Goal: Task Accomplishment & Management: Manage account settings

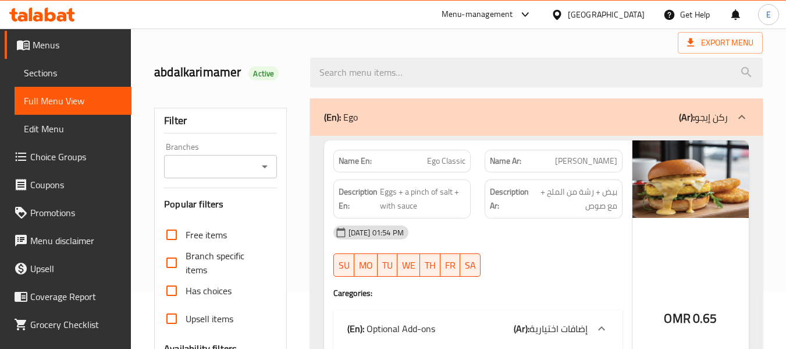
scroll to position [116, 0]
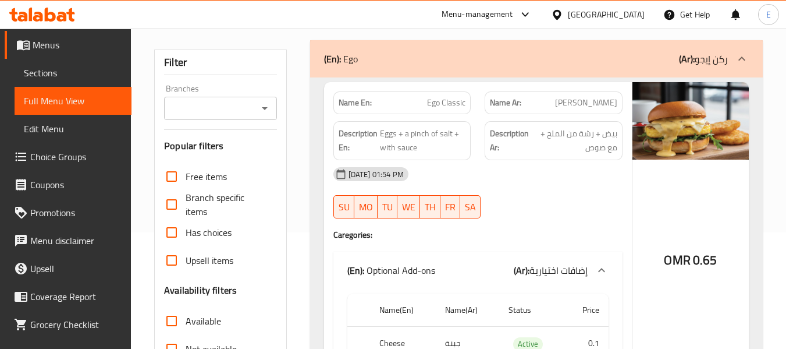
click at [615, 104] on span "[PERSON_NAME]" at bounding box center [586, 103] width 62 height 12
click at [458, 100] on span "Ego Classic" at bounding box center [446, 103] width 38 height 12
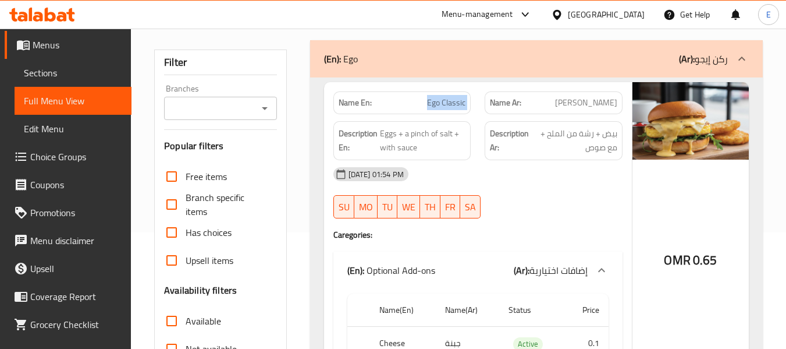
click at [458, 100] on span "Ego Classic" at bounding box center [446, 103] width 38 height 12
click at [450, 104] on span "Ego Classic" at bounding box center [446, 103] width 38 height 12
click at [546, 196] on div "09-10-2025 01:54 PM SU MO TU WE TH FR SA" at bounding box center [477, 192] width 303 height 65
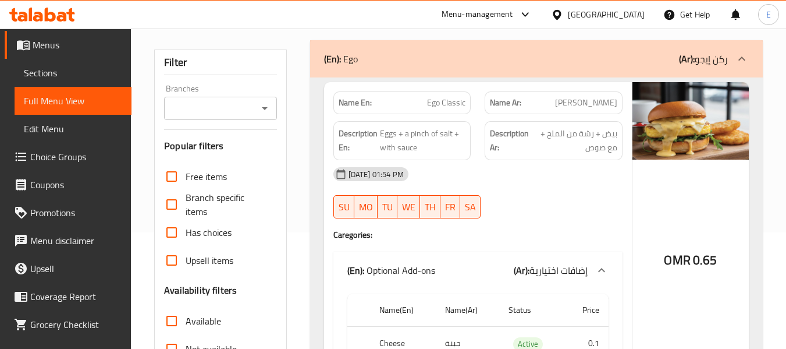
click at [604, 108] on span "[PERSON_NAME]" at bounding box center [586, 103] width 62 height 12
click at [437, 106] on span "Ego Classic" at bounding box center [446, 103] width 38 height 12
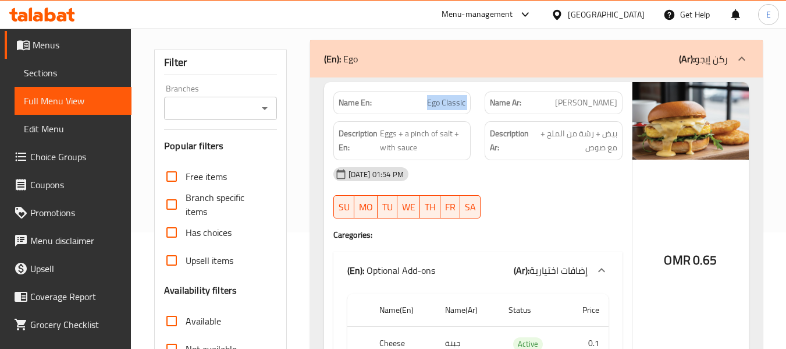
click at [437, 106] on span "Ego Classic" at bounding box center [446, 103] width 38 height 12
click at [553, 165] on div "[DATE] 01:54 PM" at bounding box center [477, 174] width 303 height 28
click at [576, 140] on span "بيض + رشة من الملح + مع صوص" at bounding box center [574, 140] width 86 height 29
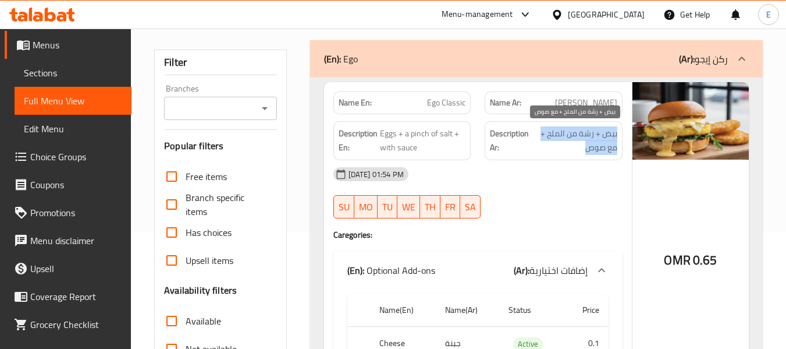
click at [576, 140] on span "بيض + رشة من الملح + مع صوص" at bounding box center [574, 140] width 86 height 29
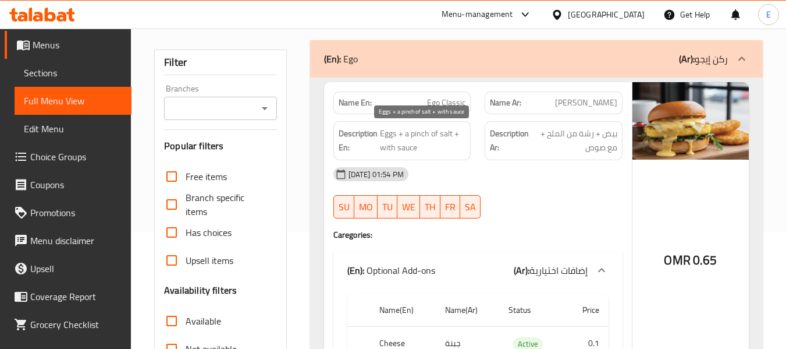
click at [442, 137] on span "Eggs + a pinch of salt + with sauce" at bounding box center [423, 140] width 86 height 29
click at [555, 185] on div "[DATE] 01:54 PM" at bounding box center [477, 174] width 303 height 28
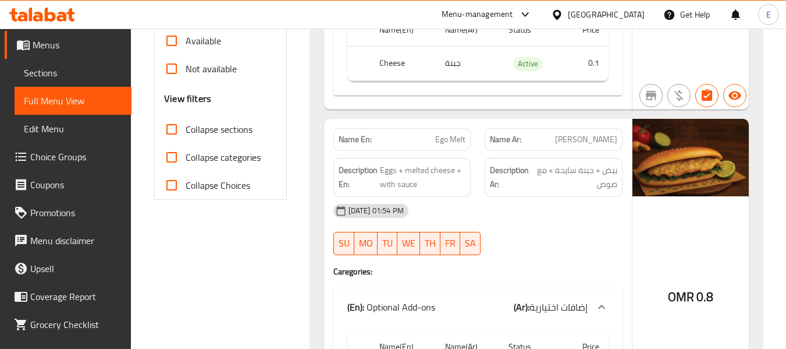
scroll to position [407, 0]
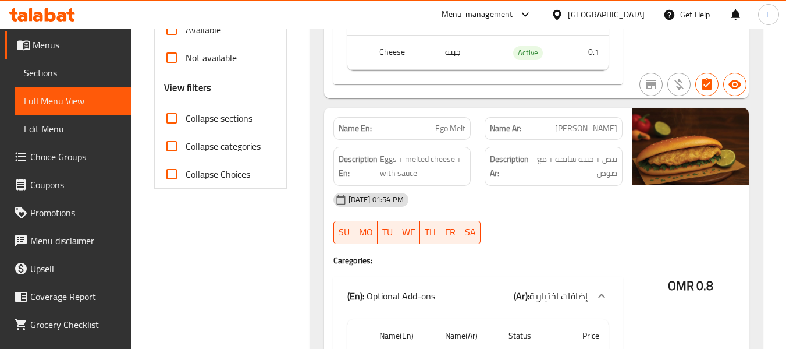
click at [602, 134] on span "[PERSON_NAME]" at bounding box center [586, 128] width 62 height 12
click at [456, 133] on span "Ego Melt" at bounding box center [450, 128] width 30 height 12
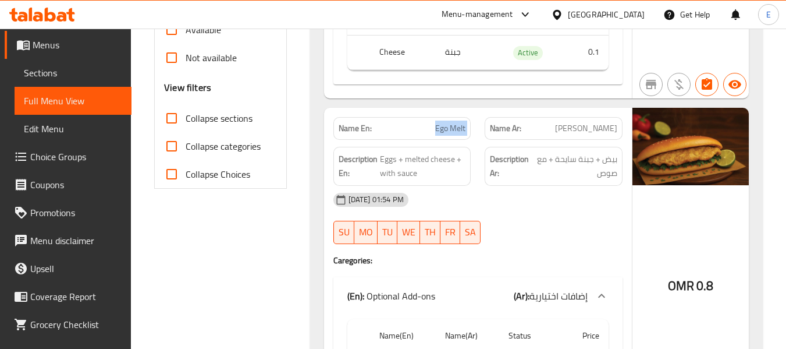
click at [456, 133] on span "Ego Melt" at bounding box center [450, 128] width 30 height 12
click at [437, 165] on span "Eggs + melted cheese + with sauce" at bounding box center [423, 166] width 86 height 29
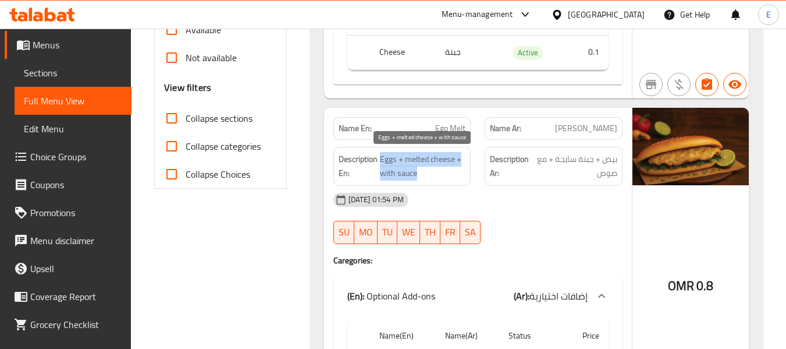
click at [437, 165] on span "Eggs + melted cheese + with sauce" at bounding box center [423, 166] width 86 height 29
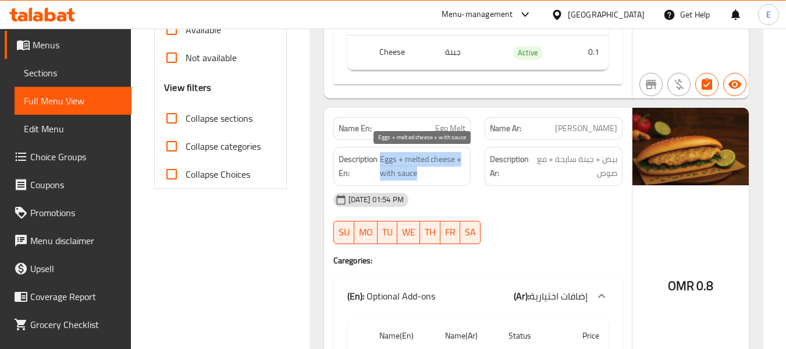
click at [437, 165] on span "Eggs + melted cheese + with sauce" at bounding box center [423, 166] width 86 height 29
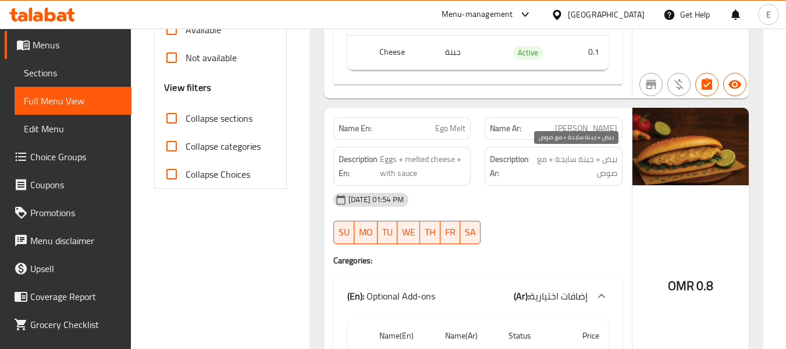
click at [563, 166] on span "بيض + جبنة سايحة + مع صوص" at bounding box center [576, 166] width 84 height 29
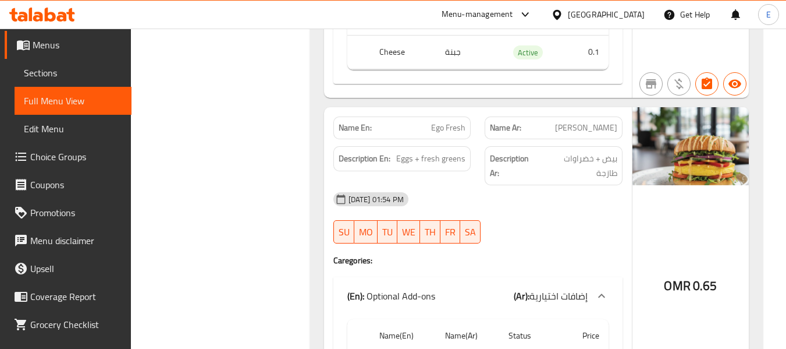
scroll to position [757, 0]
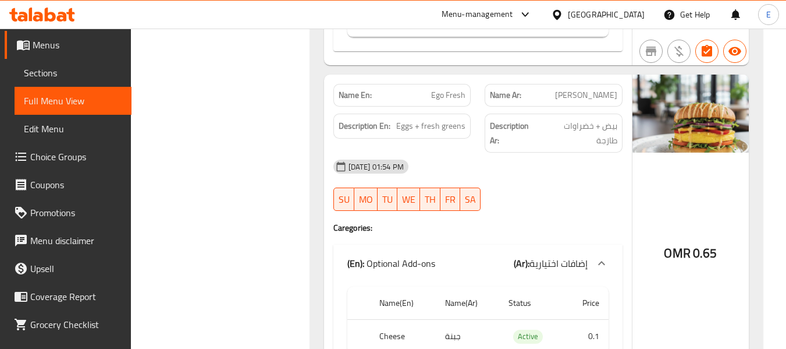
click at [609, 97] on span "[PERSON_NAME]" at bounding box center [586, 95] width 62 height 12
click at [446, 95] on span "Ego Fresh" at bounding box center [448, 95] width 34 height 12
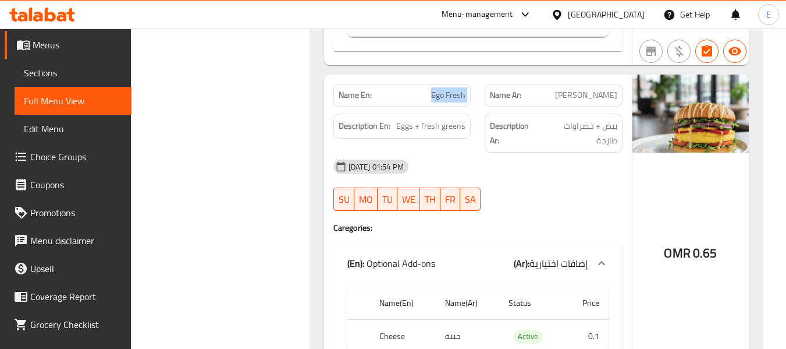
click at [446, 95] on span "Ego Fresh" at bounding box center [448, 95] width 34 height 12
click at [594, 129] on span "بيض + خضراوات طازجة" at bounding box center [580, 133] width 76 height 29
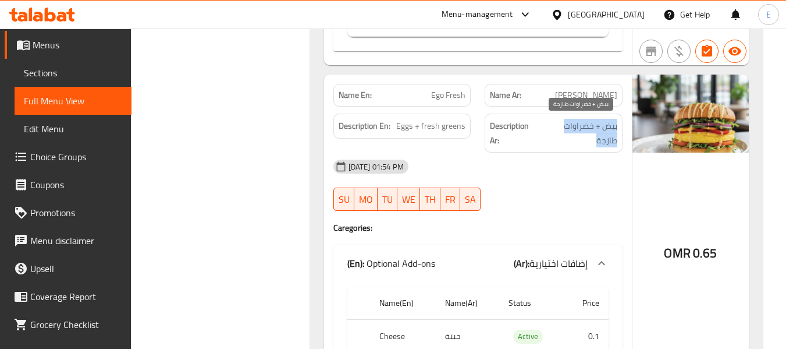
click at [594, 129] on span "بيض + خضراوات طازجة" at bounding box center [580, 133] width 76 height 29
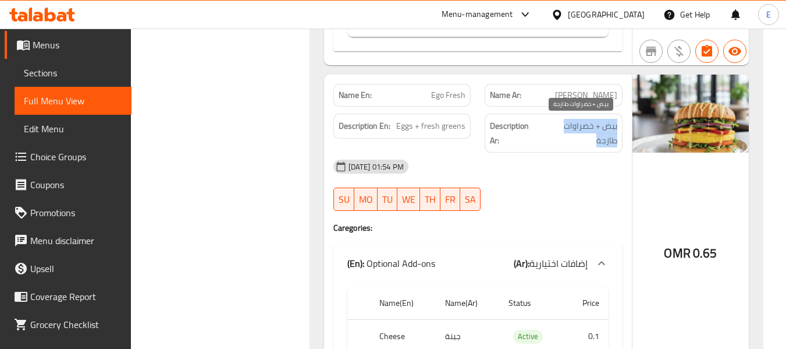
click at [594, 129] on span "بيض + خضراوات طازجة" at bounding box center [580, 133] width 76 height 29
click at [401, 152] on div "[DATE] 01:54 PM" at bounding box center [477, 166] width 303 height 28
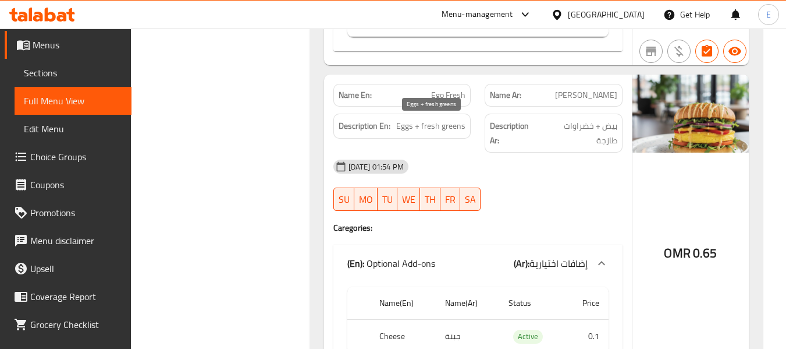
click at [414, 128] on span "Eggs + fresh greens" at bounding box center [430, 126] width 69 height 15
click at [445, 97] on span "Ego Fresh" at bounding box center [448, 95] width 34 height 12
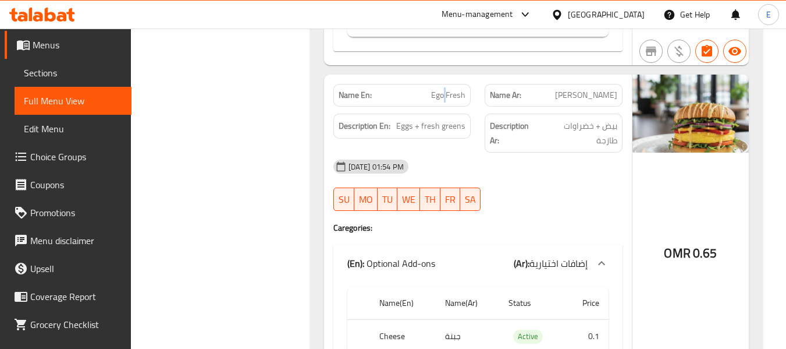
click at [445, 97] on span "Ego Fresh" at bounding box center [448, 95] width 34 height 12
copy span "Ego Fresh"
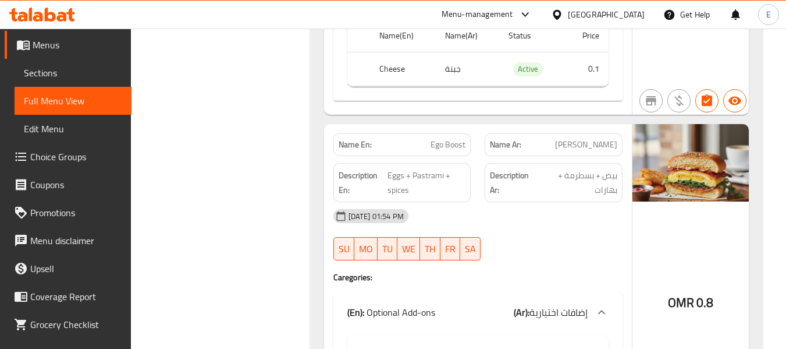
scroll to position [1047, 0]
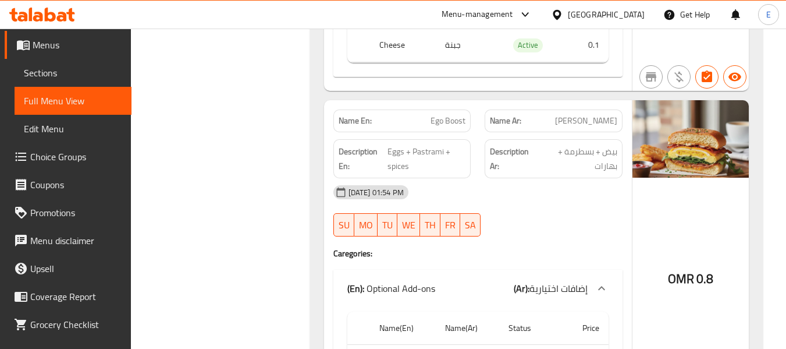
click at [624, 104] on div "Name Ar: إيجو بوست" at bounding box center [554, 120] width 152 height 37
click at [440, 115] on span "Ego Boost" at bounding box center [448, 121] width 35 height 12
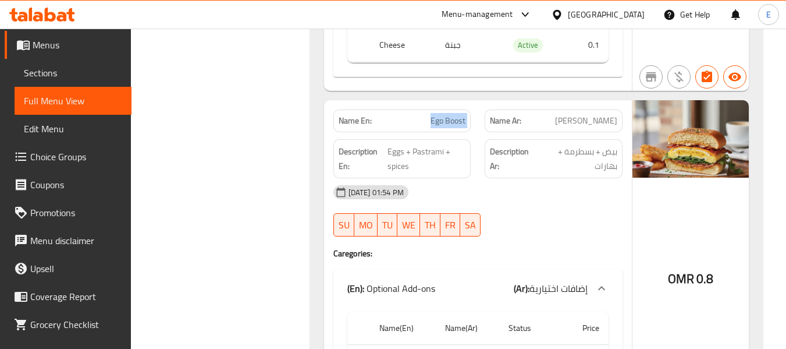
click at [440, 115] on span "Ego Boost" at bounding box center [448, 121] width 35 height 12
click at [569, 194] on div "09-10-2025 01:54 PM SU MO TU WE TH FR SA" at bounding box center [477, 210] width 303 height 65
click at [589, 144] on span "بيض + بسطرمة + بهارات" at bounding box center [578, 158] width 78 height 29
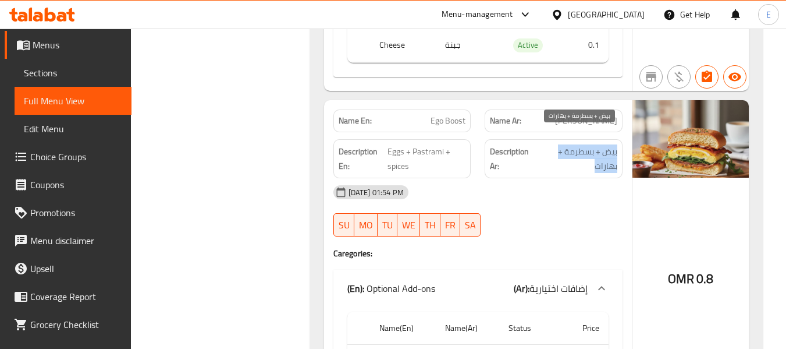
click at [589, 144] on span "بيض + بسطرمة + بهارات" at bounding box center [578, 158] width 78 height 29
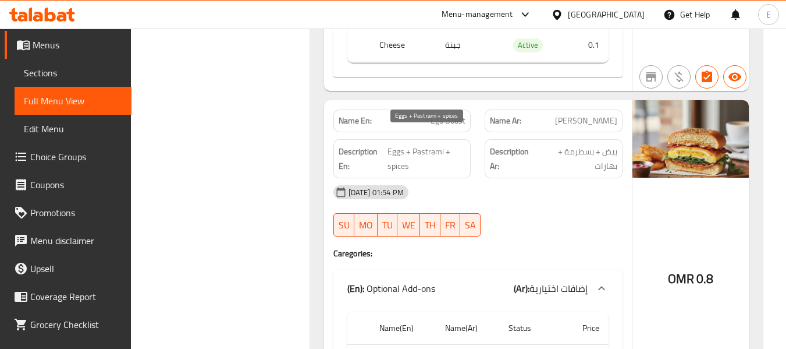
click at [452, 144] on span "Eggs + Pastrami + spices" at bounding box center [427, 158] width 78 height 29
click at [536, 184] on div "[DATE] 01:54 PM" at bounding box center [477, 192] width 303 height 28
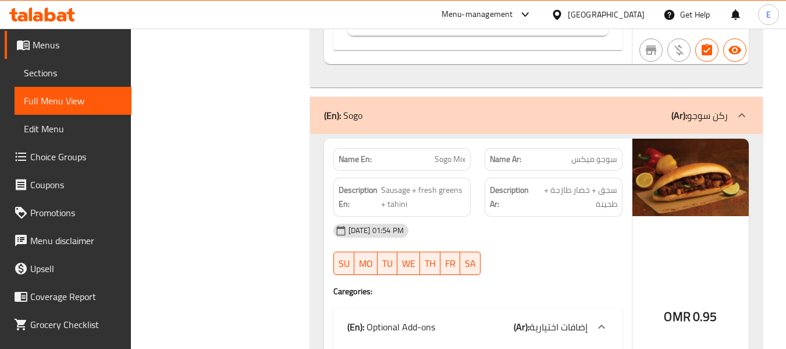
scroll to position [1397, 0]
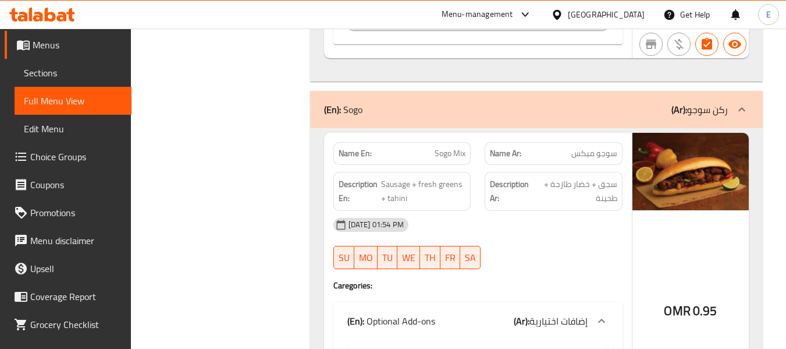
click at [627, 141] on div "Name Ar: سوجو ميكس" at bounding box center [554, 153] width 152 height 37
click at [593, 231] on div "09-10-2025 01:54 PM SU MO TU WE TH FR SA" at bounding box center [477, 243] width 303 height 65
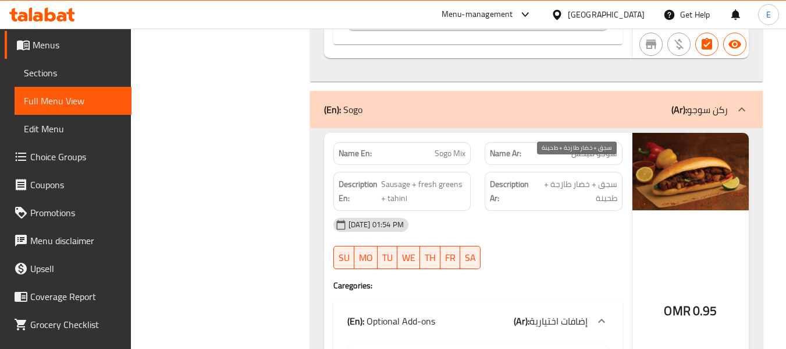
click at [591, 177] on span "سجق + خضار طازجة + طحينة" at bounding box center [576, 191] width 82 height 29
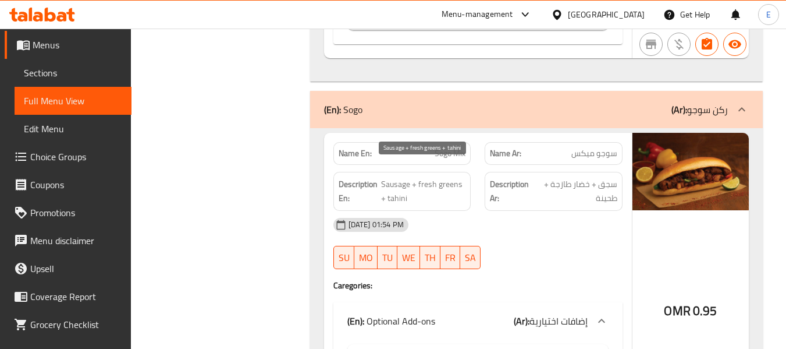
click at [431, 180] on span "Sausage + fresh greens + tahini" at bounding box center [423, 191] width 85 height 29
click at [445, 147] on span "Sogo Mix" at bounding box center [450, 153] width 31 height 12
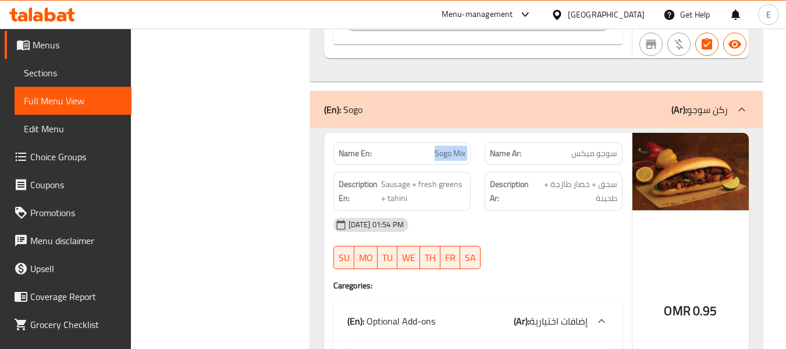
click at [445, 147] on span "Sogo Mix" at bounding box center [450, 153] width 31 height 12
copy span "Sogo Mix"
click at [553, 233] on div "09-10-2025 01:54 PM SU MO TU WE TH FR SA" at bounding box center [477, 243] width 303 height 65
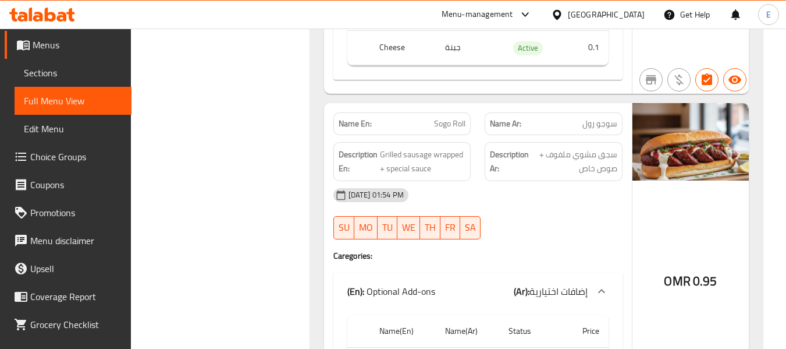
scroll to position [1746, 0]
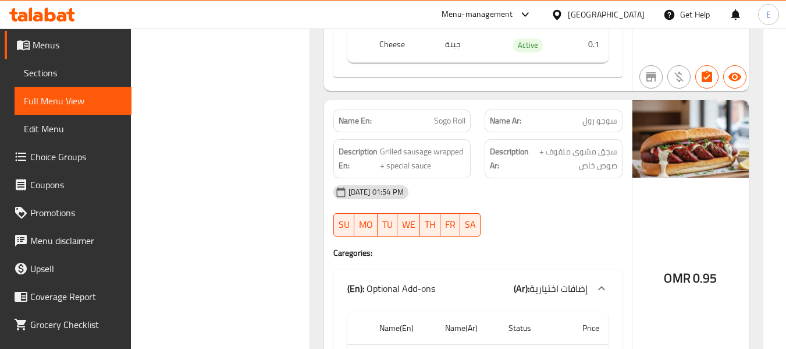
click at [608, 115] on span "سوجو رول" at bounding box center [600, 121] width 35 height 12
click at [460, 115] on span "Sogo Roll" at bounding box center [449, 121] width 31 height 12
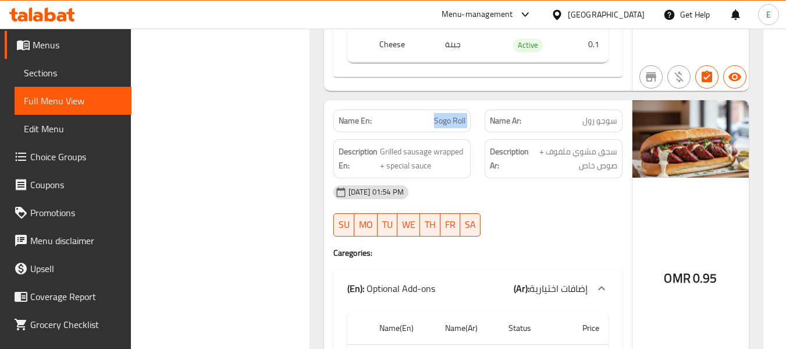
click at [460, 115] on span "Sogo Roll" at bounding box center [449, 121] width 31 height 12
click at [542, 183] on div "[DATE] 01:54 PM" at bounding box center [477, 192] width 303 height 28
click at [549, 144] on span "سجق مشوي ملفوف + صوص خاص" at bounding box center [574, 158] width 86 height 29
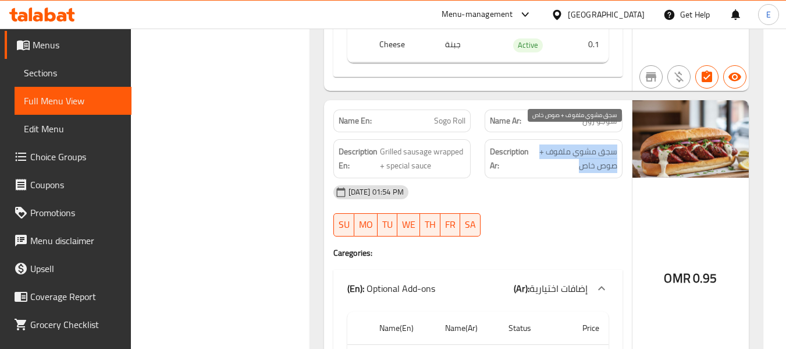
click at [549, 144] on span "سجق مشوي ملفوف + صوص خاص" at bounding box center [574, 158] width 86 height 29
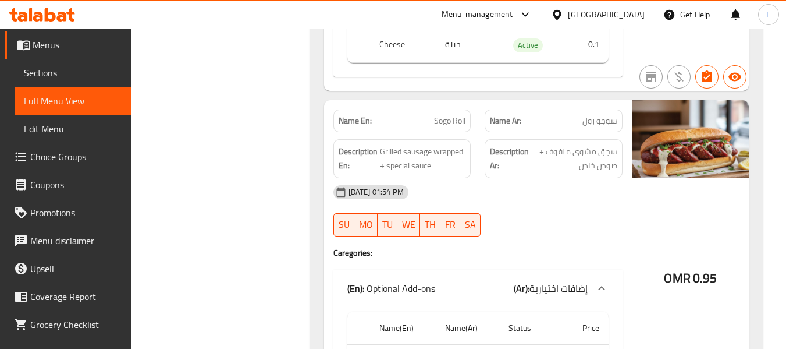
drag, startPoint x: 555, startPoint y: 202, endPoint x: 413, endPoint y: 138, distance: 155.8
click at [553, 202] on div "09-10-2025 01:54 PM SU MO TU WE TH FR SA" at bounding box center [477, 210] width 303 height 65
drag, startPoint x: 379, startPoint y: 137, endPoint x: 466, endPoint y: 147, distance: 87.8
click at [466, 147] on div "Description En: Grilled sausage wrapped + special sauce" at bounding box center [402, 158] width 138 height 39
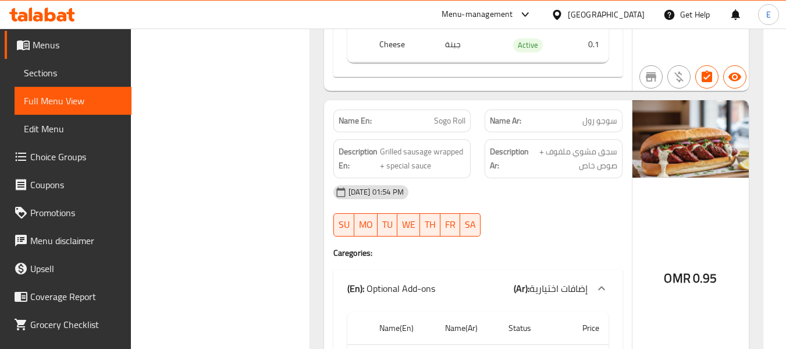
click at [466, 147] on div "Description En: Grilled sausage wrapped + special sauce" at bounding box center [402, 158] width 138 height 39
click at [519, 178] on div "[DATE] 01:54 PM" at bounding box center [477, 192] width 303 height 28
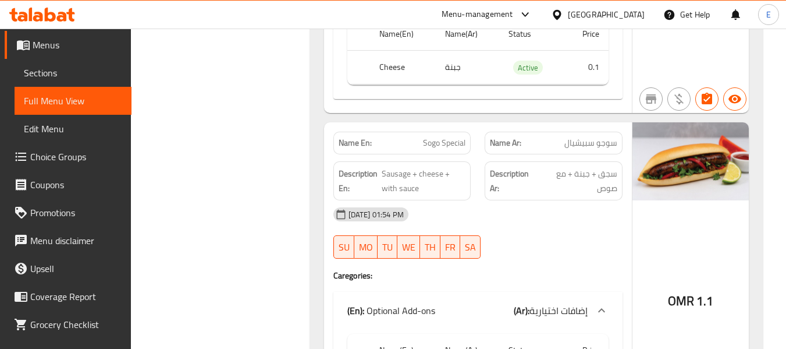
scroll to position [2095, 0]
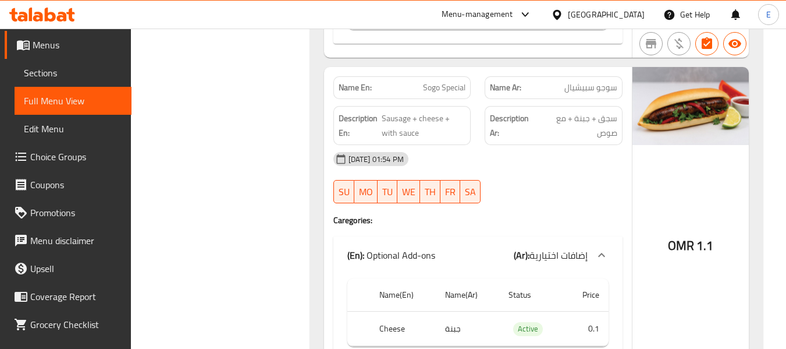
click at [595, 81] on span "سوجو سبيشيال" at bounding box center [590, 87] width 53 height 12
click at [472, 70] on div "Name En: Sogo Special" at bounding box center [402, 87] width 152 height 37
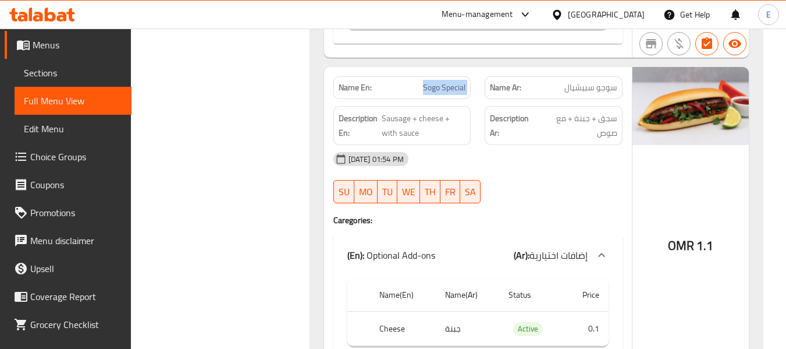
click at [472, 70] on div "Name En: Sogo Special" at bounding box center [402, 87] width 152 height 37
click at [431, 111] on span "Sausage + cheese + with sauce" at bounding box center [424, 125] width 84 height 29
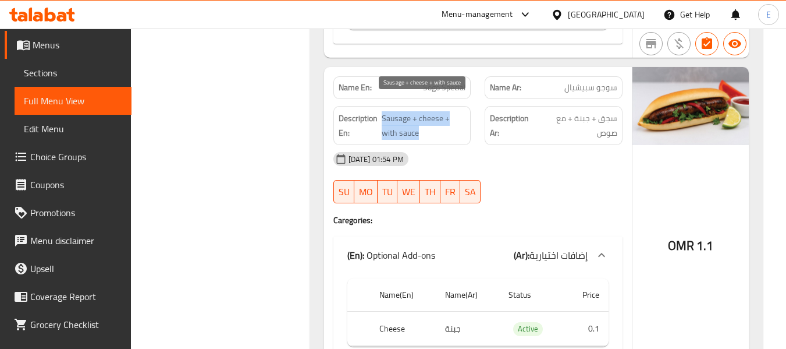
click at [431, 111] on span "Sausage + cheese + with sauce" at bounding box center [424, 125] width 84 height 29
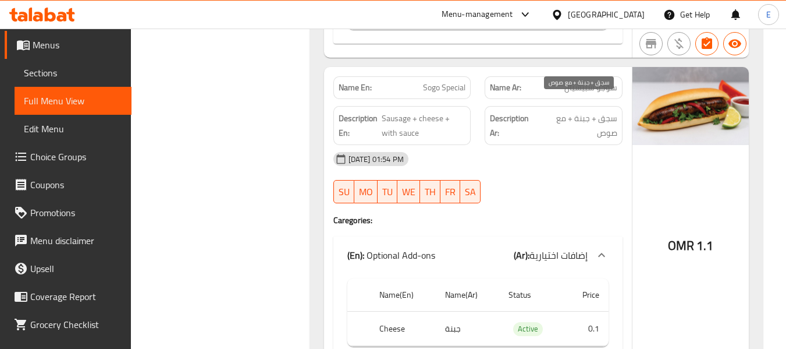
click at [555, 111] on span "سجق + جبنة + مع صوص" at bounding box center [578, 125] width 78 height 29
click at [560, 156] on div "[DATE] 01:54 PM" at bounding box center [477, 159] width 303 height 28
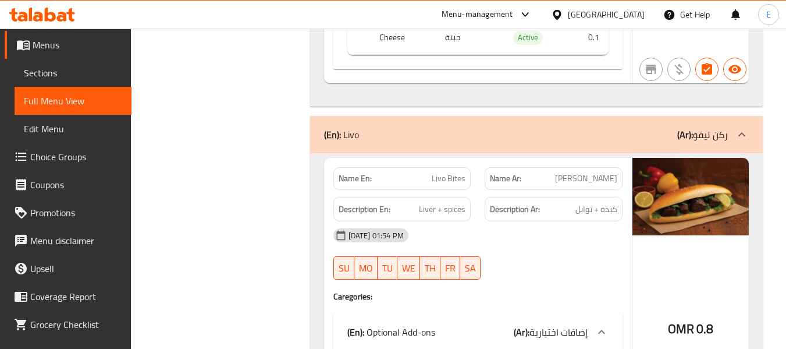
scroll to position [2444, 0]
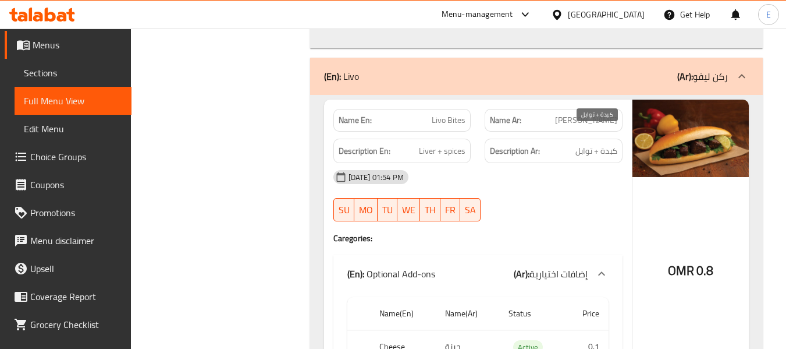
click at [585, 144] on span "كبدة + توابل" at bounding box center [597, 151] width 42 height 15
click at [442, 144] on span "Liver + spices" at bounding box center [442, 151] width 47 height 15
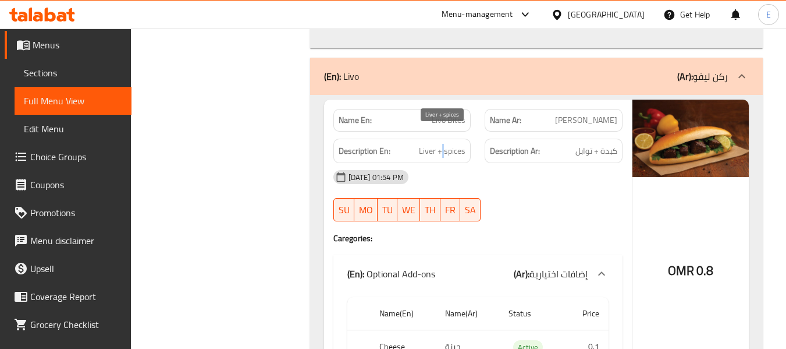
click at [442, 144] on span "Liver + spices" at bounding box center [442, 151] width 47 height 15
click at [592, 144] on span "كبدة + توابل" at bounding box center [597, 151] width 42 height 15
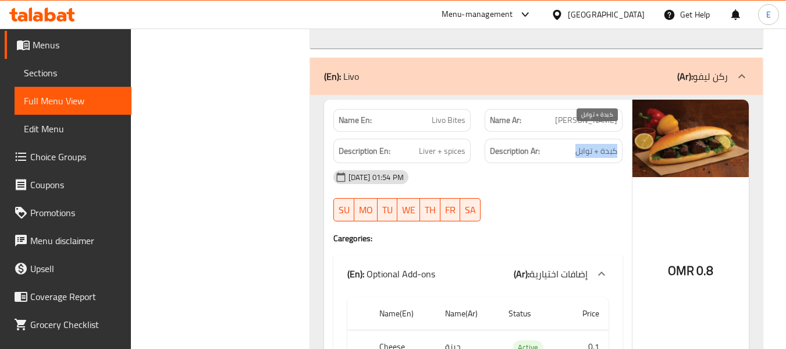
click at [592, 144] on span "كبدة + توابل" at bounding box center [597, 151] width 42 height 15
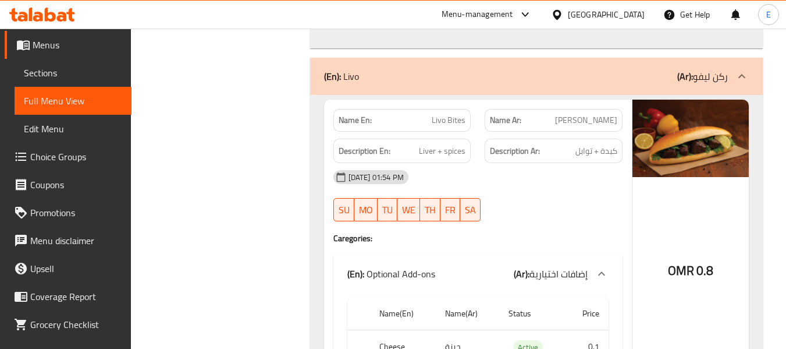
click at [452, 114] on span "Livo Bites" at bounding box center [449, 120] width 34 height 12
copy span "Livo Bites"
click at [583, 182] on div "09-10-2025 01:54 PM SU MO TU WE TH FR SA" at bounding box center [477, 195] width 303 height 65
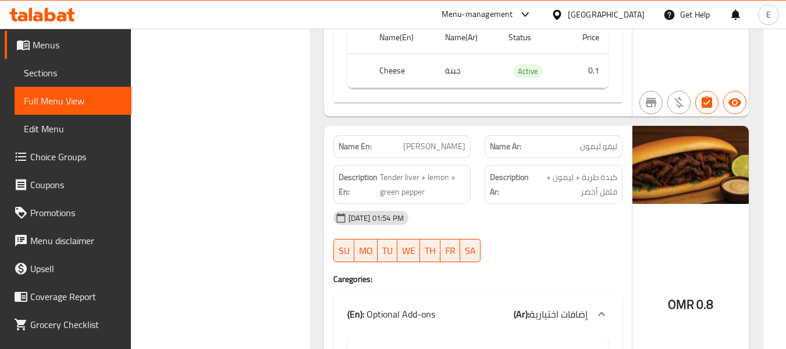
scroll to position [2735, 0]
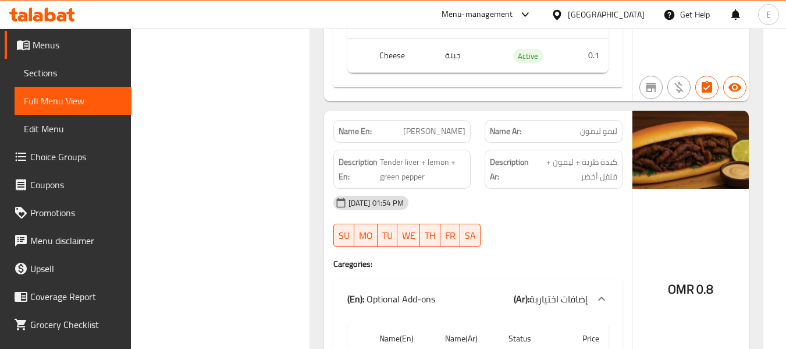
click at [608, 125] on span "ليفو ليمون" at bounding box center [598, 131] width 37 height 12
click at [451, 125] on div "Name En: Livo Lemon" at bounding box center [402, 131] width 138 height 23
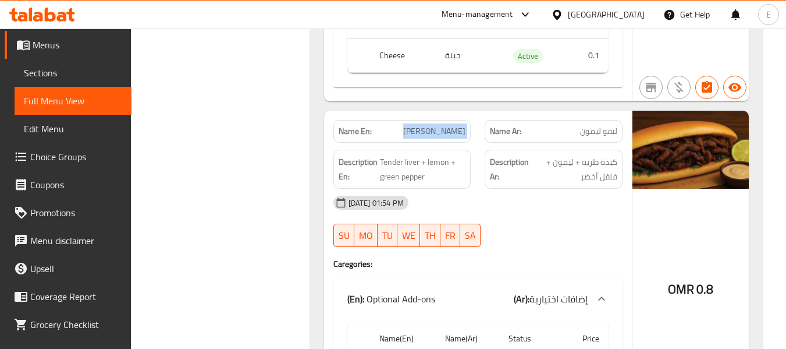
click at [451, 125] on div "Name En: Livo Lemon" at bounding box center [402, 131] width 138 height 23
click at [573, 164] on span "كبدة طرية + ليمون + فلفل أخضر" at bounding box center [575, 169] width 86 height 29
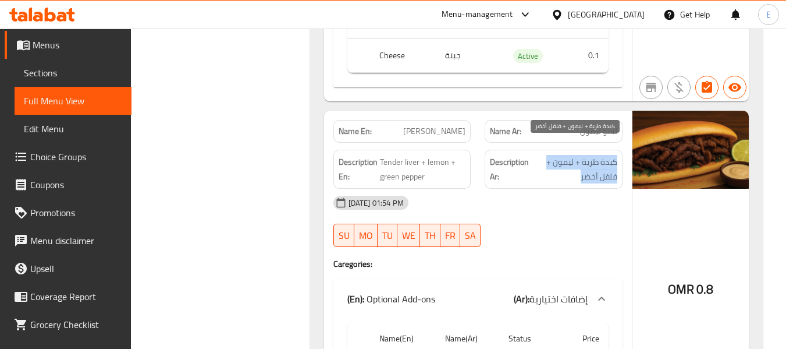
click at [573, 164] on span "كبدة طرية + ليمون + فلفل أخضر" at bounding box center [575, 169] width 86 height 29
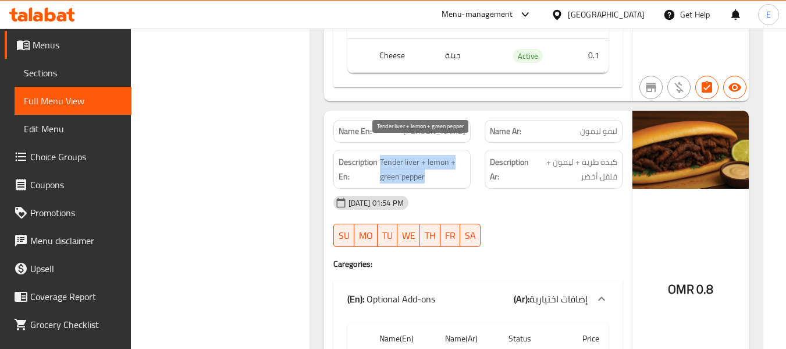
drag, startPoint x: 381, startPoint y: 148, endPoint x: 456, endPoint y: 159, distance: 76.0
click at [456, 159] on span "Tender liver + lemon + green pepper" at bounding box center [423, 169] width 86 height 29
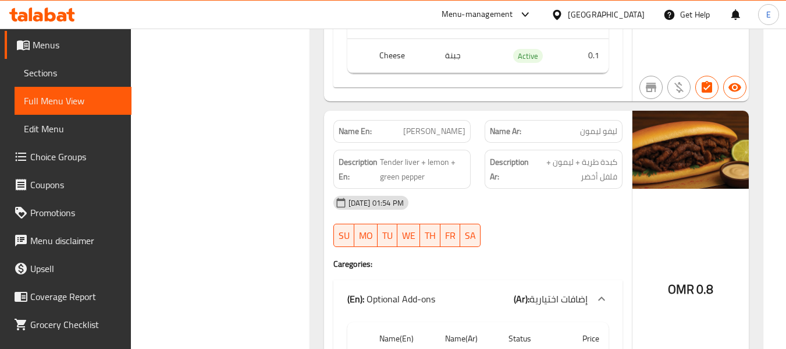
click at [527, 189] on div "[DATE] 01:54 PM" at bounding box center [477, 203] width 303 height 28
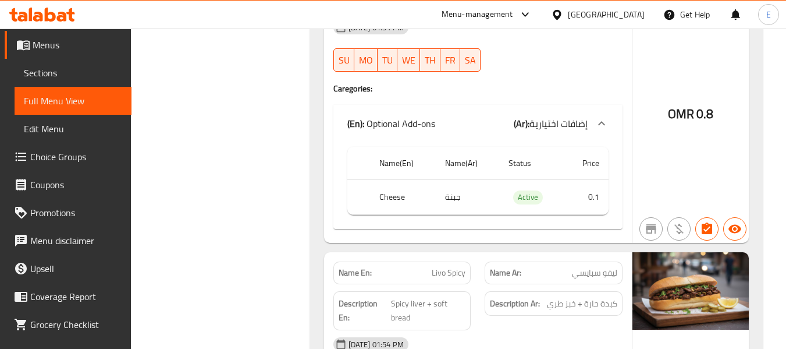
scroll to position [2968, 0]
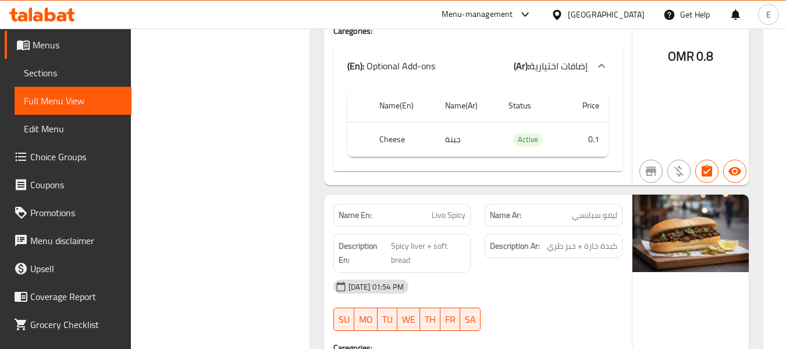
click at [595, 209] on span "ليفو سبايسي" at bounding box center [594, 215] width 45 height 12
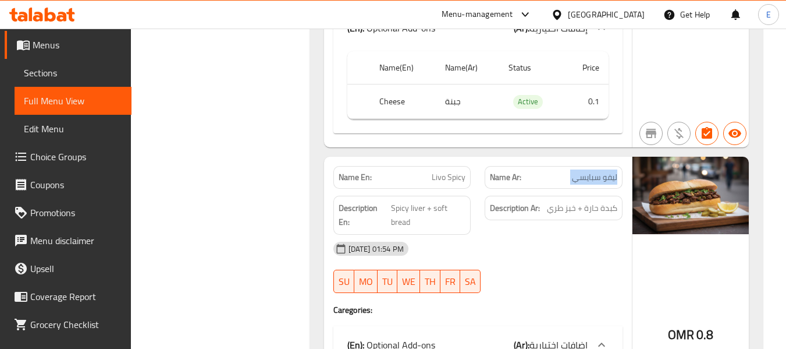
scroll to position [3084, 0]
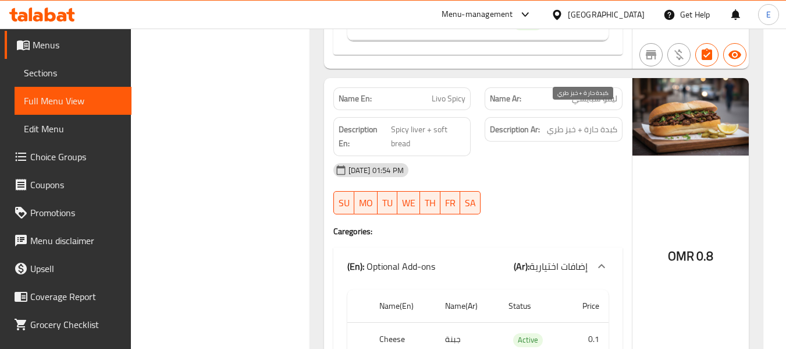
click at [576, 122] on span "كبدة حارة + خبز طري" at bounding box center [582, 129] width 70 height 15
click at [435, 122] on span "Spicy liver + soft bread" at bounding box center [428, 136] width 75 height 29
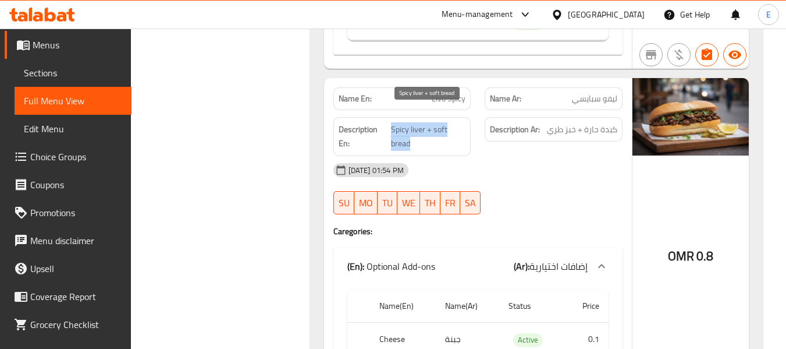
click at [435, 122] on span "Spicy liver + soft bread" at bounding box center [428, 136] width 75 height 29
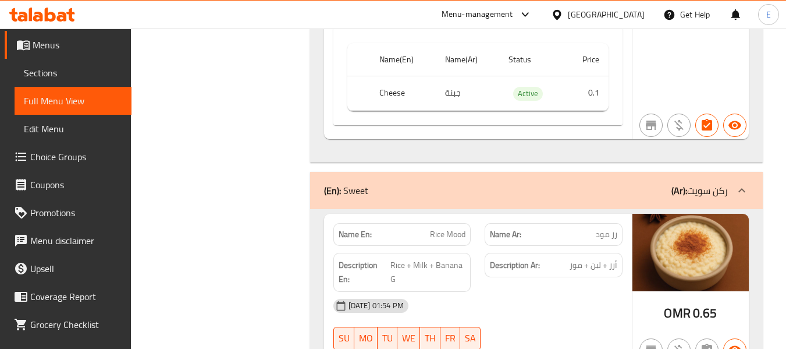
scroll to position [3375, 0]
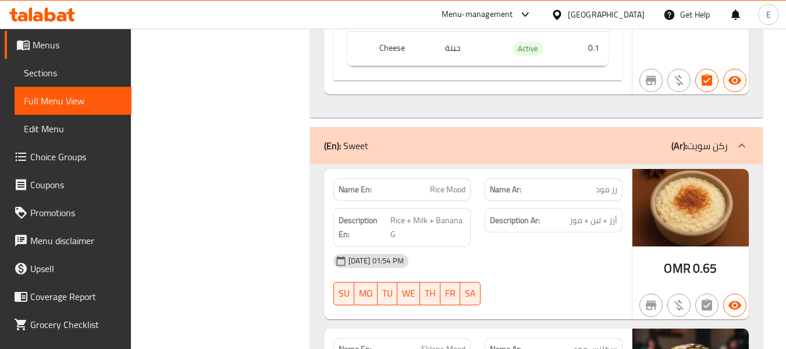
click at [599, 145] on div "(En): Sweet (Ar): ركن سويت" at bounding box center [536, 145] width 453 height 37
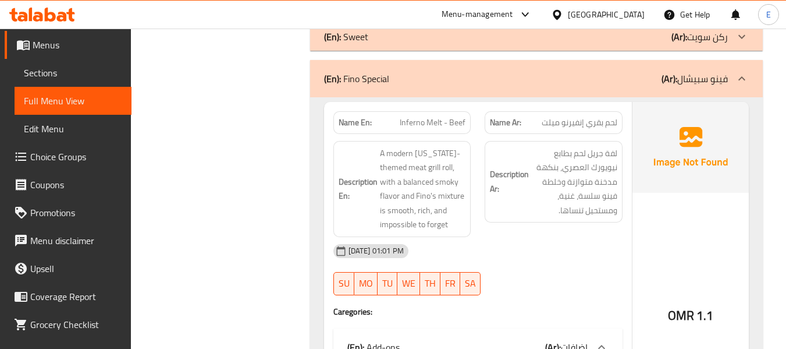
scroll to position [3492, 0]
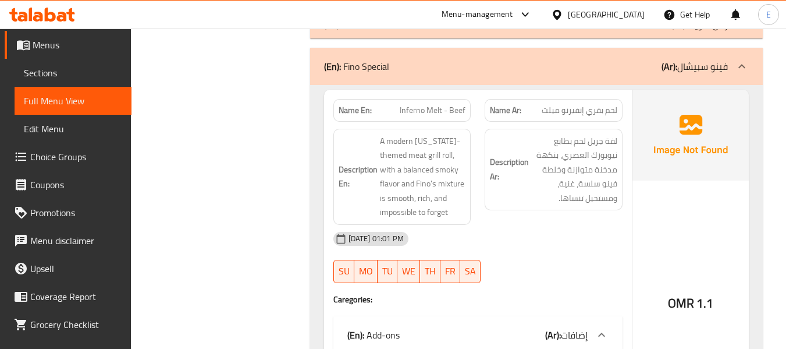
click at [611, 104] on span "لحم بقري إنفيرنو ميلت" at bounding box center [580, 110] width 76 height 12
click at [595, 104] on span "لحم بقري إنفيرنو ميلت" at bounding box center [580, 110] width 76 height 12
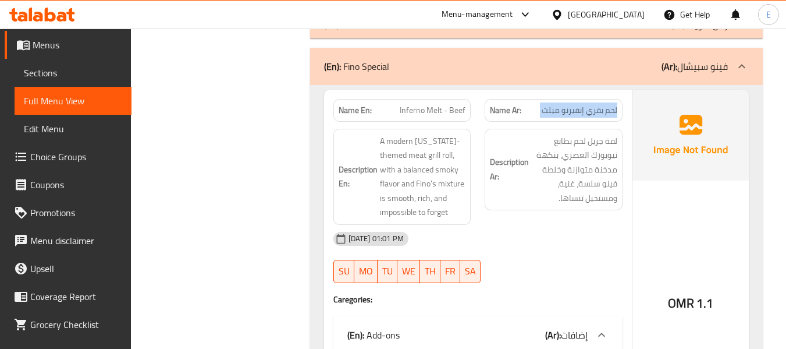
click at [595, 104] on span "لحم بقري إنفيرنو ميلت" at bounding box center [580, 110] width 76 height 12
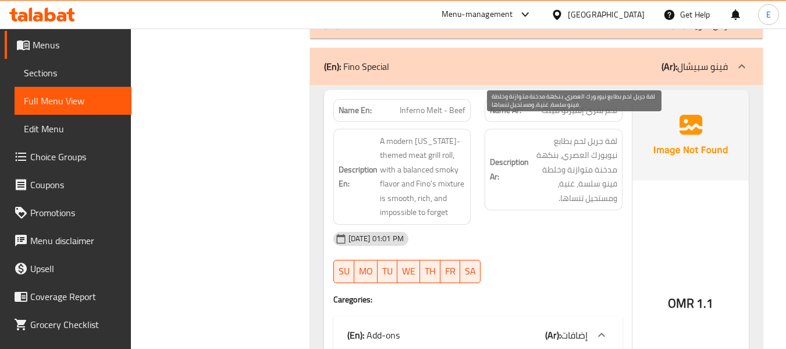
click at [574, 143] on span "لفة جريل لحم بطابع نيويورك العصري، بنكهة مدخنة متوازنة وخلطة فينو سلسة، غنية، و…" at bounding box center [574, 170] width 86 height 72
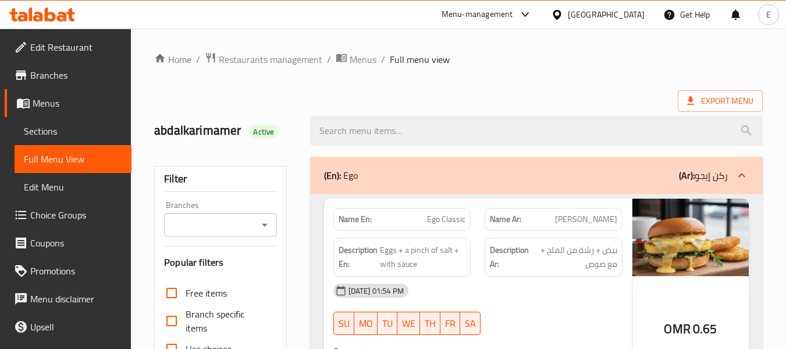
click at [46, 137] on span "Sections" at bounding box center [73, 131] width 98 height 14
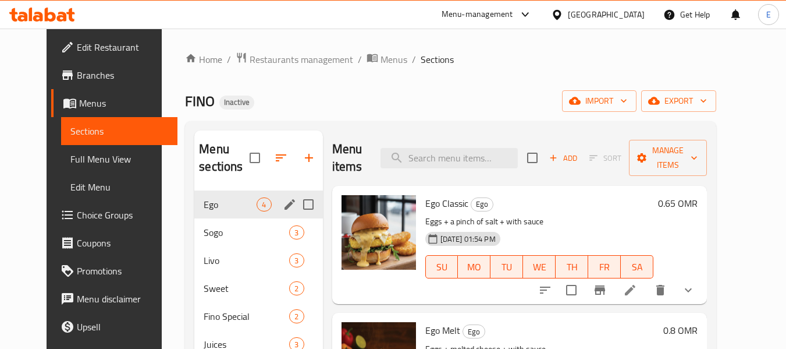
click at [283, 204] on icon "edit" at bounding box center [290, 204] width 14 height 14
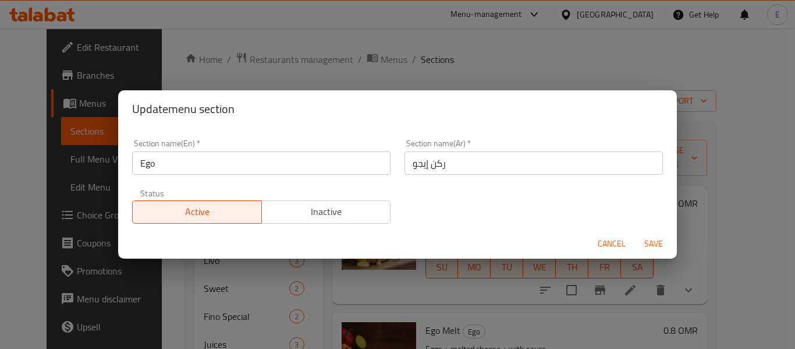
click at [237, 164] on input "Ego" at bounding box center [261, 162] width 258 height 23
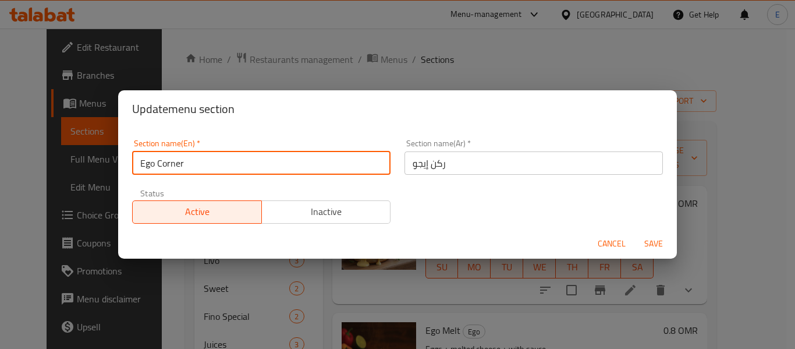
type input "Ego Corner"
click at [650, 241] on span "Save" at bounding box center [654, 243] width 28 height 15
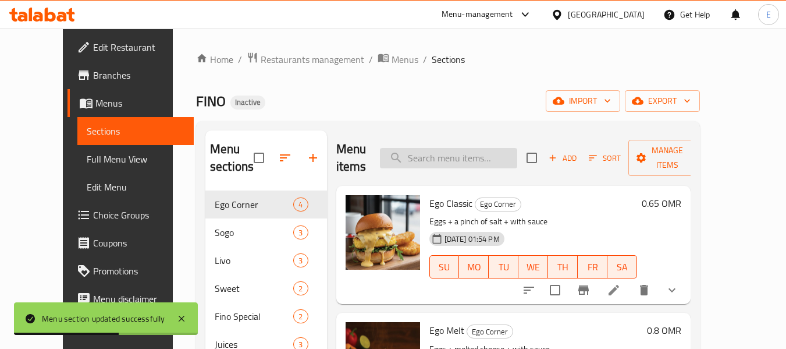
click at [420, 157] on input "search" at bounding box center [448, 158] width 137 height 20
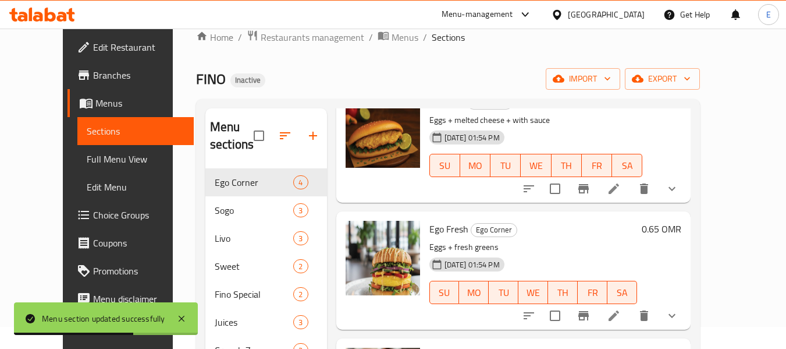
scroll to position [58, 0]
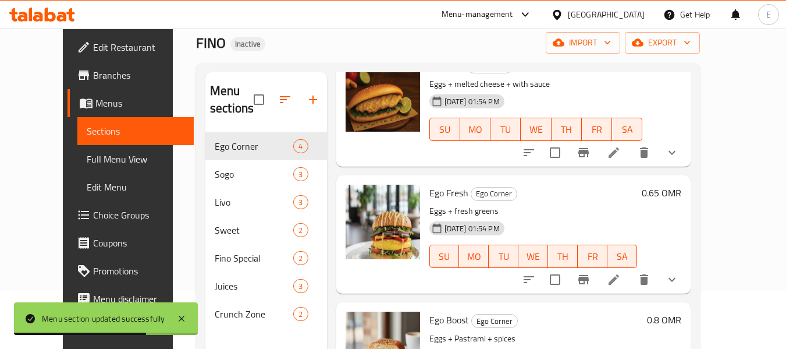
click at [621, 280] on icon at bounding box center [614, 279] width 14 height 14
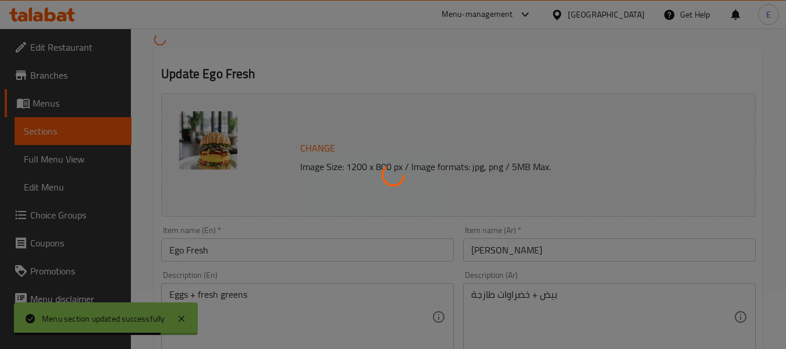
type input "إضافات اختيارية"
type input "0"
type input "1"
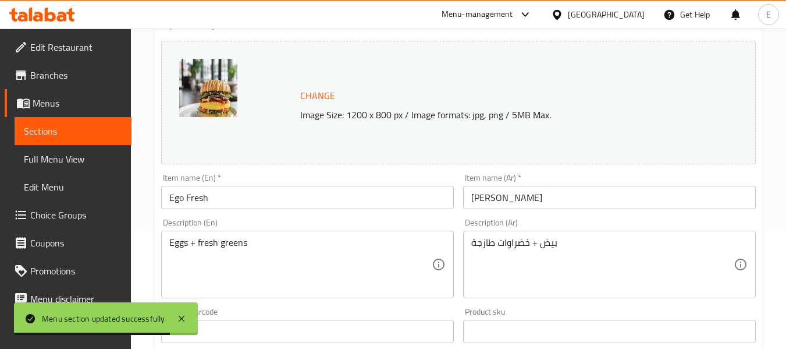
scroll to position [175, 0]
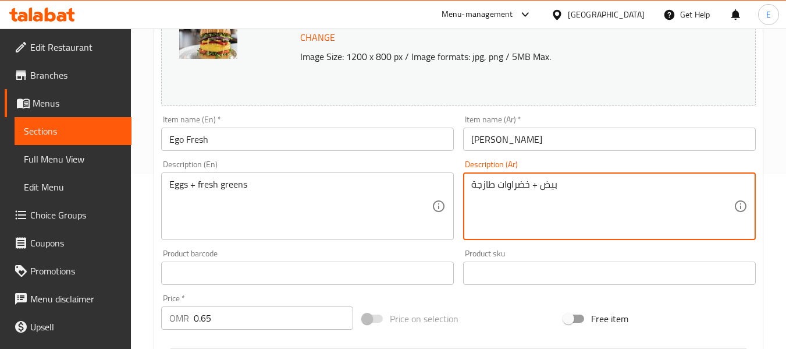
drag, startPoint x: 499, startPoint y: 186, endPoint x: 514, endPoint y: 183, distance: 15.3
type textarea "بيض + خضره طازجة"
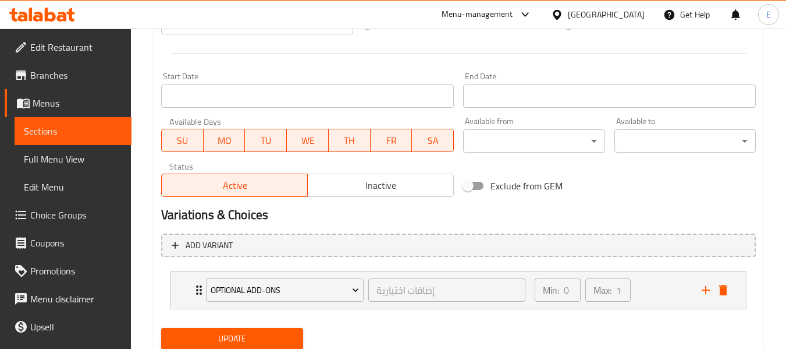
scroll to position [510, 0]
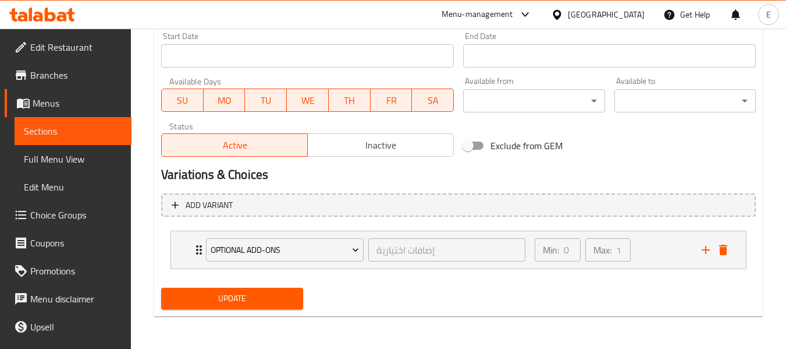
click at [271, 294] on span "Update" at bounding box center [232, 298] width 123 height 15
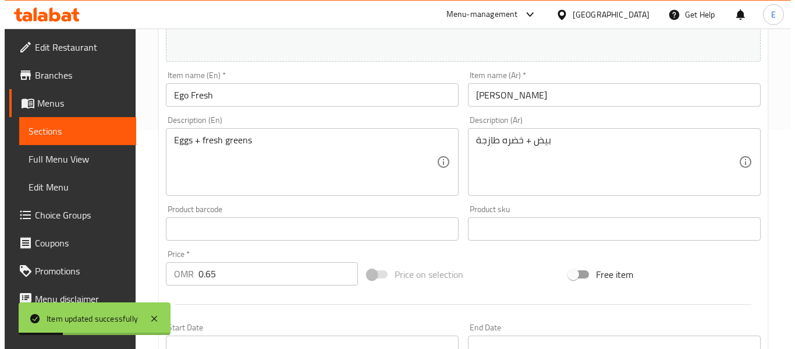
scroll to position [0, 0]
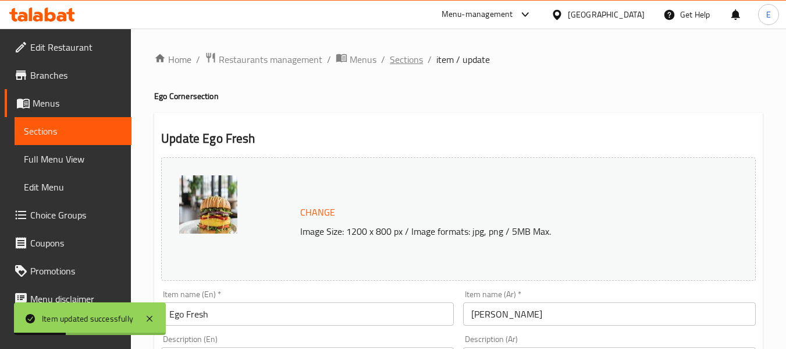
click at [402, 60] on span "Sections" at bounding box center [406, 59] width 33 height 14
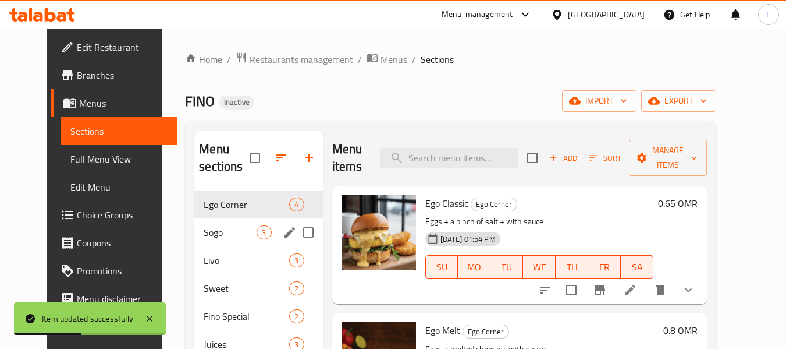
click at [296, 232] on input "Menu sections" at bounding box center [308, 232] width 24 height 24
checkbox input "true"
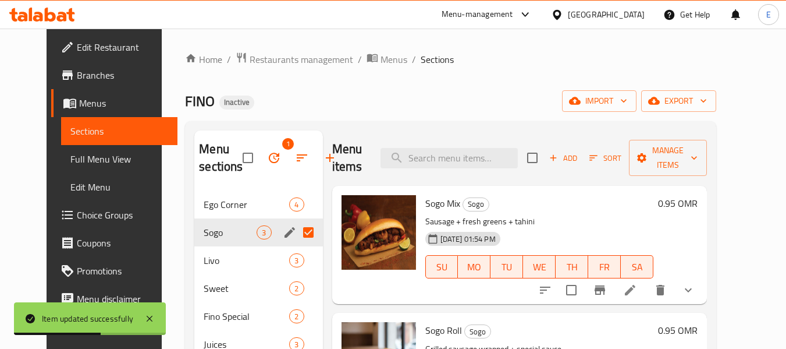
click at [283, 233] on icon "edit" at bounding box center [290, 232] width 14 height 14
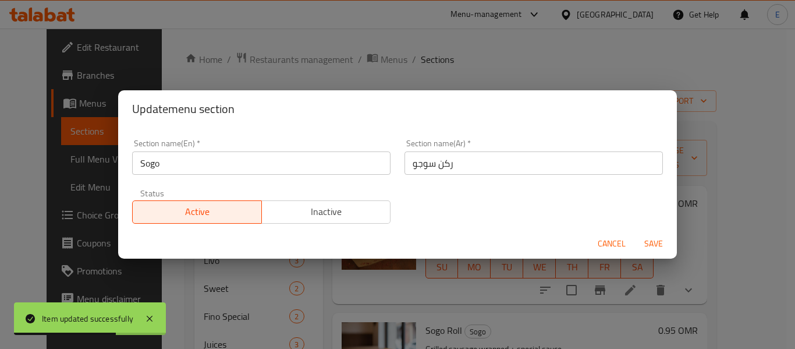
click at [266, 166] on input "Sogo" at bounding box center [261, 162] width 258 height 23
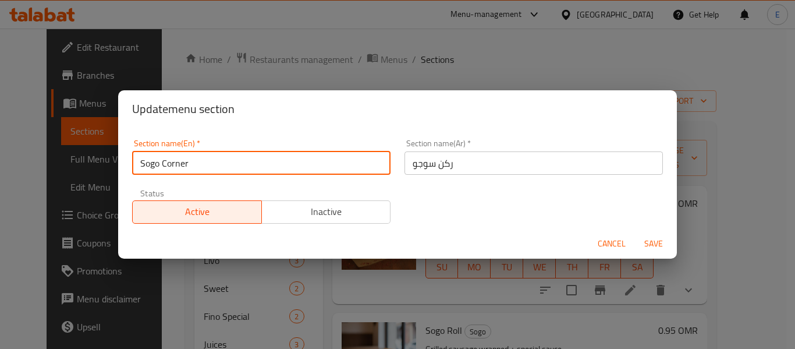
type input "Sogo Corner"
click at [654, 250] on span "Save" at bounding box center [654, 243] width 28 height 15
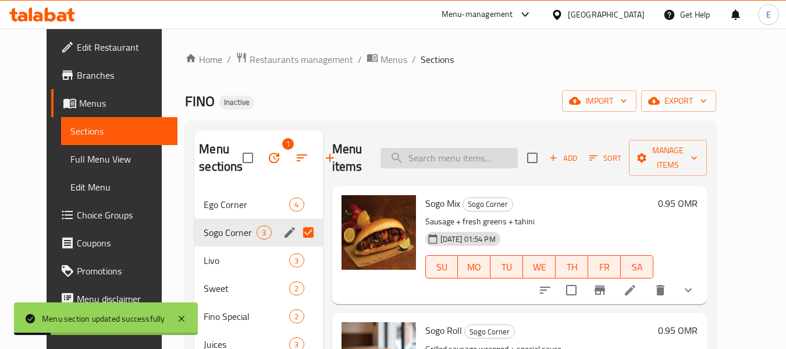
click at [448, 158] on input "search" at bounding box center [449, 158] width 137 height 20
paste input "Sogo Mix"
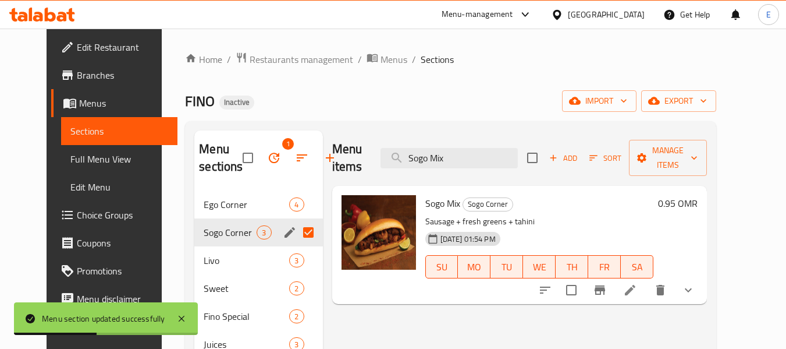
type input "Sogo Mix"
click at [635, 285] on icon at bounding box center [630, 290] width 10 height 10
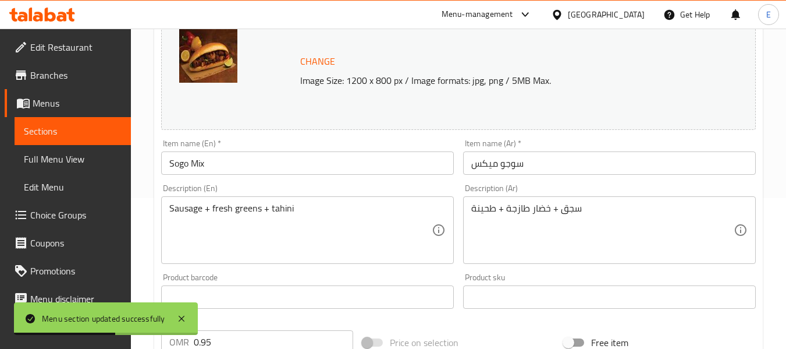
scroll to position [175, 0]
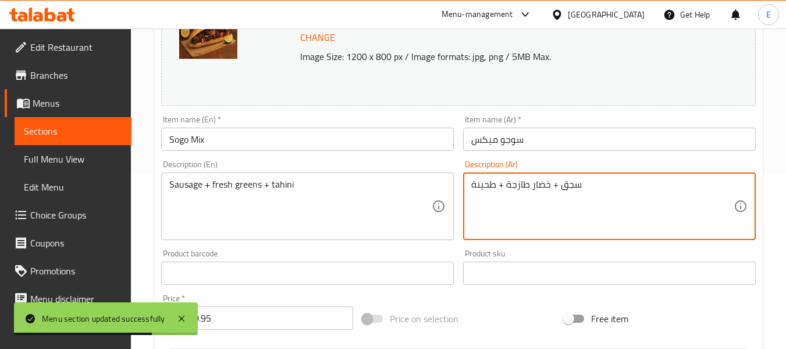
drag, startPoint x: 532, startPoint y: 185, endPoint x: 541, endPoint y: 185, distance: 8.1
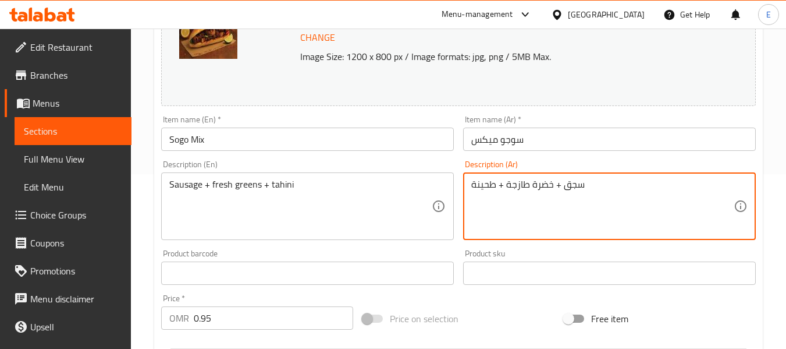
click at [520, 212] on textarea "سجق + خضرة طازجة + طحينة" at bounding box center [602, 206] width 262 height 55
type textarea "سجق + خضرة طازجة + طحينة"
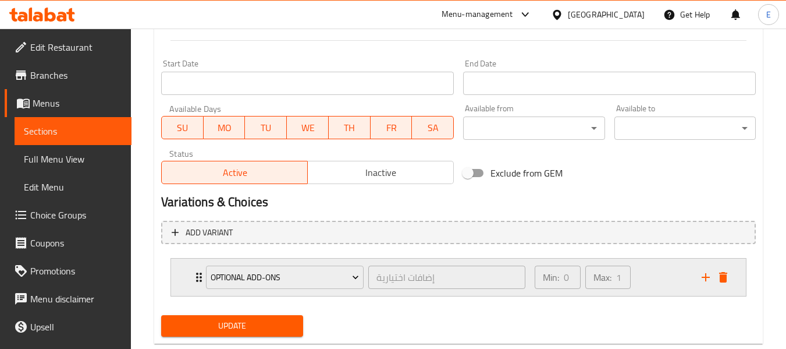
scroll to position [510, 0]
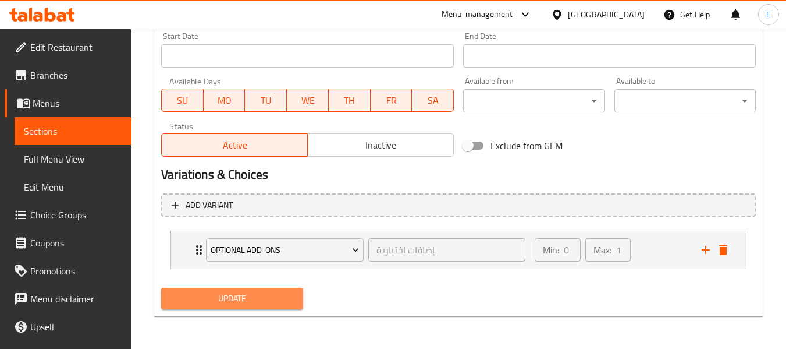
click at [253, 299] on span "Update" at bounding box center [232, 298] width 123 height 15
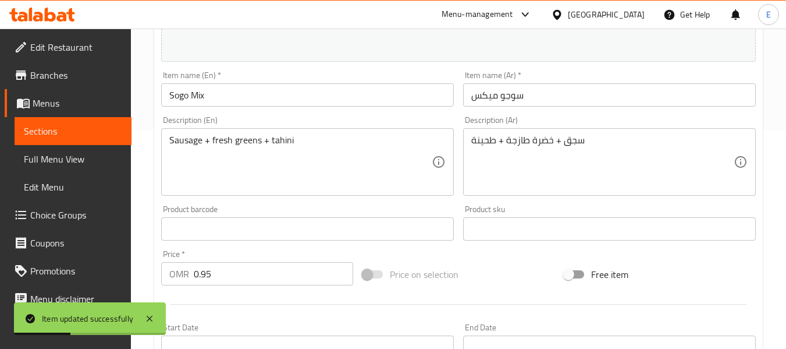
scroll to position [0, 0]
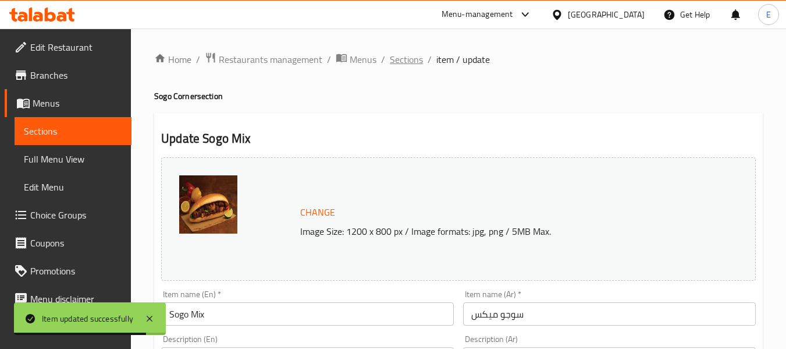
click at [400, 66] on span "Sections" at bounding box center [406, 59] width 33 height 14
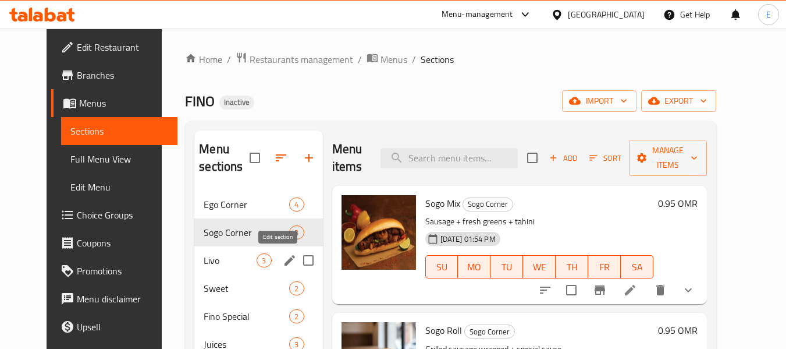
click at [285, 257] on icon "edit" at bounding box center [290, 260] width 10 height 10
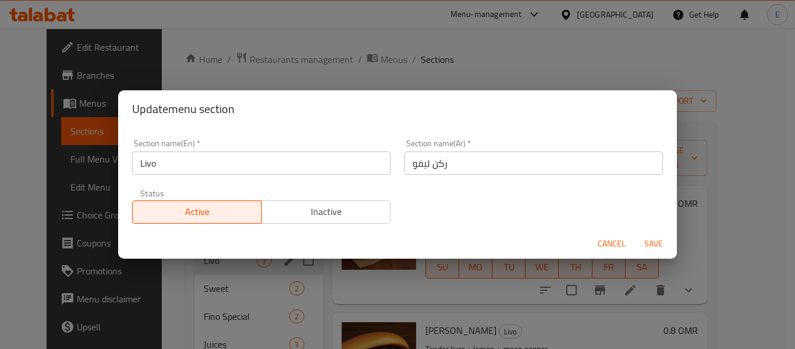
click at [258, 161] on input "Livo" at bounding box center [261, 162] width 258 height 23
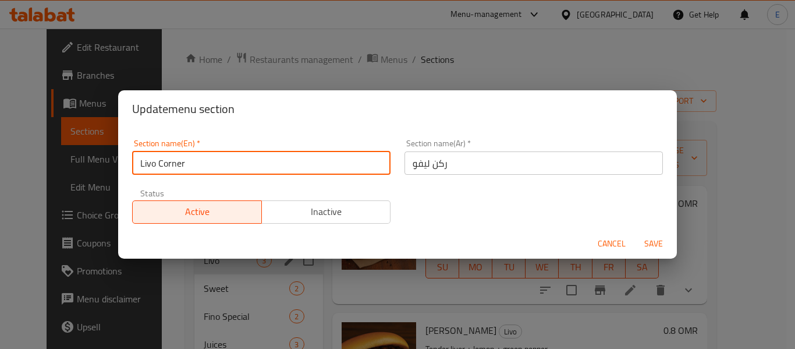
type input "Livo Corner"
click at [656, 244] on span "Save" at bounding box center [654, 243] width 28 height 15
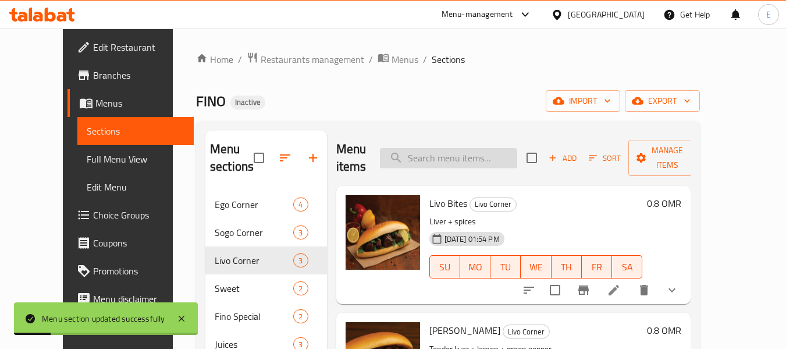
click at [474, 152] on input "search" at bounding box center [448, 158] width 137 height 20
paste input "Livo Bites"
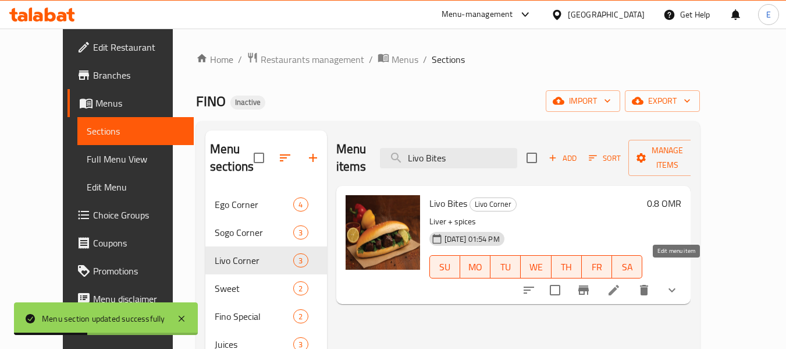
type input "Livo Bites"
click at [619, 285] on icon at bounding box center [614, 290] width 10 height 10
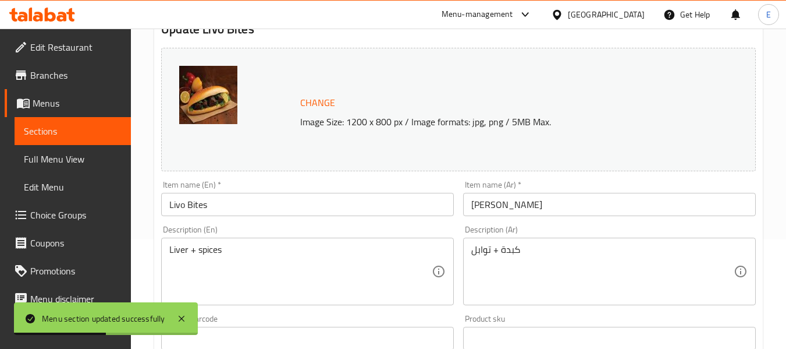
scroll to position [116, 0]
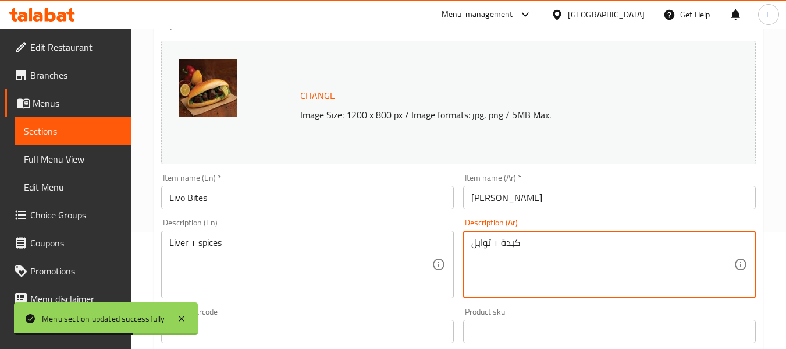
drag, startPoint x: 492, startPoint y: 243, endPoint x: 466, endPoint y: 246, distance: 25.8
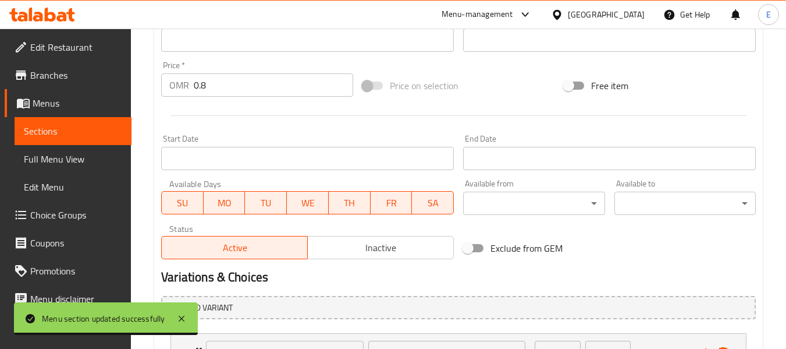
scroll to position [510, 0]
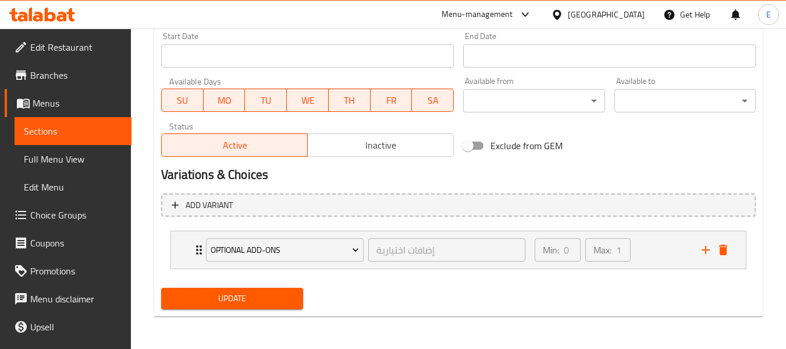
type textarea "كبدة + بهارات"
click at [283, 303] on span "Update" at bounding box center [232, 298] width 123 height 15
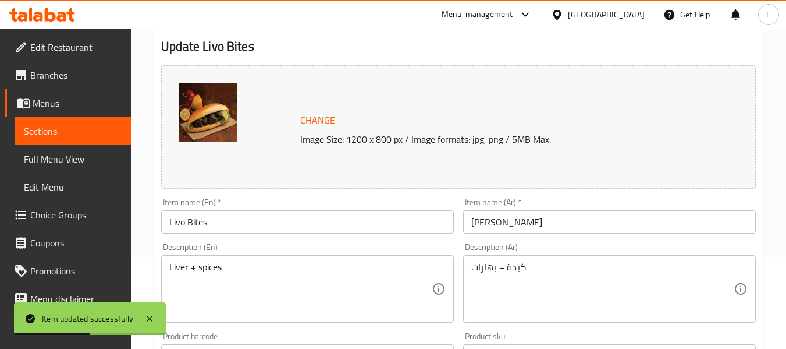
scroll to position [0, 0]
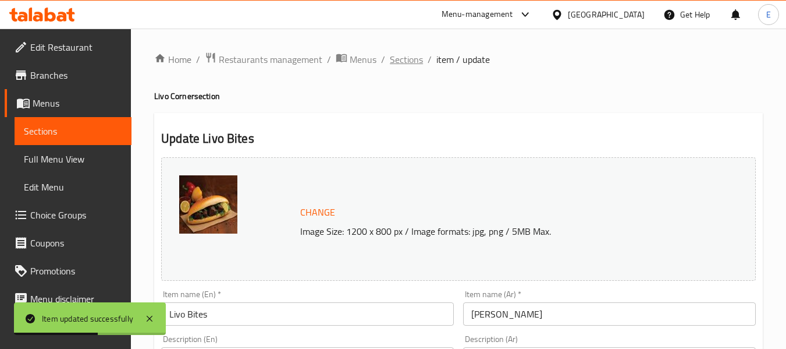
click at [418, 61] on span "Sections" at bounding box center [406, 59] width 33 height 14
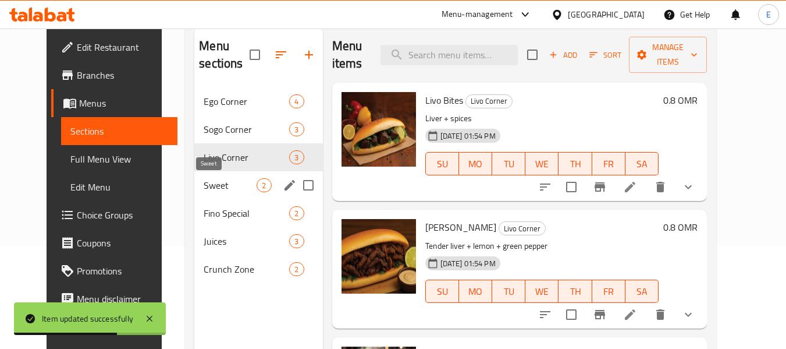
scroll to position [116, 0]
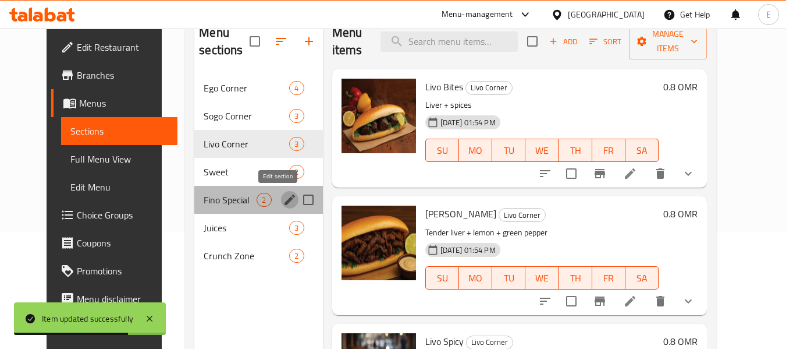
click at [283, 198] on icon "edit" at bounding box center [290, 200] width 14 height 14
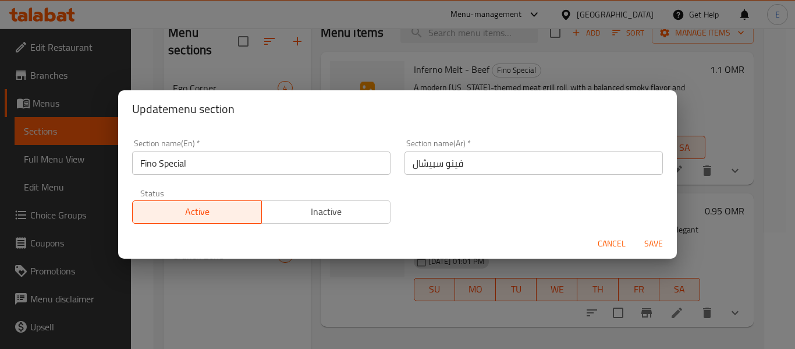
click at [407, 166] on input "فينو سبيشال" at bounding box center [533, 162] width 258 height 23
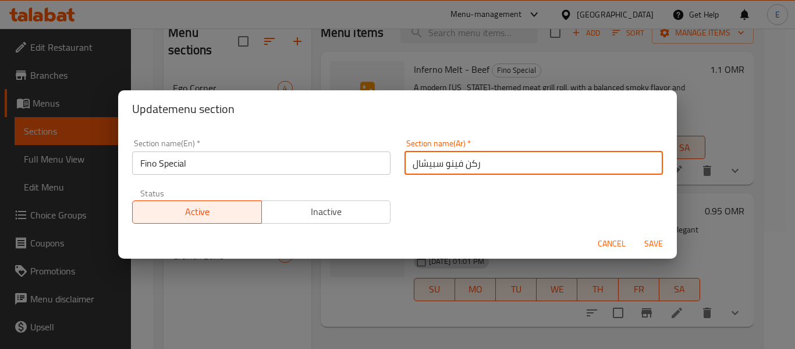
type input "ركن فينو سبيشال"
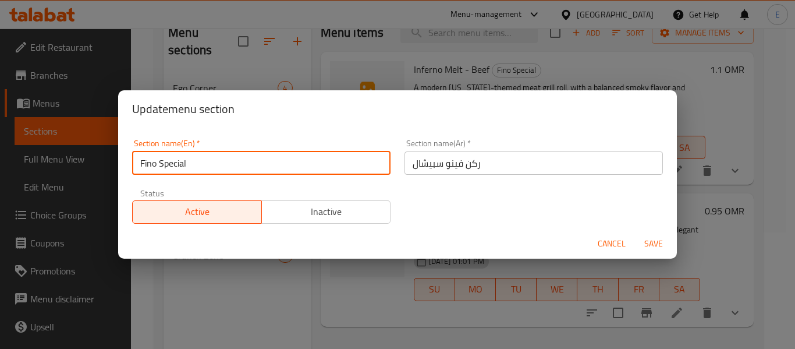
click at [235, 170] on input "Fino Special" at bounding box center [261, 162] width 258 height 23
type input "Fino Special Corner"
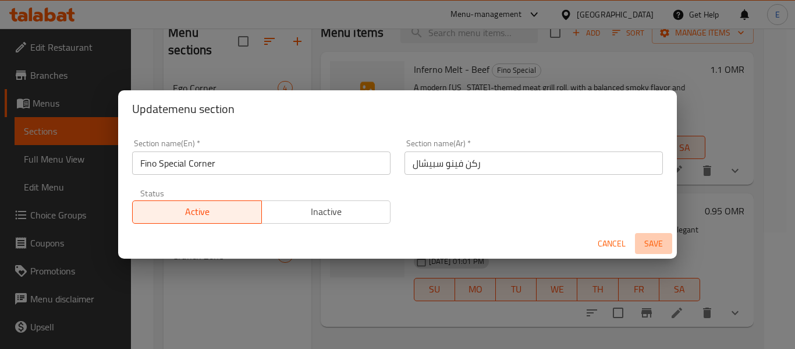
click at [655, 247] on span "Save" at bounding box center [654, 243] width 28 height 15
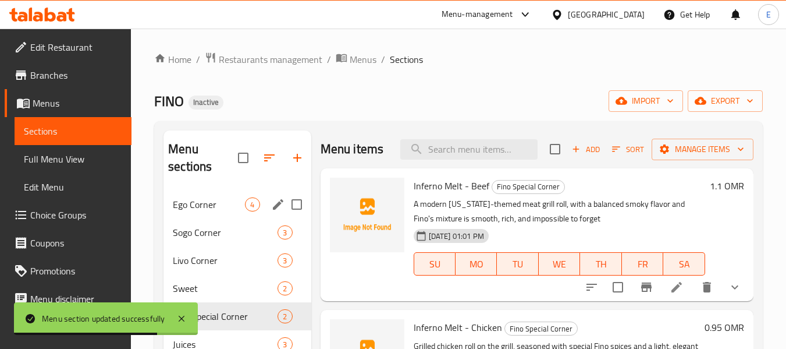
click at [219, 205] on span "Ego Corner" at bounding box center [209, 204] width 72 height 14
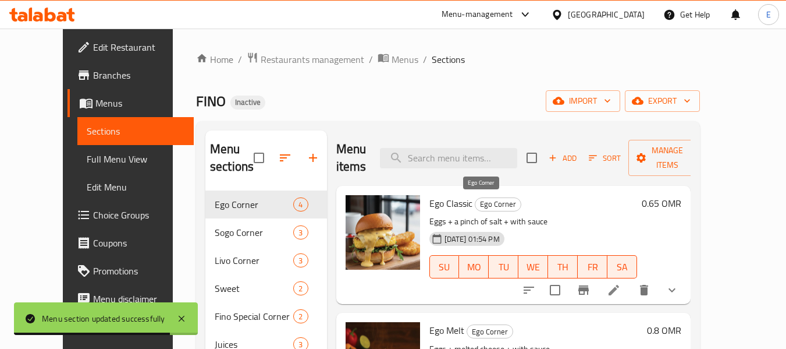
click at [475, 204] on span "Ego Corner" at bounding box center [497, 203] width 45 height 13
copy span "Ego Corner"
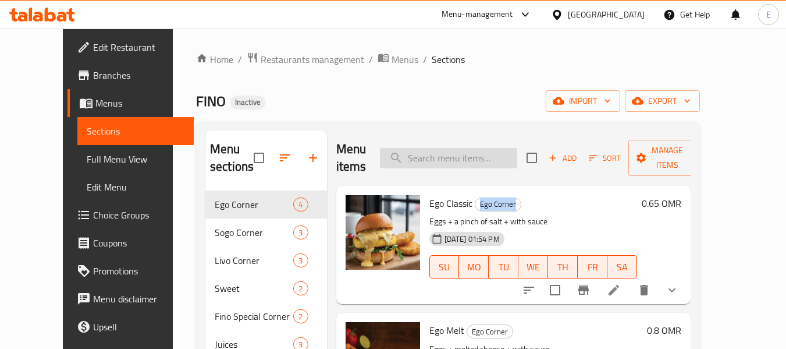
click at [475, 161] on input "search" at bounding box center [448, 158] width 137 height 20
paste input "Inferno Melt - Beef"
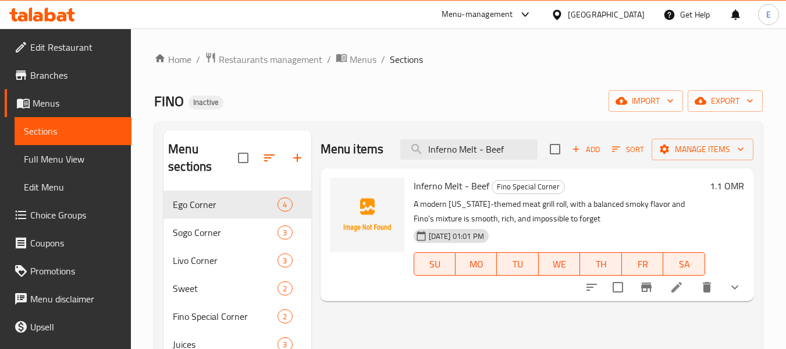
type input "Inferno Melt - Beef"
click at [680, 287] on icon at bounding box center [677, 287] width 14 height 14
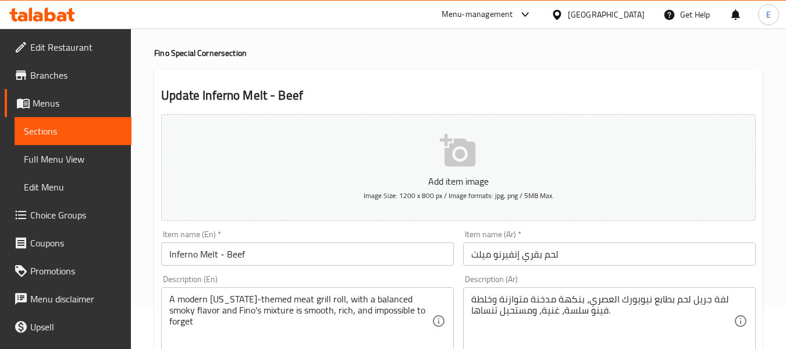
scroll to position [175, 0]
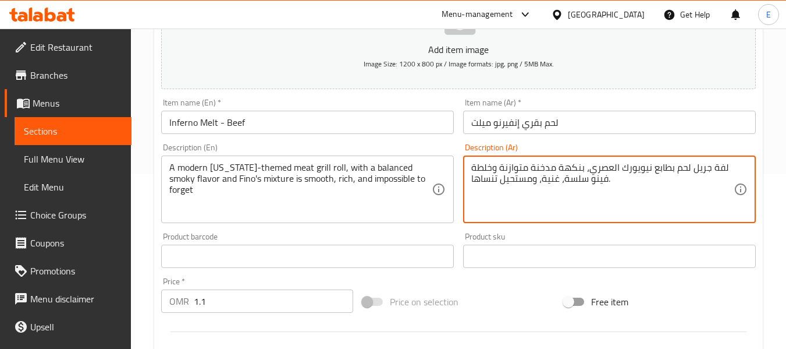
drag, startPoint x: 541, startPoint y: 183, endPoint x: 468, endPoint y: 189, distance: 72.3
click at [468, 189] on div "لفة جريل لحم بطابع نيويورك العصري، بنكهة مدخنة متوازنة وخلطة فينو سلسة، غنية، و…" at bounding box center [609, 189] width 293 height 68
type textarea "لفة جريل لحم بطابع نيويورك العصري، بنكهة مدخنة متوازنة وخلطة فينو سلسة، غنية."
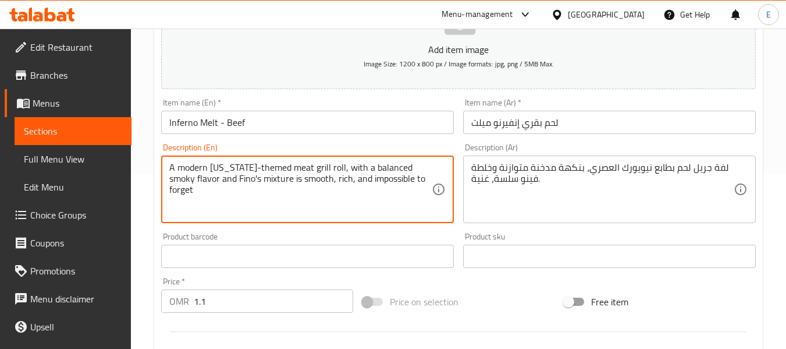
drag, startPoint x: 325, startPoint y: 182, endPoint x: 426, endPoint y: 183, distance: 100.7
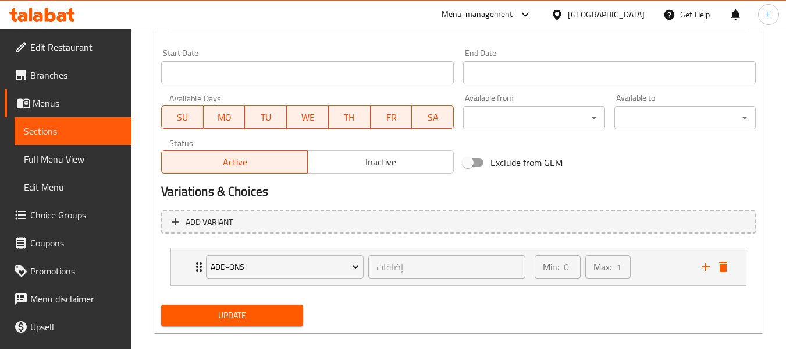
scroll to position [493, 0]
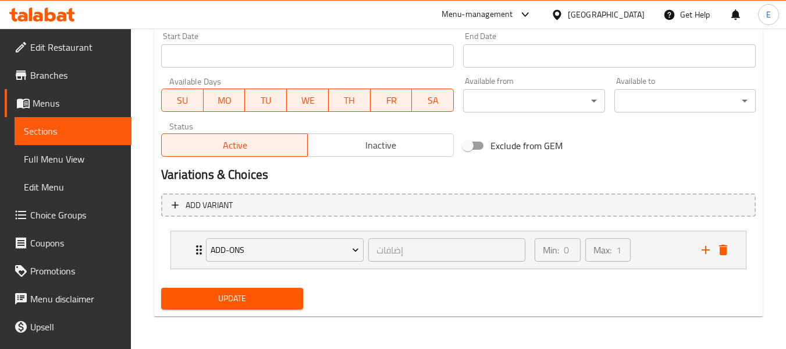
type textarea "A modern New York-themed meat grill roll, with a balanced smoky flavor and Fino…"
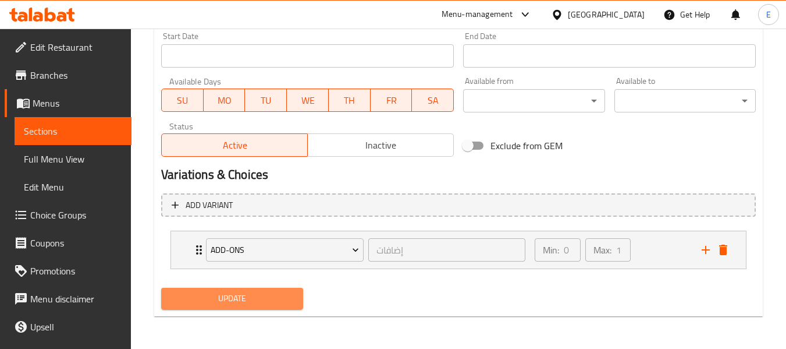
click at [287, 296] on span "Update" at bounding box center [232, 298] width 123 height 15
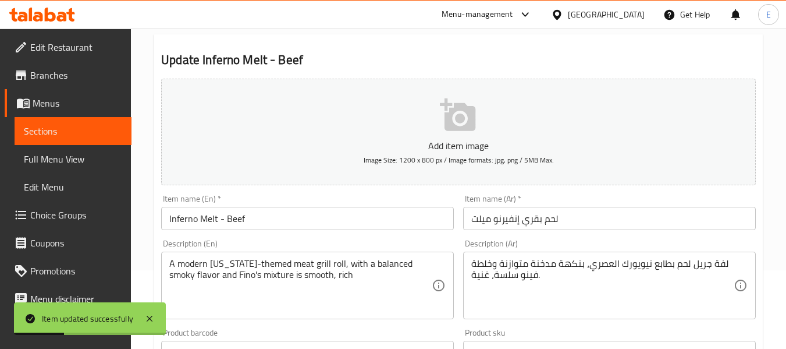
scroll to position [0, 0]
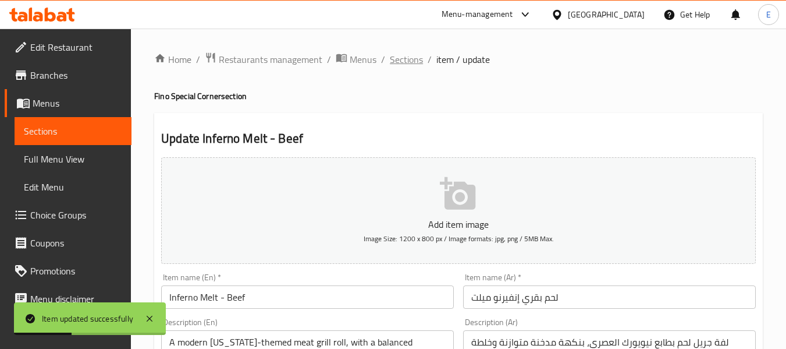
click at [399, 55] on span "Sections" at bounding box center [406, 59] width 33 height 14
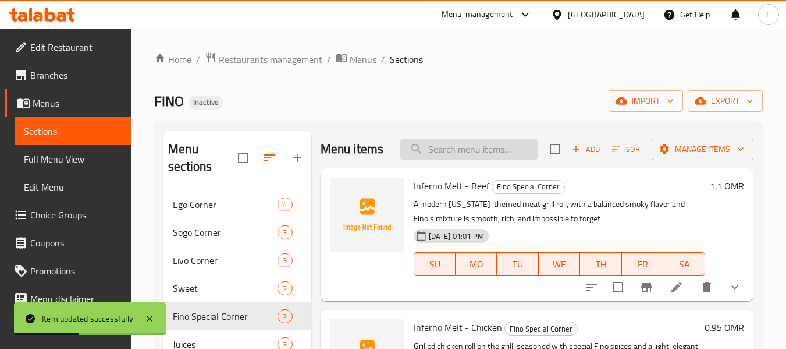
click at [457, 148] on input "search" at bounding box center [468, 149] width 137 height 20
paste input "Inferno Melt - Chicken"
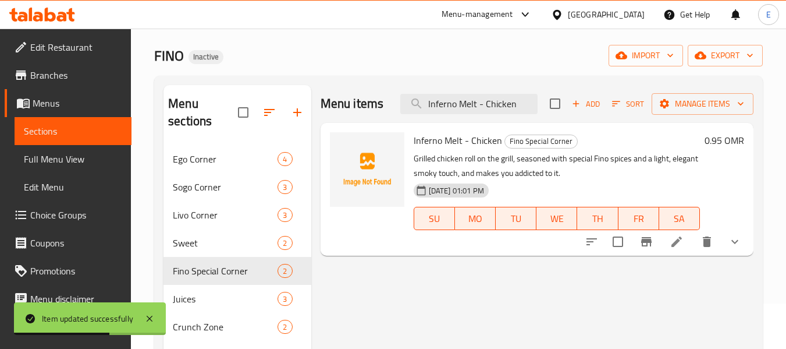
scroll to position [58, 0]
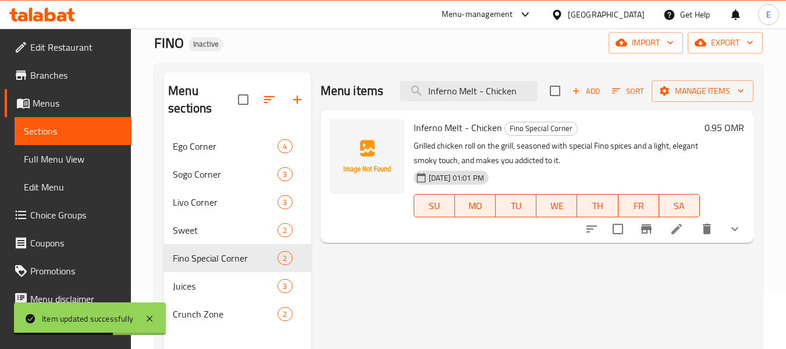
type input "Inferno Melt - Chicken"
click at [673, 234] on icon at bounding box center [677, 228] width 10 height 10
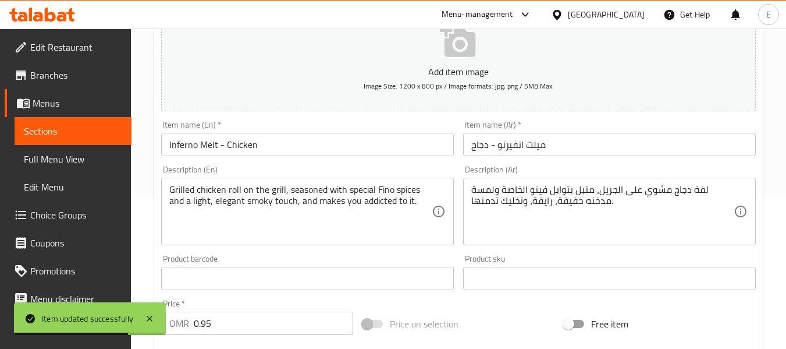
scroll to position [175, 0]
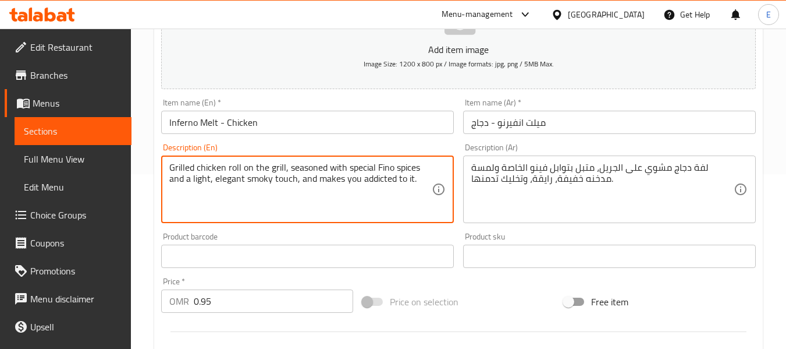
click at [231, 184] on textarea "Grilled chicken roll on the grill, seasoned with special Fino spices and a ligh…" at bounding box center [300, 189] width 262 height 55
type textarea "Grilled chicken roll on the grill, seasoned with special Fino spices and a ligh…"
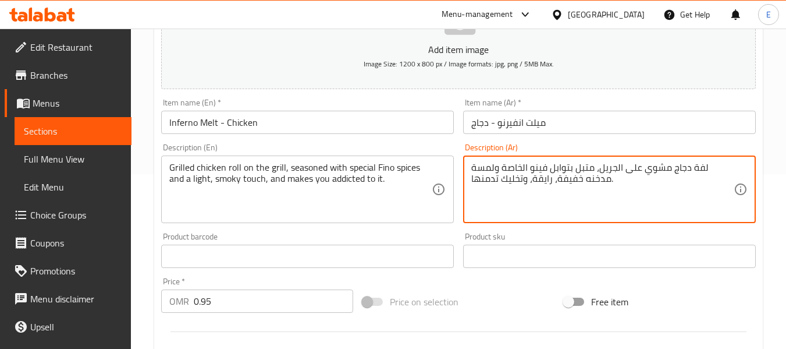
click at [544, 177] on textarea "لفة دجاج مشوي على الجريل، متبل بتوابل فينو الخاصة ولمسة مدخنه خفيفة، رايقة، وتخ…" at bounding box center [602, 189] width 262 height 55
drag, startPoint x: 537, startPoint y: 181, endPoint x: 459, endPoint y: 189, distance: 78.3
click at [459, 189] on div "Description (Ar) لفة دجاج مشوي على الجريل، متبل بتوابل فينو الخاصة ولمسة مدخنه …" at bounding box center [610, 182] width 302 height 89
type textarea "لفة دجاج مشوي على الجريل، متبل بتوابل فينو الخاصة ولمسة مدخنه خفيفة."
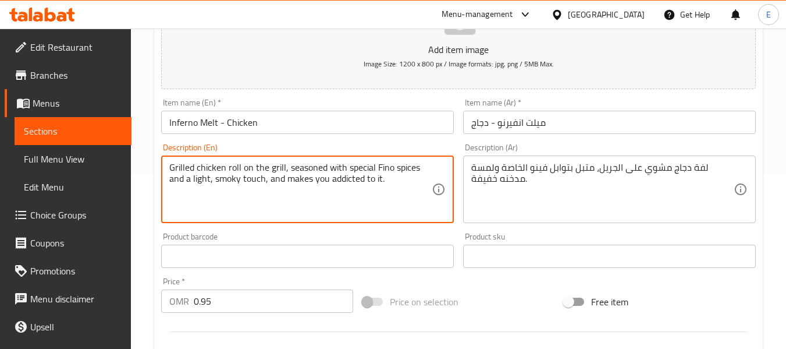
drag, startPoint x: 264, startPoint y: 180, endPoint x: 388, endPoint y: 183, distance: 123.4
click at [310, 208] on textarea "Grilled chicken roll on the grill, seasoned with special Fino spices and a ligh…" at bounding box center [300, 189] width 262 height 55
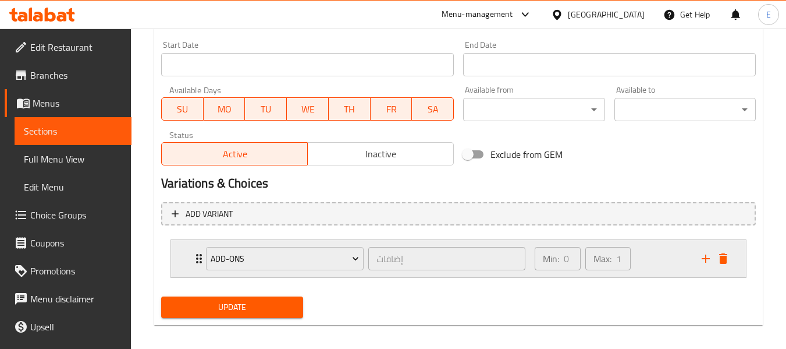
scroll to position [493, 0]
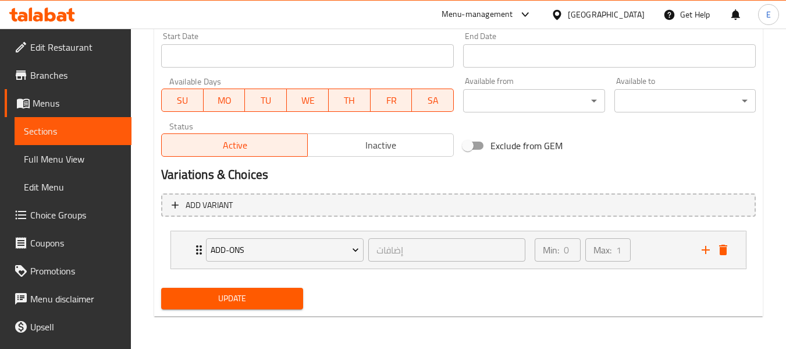
type textarea "Grilled chicken roll on the grill, seasoned with special Fino spices and a ligh…"
click at [278, 299] on span "Update" at bounding box center [232, 298] width 123 height 15
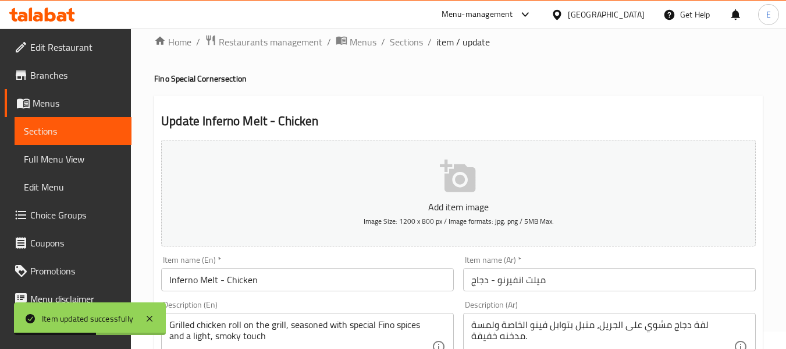
scroll to position [0, 0]
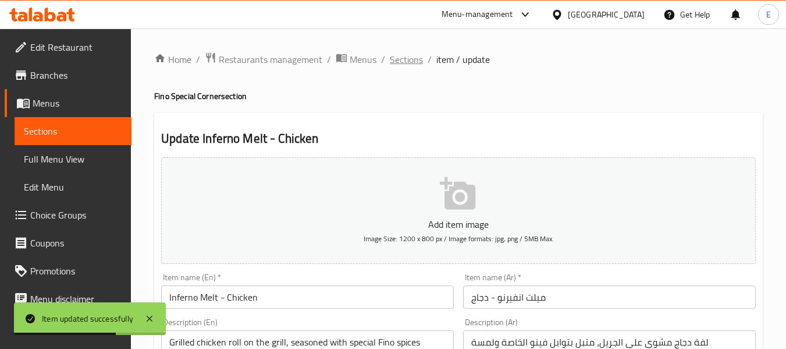
click at [405, 59] on span "Sections" at bounding box center [406, 59] width 33 height 14
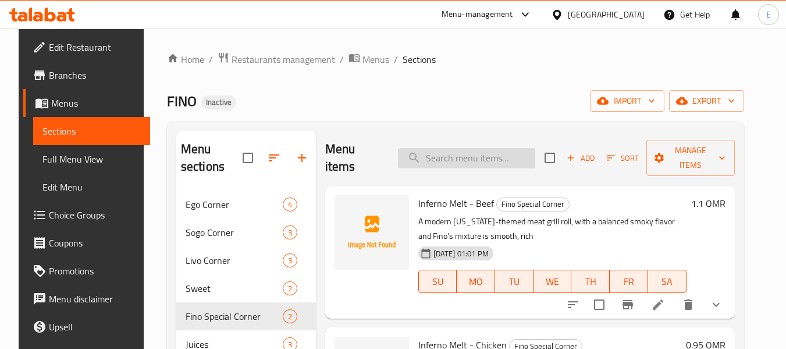
click at [490, 148] on input "search" at bounding box center [466, 158] width 137 height 20
paste input "Cheesy Melt Chips"
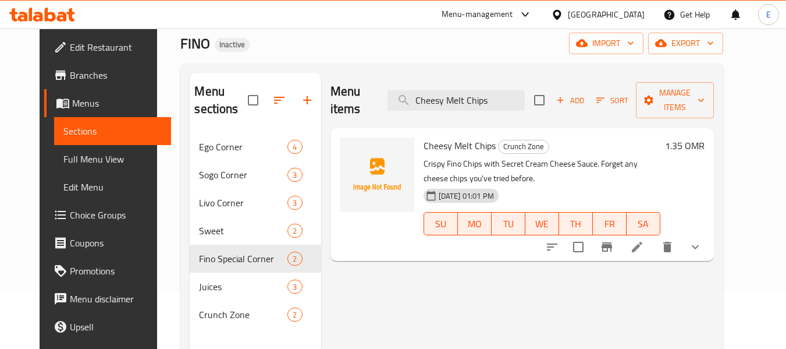
scroll to position [58, 0]
type input "Cheesy Melt Chips"
click at [644, 239] on icon at bounding box center [637, 246] width 14 height 14
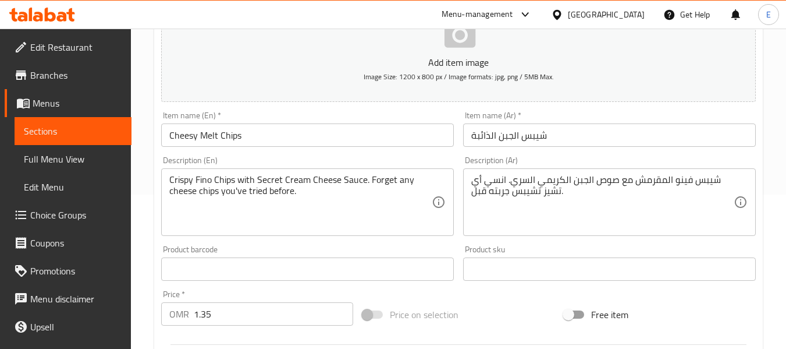
scroll to position [175, 0]
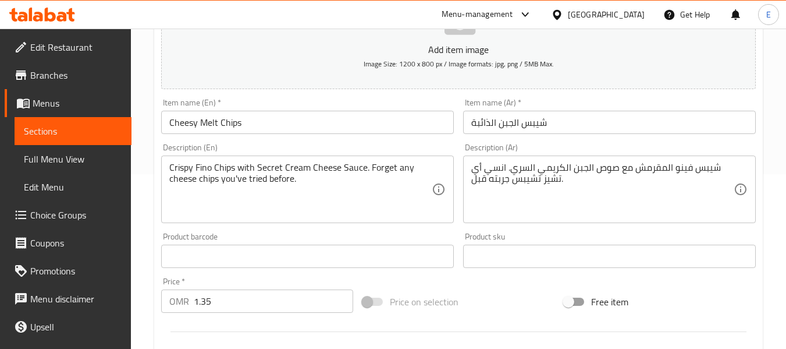
drag, startPoint x: 168, startPoint y: 166, endPoint x: 226, endPoint y: 166, distance: 58.2
click at [226, 166] on div "Crispy Fino Chips with Secret Cream Cheese Sauce. Forget any cheese chips you'v…" at bounding box center [307, 189] width 293 height 68
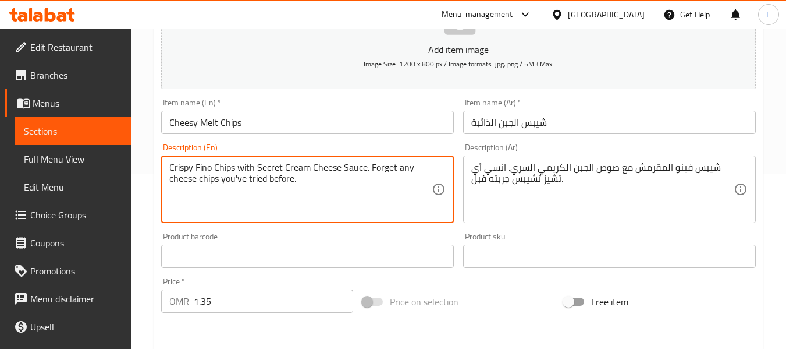
drag, startPoint x: 236, startPoint y: 166, endPoint x: 173, endPoint y: 168, distance: 62.9
click at [173, 168] on textarea "Crispy Fino Chips with Secret Cream Cheese Sauce. Forget any cheese chips you'v…" at bounding box center [300, 189] width 262 height 55
drag, startPoint x: 370, startPoint y: 165, endPoint x: 421, endPoint y: 178, distance: 52.4
click at [421, 178] on textarea "Crispy Fino Chips with Secret Cream Cheese Sauce. Forget any cheese chips you'v…" at bounding box center [300, 189] width 262 height 55
type textarea "Crispy Fino Chips with Secret Cream Cheese Sauce."
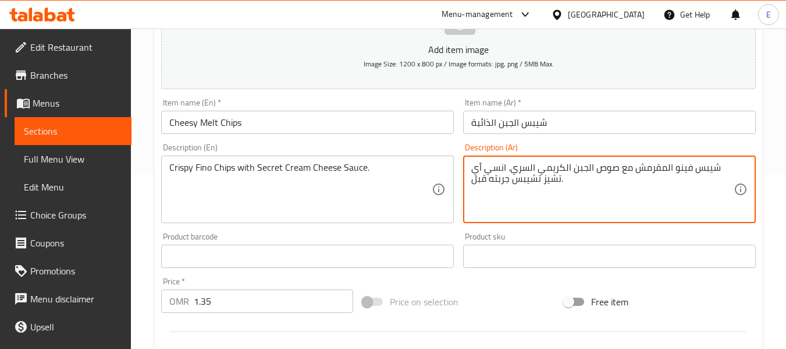
drag, startPoint x: 505, startPoint y: 166, endPoint x: 481, endPoint y: 189, distance: 32.9
drag, startPoint x: 481, startPoint y: 168, endPoint x: 471, endPoint y: 171, distance: 10.3
click at [471, 171] on div "شيبس فينو المقرمش مع صوص الجبن الكريمي السري. بل. Description (Ar)" at bounding box center [609, 189] width 293 height 68
type textarea "شيبس فينو المقرمش مع صوص الجبن الكريمي السري. ."
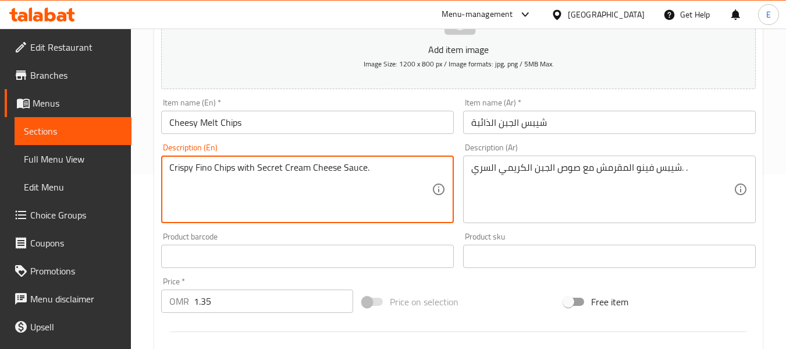
paste textarea "twist signature with Chips”"
click at [368, 203] on textarea "Crispy Fino Chips with Secret Cream Cheese Sauce. twist signature with Chips" at bounding box center [300, 189] width 262 height 55
drag, startPoint x: 370, startPoint y: 169, endPoint x: 432, endPoint y: 176, distance: 62.6
click at [432, 176] on div "Crispy Fino Chips with Secret Cream Cheese Sauce. twist signature with Chips De…" at bounding box center [307, 189] width 293 height 68
type textarea "Crispy Fino Chips with Secret Cream Cheese Sauce. twist signature with Chips"
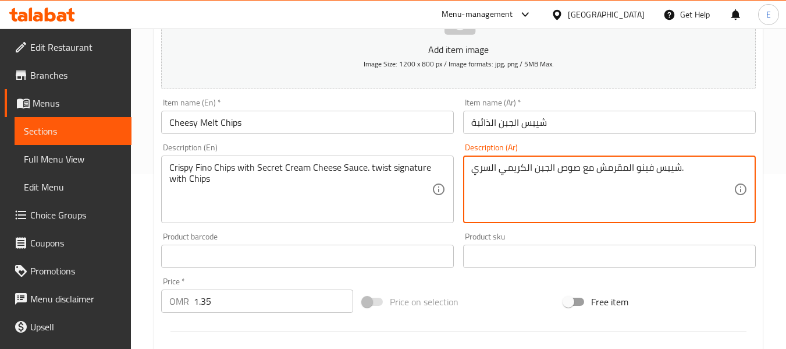
paste textarea "تويست مع رقائق البطاطس"
click at [481, 168] on textarea "شيبس فينو المقرمش مع صوص الجبن الكريمي السري. تويست مع رقائق البطاطس" at bounding box center [602, 189] width 262 height 55
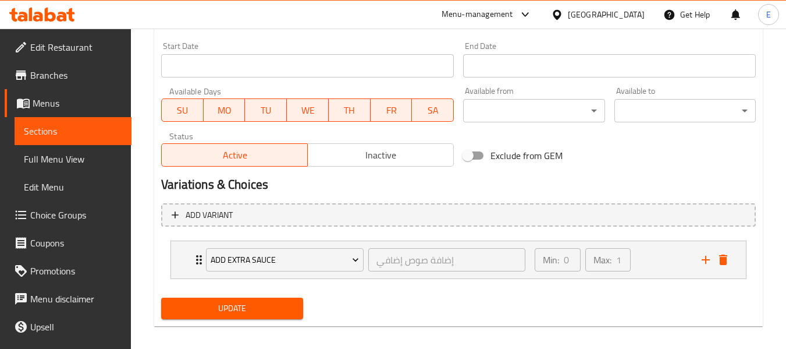
scroll to position [493, 0]
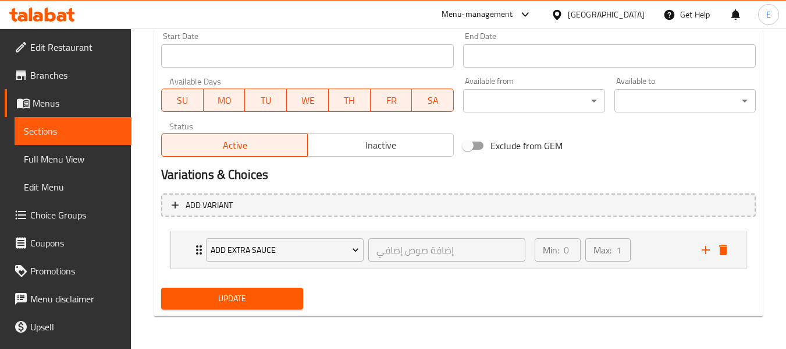
type textarea "شيبس فينو المقرمش مع صوص الجبن الكريمي السري. تويست سيجنتشر مع رقائق البطاطس"
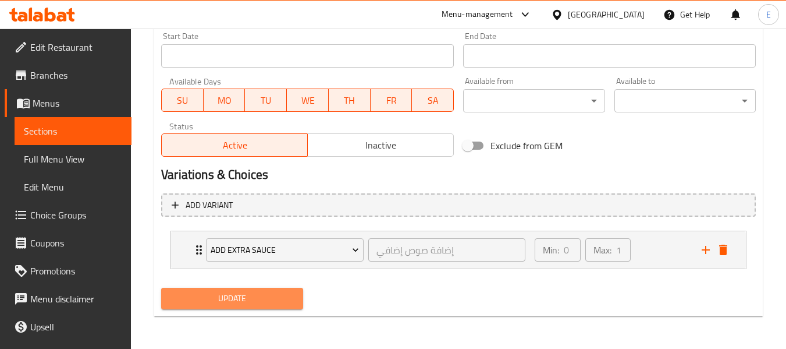
click at [285, 297] on span "Update" at bounding box center [232, 298] width 123 height 15
click at [285, 297] on div at bounding box center [393, 174] width 786 height 349
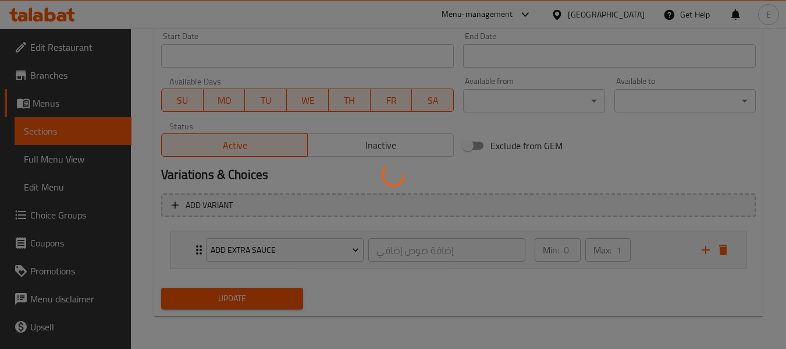
click at [285, 297] on div at bounding box center [393, 174] width 786 height 349
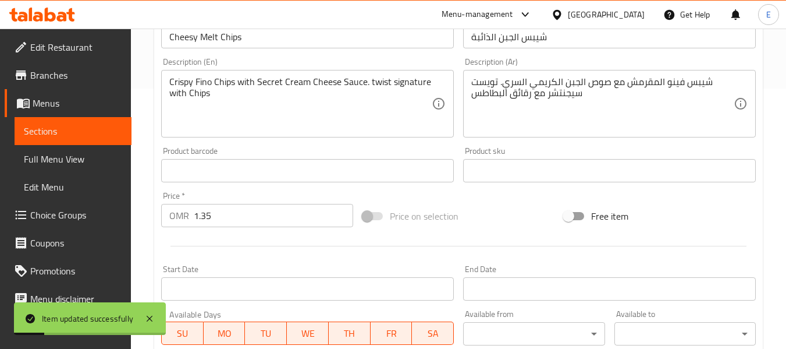
scroll to position [0, 0]
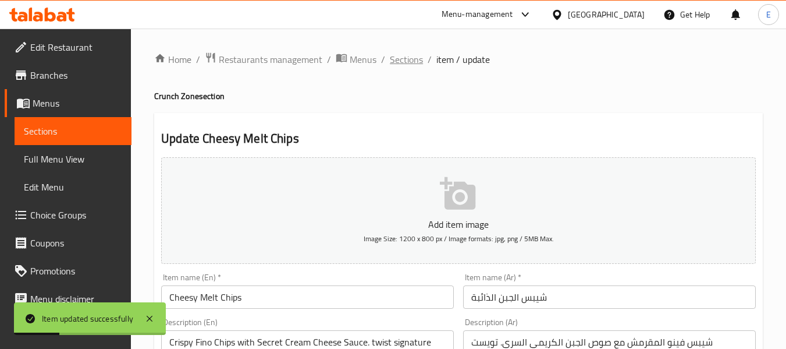
click at [406, 61] on span "Sections" at bounding box center [406, 59] width 33 height 14
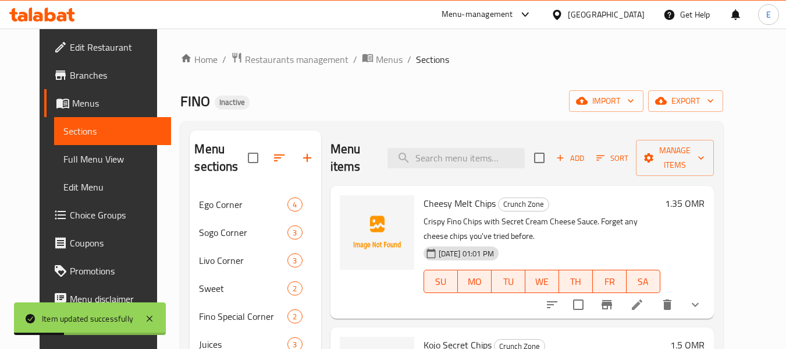
click at [470, 163] on div "Menu items Add Sort Manage items" at bounding box center [522, 157] width 383 height 55
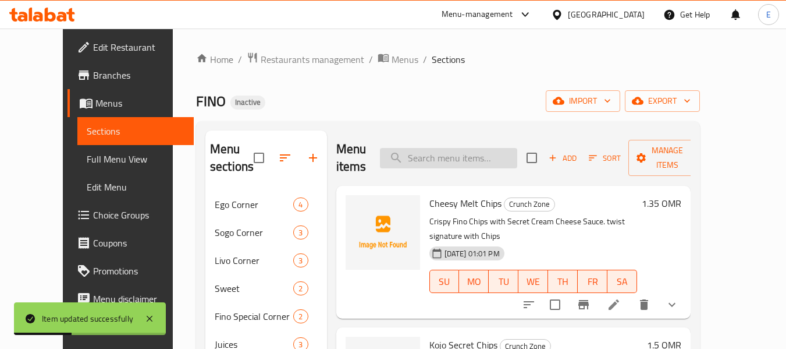
click at [470, 151] on input "search" at bounding box center [448, 158] width 137 height 20
paste input "Kojo Secret Chips"
type input "Kojo Secret Chips"
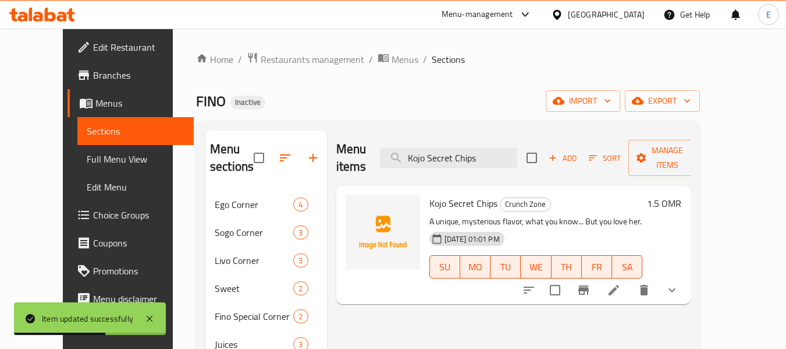
click at [619, 285] on icon at bounding box center [614, 290] width 10 height 10
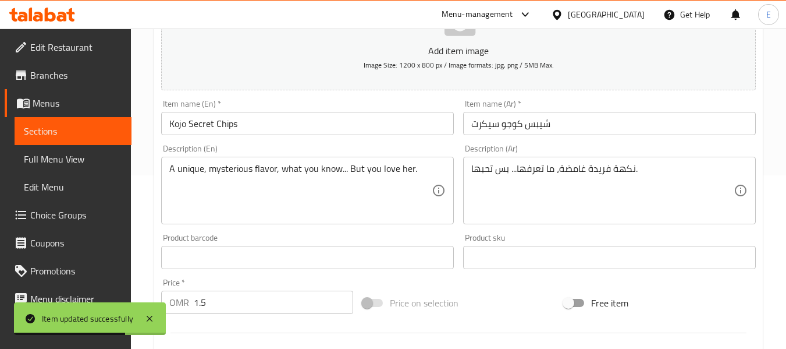
scroll to position [175, 0]
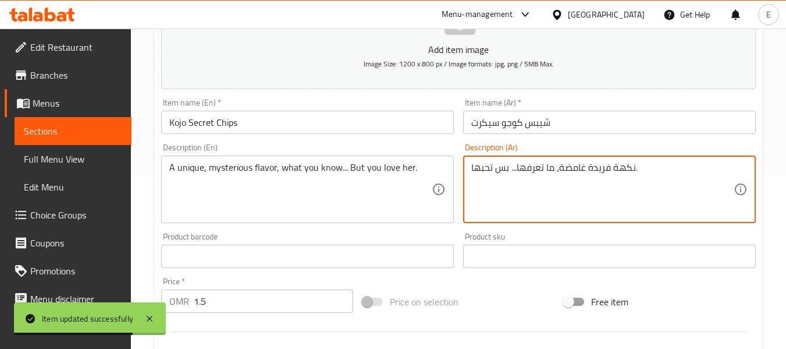
click at [605, 173] on textarea "نكهة فريدة غامضة، ما تعرفها... بس تحبها." at bounding box center [602, 189] width 262 height 55
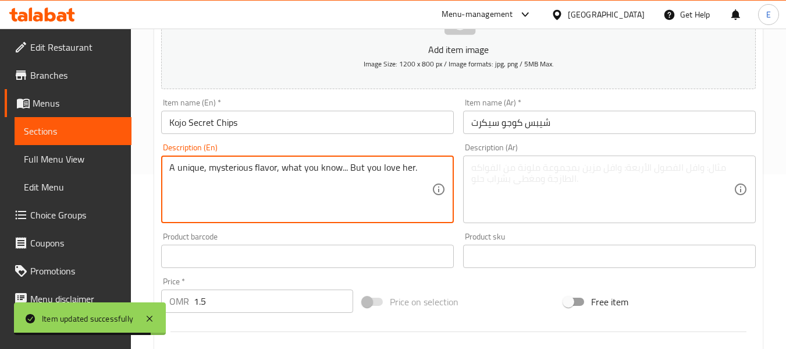
click at [322, 169] on textarea "A unique, mysterious flavor, what you know... But you love her." at bounding box center [300, 189] width 262 height 55
click at [325, 195] on textarea at bounding box center [300, 189] width 262 height 55
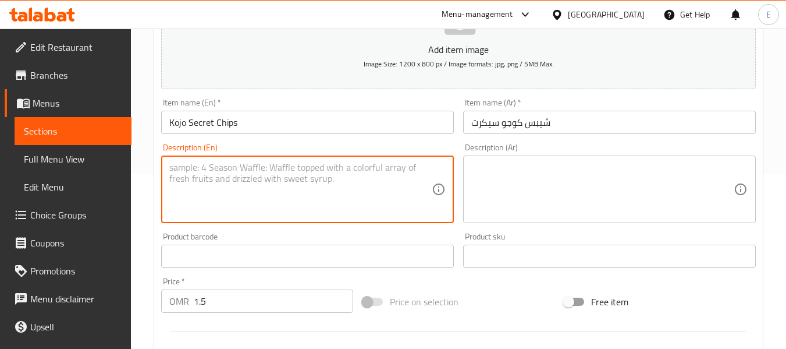
click at [463, 184] on div "Description (Ar) Description (Ar)" at bounding box center [610, 182] width 302 height 89
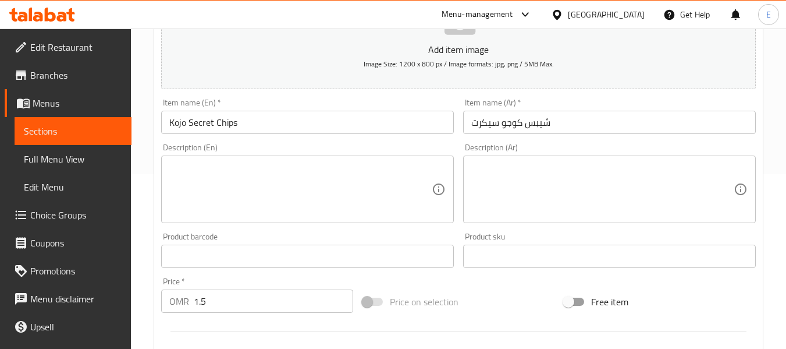
click at [500, 182] on textarea at bounding box center [602, 189] width 262 height 55
click at [206, 180] on textarea at bounding box center [300, 189] width 262 height 55
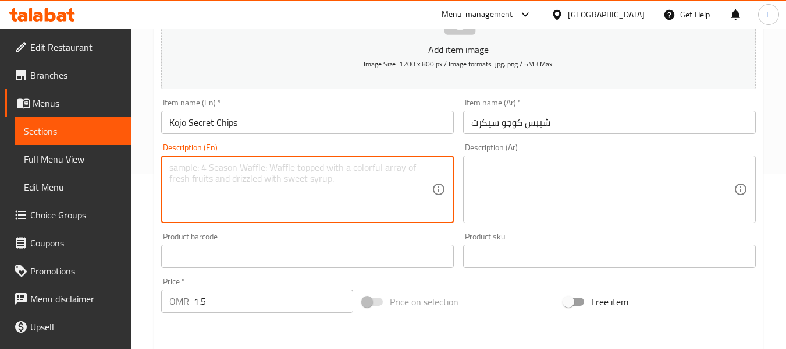
paste textarea "twist signature with Chips"
type textarea "twist signature with Chips"
click at [464, 172] on div "Description (Ar)" at bounding box center [609, 189] width 293 height 68
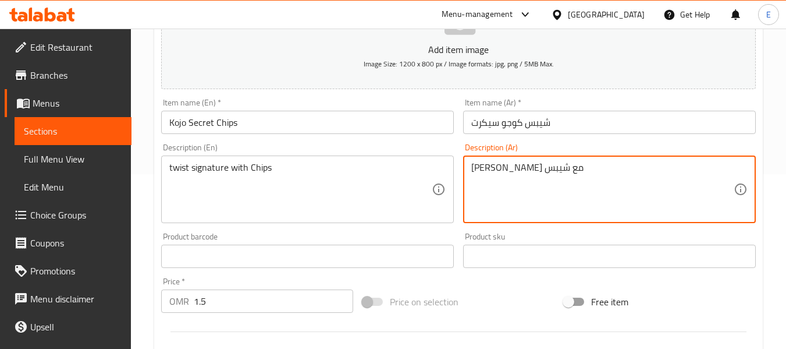
type textarea "تويست سيجنتشر مع شيبس"
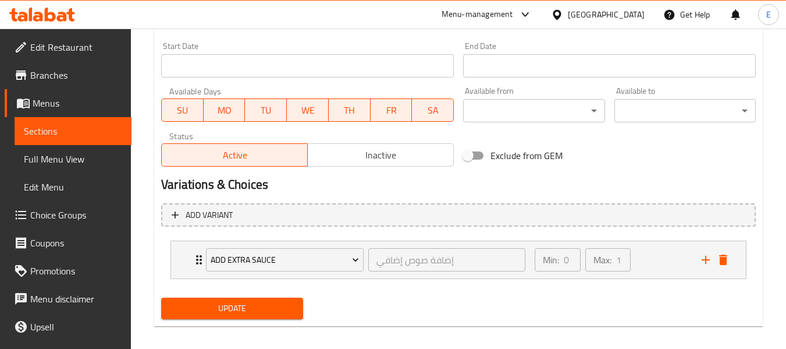
scroll to position [493, 0]
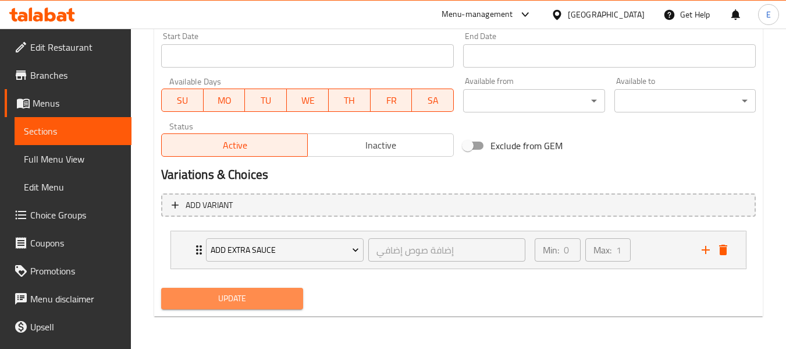
click at [276, 294] on span "Update" at bounding box center [232, 298] width 123 height 15
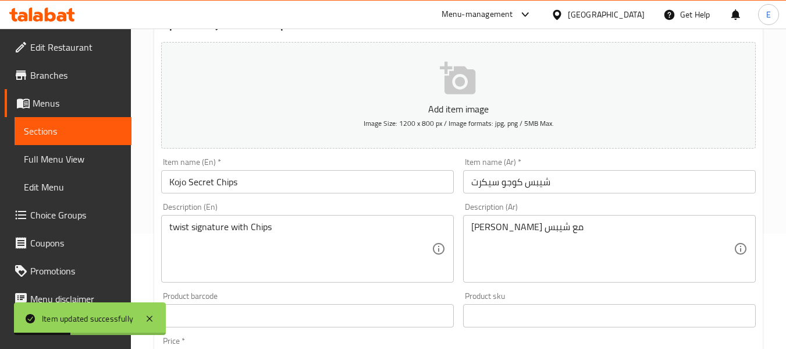
scroll to position [0, 0]
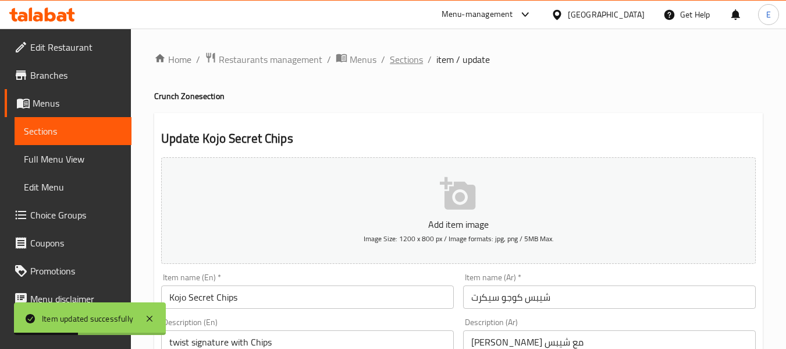
click at [403, 59] on span "Sections" at bounding box center [406, 59] width 33 height 14
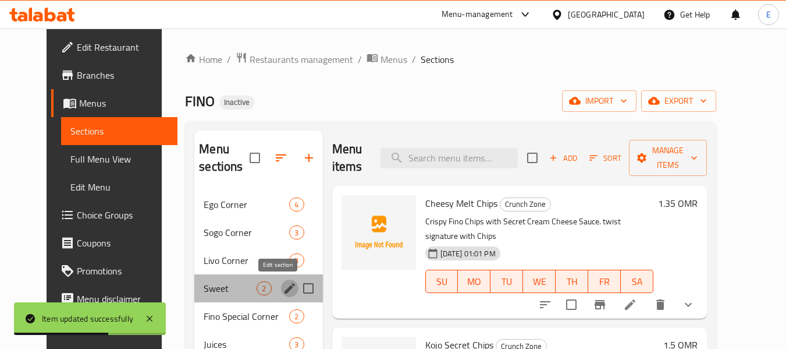
click at [283, 288] on icon "edit" at bounding box center [290, 288] width 14 height 14
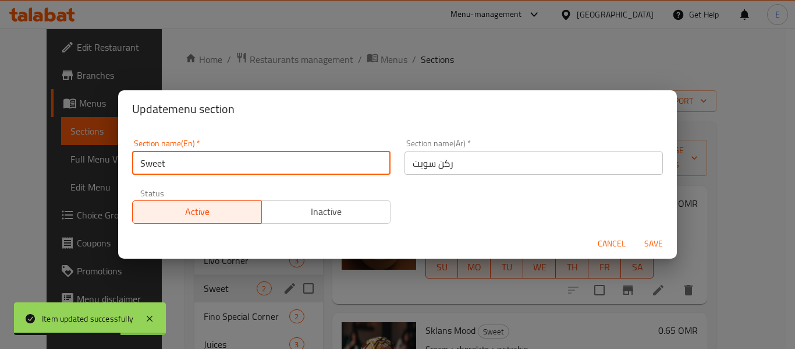
click at [297, 165] on input "Sweet" at bounding box center [261, 162] width 258 height 23
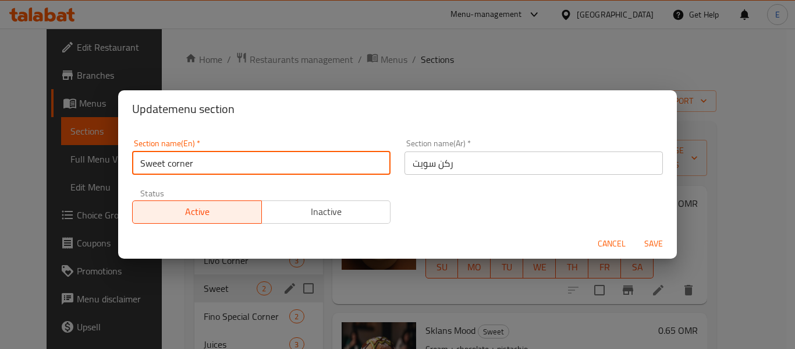
type input "Sweet corner"
click at [642, 244] on span "Save" at bounding box center [654, 243] width 28 height 15
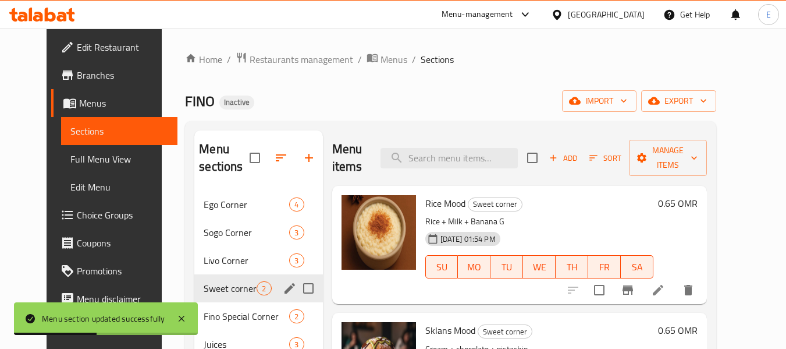
click at [449, 138] on div "Menu items Add Sort Manage items" at bounding box center [519, 157] width 375 height 55
click at [449, 148] on input "search" at bounding box center [449, 158] width 137 height 20
paste input "Rice Mood"
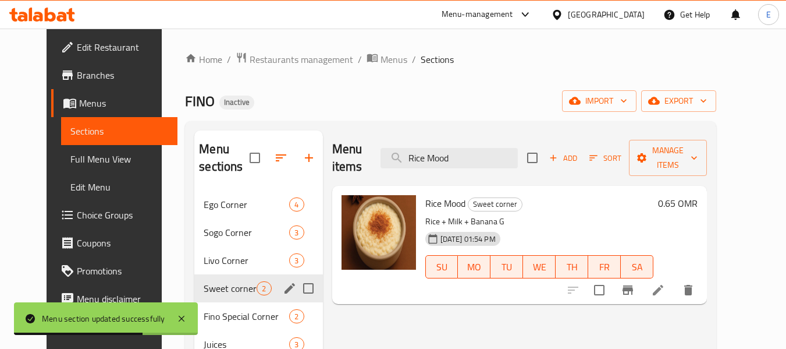
type input "Rice Mood"
click at [674, 279] on li at bounding box center [658, 289] width 33 height 21
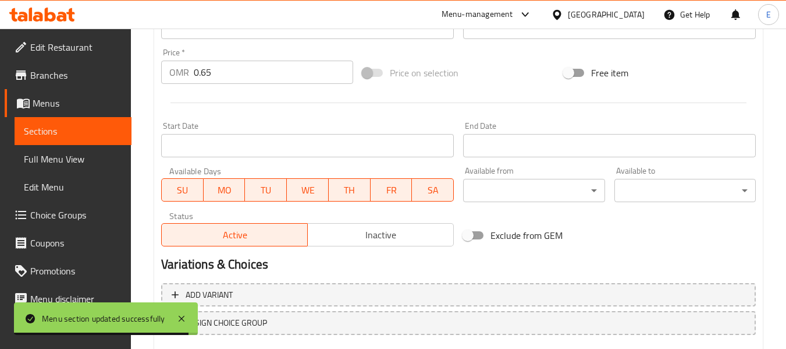
scroll to position [491, 0]
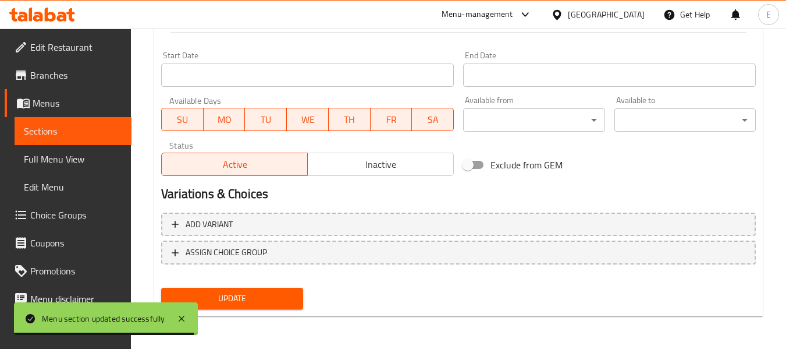
type textarea "Rice + Milk + Banana"
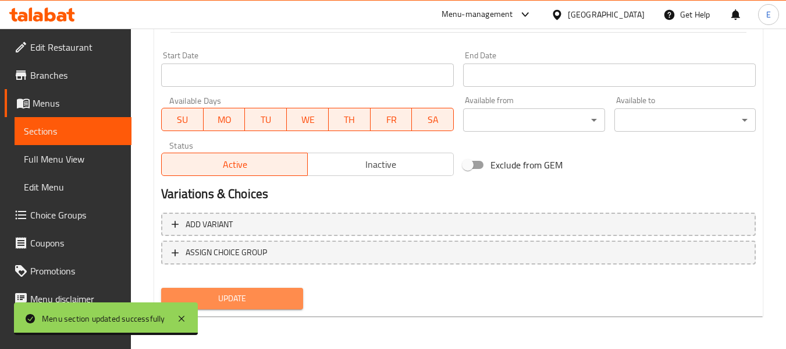
click at [264, 301] on span "Update" at bounding box center [232, 298] width 123 height 15
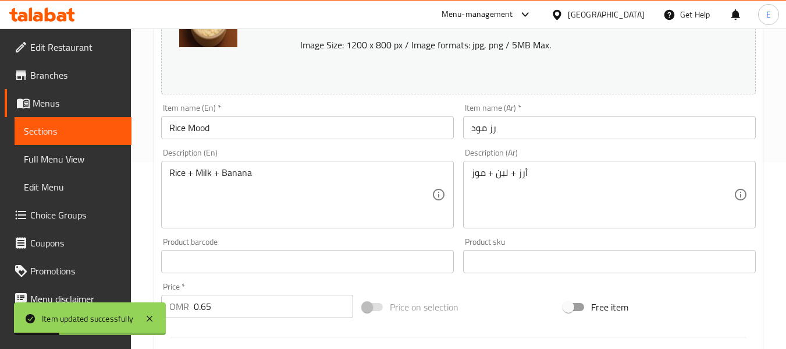
scroll to position [0, 0]
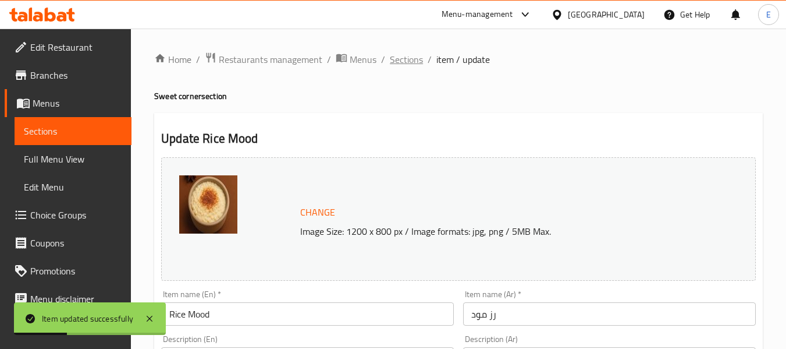
click at [421, 62] on span "Sections" at bounding box center [406, 59] width 33 height 14
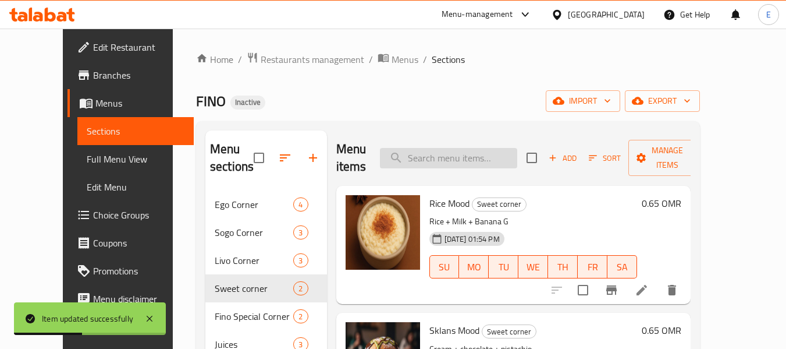
click at [451, 148] on input "search" at bounding box center [448, 158] width 137 height 20
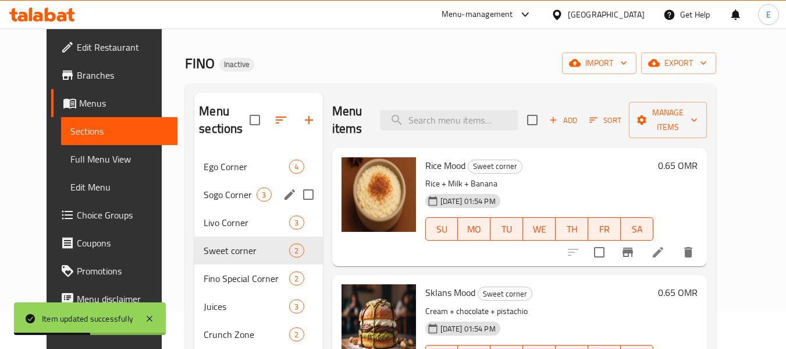
scroll to position [58, 0]
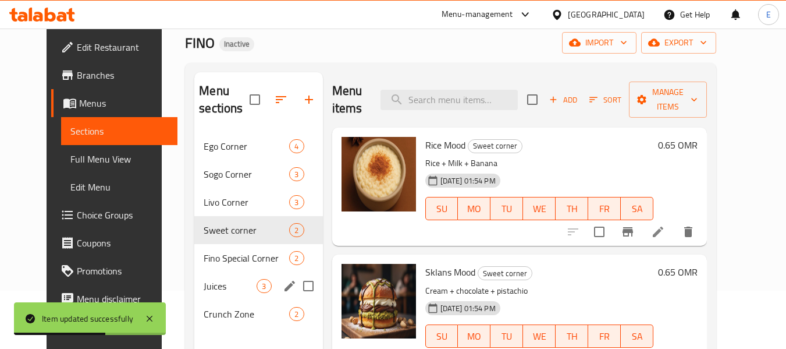
click at [268, 282] on div "Juices 3" at bounding box center [258, 286] width 128 height 28
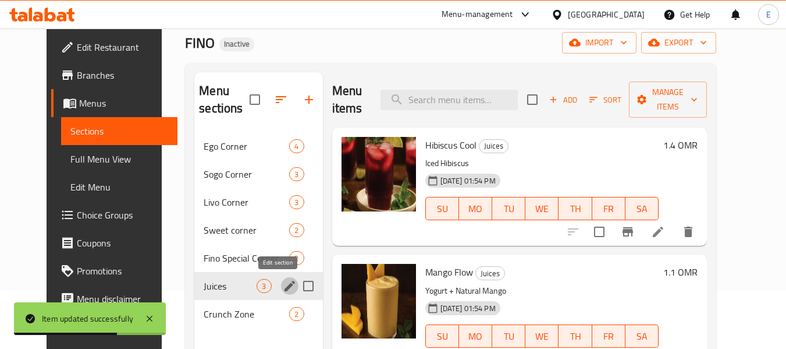
click at [285, 284] on icon "edit" at bounding box center [290, 285] width 10 height 10
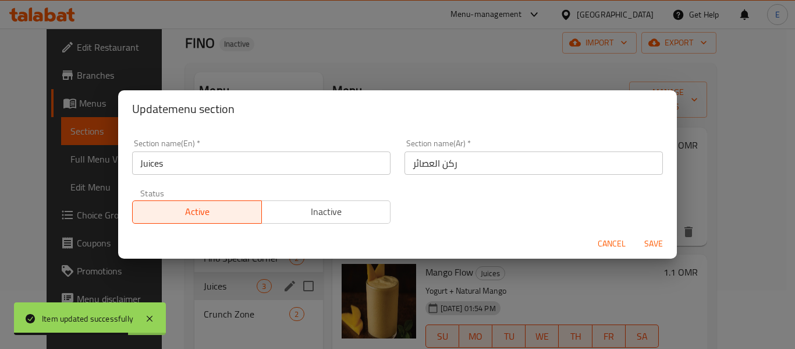
click at [300, 161] on input "Juices" at bounding box center [261, 162] width 258 height 23
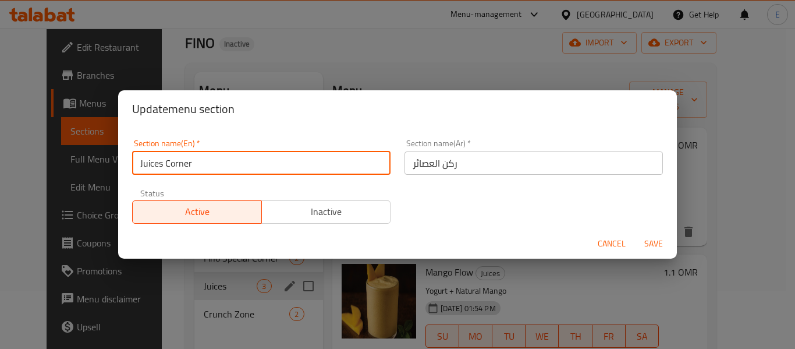
type input "Juices Corner"
click at [658, 239] on span "Save" at bounding box center [654, 243] width 28 height 15
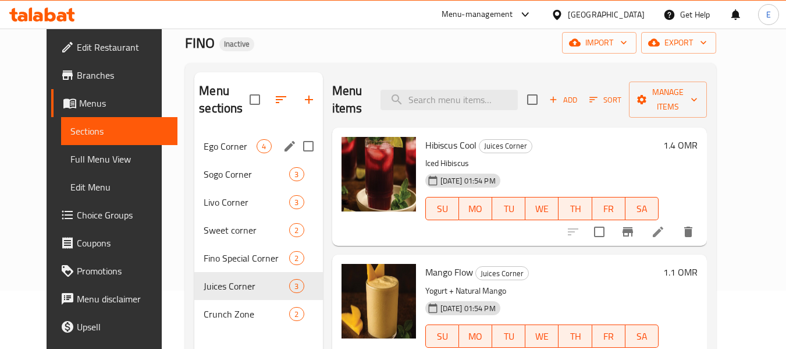
click at [299, 144] on input "Menu sections" at bounding box center [308, 146] width 24 height 24
checkbox input "true"
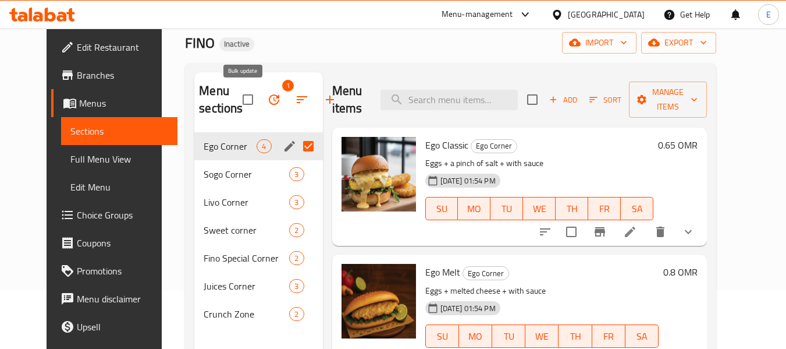
click at [267, 95] on icon "button" at bounding box center [274, 100] width 14 height 14
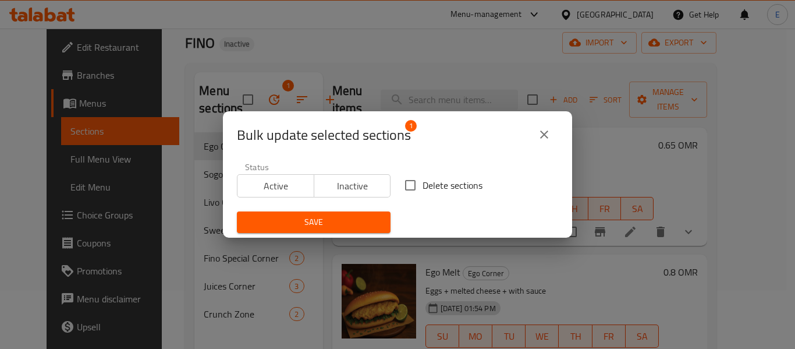
click at [406, 186] on input "Delete sections" at bounding box center [410, 185] width 24 height 24
checkbox input "true"
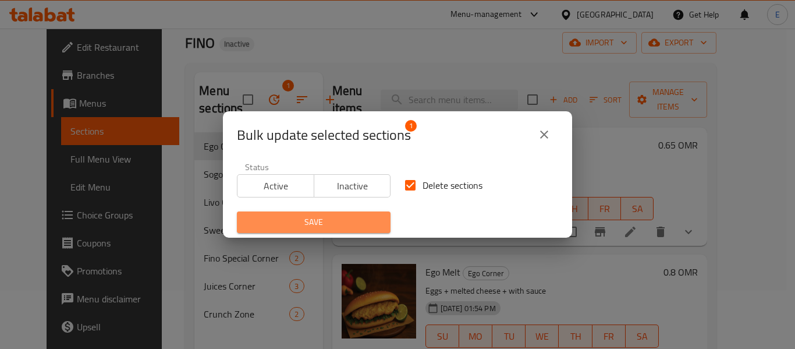
click at [357, 222] on span "Save" at bounding box center [313, 222] width 135 height 15
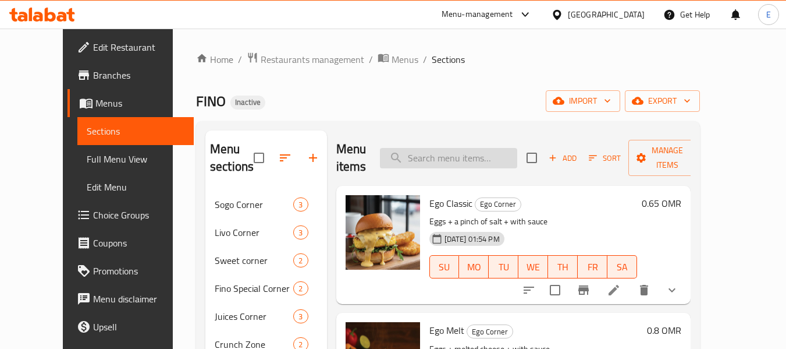
click at [457, 161] on input "search" at bounding box center [448, 158] width 137 height 20
paste input "Mango Flow"
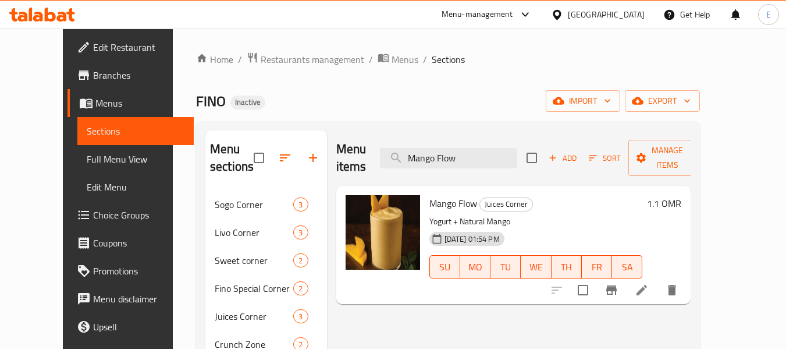
type input "Mango Flow"
click at [649, 283] on icon at bounding box center [642, 290] width 14 height 14
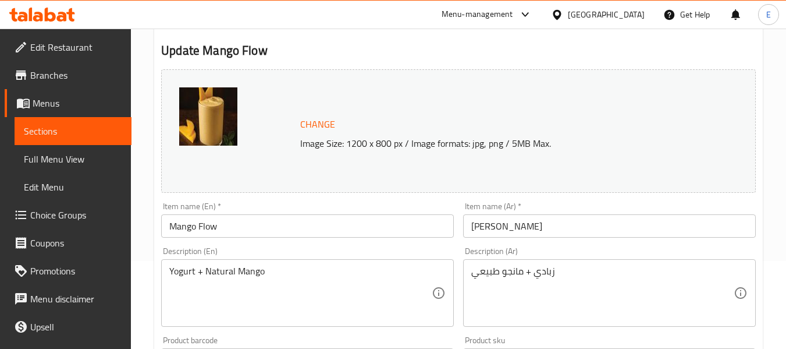
scroll to position [116, 0]
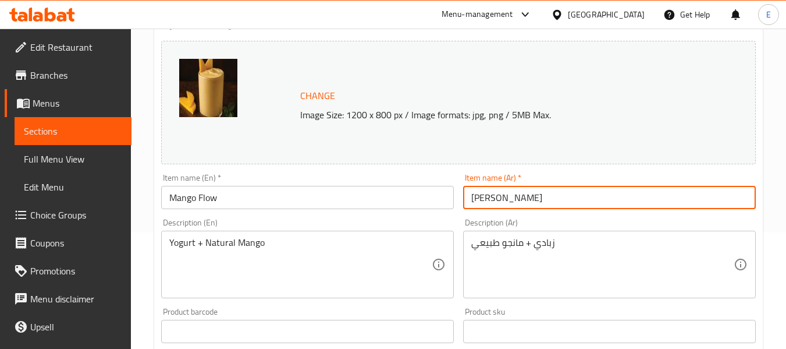
click at [517, 194] on input "زبادي مانجو" at bounding box center [609, 197] width 293 height 23
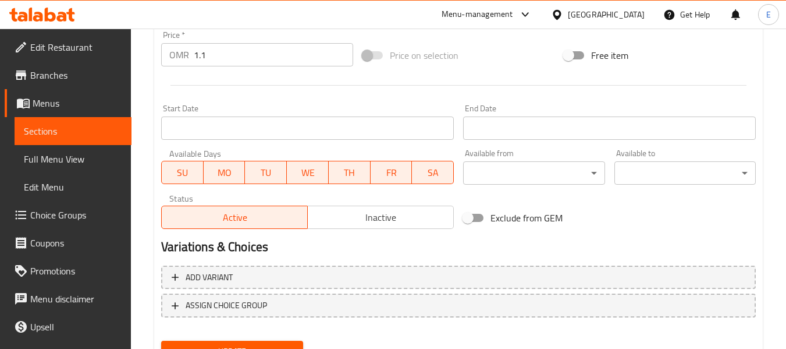
scroll to position [491, 0]
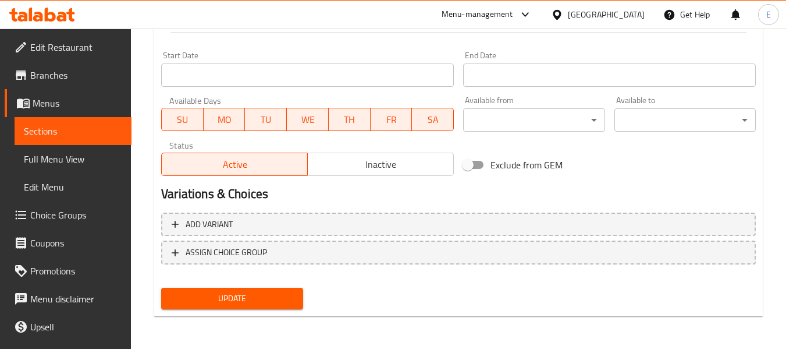
type input "مانجو فلو"
click at [273, 312] on div "Update" at bounding box center [232, 298] width 151 height 31
click at [288, 299] on span "Update" at bounding box center [232, 298] width 123 height 15
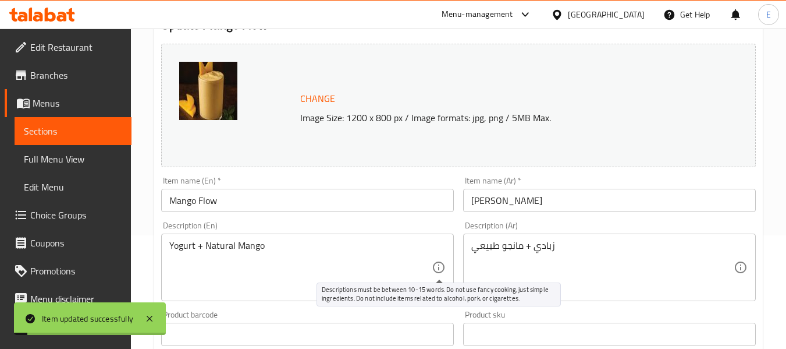
scroll to position [0, 0]
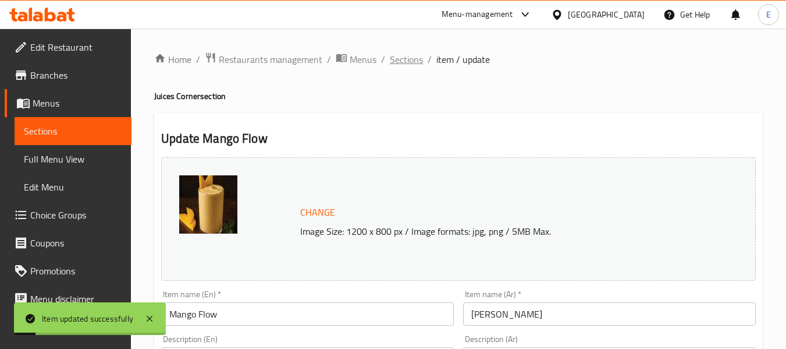
click at [406, 55] on span "Sections" at bounding box center [406, 59] width 33 height 14
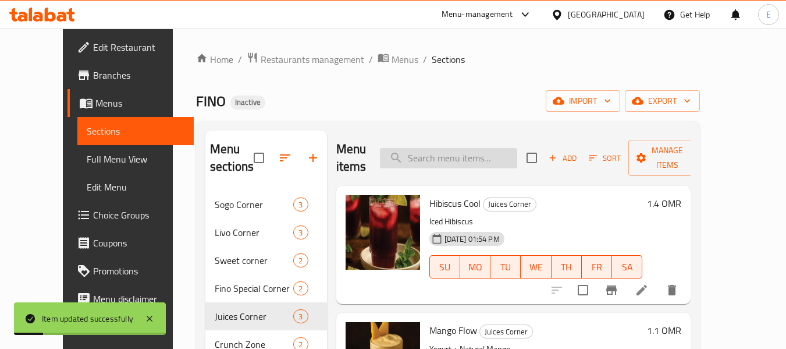
click at [491, 159] on input "search" at bounding box center [448, 158] width 137 height 20
paste input "Strawberry Glow"
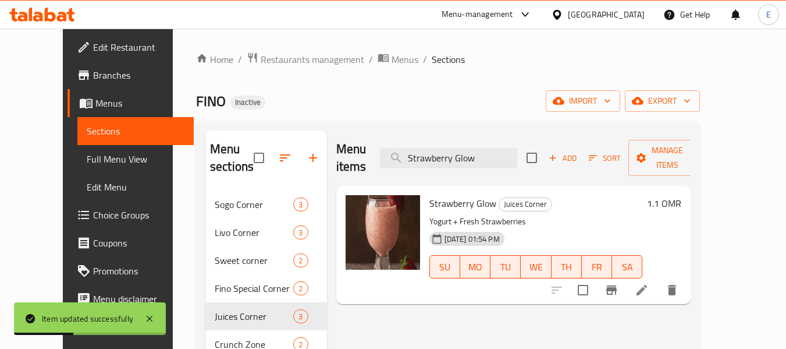
type input "Strawberry Glow"
click at [647, 285] on icon at bounding box center [642, 290] width 10 height 10
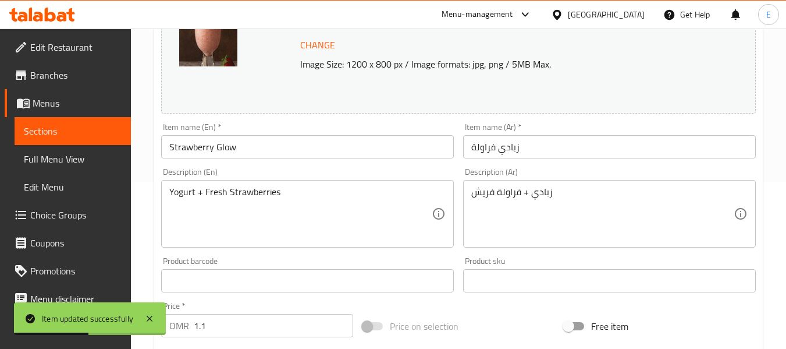
scroll to position [175, 0]
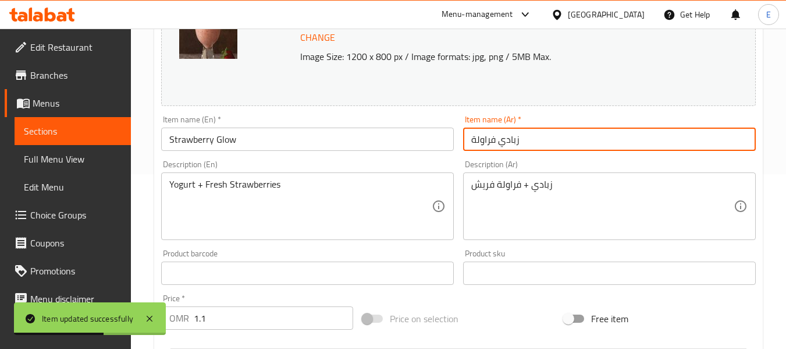
click at [514, 144] on input "زبادي فراولة" at bounding box center [609, 138] width 293 height 23
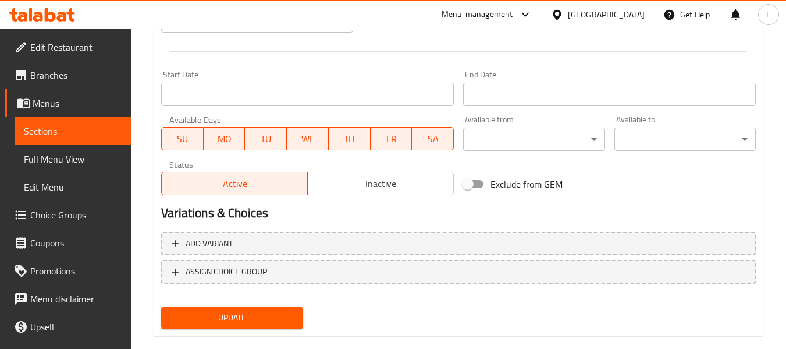
scroll to position [491, 0]
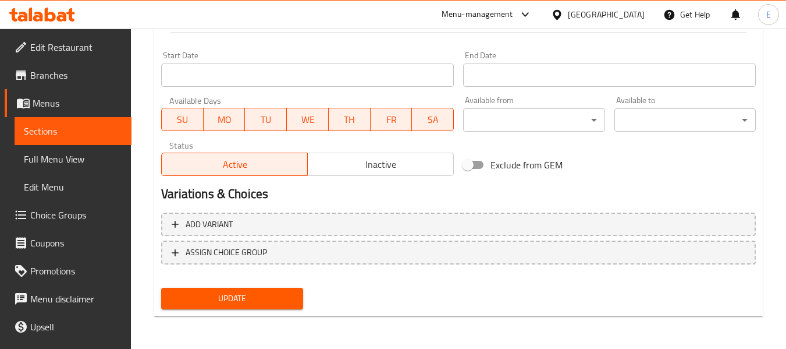
click at [284, 287] on div "Update" at bounding box center [232, 298] width 151 height 31
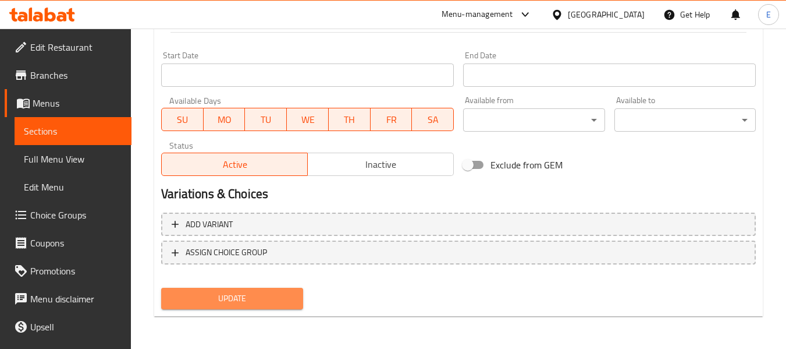
click at [284, 292] on span "Update" at bounding box center [232, 298] width 123 height 15
click at [284, 292] on div at bounding box center [393, 174] width 786 height 349
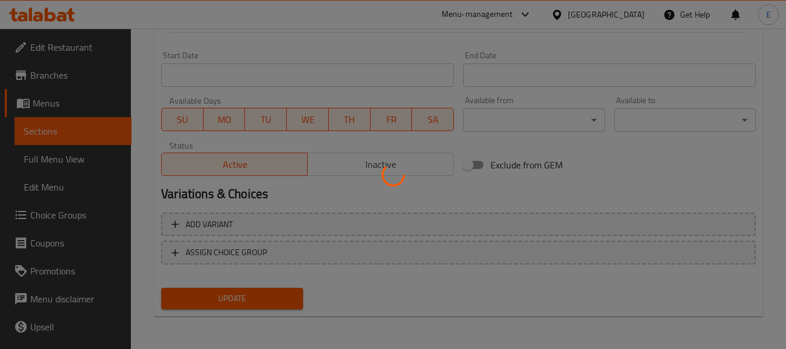
click at [284, 292] on div at bounding box center [393, 174] width 786 height 349
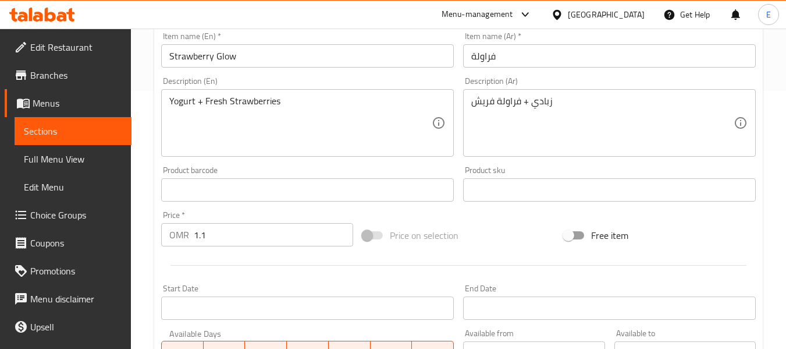
scroll to position [83, 0]
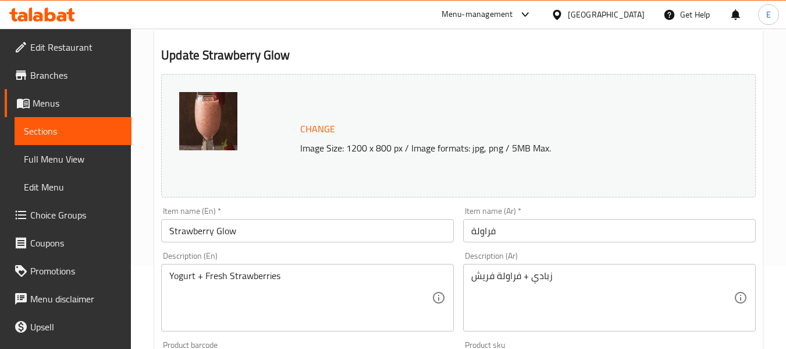
click at [515, 228] on input "فراولة" at bounding box center [609, 230] width 293 height 23
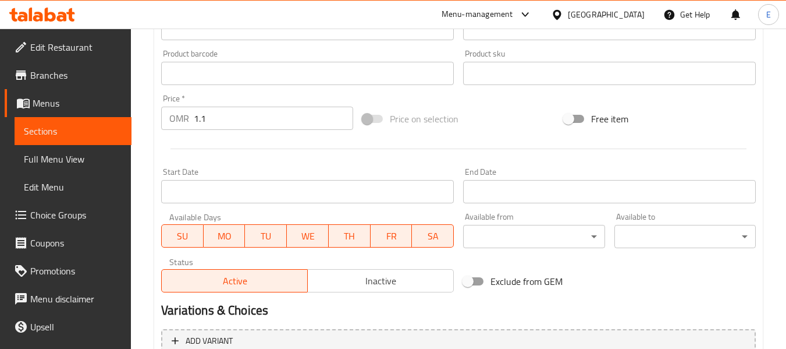
scroll to position [491, 0]
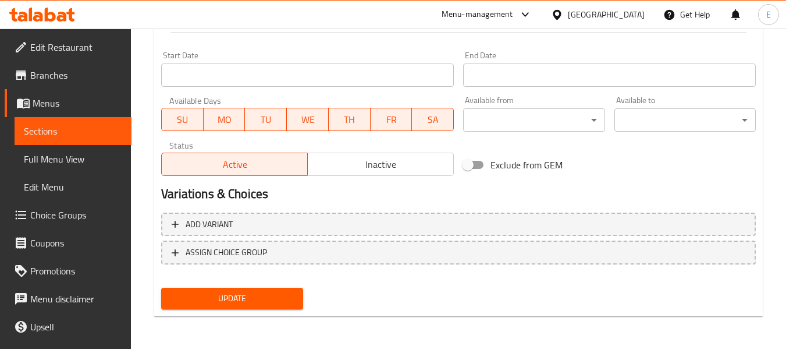
type input "فراولة جلو"
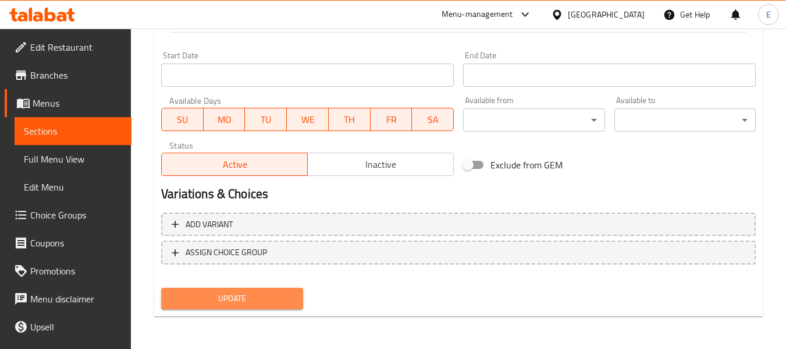
click at [269, 303] on span "Update" at bounding box center [232, 298] width 123 height 15
click at [269, 303] on div at bounding box center [393, 174] width 786 height 349
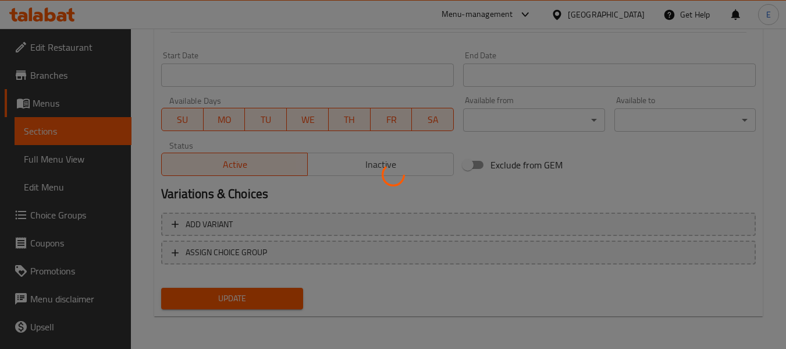
click at [269, 303] on div at bounding box center [393, 174] width 786 height 349
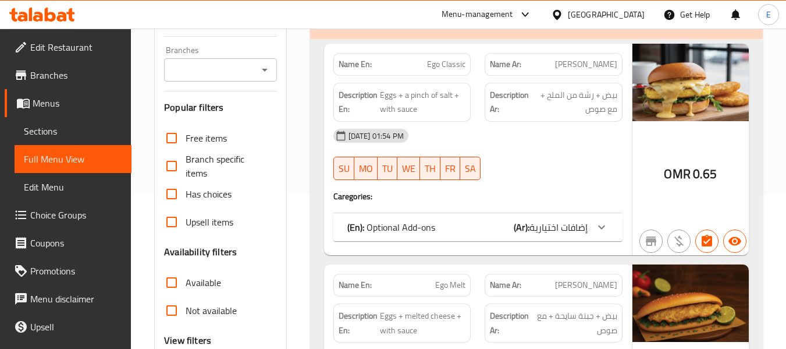
scroll to position [233, 0]
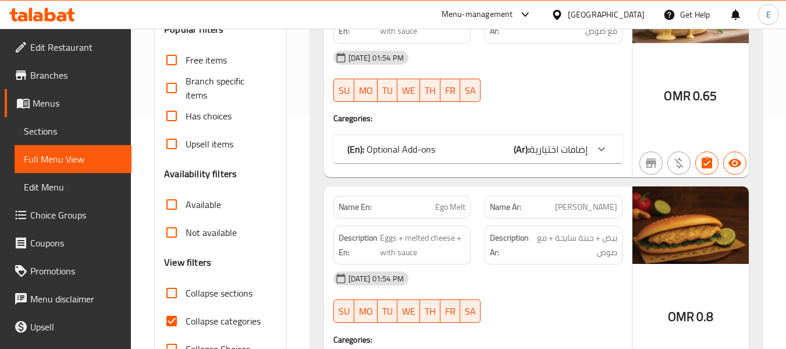
click at [171, 314] on input "Collapse categories" at bounding box center [172, 321] width 28 height 28
checkbox input "false"
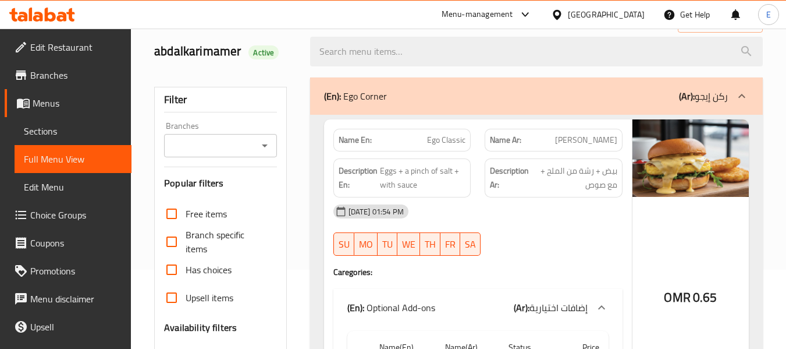
scroll to position [116, 0]
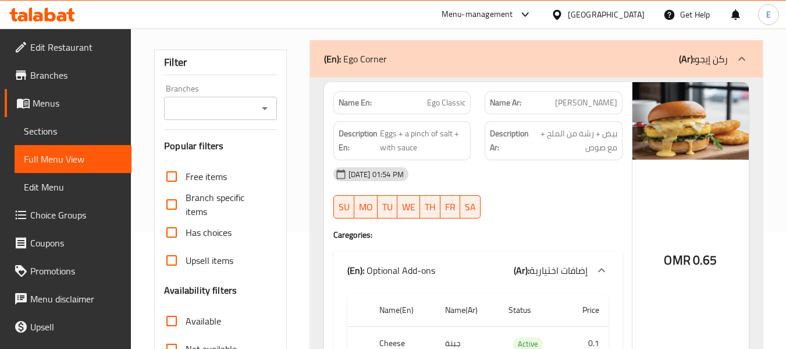
click at [601, 103] on span "[PERSON_NAME]" at bounding box center [586, 103] width 62 height 12
click at [604, 101] on span "[PERSON_NAME]" at bounding box center [586, 103] width 62 height 12
click at [418, 100] on p "Name En: Ego Classic" at bounding box center [402, 103] width 127 height 12
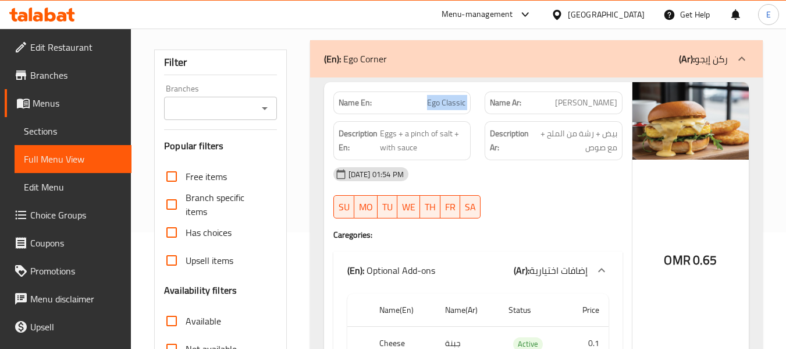
click at [418, 100] on p "Name En: Ego Classic" at bounding box center [402, 103] width 127 height 12
click at [576, 98] on span "[PERSON_NAME]" at bounding box center [586, 103] width 62 height 12
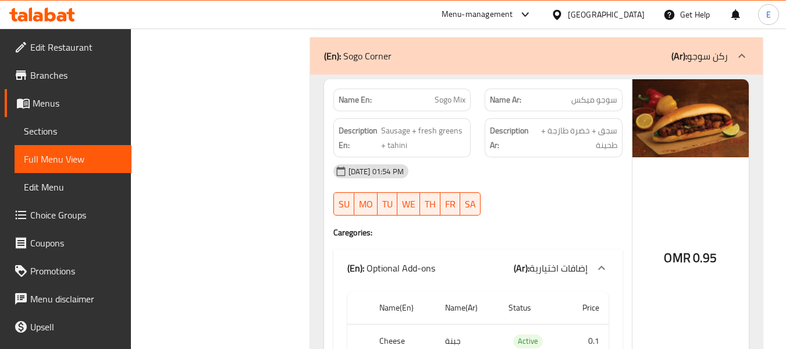
scroll to position [1455, 0]
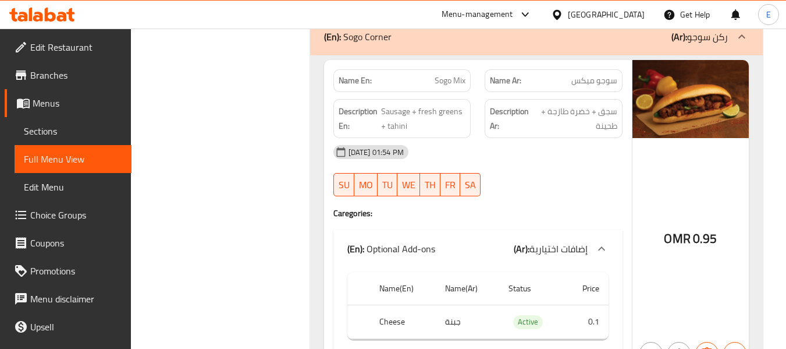
click at [598, 80] on span "سوجو ميكس" at bounding box center [594, 80] width 46 height 12
click at [512, 208] on h4 "Caregories:" at bounding box center [477, 213] width 289 height 12
click at [455, 70] on div "Name En: Sogo Mix" at bounding box center [402, 80] width 138 height 23
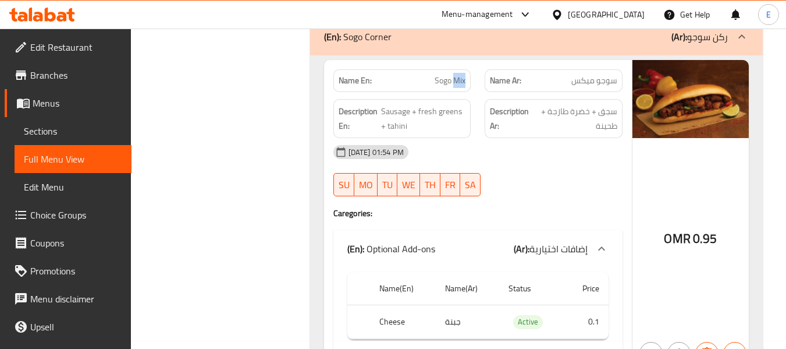
click at [455, 70] on div "Name En: Sogo Mix" at bounding box center [402, 80] width 138 height 23
click at [456, 70] on div "Name En: Sogo Mix" at bounding box center [402, 80] width 138 height 23
click at [583, 74] on span "سوجو ميكس" at bounding box center [594, 80] width 46 height 12
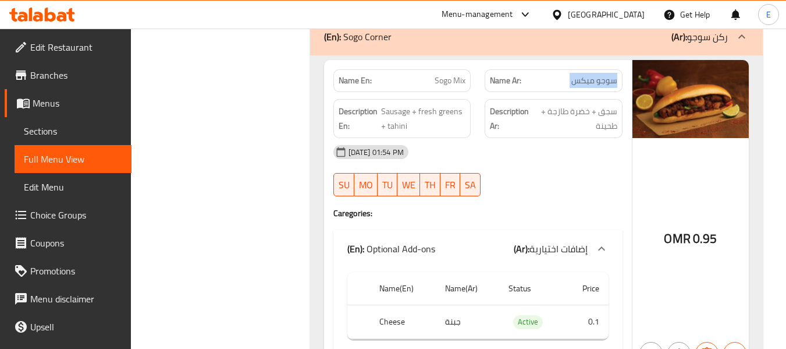
click at [583, 74] on span "سوجو ميكس" at bounding box center [594, 80] width 46 height 12
click at [572, 105] on span "سجق + خضرة طازجة + طحينة" at bounding box center [575, 118] width 83 height 29
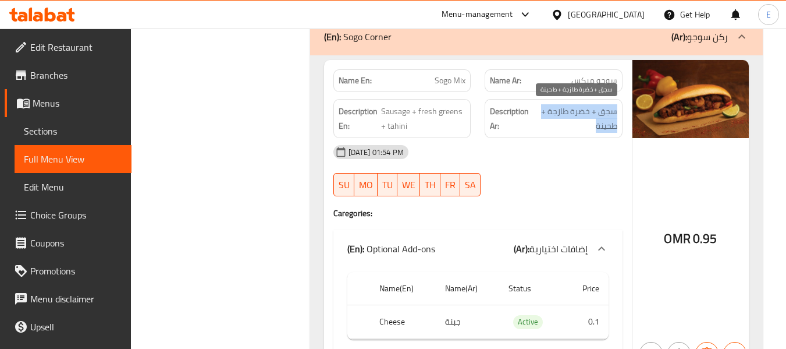
click at [572, 105] on span "سجق + خضرة طازجة + طحينة" at bounding box center [575, 118] width 83 height 29
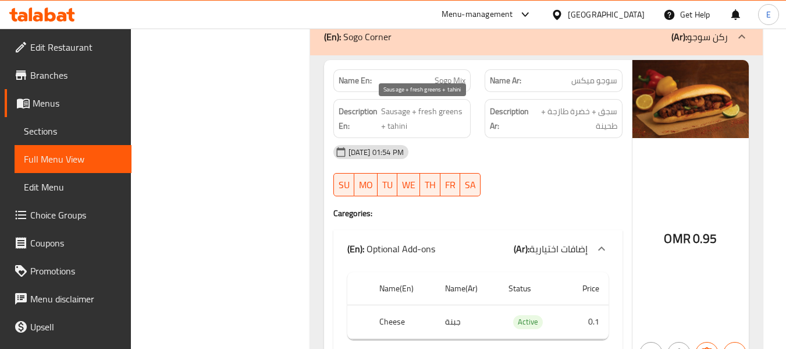
click at [445, 113] on span "Sausage + fresh greens + tahini" at bounding box center [423, 118] width 85 height 29
click at [569, 162] on div "[DATE] 01:54 PM" at bounding box center [477, 152] width 303 height 28
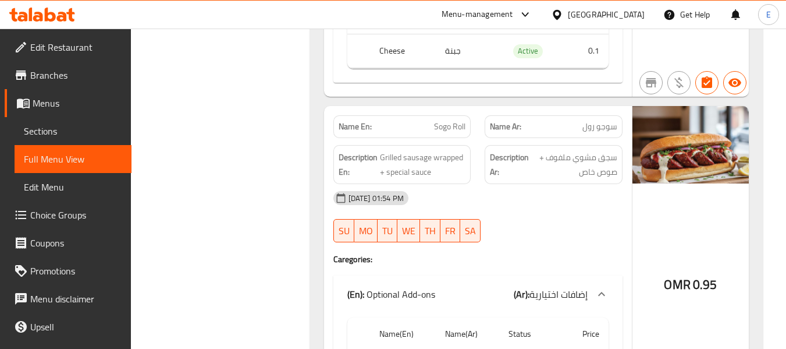
scroll to position [1746, 0]
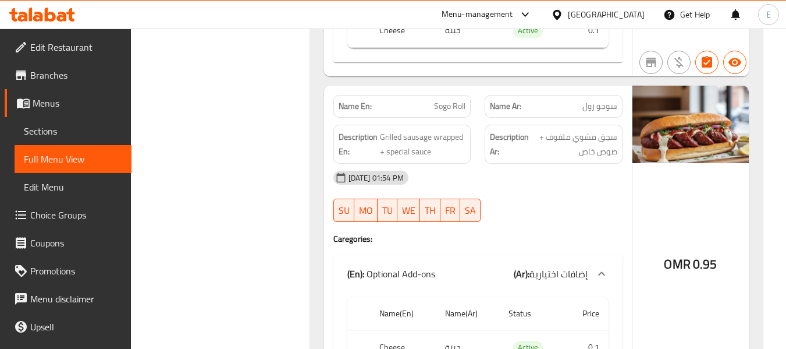
click at [596, 108] on span "سوجو رول" at bounding box center [600, 106] width 35 height 12
click at [468, 110] on div "Name En: Sogo Roll" at bounding box center [402, 106] width 138 height 23
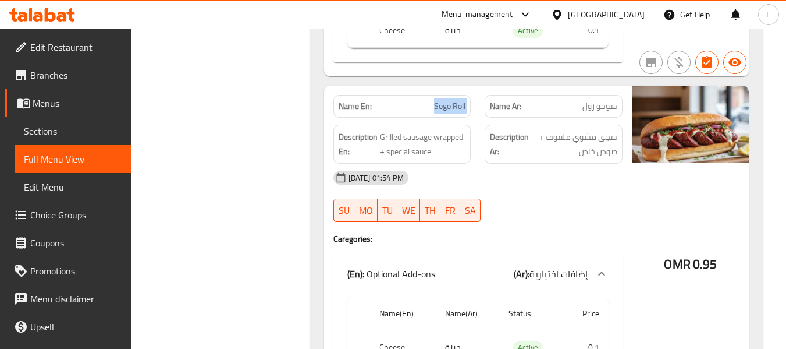
click at [468, 110] on div "Name En: Sogo Roll" at bounding box center [402, 106] width 138 height 23
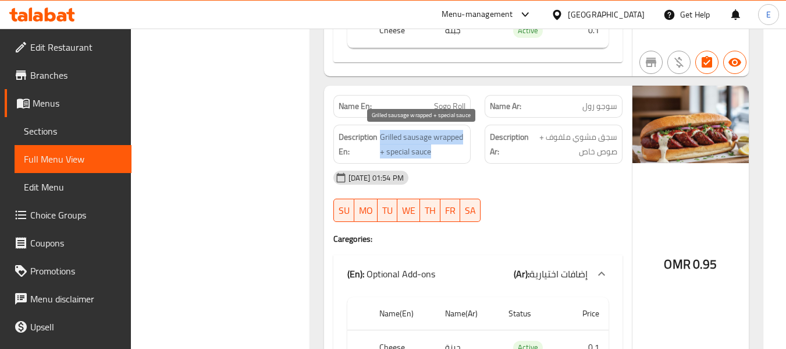
drag, startPoint x: 379, startPoint y: 138, endPoint x: 466, endPoint y: 149, distance: 87.3
click at [466, 149] on h6 "Description En: Grilled sausage wrapped + special sauce" at bounding box center [402, 144] width 127 height 29
click at [466, 149] on span "Grilled sausage wrapped + special sauce" at bounding box center [423, 144] width 86 height 29
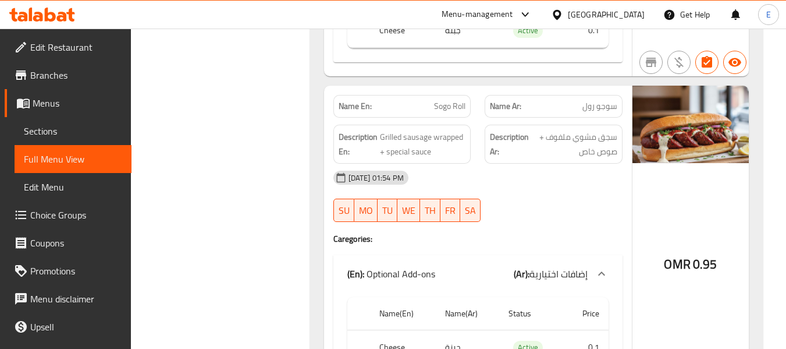
click at [535, 186] on div "[DATE] 01:54 PM" at bounding box center [477, 178] width 303 height 28
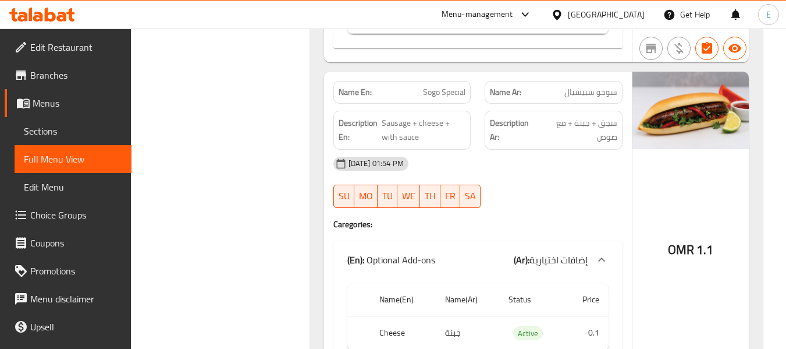
scroll to position [2095, 0]
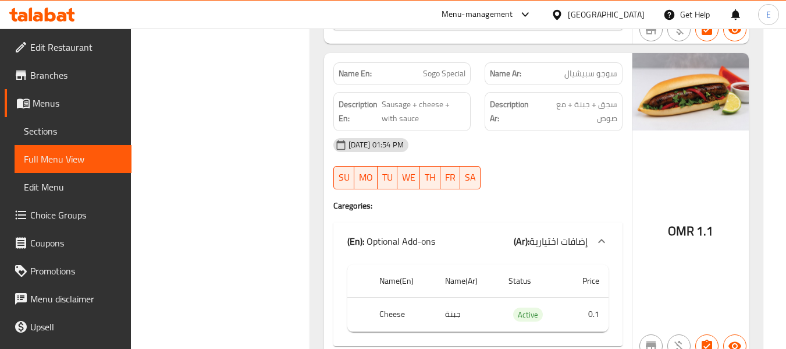
click at [597, 79] on span "سوجو سبيشيال" at bounding box center [590, 74] width 53 height 12
click at [446, 77] on span "Sogo Special" at bounding box center [444, 74] width 42 height 12
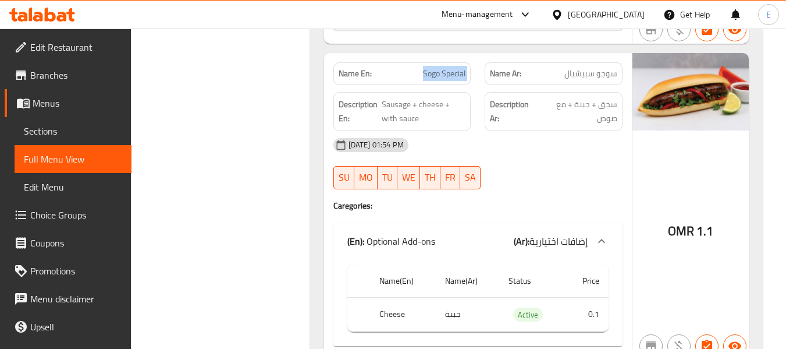
click at [446, 77] on span "Sogo Special" at bounding box center [444, 74] width 42 height 12
click at [590, 73] on span "سوجو سبيشيال" at bounding box center [590, 74] width 53 height 12
click at [610, 111] on span "سجق + جبنة + مع صوص" at bounding box center [578, 111] width 78 height 29
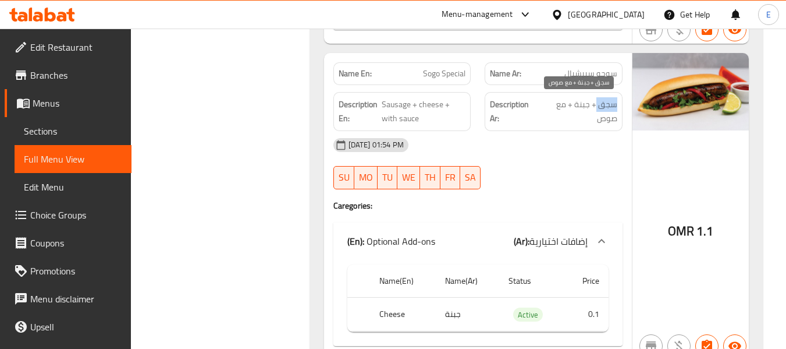
click at [610, 111] on span "سجق + جبنة + مع صوص" at bounding box center [578, 111] width 78 height 29
click at [613, 155] on div "[DATE] 01:54 PM" at bounding box center [477, 145] width 303 height 28
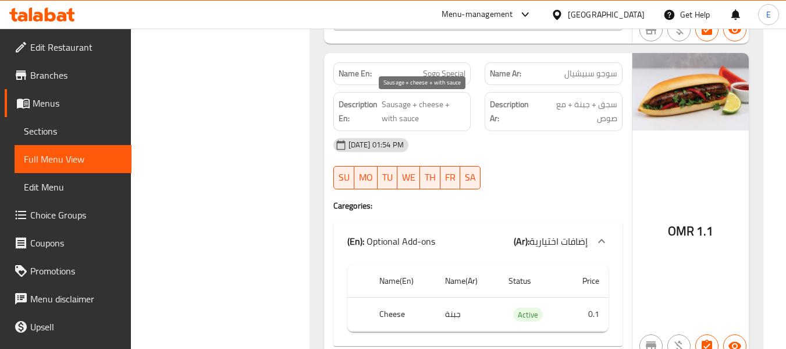
click at [432, 112] on span "Sausage + cheese + with sauce" at bounding box center [424, 111] width 84 height 29
click at [587, 157] on div "[DATE] 01:54 PM" at bounding box center [477, 145] width 303 height 28
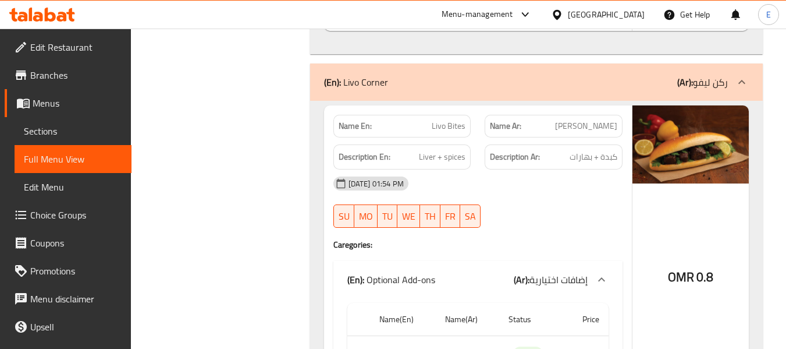
scroll to position [2444, 0]
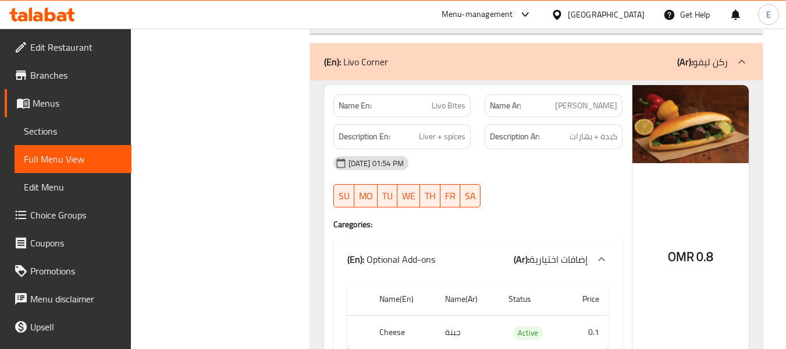
click at [592, 108] on span "[PERSON_NAME]" at bounding box center [586, 106] width 62 height 12
click at [451, 106] on span "Livo Bites" at bounding box center [449, 106] width 34 height 12
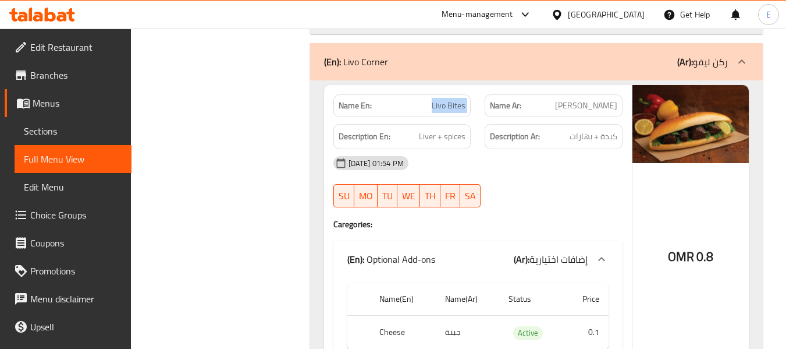
click at [451, 106] on span "Livo Bites" at bounding box center [449, 106] width 34 height 12
click at [564, 150] on div "[DATE] 01:54 PM" at bounding box center [477, 163] width 303 height 28
click at [566, 186] on div "[DATE] 01:54 PM SU MO TU WE TH FR SA" at bounding box center [477, 181] width 303 height 65
click at [592, 134] on span "كبدة + بهارات" at bounding box center [594, 136] width 48 height 15
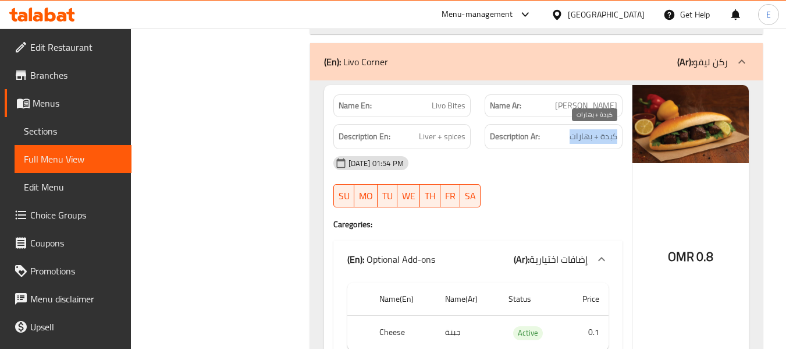
click at [592, 134] on span "كبدة + بهارات" at bounding box center [594, 136] width 48 height 15
click at [602, 102] on span "[PERSON_NAME]" at bounding box center [586, 106] width 62 height 12
click at [480, 98] on div "Name Ar: ليفو بايتس" at bounding box center [554, 105] width 152 height 37
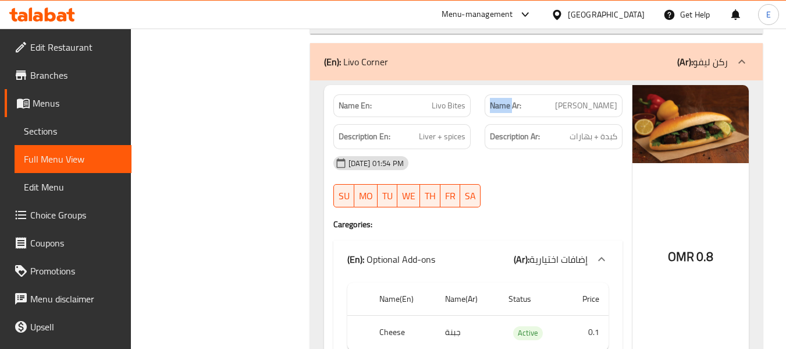
click at [480, 98] on div "Name Ar: ليفو بايتس" at bounding box center [554, 105] width 152 height 37
click at [578, 128] on div "Description Ar: كبدة + بهارات" at bounding box center [554, 136] width 138 height 25
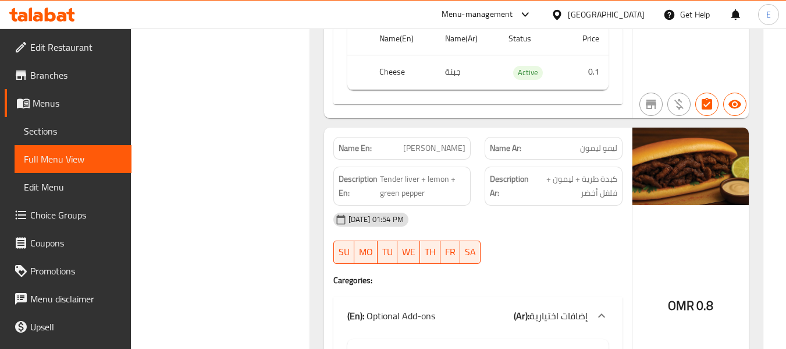
scroll to position [2735, 0]
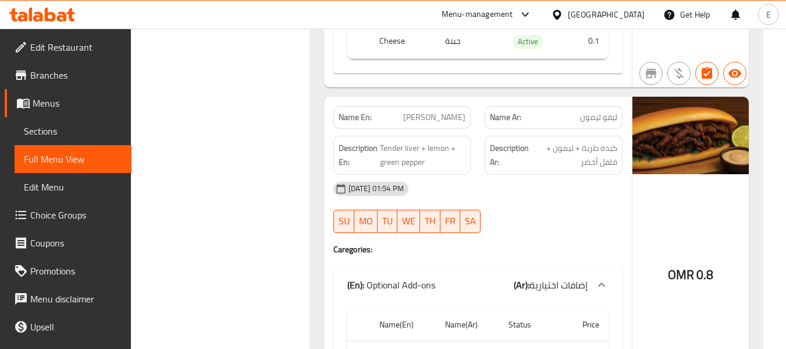
click at [575, 114] on p "Name Ar: ليفو ليمون" at bounding box center [553, 117] width 127 height 12
click at [455, 107] on div "Name En: Livo Lemon" at bounding box center [402, 117] width 138 height 23
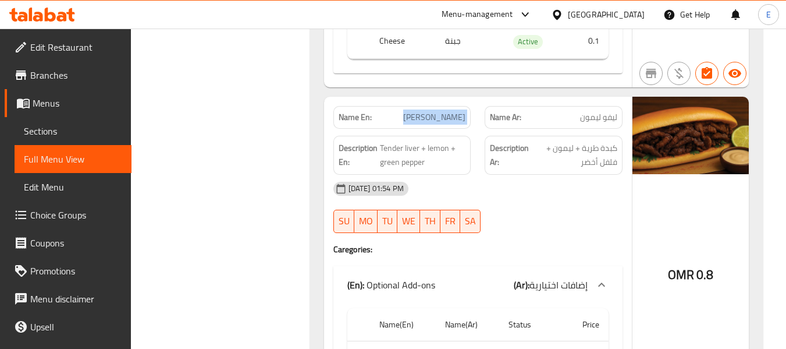
click at [455, 107] on div "Name En: Livo Lemon" at bounding box center [402, 117] width 138 height 23
click at [539, 145] on span "كبدة طرية + ليمون + فلفل أخضر" at bounding box center [575, 155] width 86 height 29
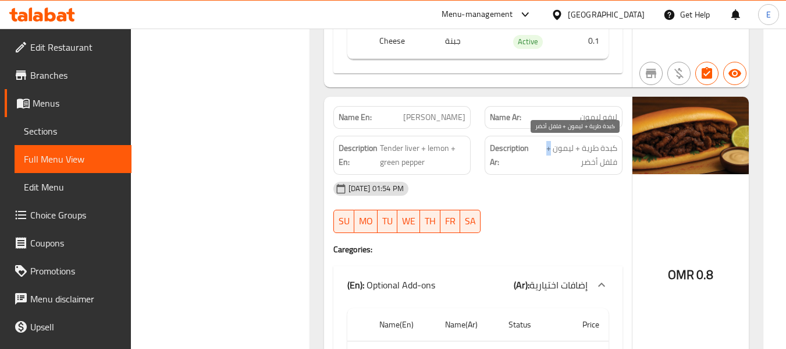
click at [539, 145] on span "كبدة طرية + ليمون + فلفل أخضر" at bounding box center [575, 155] width 86 height 29
click at [549, 186] on div "[DATE] 01:54 PM" at bounding box center [477, 189] width 303 height 28
click at [436, 160] on span "Tender liver + lemon + green pepper" at bounding box center [423, 155] width 86 height 29
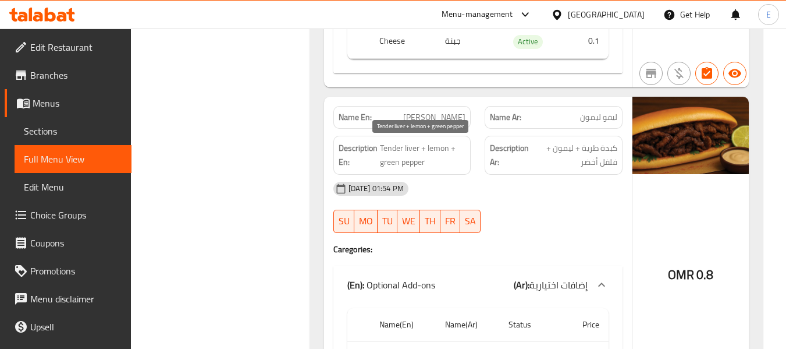
click at [436, 160] on span "Tender liver + lemon + green pepper" at bounding box center [423, 155] width 86 height 29
click at [526, 200] on div "[DATE] 01:54 PM" at bounding box center [477, 189] width 303 height 28
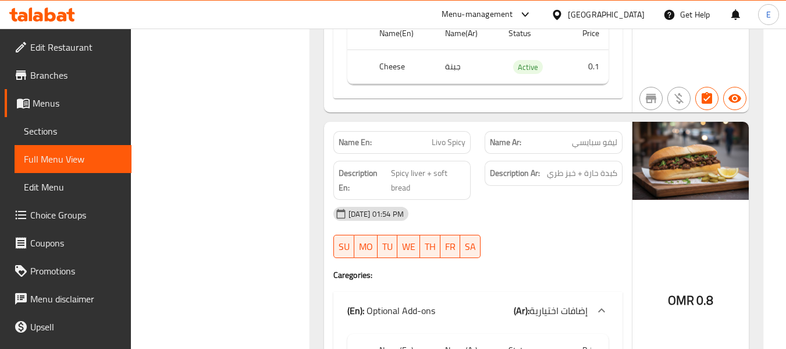
scroll to position [3084, 0]
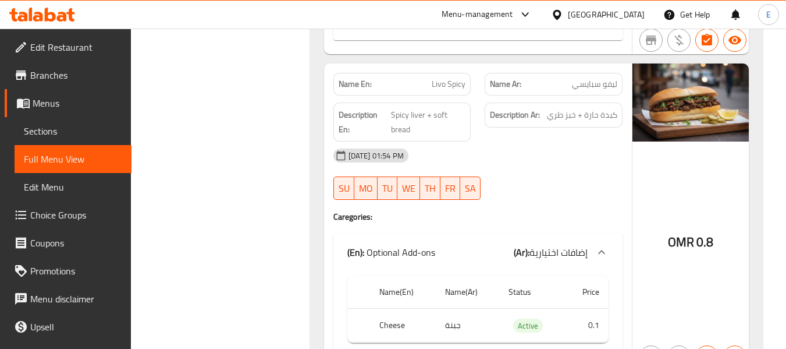
click at [595, 93] on div "Name Ar: ليفو سبايسي" at bounding box center [554, 84] width 138 height 23
click at [446, 92] on div "Name En: Livo Spicy" at bounding box center [402, 84] width 138 height 23
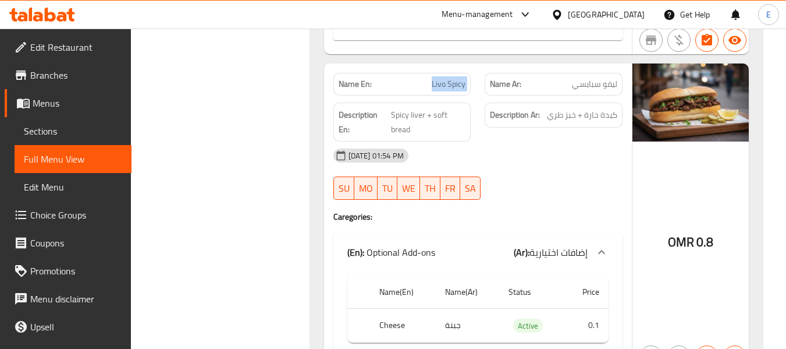
click at [446, 92] on div "Name En: Livo Spicy" at bounding box center [402, 84] width 138 height 23
click at [527, 144] on div "[DATE] 01:54 PM" at bounding box center [477, 155] width 303 height 28
click at [528, 144] on div "[DATE] 01:54 PM" at bounding box center [477, 155] width 303 height 28
click at [433, 118] on span "Spicy liver + soft bread" at bounding box center [428, 122] width 75 height 29
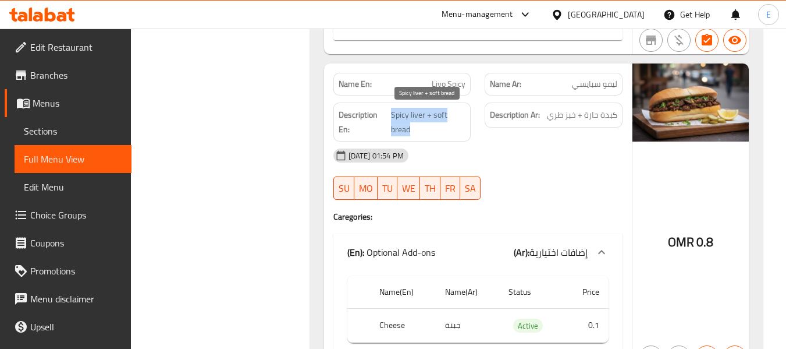
click at [433, 118] on span "Spicy liver + soft bread" at bounding box center [428, 122] width 75 height 29
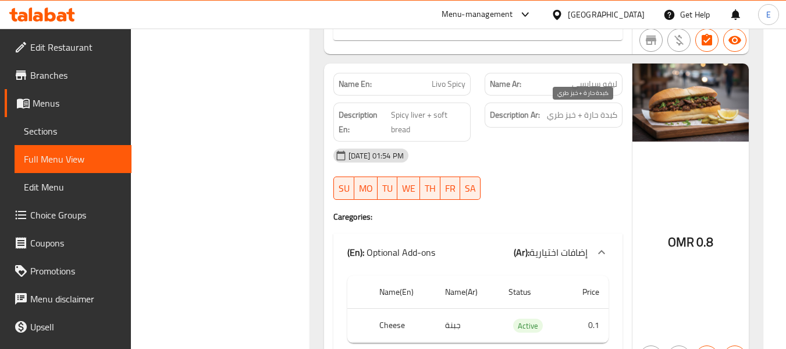
click at [588, 113] on span "كبدة حارة + خبز طري" at bounding box center [582, 115] width 70 height 15
click at [584, 152] on div "[DATE] 01:54 PM" at bounding box center [477, 155] width 303 height 28
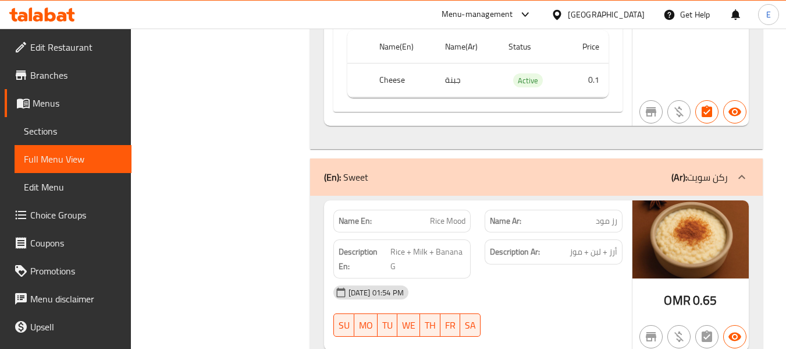
scroll to position [3433, 0]
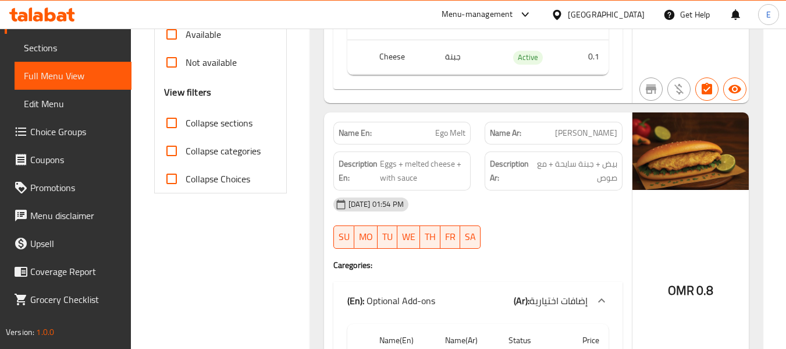
scroll to position [422, 0]
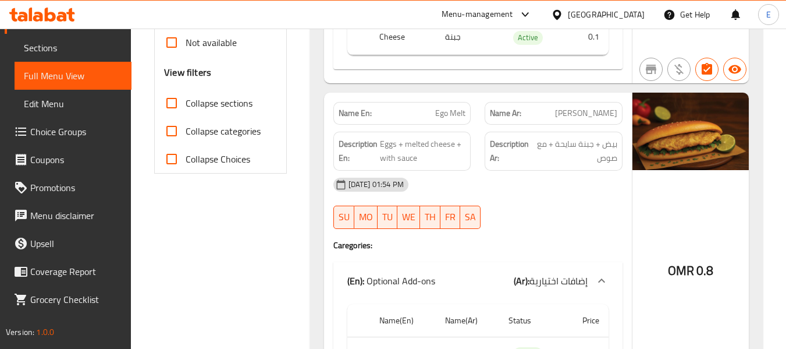
click at [166, 104] on input "Collapse sections" at bounding box center [172, 103] width 28 height 28
checkbox input "true"
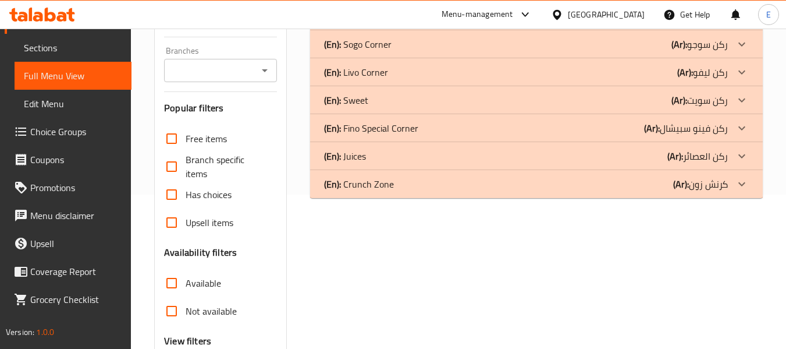
scroll to position [96, 0]
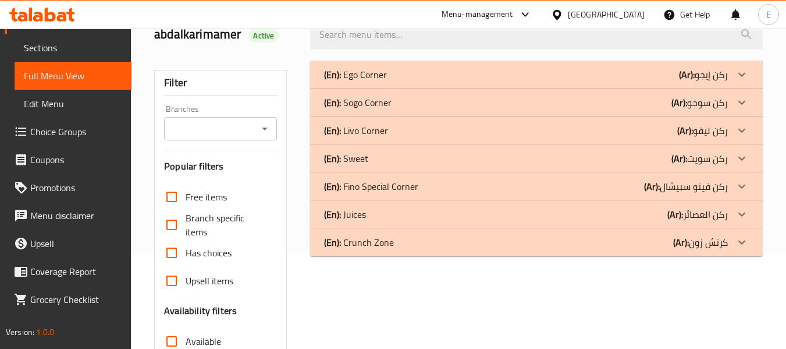
click at [566, 189] on div "(En): Fino Special Corner (Ar): ركن فينو سبيشال" at bounding box center [526, 186] width 404 height 14
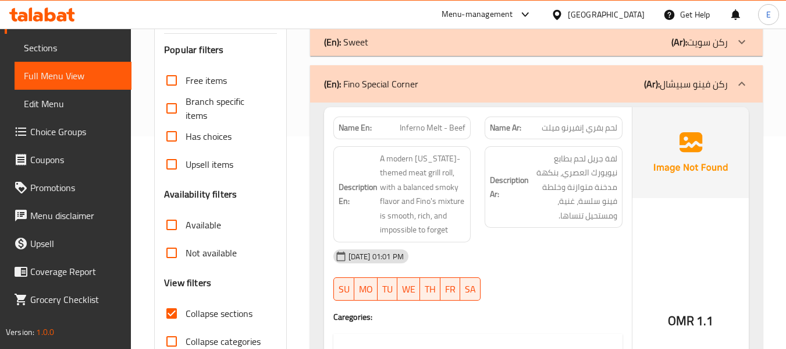
scroll to position [271, 0]
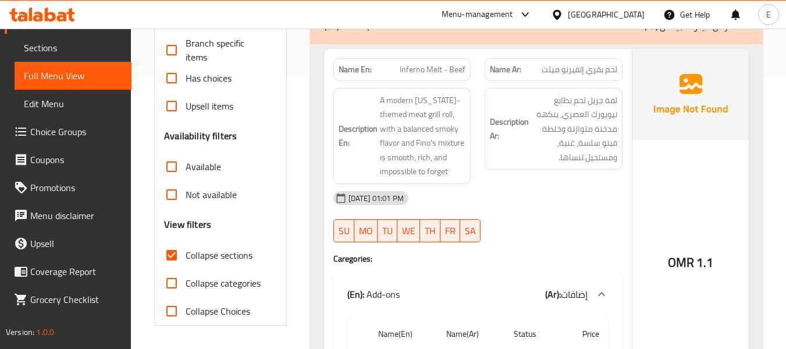
click at [543, 220] on div "15-10-2025 01:01 PM SU MO TU WE TH FR SA" at bounding box center [477, 216] width 303 height 65
click at [584, 72] on span "لحم بقري إنفيرنو ميلت" at bounding box center [580, 69] width 76 height 12
click at [402, 69] on span "Inferno Melt - Beef" at bounding box center [433, 69] width 66 height 12
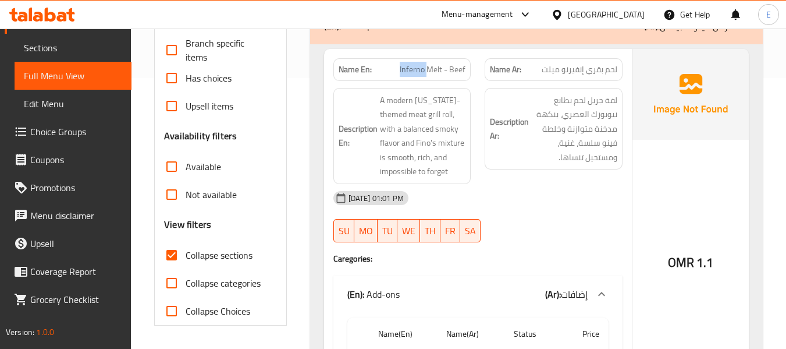
click at [402, 69] on span "Inferno Melt - Beef" at bounding box center [433, 69] width 66 height 12
click at [553, 214] on div "15-10-2025 01:01 PM SU MO TU WE TH FR SA" at bounding box center [477, 216] width 303 height 65
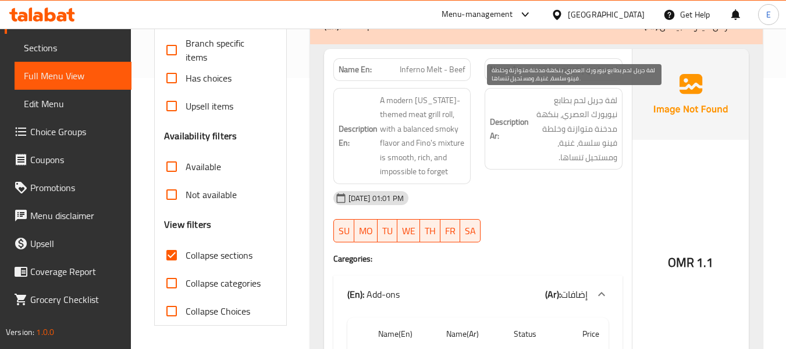
click at [594, 113] on span "لفة جريل لحم بطابع نيويورك العصري، بنكهة مدخنة متوازنة وخلطة فينو سلسة، غنية، و…" at bounding box center [574, 129] width 86 height 72
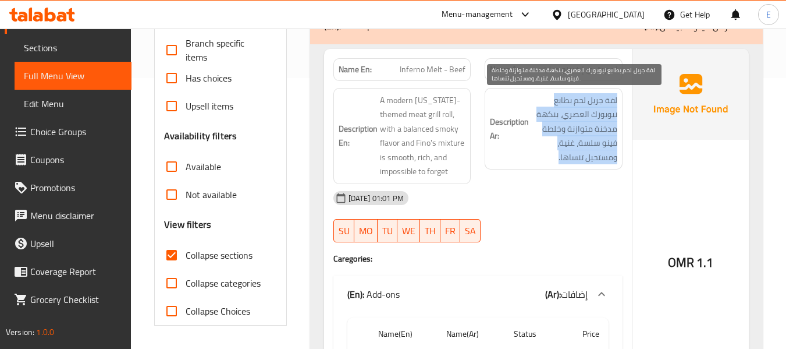
click at [594, 113] on span "لفة جريل لحم بطابع نيويورك العصري، بنكهة مدخنة متوازنة وخلطة فينو سلسة، غنية، و…" at bounding box center [574, 129] width 86 height 72
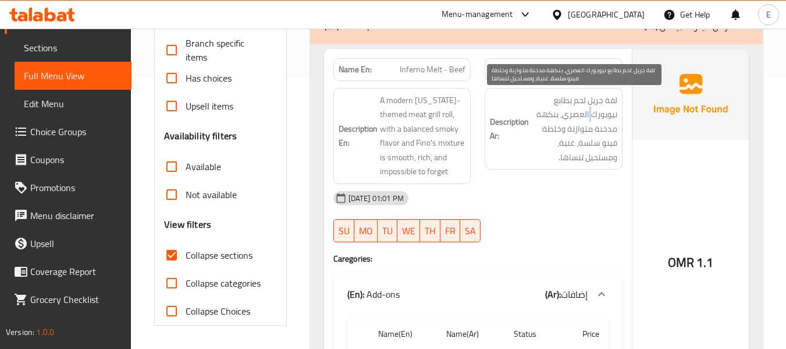
click at [594, 113] on span "لفة جريل لحم بطابع نيويورك العصري، بنكهة مدخنة متوازنة وخلطة فينو سلسة، غنية، و…" at bounding box center [574, 129] width 86 height 72
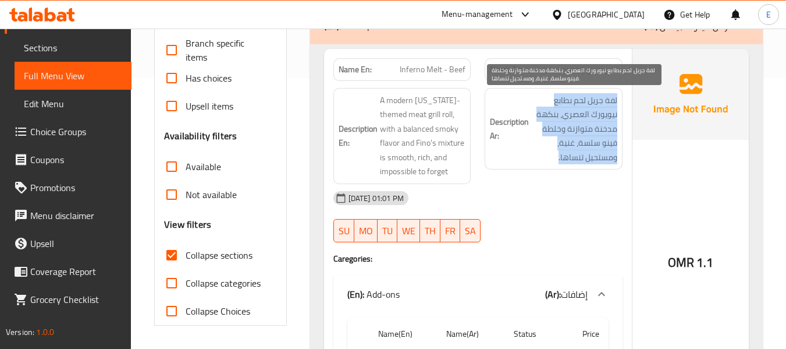
click at [594, 113] on span "لفة جريل لحم بطابع نيويورك العصري، بنكهة مدخنة متوازنة وخلطة فينو سلسة، غنية، و…" at bounding box center [574, 129] width 86 height 72
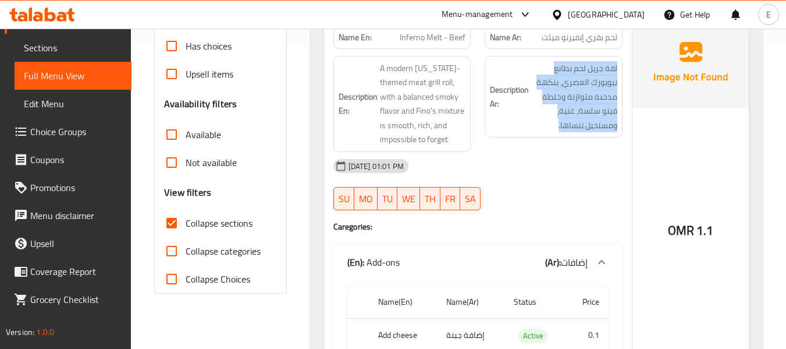
scroll to position [329, 0]
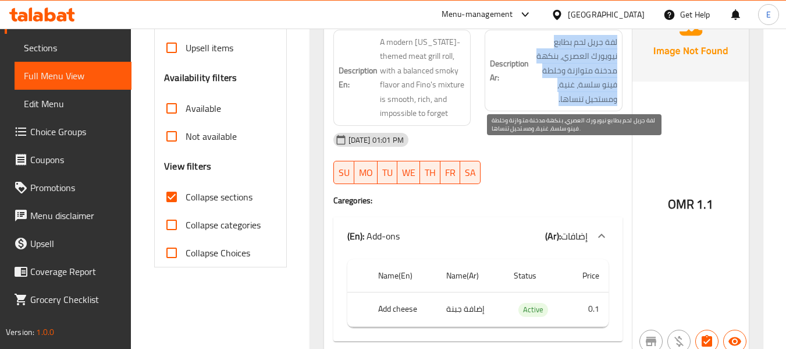
click at [594, 100] on span "لفة جريل لحم بطابع نيويورك العصري، بنكهة مدخنة متوازنة وخلطة فينو سلسة، غنية، و…" at bounding box center [574, 71] width 86 height 72
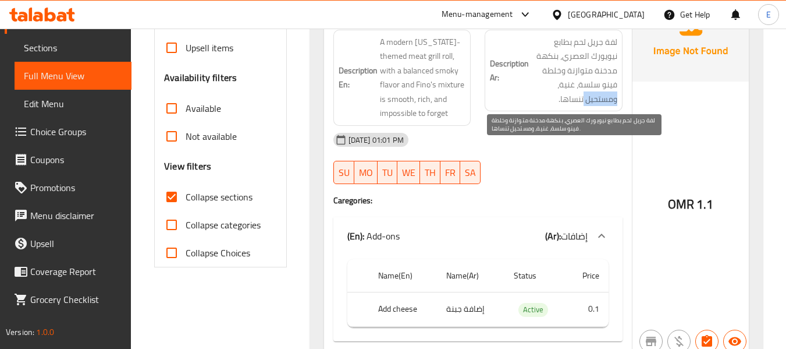
click at [594, 100] on span "لفة جريل لحم بطابع نيويورك العصري، بنكهة مدخنة متوازنة وخلطة فينو سلسة، غنية، و…" at bounding box center [574, 71] width 86 height 72
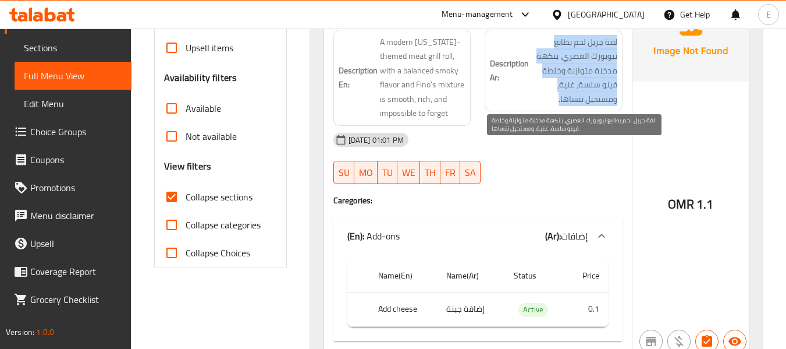
click at [594, 100] on span "لفة جريل لحم بطابع نيويورك العصري، بنكهة مدخنة متوازنة وخلطة فينو سلسة، غنية، و…" at bounding box center [574, 71] width 86 height 72
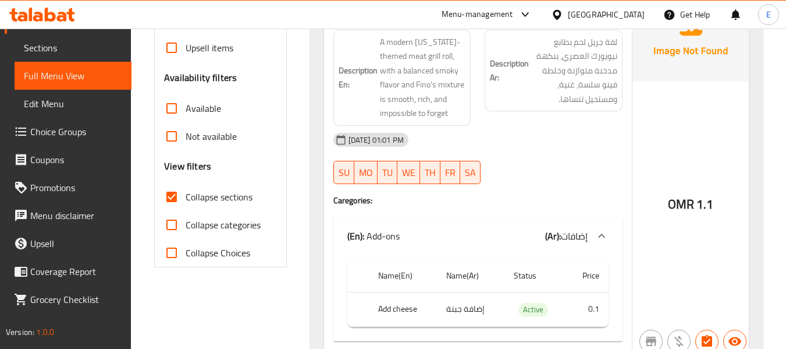
click at [574, 177] on div at bounding box center [554, 184] width 152 height 14
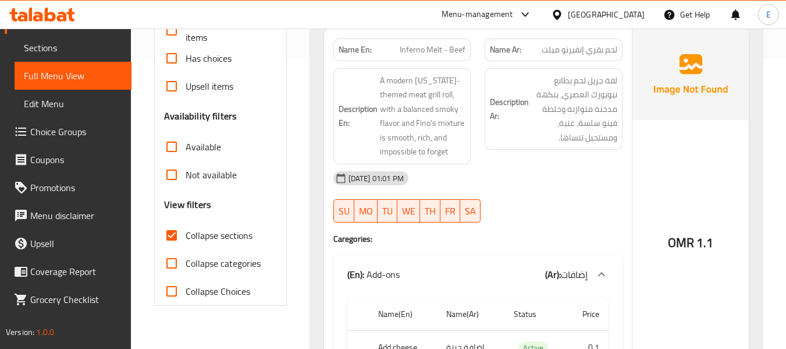
scroll to position [271, 0]
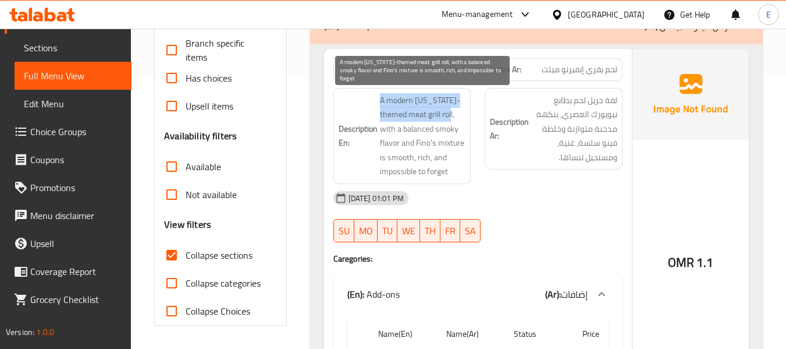
drag, startPoint x: 397, startPoint y: 95, endPoint x: 454, endPoint y: 113, distance: 59.8
click at [454, 113] on h6 "Description En: A modern New York-themed meat grill roll, with a balanced smoky…" at bounding box center [402, 136] width 127 height 86
click at [454, 113] on span "A modern New York-themed meat grill roll, with a balanced smoky flavor and Fino…" at bounding box center [423, 136] width 86 height 86
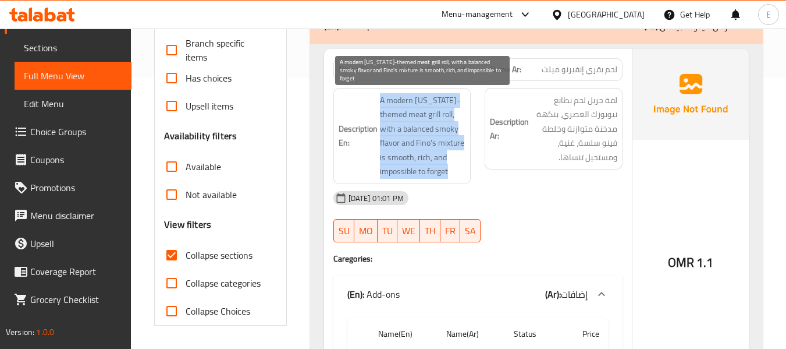
click at [454, 113] on span "A modern New York-themed meat grill roll, with a balanced smoky flavor and Fino…" at bounding box center [423, 136] width 86 height 86
click at [415, 108] on span "A modern New York-themed meat grill roll, with a balanced smoky flavor and Fino…" at bounding box center [423, 136] width 86 height 86
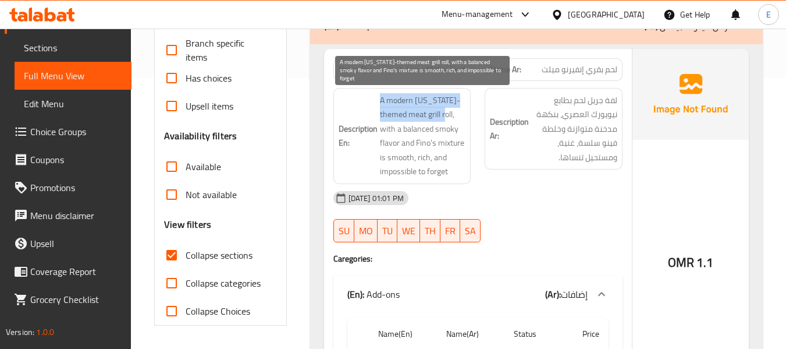
drag, startPoint x: 390, startPoint y: 99, endPoint x: 452, endPoint y: 113, distance: 63.4
click at [452, 113] on h6 "Description En: A modern New York-themed meat grill roll, with a balanced smoky…" at bounding box center [402, 136] width 127 height 86
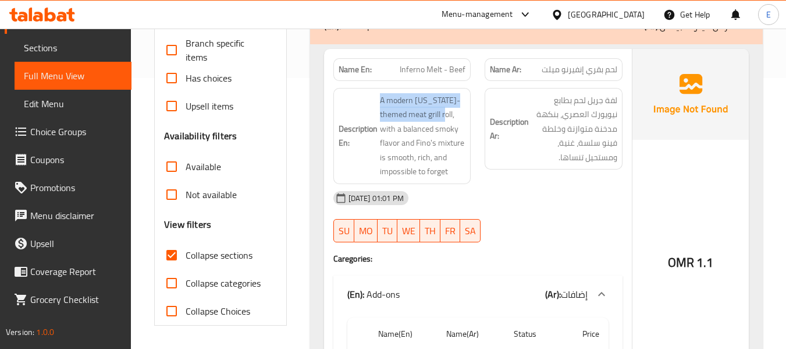
click at [422, 120] on span "A modern New York-themed meat grill roll, with a balanced smoky flavor and Fino…" at bounding box center [423, 136] width 86 height 86
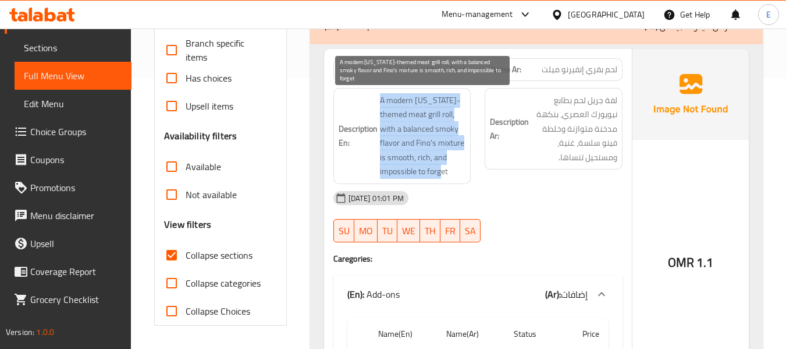
drag, startPoint x: 379, startPoint y: 99, endPoint x: 453, endPoint y: 165, distance: 99.3
click at [453, 165] on h6 "Description En: A modern New York-themed meat grill roll, with a balanced smoky…" at bounding box center [402, 136] width 127 height 86
click at [453, 165] on span "A modern New York-themed meat grill roll, with a balanced smoky flavor and Fino…" at bounding box center [423, 136] width 86 height 86
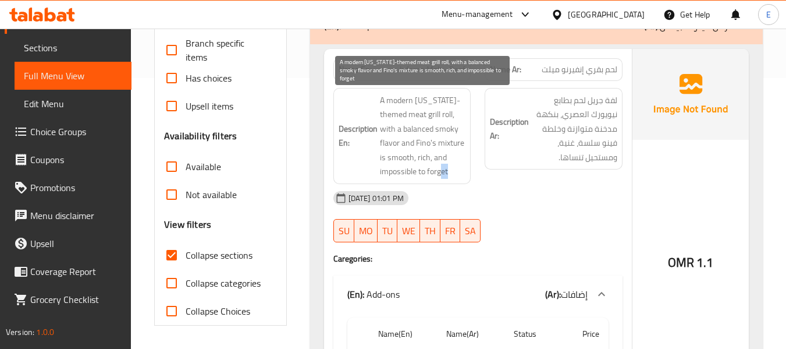
click at [453, 165] on span "A modern New York-themed meat grill roll, with a balanced smoky flavor and Fino…" at bounding box center [423, 136] width 86 height 86
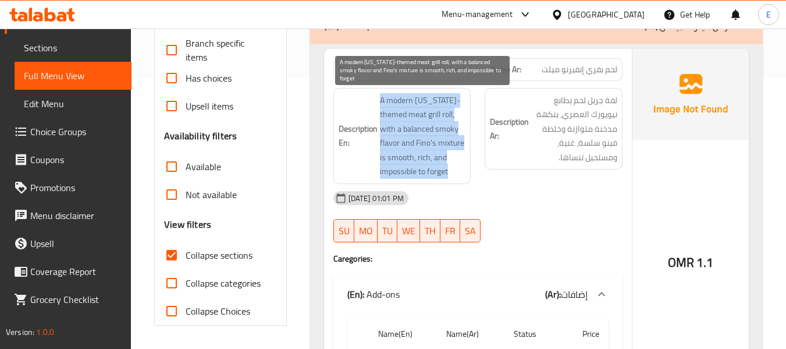
click at [453, 165] on span "A modern New York-themed meat grill roll, with a balanced smoky flavor and Fino…" at bounding box center [423, 136] width 86 height 86
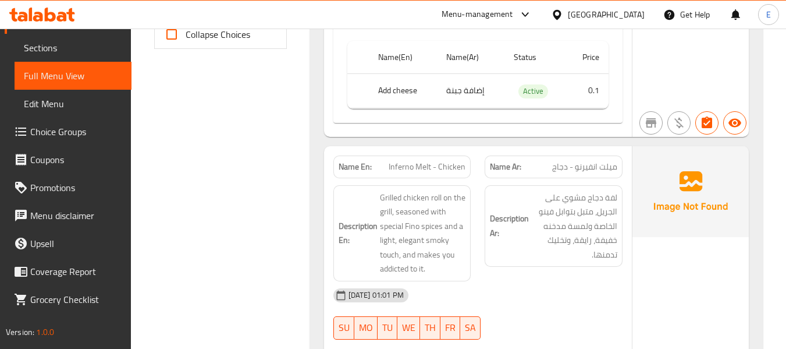
scroll to position [620, 0]
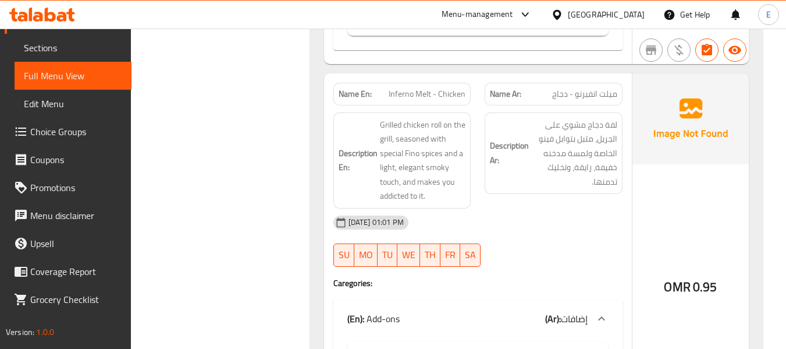
click at [584, 89] on span "ميلت انفيرنو - دجاج" at bounding box center [584, 94] width 65 height 12
click at [431, 88] on span "Inferno Melt - Chicken" at bounding box center [427, 94] width 77 height 12
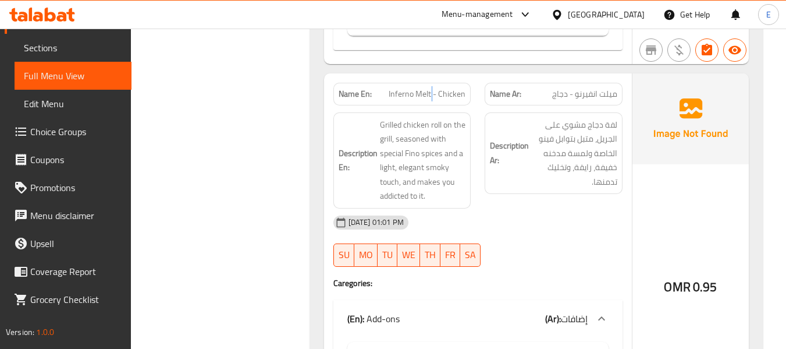
click at [431, 88] on span "Inferno Melt - Chicken" at bounding box center [427, 94] width 77 height 12
click at [627, 254] on div "15-10-2025 01:01 PM SU MO TU WE TH FR SA" at bounding box center [477, 240] width 303 height 65
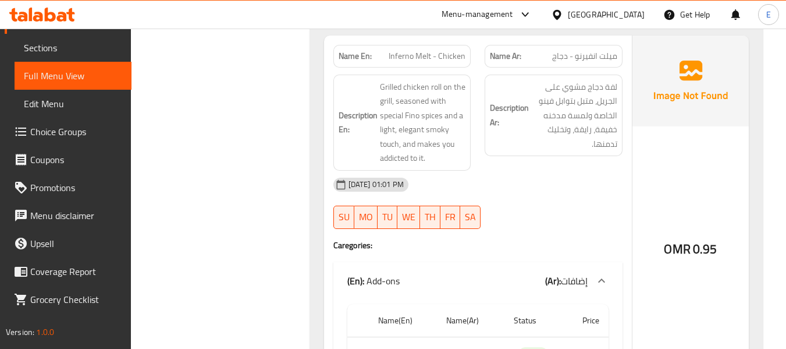
scroll to position [678, 0]
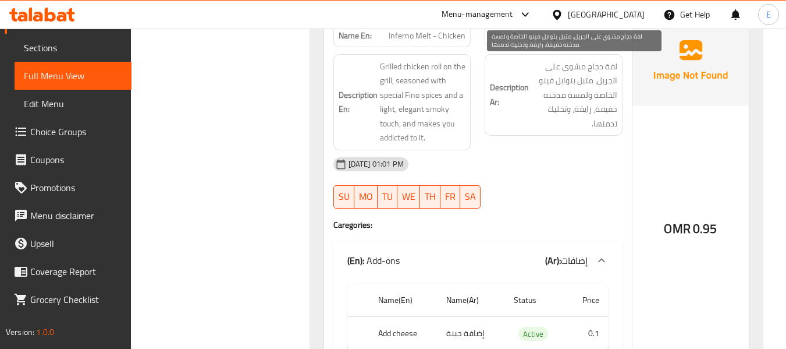
click at [614, 110] on span "لفة دجاج مشوي على الجريل، متبل بتوابل فينو الخاصة ولمسة مدخنه خفيفة، رايقة، وتخ…" at bounding box center [574, 95] width 86 height 72
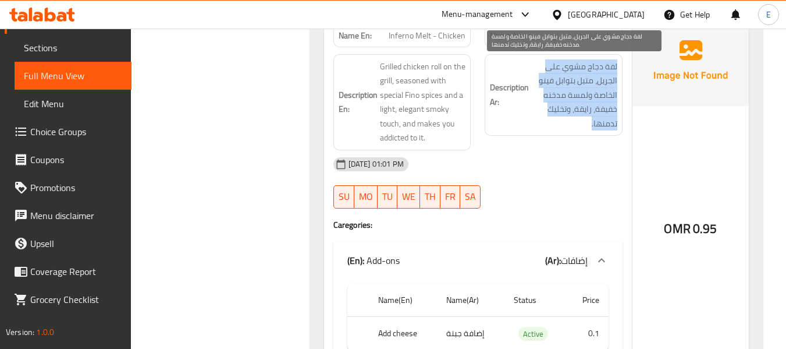
click at [614, 110] on span "لفة دجاج مشوي على الجريل، متبل بتوابل فينو الخاصة ولمسة مدخنه خفيفة، رايقة، وتخ…" at bounding box center [574, 95] width 86 height 72
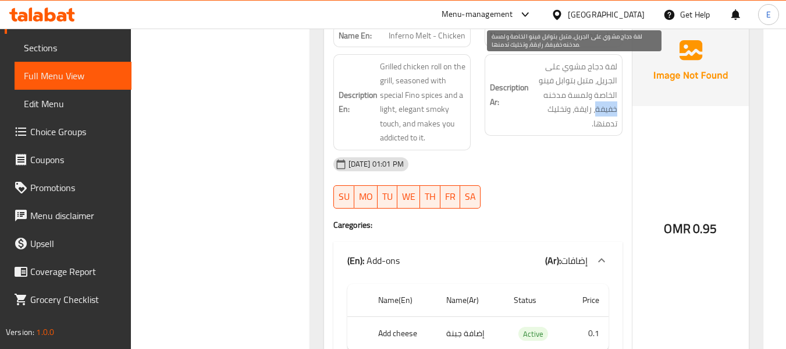
click at [614, 110] on span "لفة دجاج مشوي على الجريل، متبل بتوابل فينو الخاصة ولمسة مدخنه خفيفة، رايقة، وتخ…" at bounding box center [574, 95] width 86 height 72
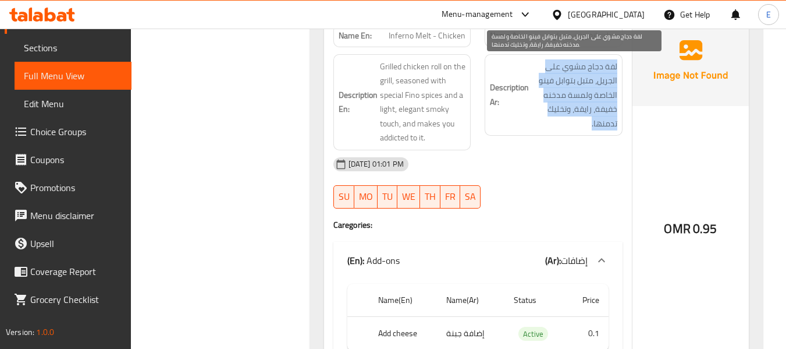
click at [614, 110] on span "لفة دجاج مشوي على الجريل، متبل بتوابل فينو الخاصة ولمسة مدخنه خفيفة، رايقة، وتخ…" at bounding box center [574, 95] width 86 height 72
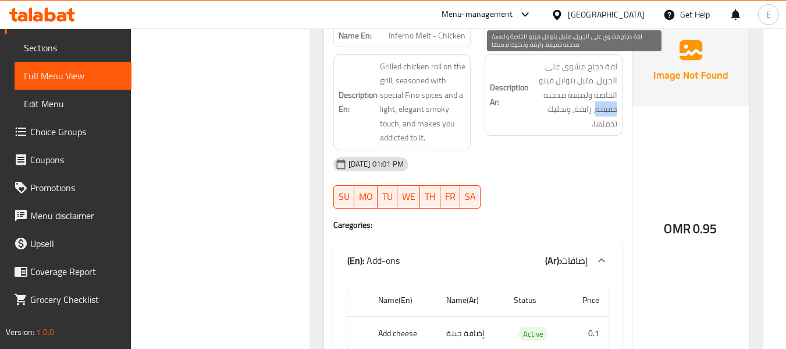
click at [614, 110] on span "لفة دجاج مشوي على الجريل، متبل بتوابل فينو الخاصة ولمسة مدخنه خفيفة، رايقة، وتخ…" at bounding box center [574, 95] width 86 height 72
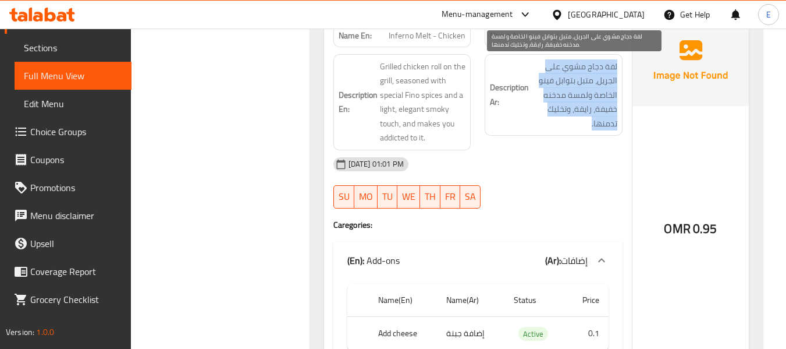
click at [614, 110] on span "لفة دجاج مشوي على الجريل، متبل بتوابل فينو الخاصة ولمسة مدخنه خفيفة، رايقة، وتخ…" at bounding box center [574, 95] width 86 height 72
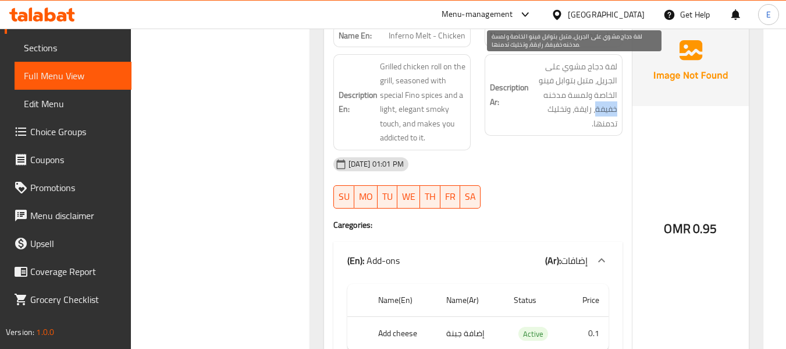
click at [614, 110] on span "لفة دجاج مشوي على الجريل، متبل بتوابل فينو الخاصة ولمسة مدخنه خفيفة، رايقة، وتخ…" at bounding box center [574, 95] width 86 height 72
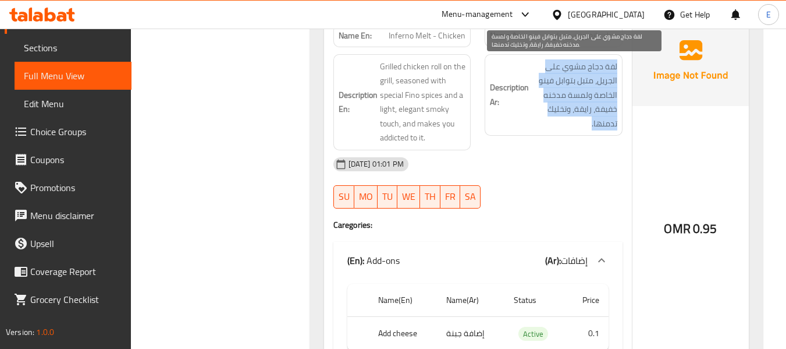
click at [614, 110] on span "لفة دجاج مشوي على الجريل، متبل بتوابل فينو الخاصة ولمسة مدخنه خفيفة، رايقة، وتخ…" at bounding box center [574, 95] width 86 height 72
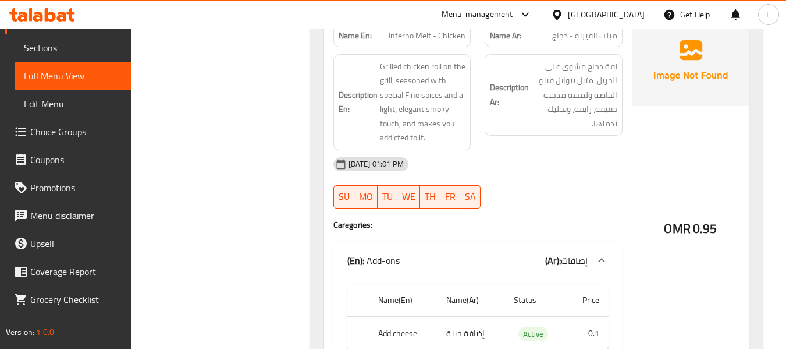
click at [582, 182] on div "15-10-2025 01:01 PM SU MO TU WE TH FR SA" at bounding box center [477, 182] width 303 height 65
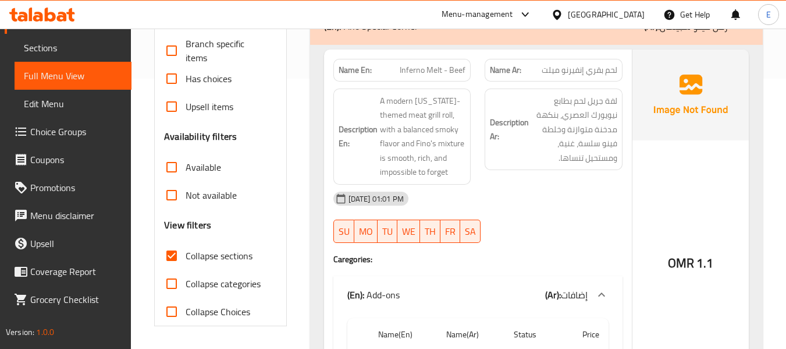
scroll to position [96, 0]
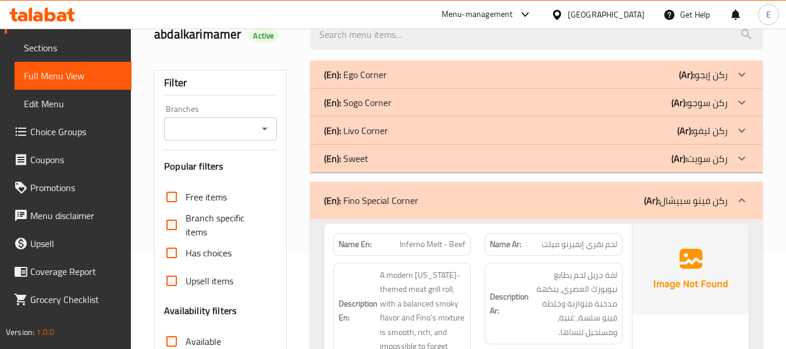
click at [454, 247] on span "Inferno Melt - Beef" at bounding box center [433, 244] width 66 height 12
copy span "Inferno Melt - Beef"
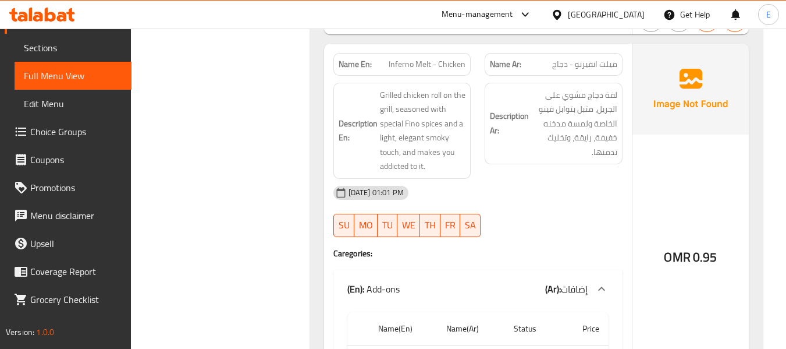
scroll to position [678, 0]
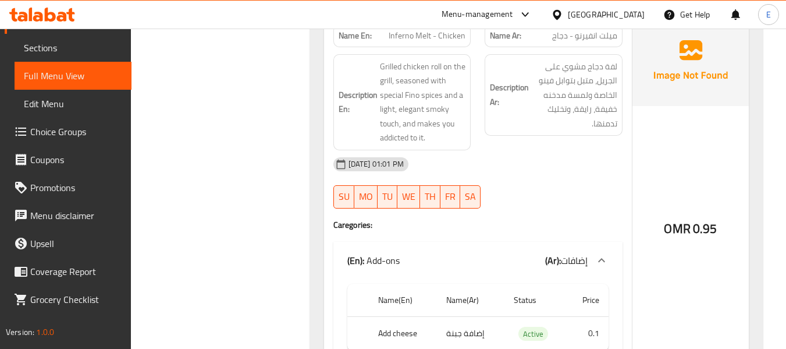
click at [581, 43] on div "Name Ar: ميلت انفيرنو - دجاج" at bounding box center [554, 35] width 138 height 23
click at [442, 40] on span "Inferno Melt - Chicken" at bounding box center [427, 36] width 77 height 12
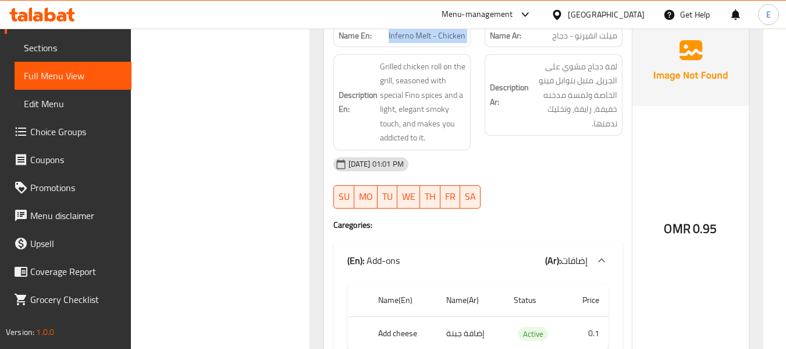
click at [442, 40] on span "Inferno Melt - Chicken" at bounding box center [427, 36] width 77 height 12
click at [586, 161] on div "[DATE] 01:01 PM" at bounding box center [477, 164] width 303 height 28
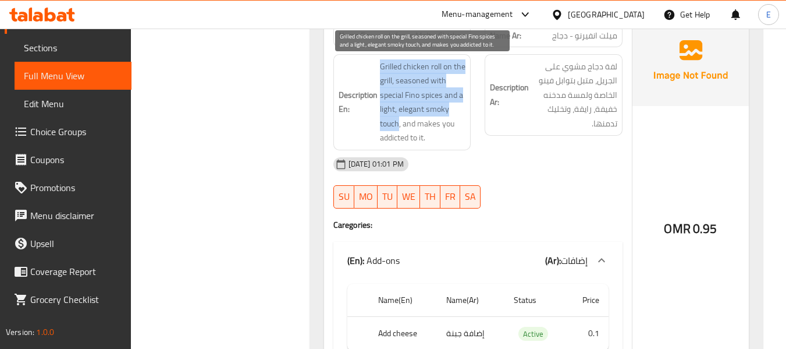
drag, startPoint x: 381, startPoint y: 63, endPoint x: 397, endPoint y: 130, distance: 68.9
click at [397, 130] on span "Grilled chicken roll on the grill, seasoned with special Fino spices and a ligh…" at bounding box center [423, 102] width 86 height 86
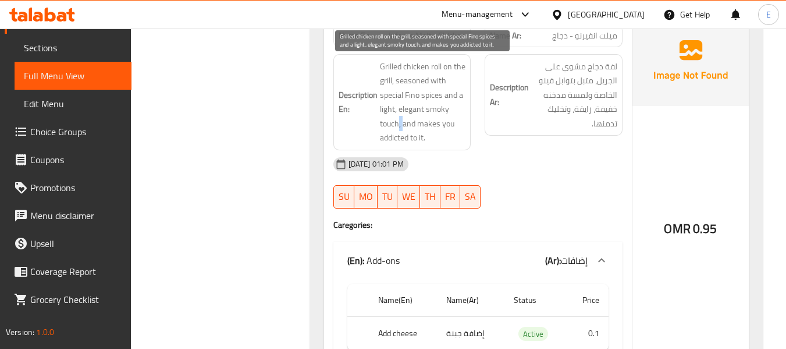
click at [397, 130] on span "Grilled chicken roll on the grill, seasoned with special Fino spices and a ligh…" at bounding box center [423, 102] width 86 height 86
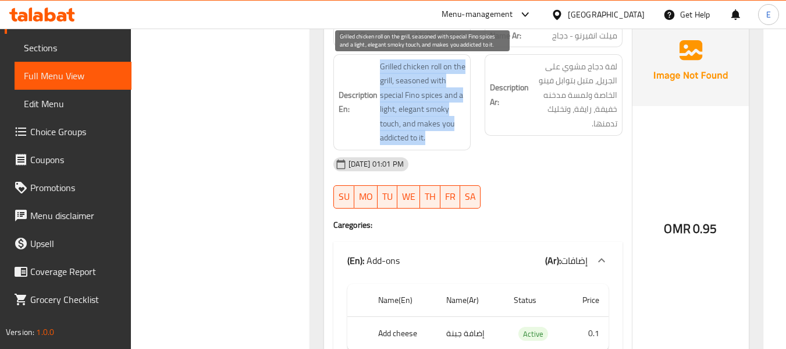
click at [397, 130] on span "Grilled chicken roll on the grill, seasoned with special Fino spices and a ligh…" at bounding box center [423, 102] width 86 height 86
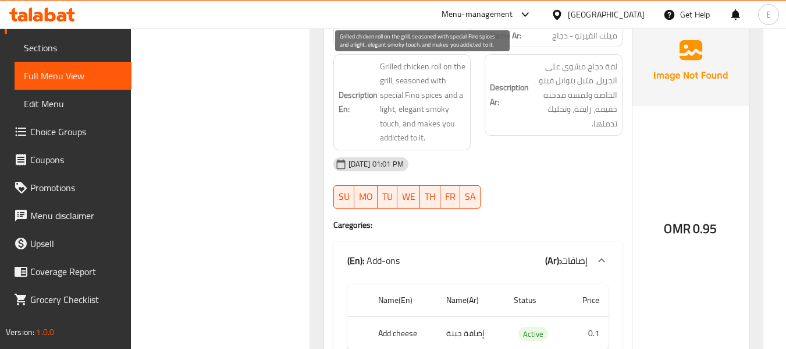
click at [579, 178] on div "15-10-2025 01:01 PM SU MO TU WE TH FR SA" at bounding box center [477, 182] width 303 height 65
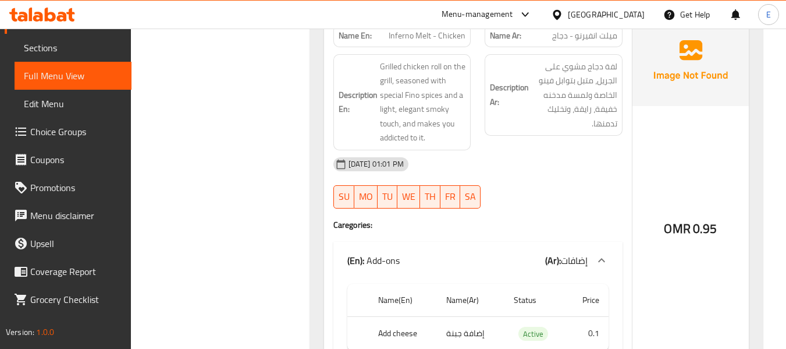
scroll to position [620, 0]
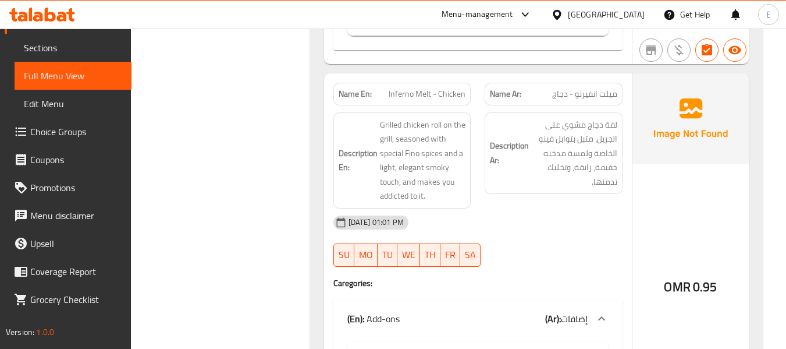
click at [459, 88] on span "Inferno Melt - Chicken" at bounding box center [427, 94] width 77 height 12
copy span "Inferno Melt - Chicken"
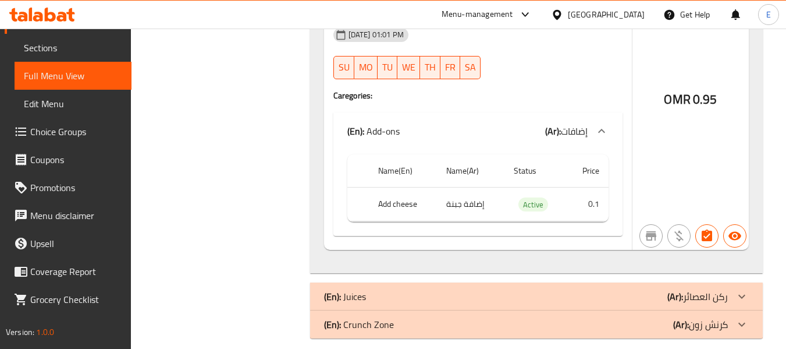
scroll to position [820, 0]
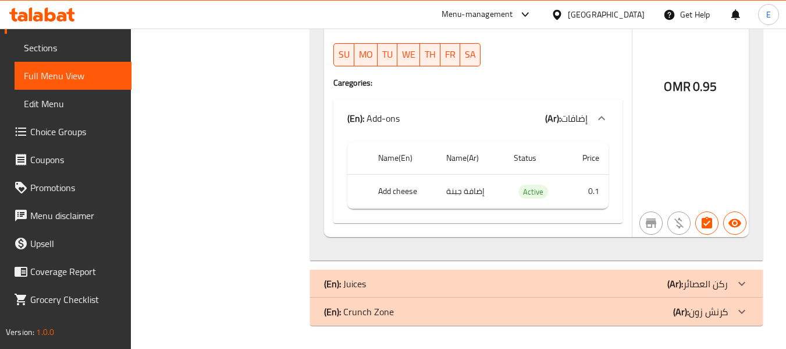
click at [662, 317] on div "(En): Crunch Zone (Ar): كرنش زون" at bounding box center [526, 311] width 404 height 14
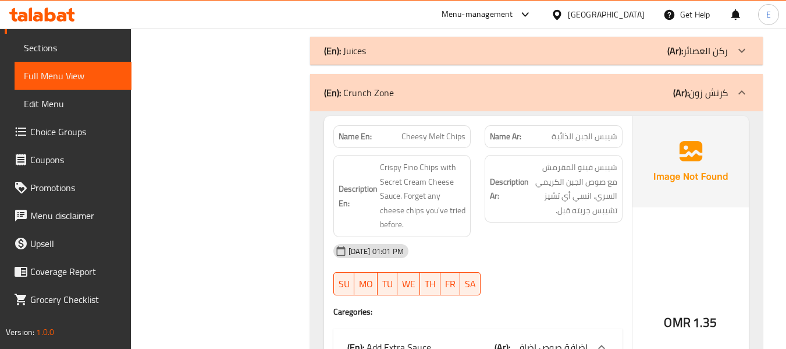
scroll to position [1111, 0]
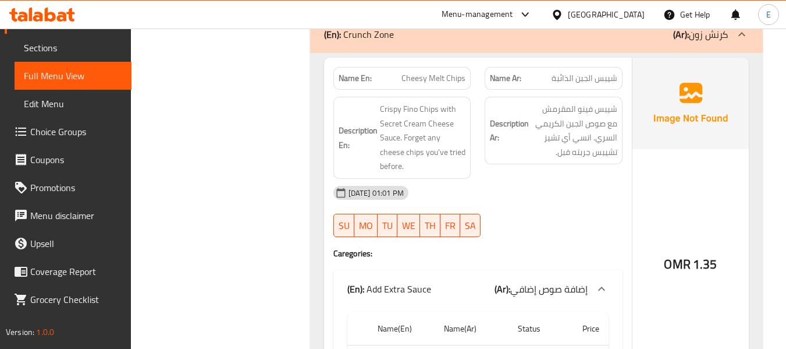
click at [681, 264] on span "OMR" at bounding box center [677, 264] width 26 height 23
click at [585, 72] on span "شيبس الجبن الذائبة" at bounding box center [585, 78] width 66 height 12
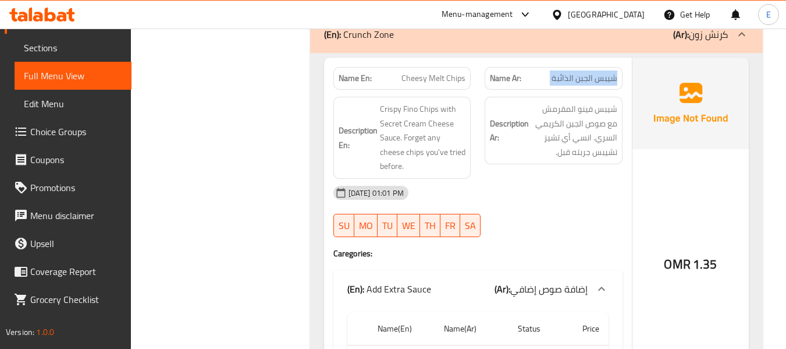
click at [585, 72] on span "شيبس الجبن الذائبة" at bounding box center [585, 78] width 66 height 12
click at [434, 76] on span "Cheesy Melt Chips" at bounding box center [434, 78] width 64 height 12
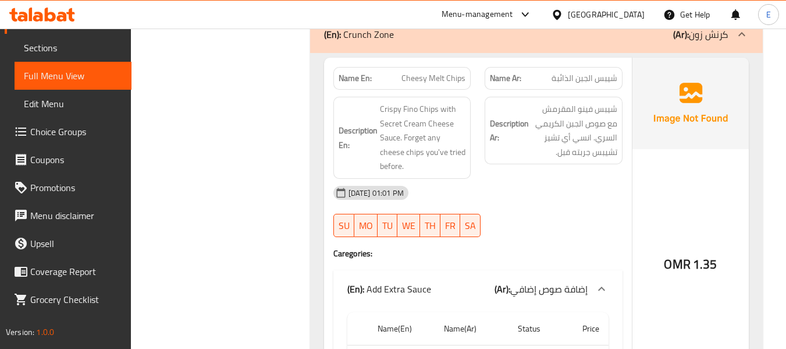
click at [584, 188] on div "15-10-2025 01:01 PM" at bounding box center [477, 193] width 303 height 28
click at [583, 189] on div "15-10-2025 01:01 PM" at bounding box center [477, 193] width 303 height 28
click at [589, 73] on span "شيبس الجبن الذائبة" at bounding box center [585, 78] width 66 height 12
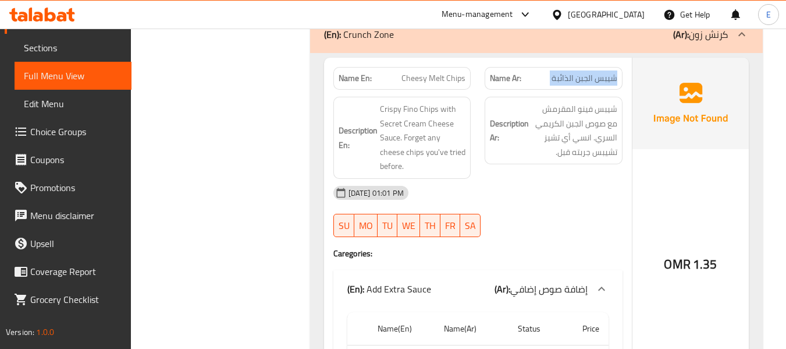
click at [589, 73] on span "شيبس الجبن الذائبة" at bounding box center [585, 78] width 66 height 12
click at [432, 72] on span "Cheesy Melt Chips" at bounding box center [434, 78] width 64 height 12
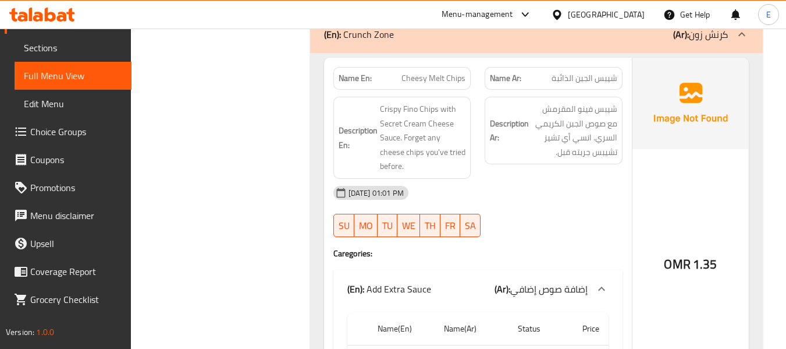
click at [551, 155] on span "شيبس فينو المقرمش مع صوص الجبن الكريمي السري. انسي أي تشيز تشيبس جربته قبل." at bounding box center [574, 130] width 86 height 57
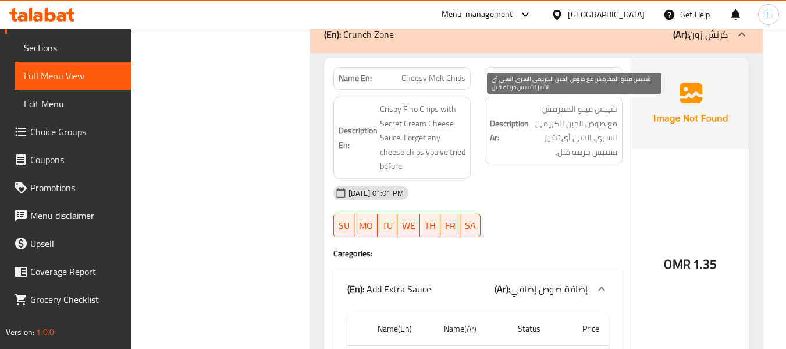
click at [551, 155] on span "شيبس فينو المقرمش مع صوص الجبن الكريمي السري. انسي أي تشيز تشيبس جربته قبل." at bounding box center [574, 130] width 86 height 57
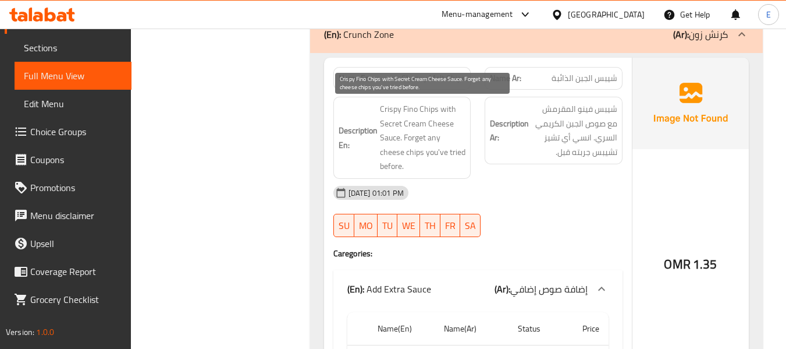
click at [445, 112] on span "Crispy Fino Chips with Secret Cream Cheese Sauce. Forget any cheese chips you'v…" at bounding box center [423, 138] width 86 height 72
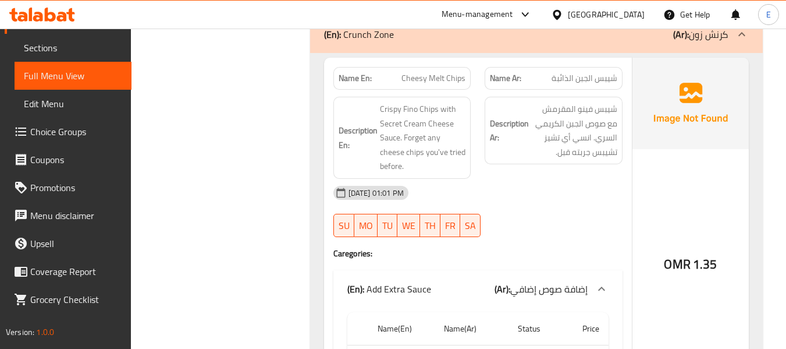
click at [444, 84] on span "Cheesy Melt Chips" at bounding box center [434, 78] width 64 height 12
click at [546, 205] on div "15-10-2025 01:01 PM" at bounding box center [477, 193] width 303 height 28
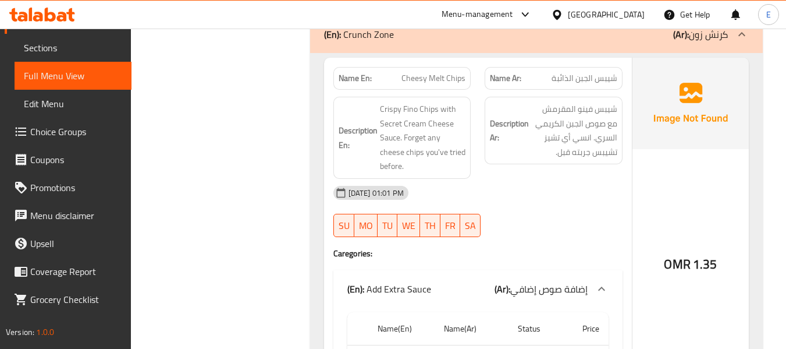
click at [577, 81] on span "شيبس الجبن الذائبة" at bounding box center [585, 78] width 66 height 12
click at [610, 83] on span "شيبس الجبن الذائبة" at bounding box center [585, 78] width 66 height 12
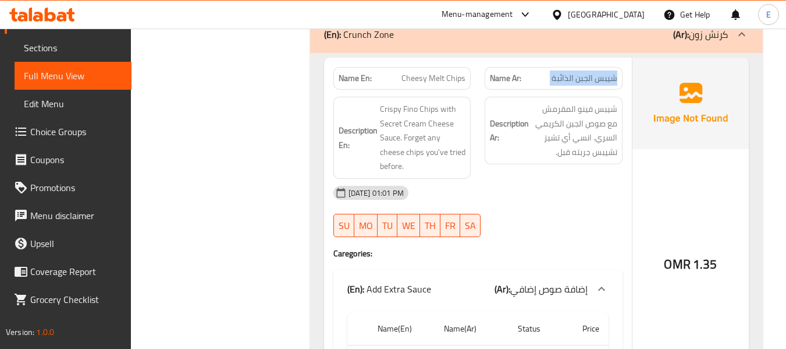
click at [610, 83] on span "شيبس الجبن الذائبة" at bounding box center [585, 78] width 66 height 12
click at [455, 79] on span "Cheesy Melt Chips" at bounding box center [434, 78] width 64 height 12
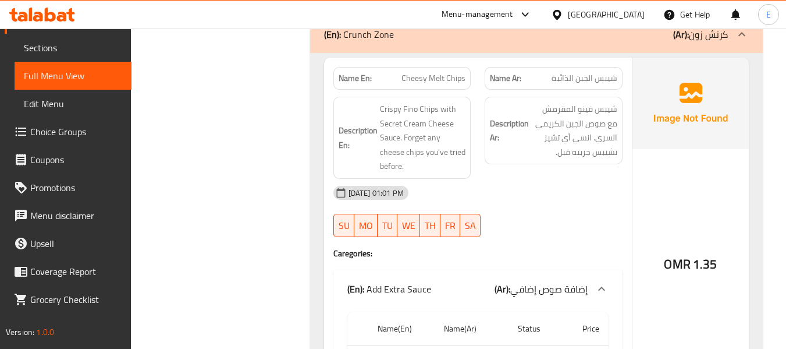
click at [599, 191] on div "15-10-2025 01:01 PM" at bounding box center [477, 193] width 303 height 28
click at [593, 161] on div "Description Ar: شيبس فينو المقرمش مع صوص الجبن الكريمي السري. انسي أي تشيز تشيب…" at bounding box center [554, 131] width 138 height 68
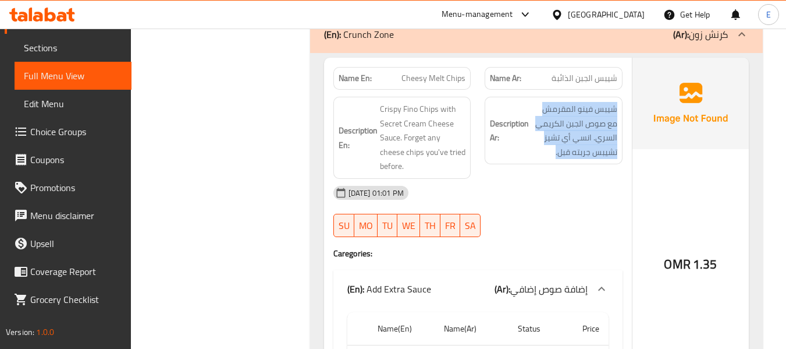
click at [593, 161] on div "Description Ar: شيبس فينو المقرمش مع صوص الجبن الكريمي السري. انسي أي تشيز تشيب…" at bounding box center [554, 131] width 138 height 68
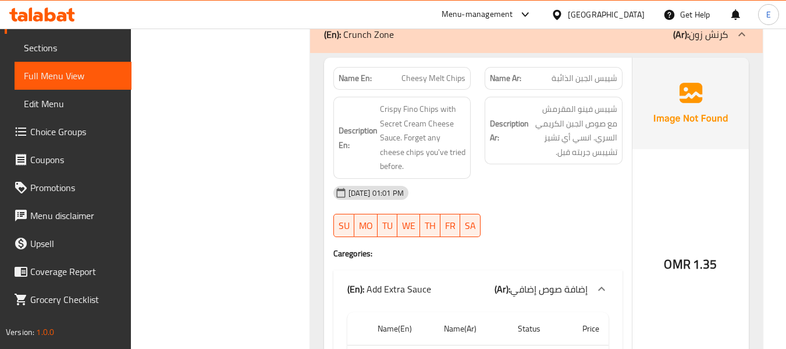
click at [599, 182] on div "15-10-2025 01:01 PM" at bounding box center [477, 193] width 303 height 28
click at [443, 79] on span "Cheesy Melt Chips" at bounding box center [434, 78] width 64 height 12
copy span "Cheesy Melt Chips"
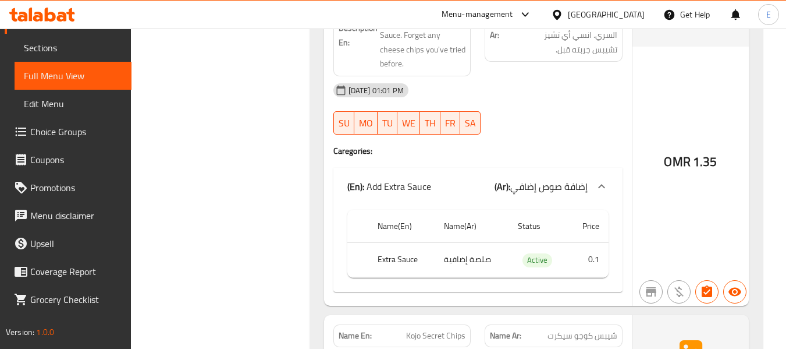
scroll to position [1227, 0]
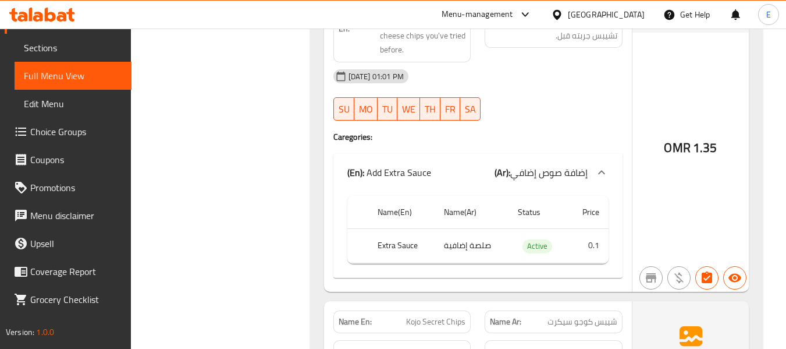
click at [473, 250] on td "صلصة إضافية" at bounding box center [472, 246] width 74 height 34
click at [390, 246] on th "Extra Sauce" at bounding box center [401, 246] width 66 height 34
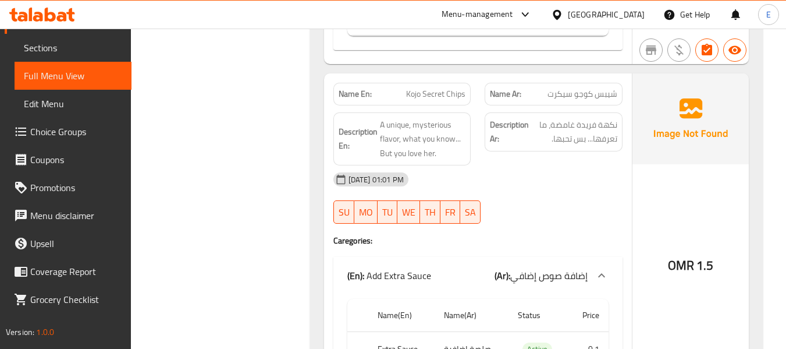
scroll to position [1460, 0]
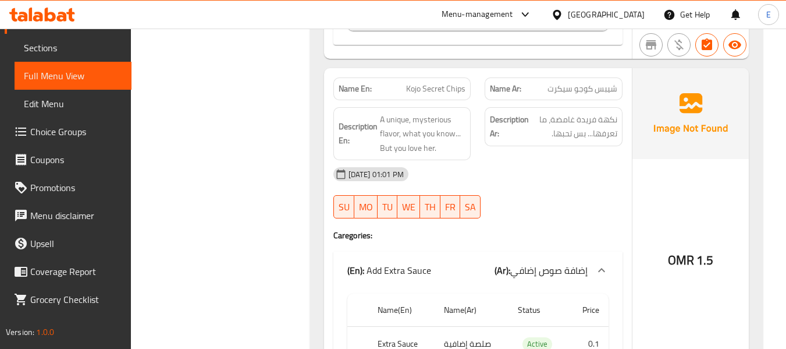
click at [569, 83] on span "شيبس كوجو سيكرت" at bounding box center [583, 89] width 70 height 12
click at [459, 83] on span "Kojo Secret Chips" at bounding box center [435, 89] width 59 height 12
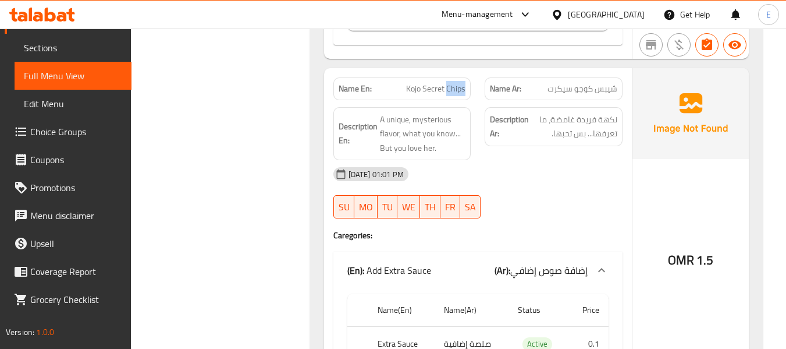
click at [459, 83] on span "Kojo Secret Chips" at bounding box center [435, 89] width 59 height 12
click at [594, 185] on div "15-10-2025 01:01 PM" at bounding box center [477, 174] width 303 height 28
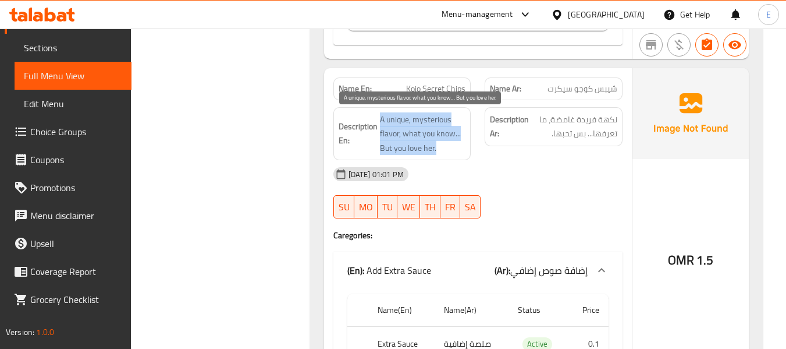
drag, startPoint x: 380, startPoint y: 116, endPoint x: 460, endPoint y: 147, distance: 85.5
click at [460, 147] on h6 "Description En: A unique, mysterious flavor, what you know... But you love her." at bounding box center [402, 133] width 127 height 43
click at [460, 147] on span "A unique, mysterious flavor, what you know... But you love her." at bounding box center [423, 133] width 86 height 43
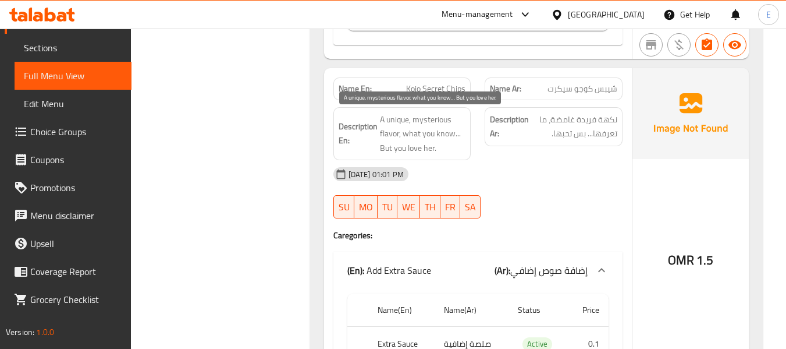
click at [460, 147] on span "A unique, mysterious flavor, what you know... But you love her." at bounding box center [423, 133] width 86 height 43
click at [447, 93] on span "Kojo Secret Chips" at bounding box center [435, 89] width 59 height 12
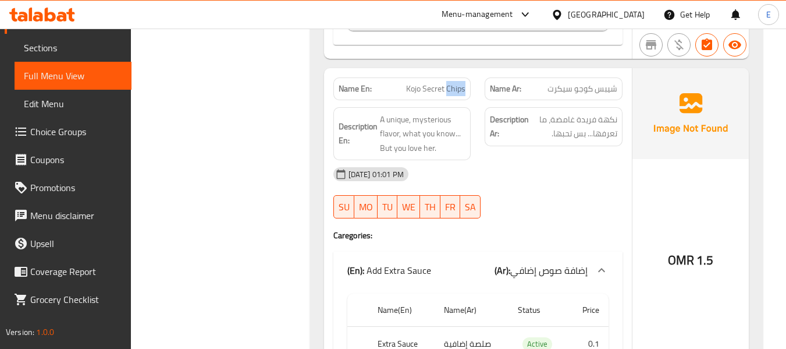
click at [447, 93] on span "Kojo Secret Chips" at bounding box center [435, 89] width 59 height 12
click at [447, 92] on span "Kojo Secret Chips" at bounding box center [435, 89] width 59 height 12
copy span "Kojo Secret Chips"
click at [564, 166] on div "15-10-2025 01:01 PM" at bounding box center [477, 174] width 303 height 28
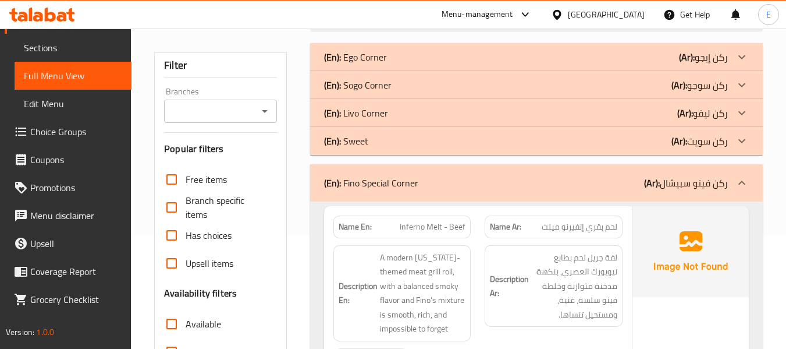
scroll to position [116, 0]
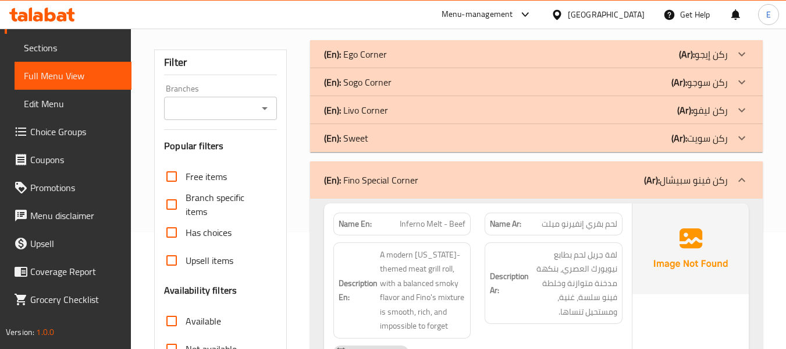
click at [595, 148] on div "(En): Sweet (Ar): ركن سويت" at bounding box center [536, 138] width 453 height 28
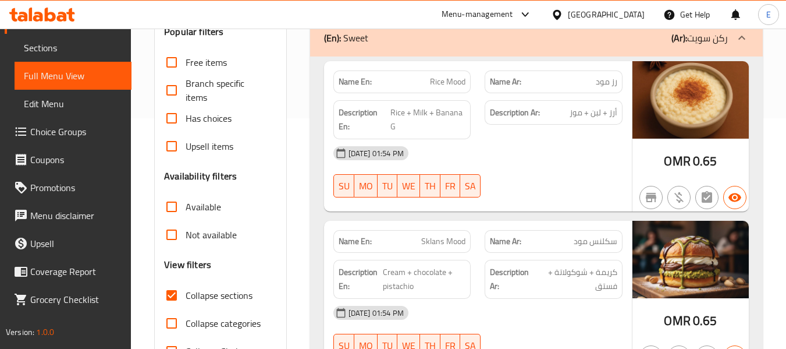
scroll to position [233, 0]
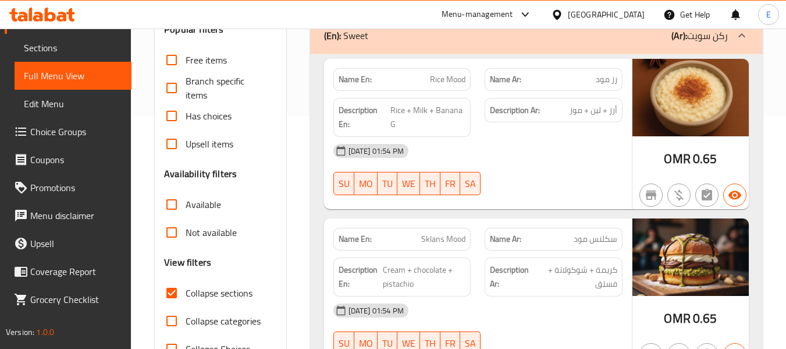
click at [631, 80] on div "Name En: Rice Mood Name Ar: رز مود Description En: Rice + Milk + Banana G Descr…" at bounding box center [478, 134] width 308 height 150
click at [440, 73] on span "Rice Mood" at bounding box center [447, 79] width 35 height 12
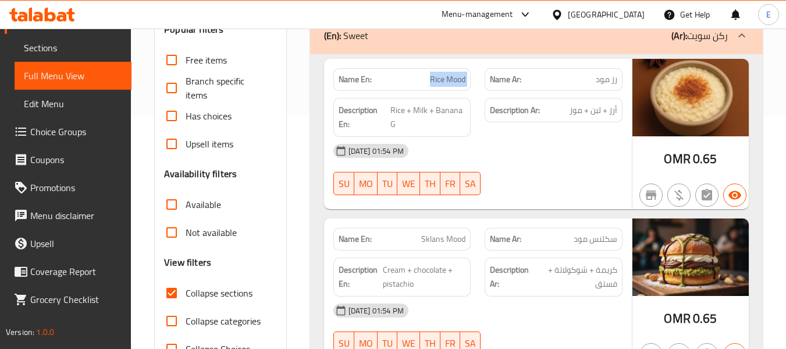
click at [440, 73] on span "Rice Mood" at bounding box center [447, 79] width 35 height 12
click at [556, 157] on div "09-10-2025 01:54 PM" at bounding box center [477, 151] width 303 height 28
click at [589, 119] on div "Description Ar: أرز + لبن + موز" at bounding box center [554, 110] width 138 height 25
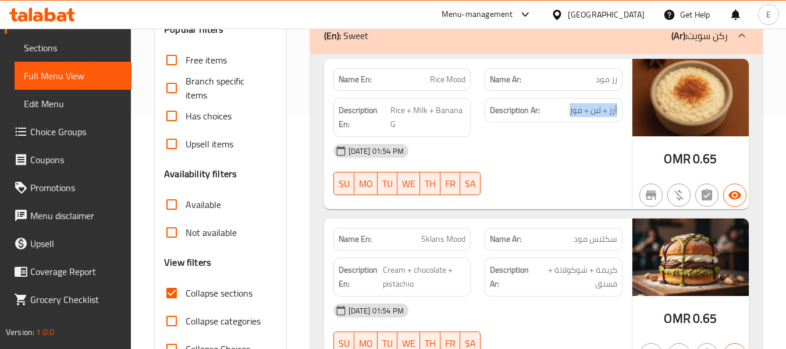
click at [589, 119] on div "Description Ar: أرز + لبن + موز" at bounding box center [554, 110] width 138 height 25
click at [389, 123] on h6 "Description En: Rice + Milk + Banana G" at bounding box center [402, 117] width 127 height 29
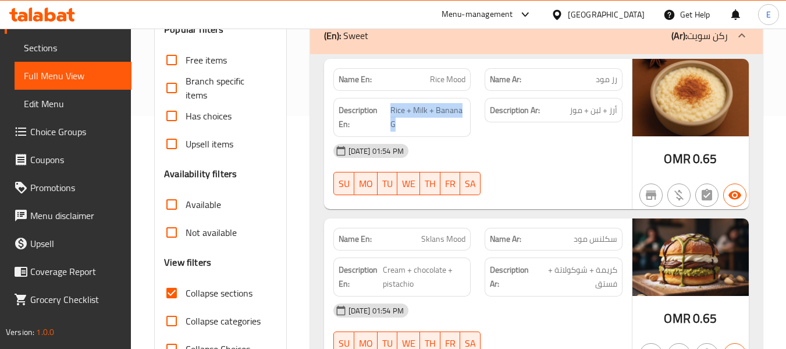
click at [389, 123] on h6 "Description En: Rice + Milk + Banana G" at bounding box center [402, 117] width 127 height 29
click at [447, 75] on span "Rice Mood" at bounding box center [447, 79] width 35 height 12
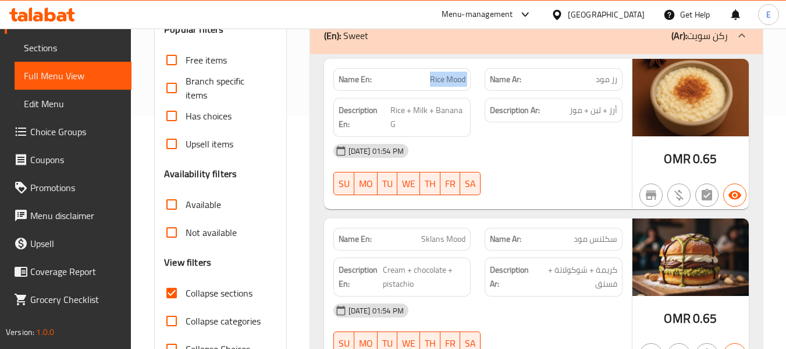
click at [447, 75] on span "Rice Mood" at bounding box center [447, 79] width 35 height 12
copy span "Rice Mood"
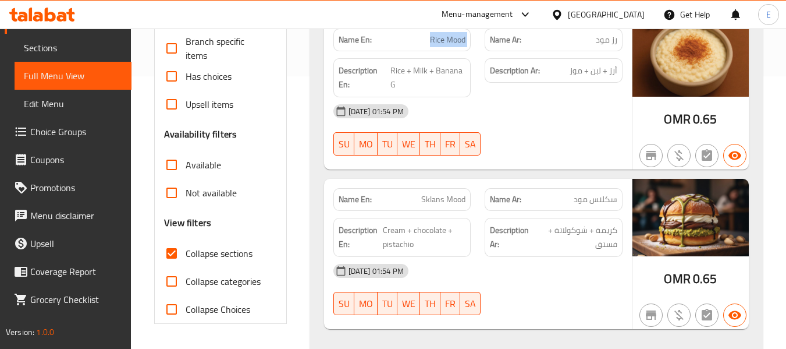
scroll to position [349, 0]
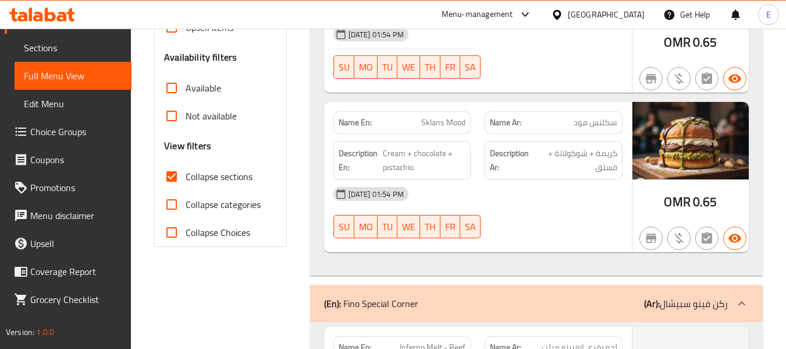
click at [583, 129] on span "سكلنس مود" at bounding box center [596, 122] width 44 height 12
click at [440, 125] on span "Sklans Mood" at bounding box center [443, 122] width 44 height 12
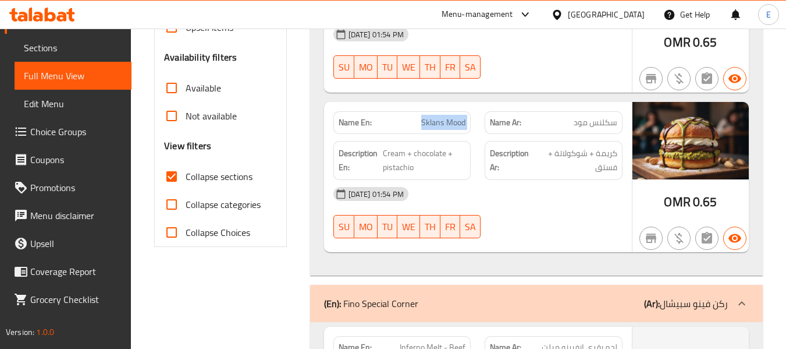
click at [440, 125] on span "Sklans Mood" at bounding box center [443, 122] width 44 height 12
click at [706, 211] on span "0.65" at bounding box center [705, 201] width 24 height 23
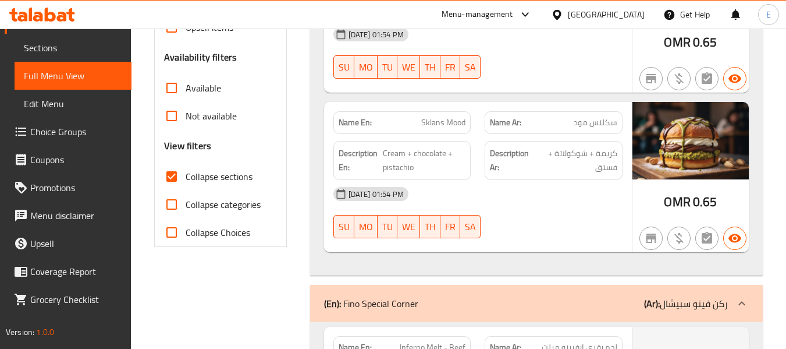
click at [623, 212] on div "09-10-2025 01:54 PM SU MO TU WE TH FR SA" at bounding box center [477, 212] width 303 height 65
click at [599, 167] on span "كريمة + شوكولاتة + فستق" at bounding box center [576, 160] width 81 height 29
click at [436, 141] on div "Description En: Cream + chocolate + pistachio" at bounding box center [402, 160] width 138 height 39
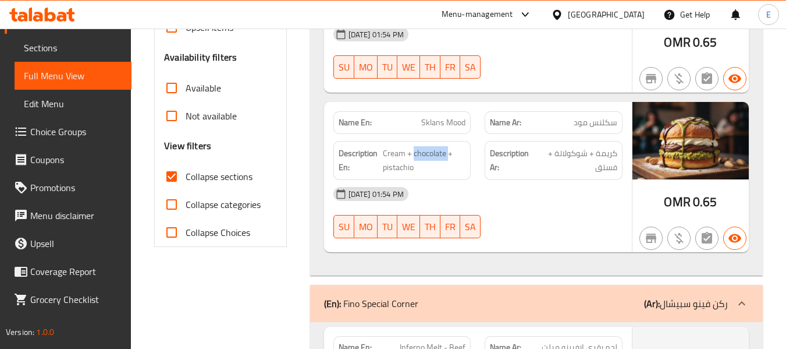
click at [436, 141] on div "Description En: Cream + chocolate + pistachio" at bounding box center [402, 160] width 138 height 39
click at [564, 233] on div at bounding box center [554, 238] width 152 height 14
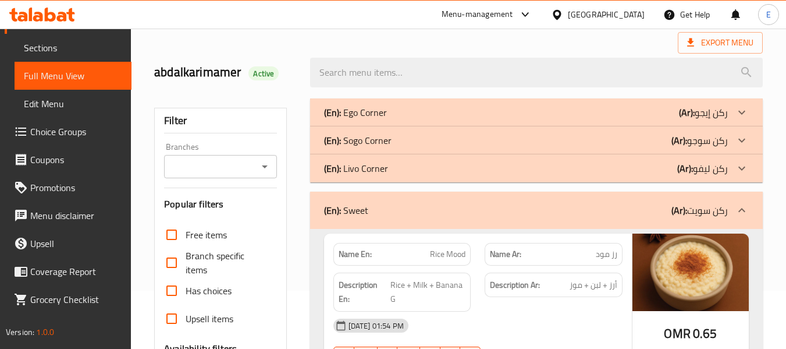
scroll to position [0, 0]
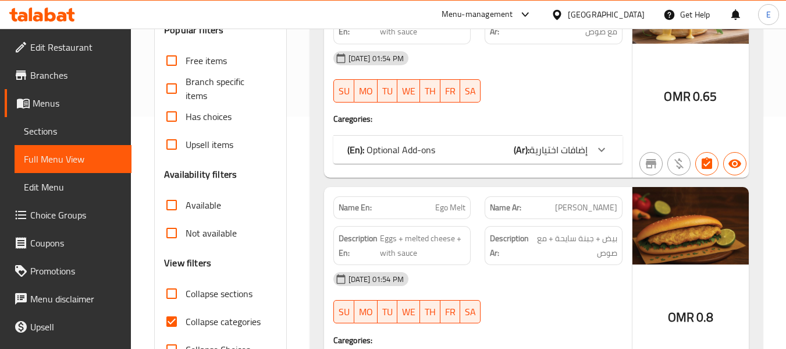
scroll to position [233, 0]
click at [176, 320] on input "Collapse categories" at bounding box center [172, 321] width 28 height 28
checkbox input "false"
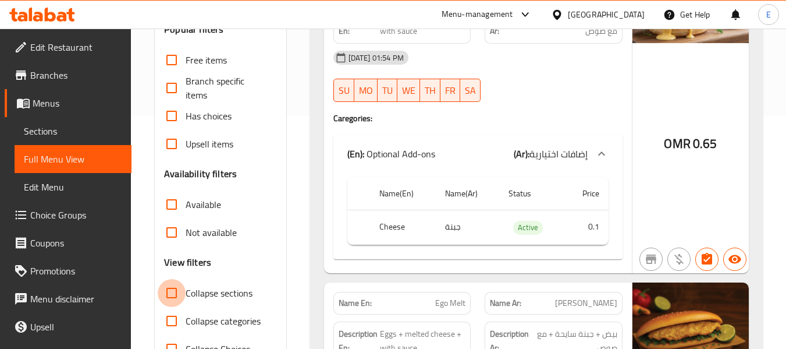
click at [171, 296] on input "Collapse sections" at bounding box center [172, 293] width 28 height 28
checkbox input "true"
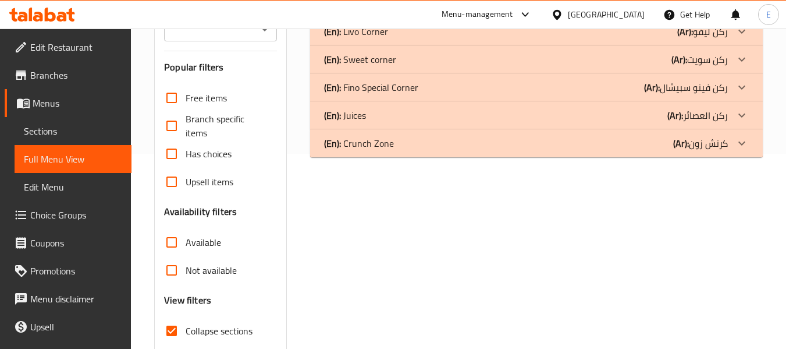
scroll to position [175, 0]
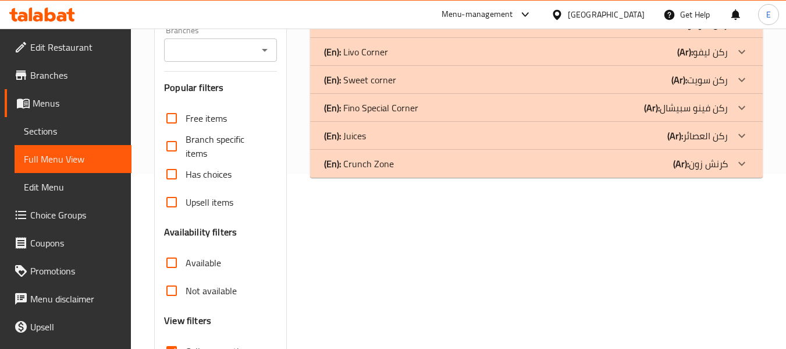
click at [600, 136] on div "(En): Juices (Ar): ركن العصائر" at bounding box center [526, 136] width 404 height 14
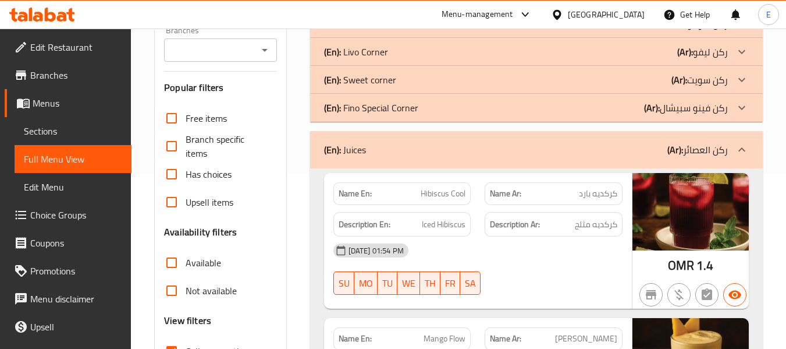
scroll to position [233, 0]
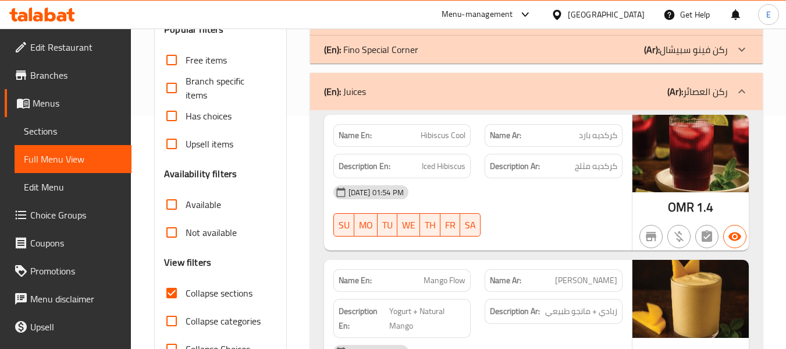
click at [605, 126] on div "Name Ar: كركديه بارد" at bounding box center [554, 135] width 138 height 23
click at [437, 133] on span "Hibiscus Cool" at bounding box center [443, 135] width 45 height 12
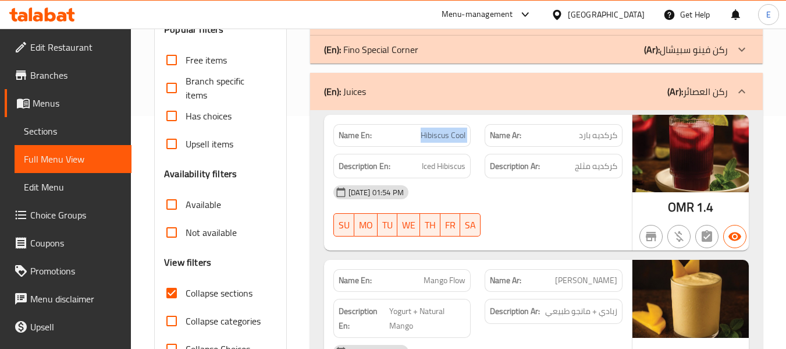
click at [437, 133] on span "Hibiscus Cool" at bounding box center [443, 135] width 45 height 12
click at [601, 170] on span "كركديه مثلج" at bounding box center [596, 166] width 42 height 15
click at [445, 161] on span "Iced Hibiscus" at bounding box center [444, 166] width 44 height 15
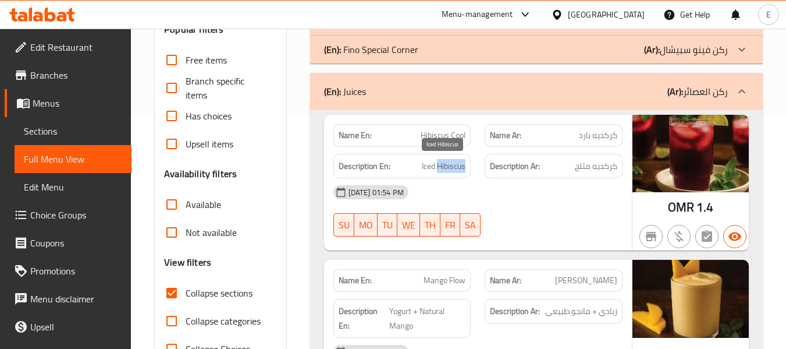
click at [445, 161] on span "Iced Hibiscus" at bounding box center [444, 166] width 44 height 15
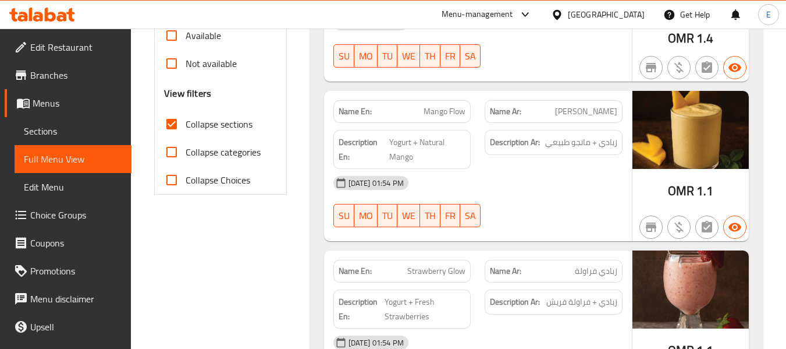
scroll to position [407, 0]
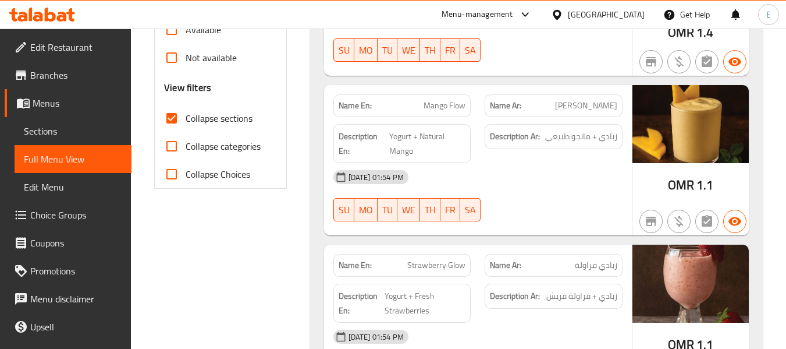
click at [701, 190] on span "1.1" at bounding box center [705, 184] width 17 height 23
click at [454, 100] on span "Mango Flow" at bounding box center [445, 106] width 42 height 12
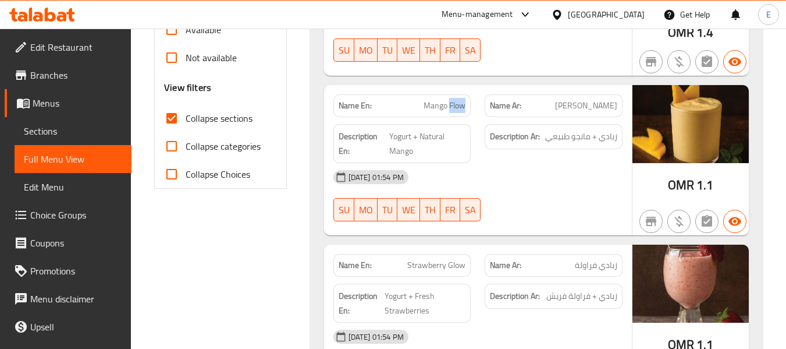
click at [454, 100] on span "Mango Flow" at bounding box center [445, 106] width 42 height 12
click at [611, 100] on span "[PERSON_NAME]" at bounding box center [586, 106] width 62 height 12
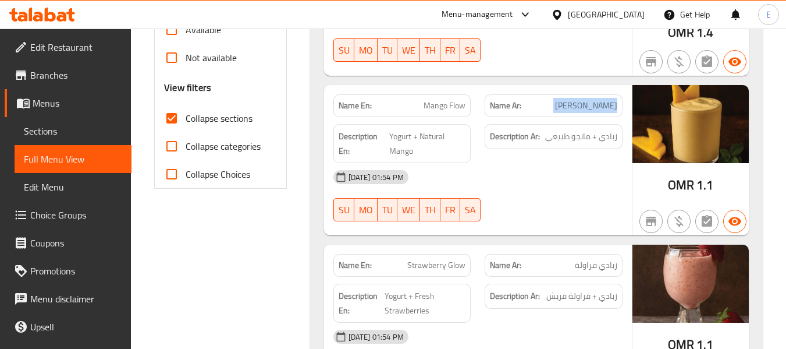
click at [611, 100] on span "[PERSON_NAME]" at bounding box center [586, 106] width 62 height 12
click at [419, 111] on p "Name En: Mango Flow" at bounding box center [402, 106] width 127 height 12
copy span "Mango Flow"
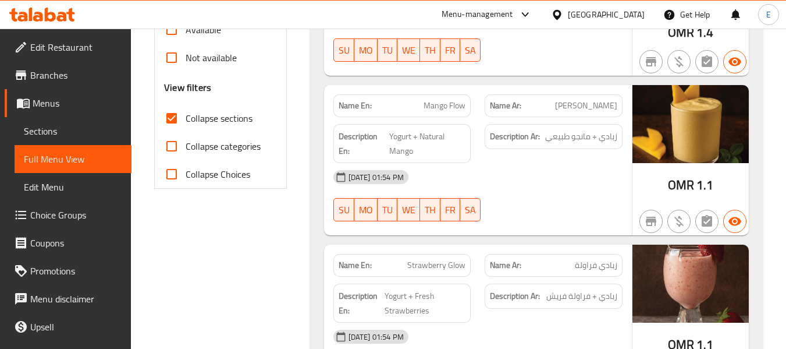
click at [576, 134] on span "زبادي + مانجو طبيعي" at bounding box center [581, 136] width 72 height 15
click at [451, 139] on span "Yogurt + Natural Mango" at bounding box center [427, 143] width 76 height 29
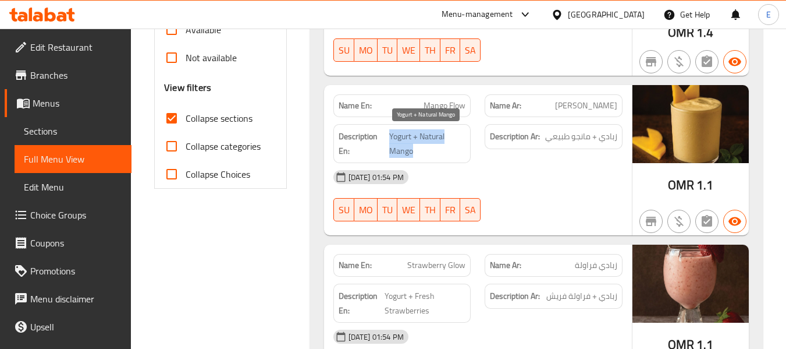
click at [451, 139] on span "Yogurt + Natural Mango" at bounding box center [427, 143] width 76 height 29
click at [520, 175] on div "[DATE] 01:54 PM" at bounding box center [477, 177] width 303 height 28
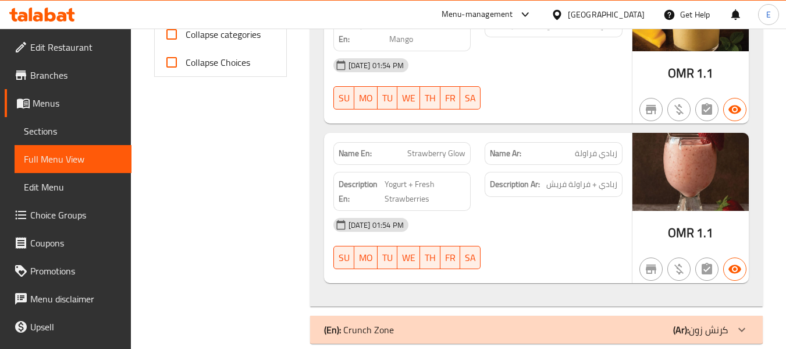
scroll to position [524, 0]
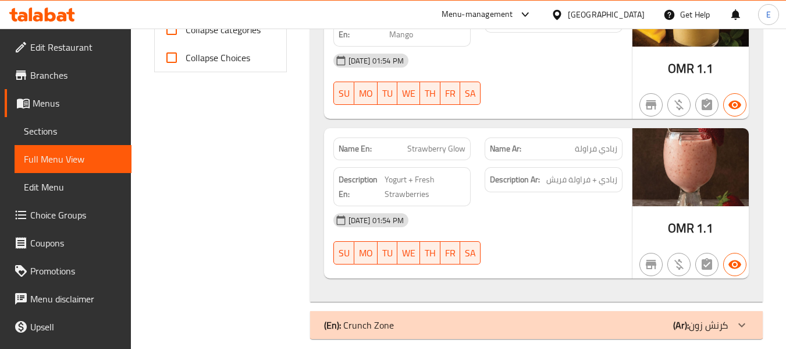
click at [592, 154] on span "زبادي فراولة" at bounding box center [596, 149] width 42 height 12
click at [449, 144] on span "Strawberry Glow" at bounding box center [436, 149] width 58 height 12
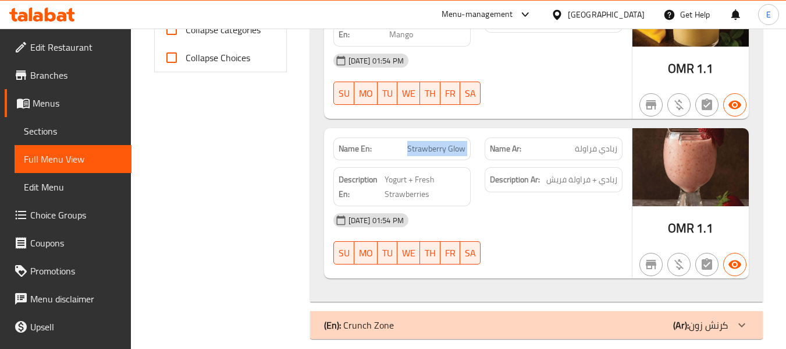
click at [449, 144] on span "Strawberry Glow" at bounding box center [436, 149] width 58 height 12
click at [448, 144] on span "Strawberry Glow" at bounding box center [436, 149] width 58 height 12
click at [595, 151] on span "زبادي فراولة" at bounding box center [596, 149] width 42 height 12
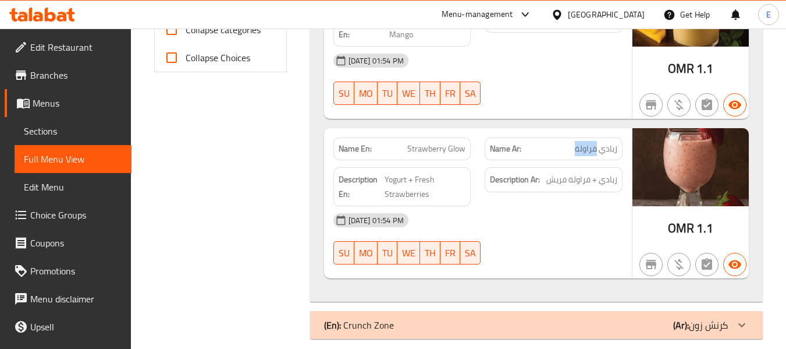
click at [595, 151] on span "زبادي فراولة" at bounding box center [596, 149] width 42 height 12
drag, startPoint x: 595, startPoint y: 151, endPoint x: 660, endPoint y: 169, distance: 68.3
click at [594, 151] on span "زبادي فراولة" at bounding box center [596, 149] width 42 height 12
click at [613, 187] on div "Description Ar: زبادي + فراولة فريش" at bounding box center [554, 179] width 138 height 25
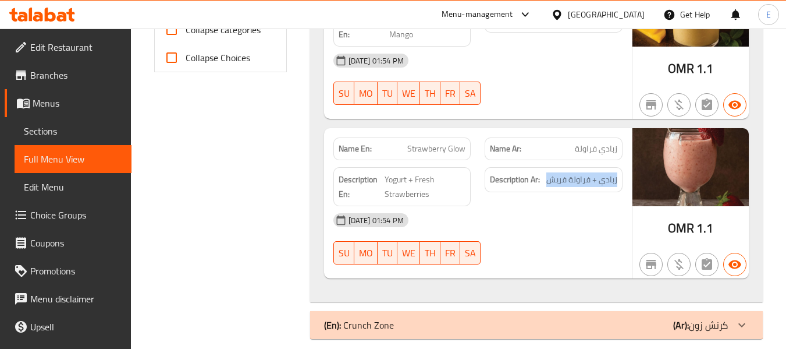
click at [613, 186] on span "زبادي + فراولة فريش" at bounding box center [581, 179] width 71 height 15
click at [436, 178] on span "Yogurt + Fresh Strawberries" at bounding box center [425, 186] width 81 height 29
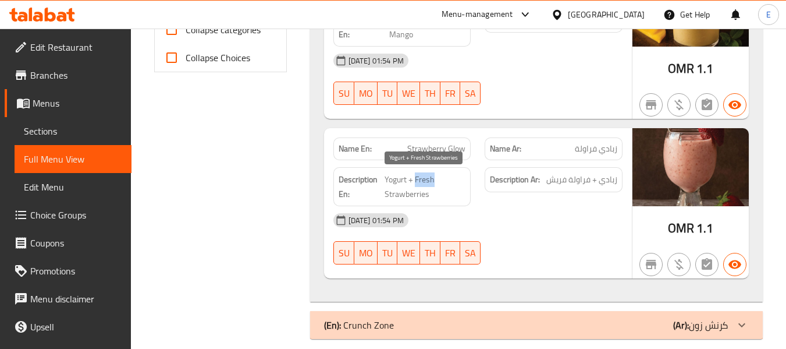
click at [436, 178] on span "Yogurt + Fresh Strawberries" at bounding box center [425, 186] width 81 height 29
click at [541, 204] on div "Description Ar: زبادي + فراولة فريش" at bounding box center [554, 186] width 152 height 53
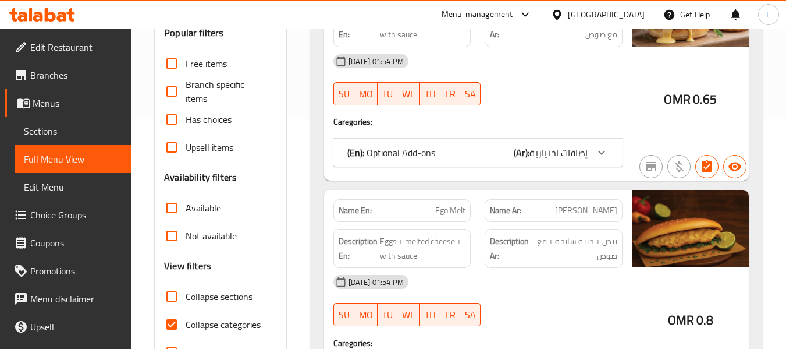
scroll to position [291, 0]
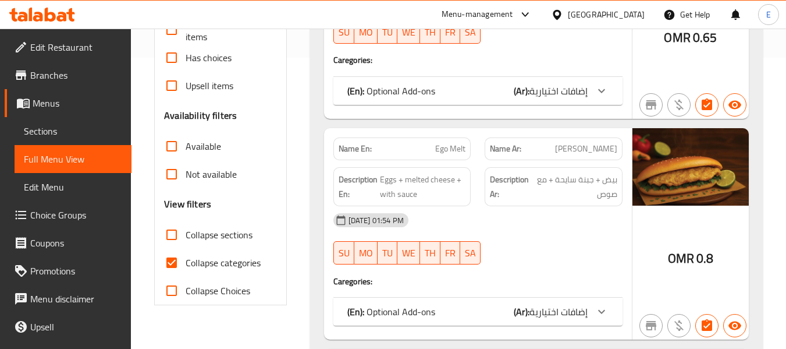
click at [177, 261] on input "Collapse categories" at bounding box center [172, 262] width 28 height 28
checkbox input "false"
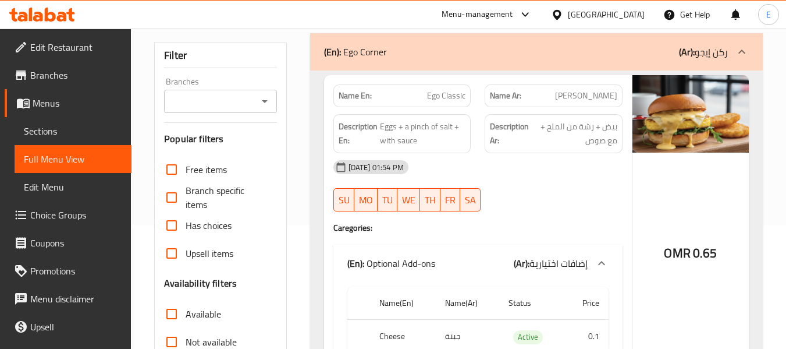
scroll to position [0, 0]
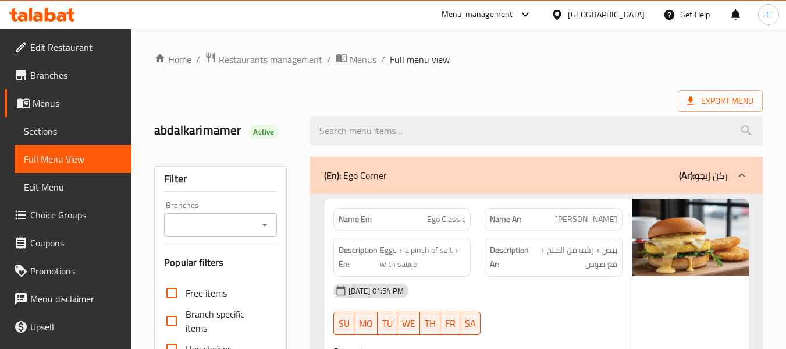
click at [508, 105] on div "abdalkarimamer Active" at bounding box center [458, 131] width 623 height 52
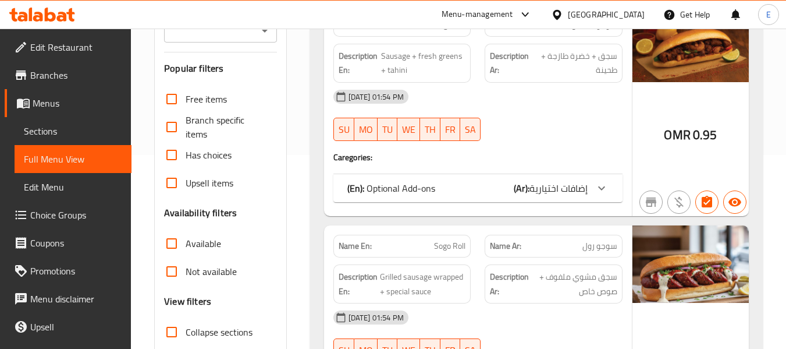
scroll to position [233, 0]
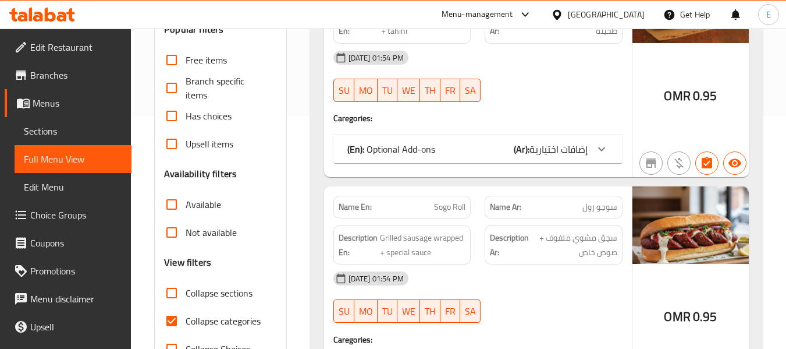
click at [171, 313] on input "Collapse categories" at bounding box center [172, 321] width 28 height 28
checkbox input "false"
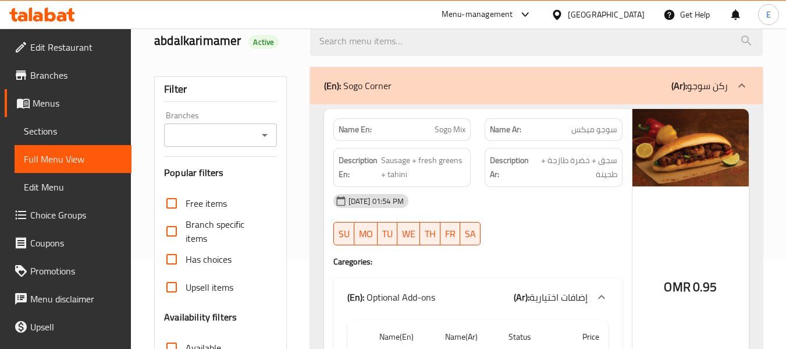
scroll to position [116, 0]
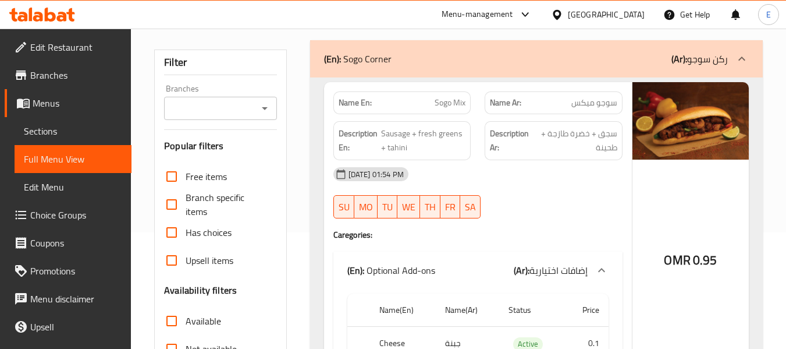
click at [582, 104] on span "سوجو ميكس" at bounding box center [594, 103] width 46 height 12
click at [484, 98] on div "Name Ar: [PERSON_NAME]" at bounding box center [554, 102] width 152 height 37
click at [454, 97] on span "Sogo Mix" at bounding box center [450, 103] width 31 height 12
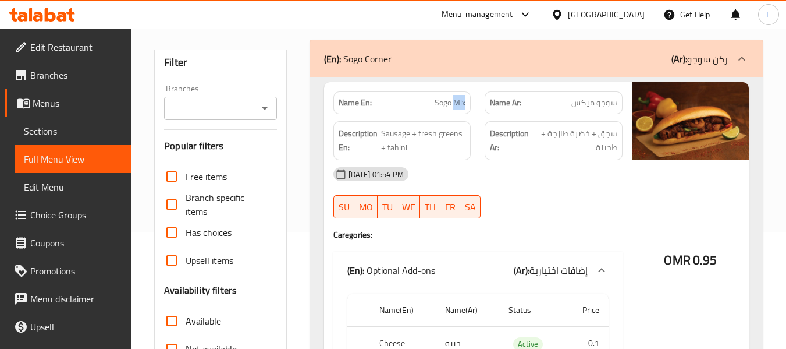
click at [454, 97] on span "Sogo Mix" at bounding box center [450, 103] width 31 height 12
click at [590, 132] on span "سجق + خضرة طازجة + طحينة" at bounding box center [575, 140] width 83 height 29
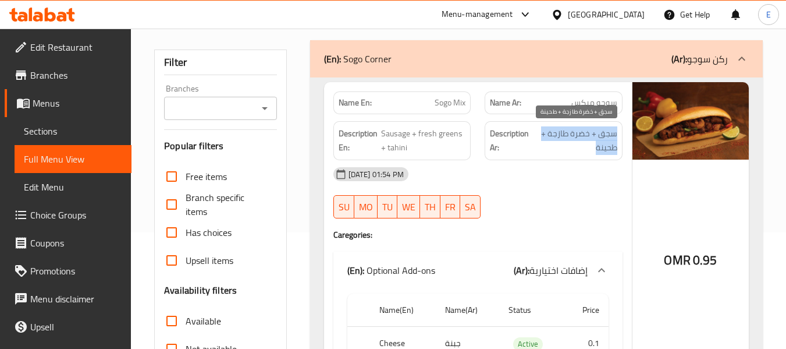
click at [590, 132] on span "سجق + خضرة طازجة + طحينة" at bounding box center [575, 140] width 83 height 29
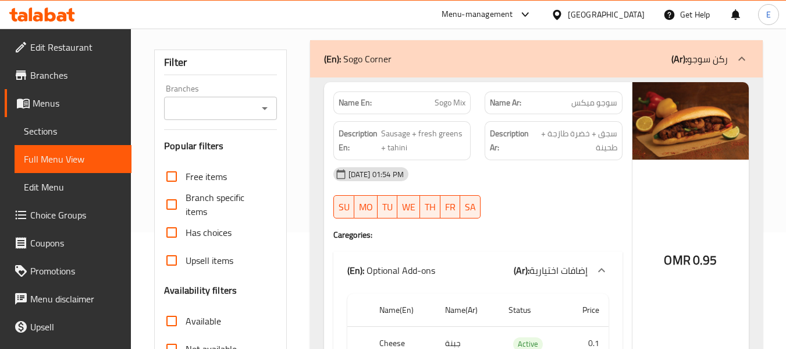
click at [452, 125] on div "Description En: Sausage + fresh greens + tahini" at bounding box center [402, 140] width 138 height 39
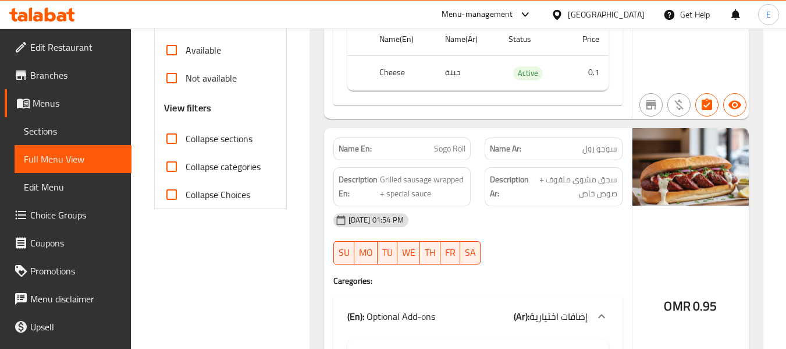
scroll to position [407, 0]
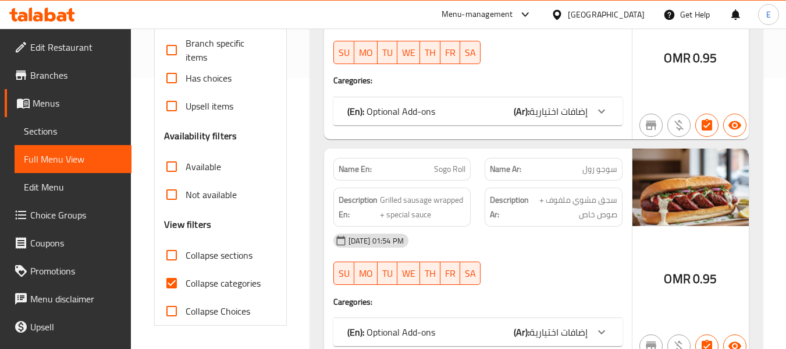
scroll to position [291, 0]
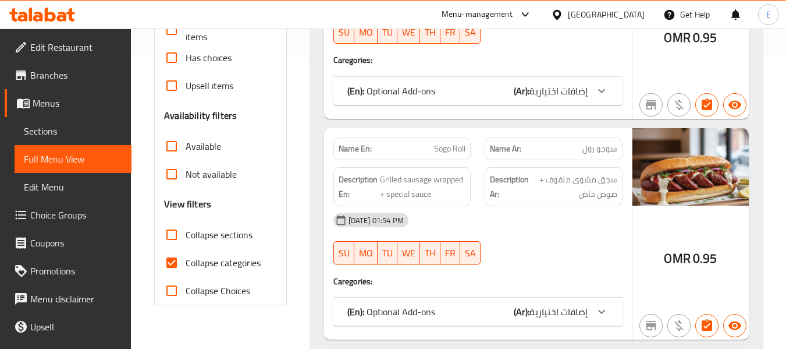
click at [174, 265] on input "Collapse categories" at bounding box center [172, 262] width 28 height 28
checkbox input "false"
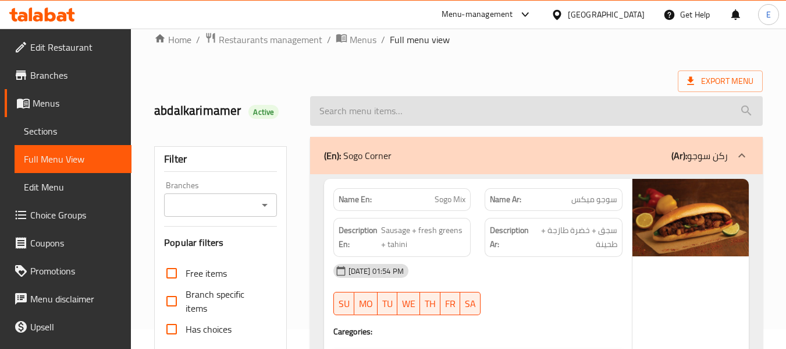
scroll to position [0, 0]
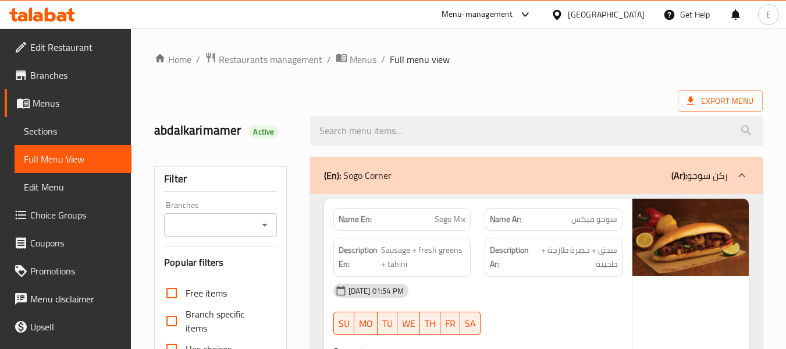
click at [592, 109] on div at bounding box center [536, 131] width 467 height 44
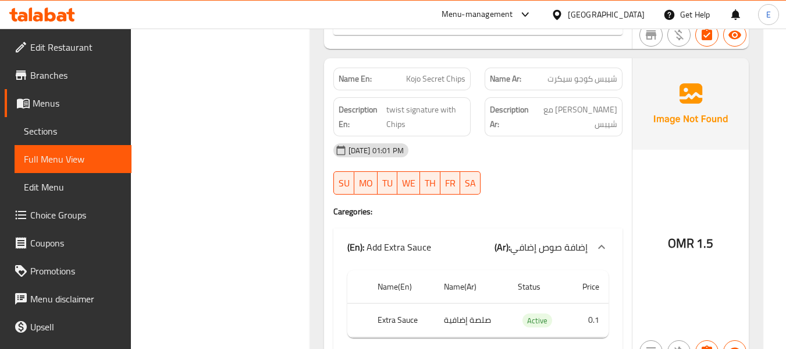
scroll to position [4115, 0]
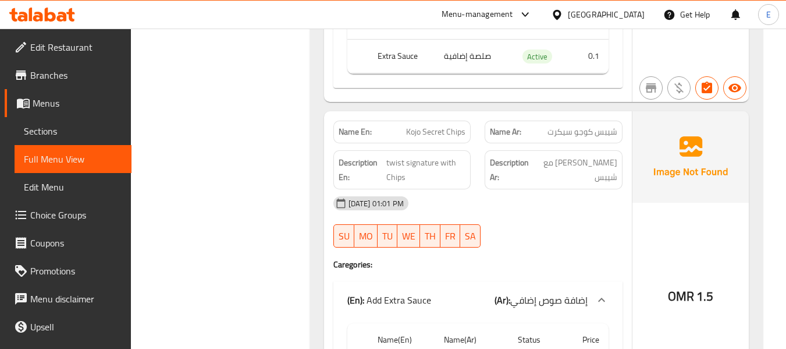
click at [607, 128] on span "شيبس كوجو سيكرت" at bounding box center [583, 132] width 70 height 12
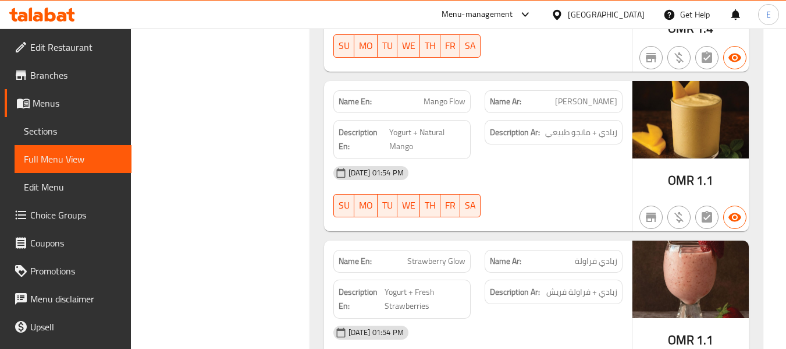
scroll to position [3475, 0]
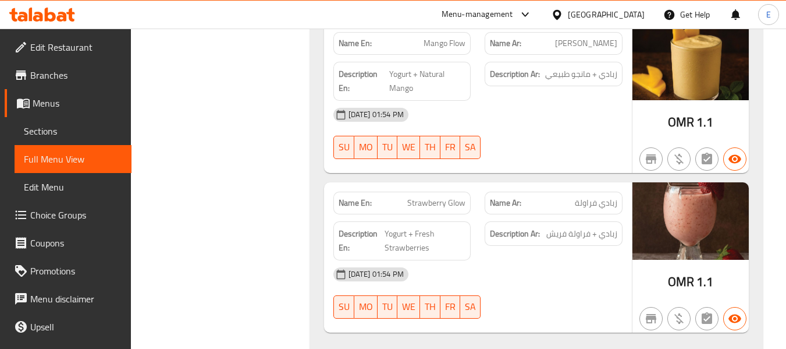
click at [595, 199] on span "زبادي فراولة" at bounding box center [596, 203] width 42 height 12
click at [439, 49] on span "Mango Flow" at bounding box center [445, 43] width 42 height 12
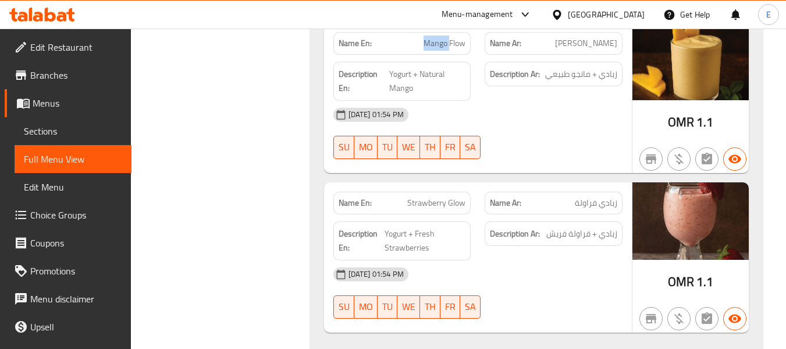
click at [439, 49] on span "Mango Flow" at bounding box center [445, 43] width 42 height 12
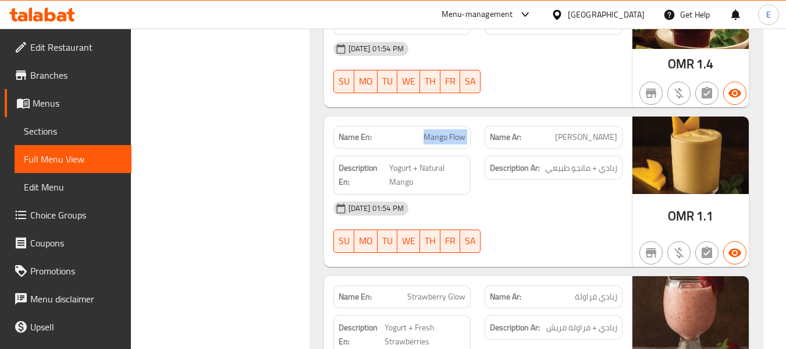
scroll to position [3358, 0]
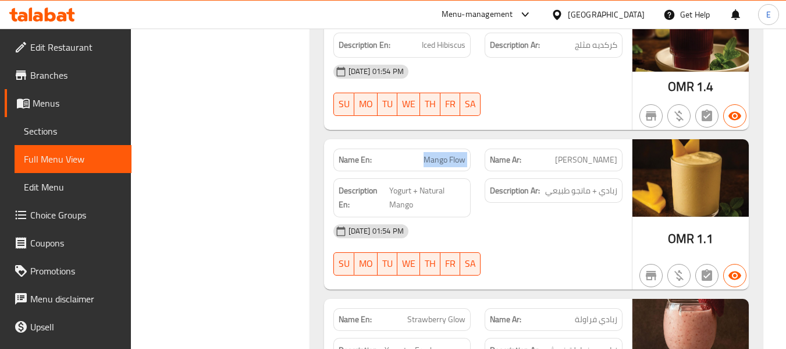
click at [451, 155] on span "Mango Flow" at bounding box center [445, 160] width 42 height 12
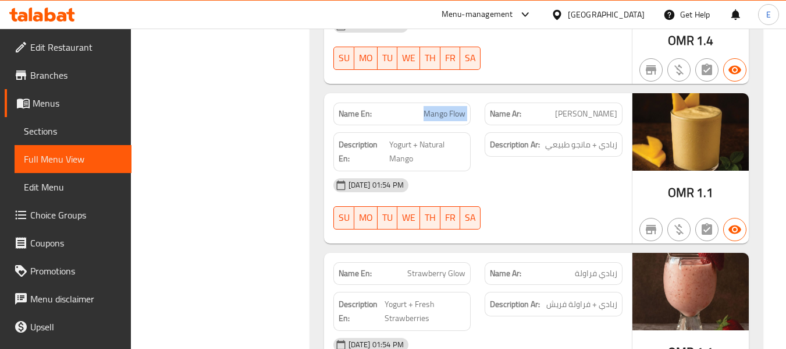
scroll to position [3475, 0]
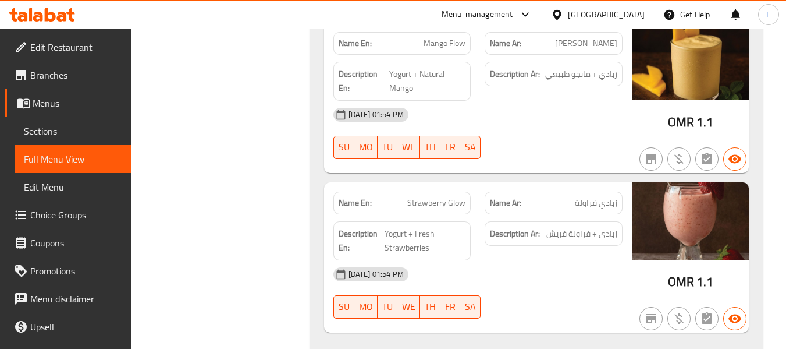
click at [429, 203] on span "Strawberry Glow" at bounding box center [436, 203] width 58 height 12
copy span "Strawberry Glow"
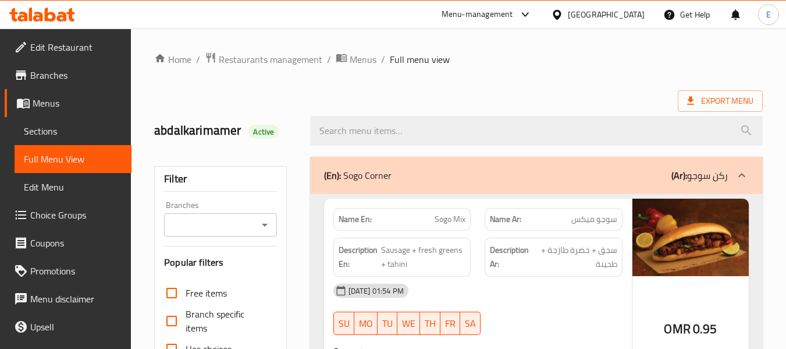
click at [630, 106] on div "abdalkarimamer Active" at bounding box center [458, 131] width 623 height 52
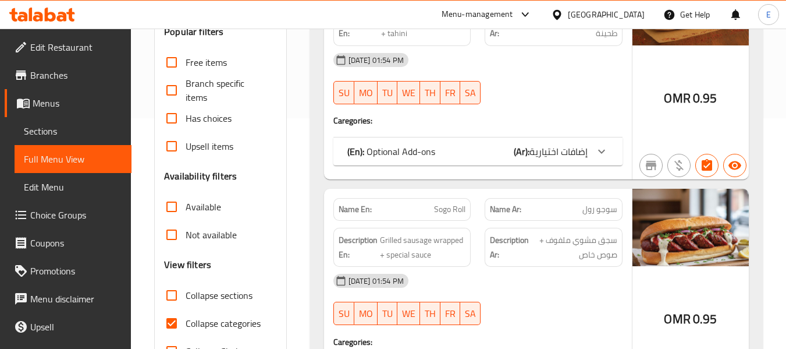
scroll to position [233, 0]
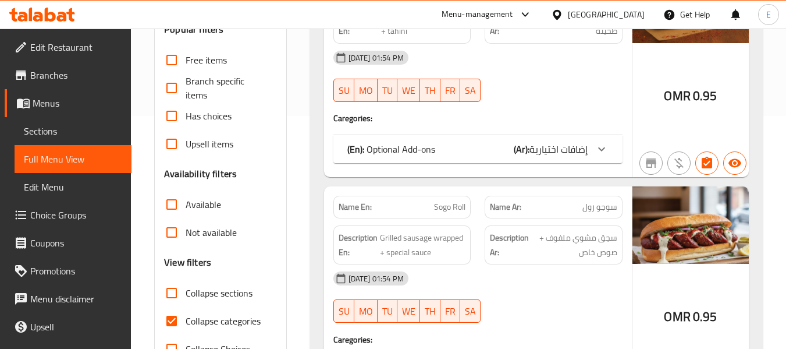
drag, startPoint x: 170, startPoint y: 322, endPoint x: 193, endPoint y: 304, distance: 29.4
click at [170, 322] on input "Collapse categories" at bounding box center [172, 321] width 28 height 28
checkbox input "false"
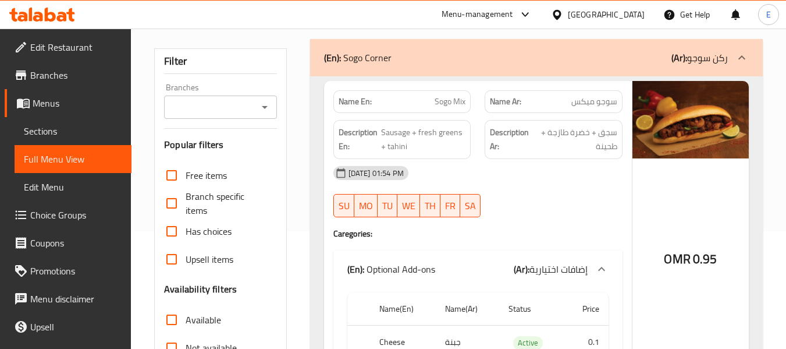
scroll to position [116, 0]
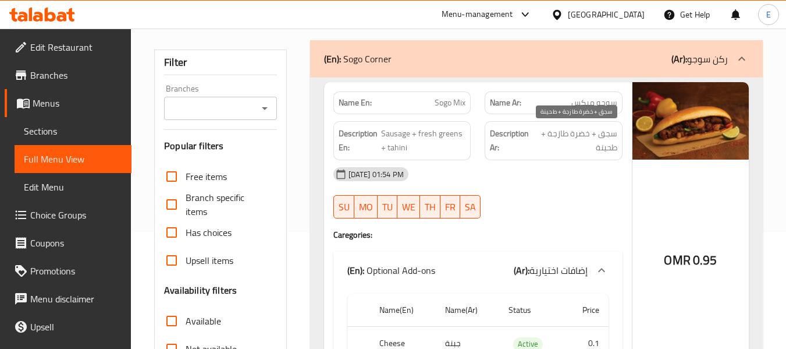
click at [577, 145] on span "سجق + خضرة طازجة + طحينة" at bounding box center [575, 140] width 83 height 29
click at [470, 143] on div "Description En: Sausage + fresh greens + tahini" at bounding box center [402, 140] width 138 height 39
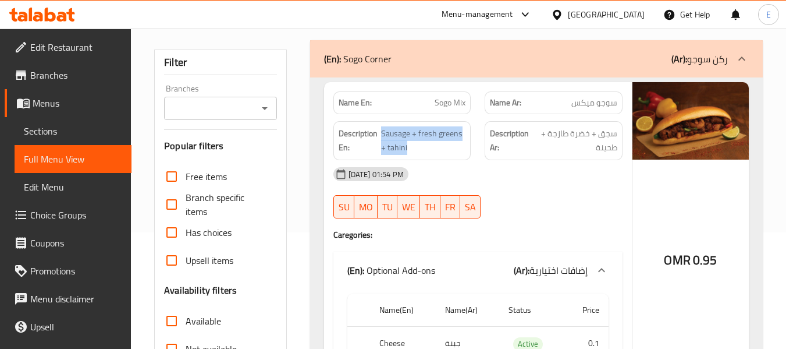
click at [470, 143] on div "Description En: Sausage + fresh greens + tahini" at bounding box center [402, 140] width 138 height 39
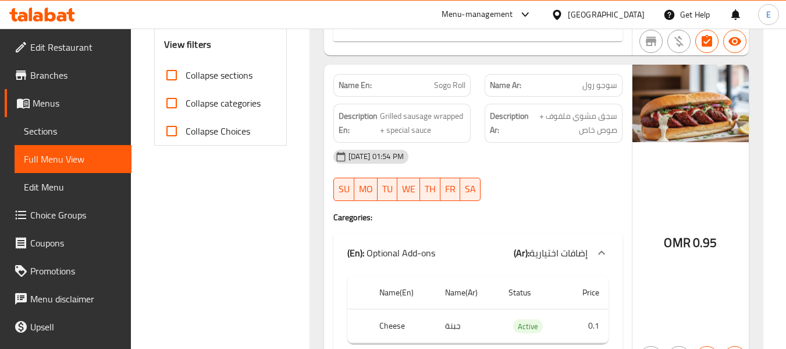
scroll to position [466, 0]
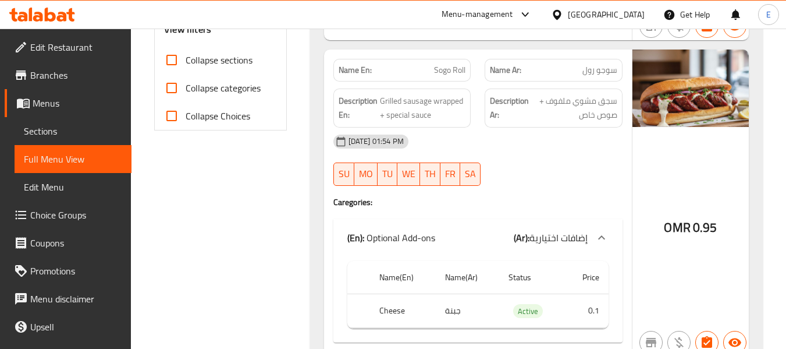
click at [602, 80] on div "Name Ar: سوجو رول" at bounding box center [554, 70] width 138 height 23
click at [449, 55] on div "Name En: Sogo Roll" at bounding box center [402, 70] width 152 height 37
click at [444, 94] on span "Grilled sausage wrapped + special sauce" at bounding box center [423, 108] width 86 height 29
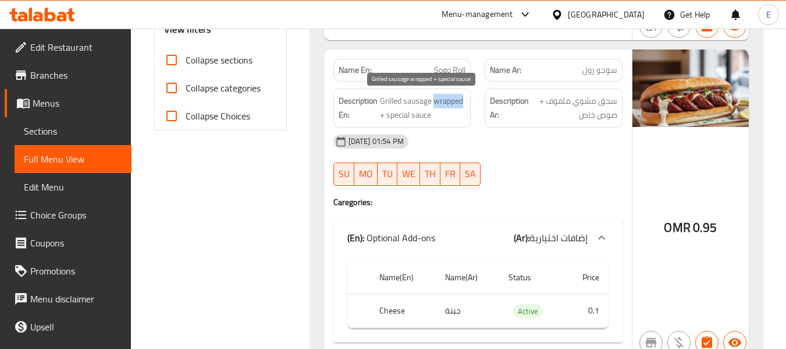
click at [444, 94] on span "Grilled sausage wrapped + special sauce" at bounding box center [423, 108] width 86 height 29
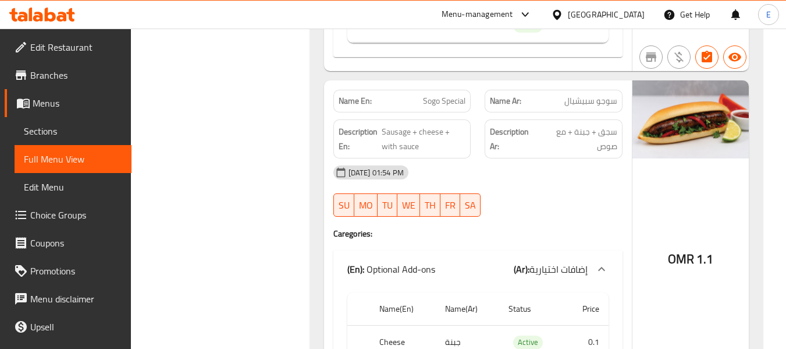
scroll to position [757, 0]
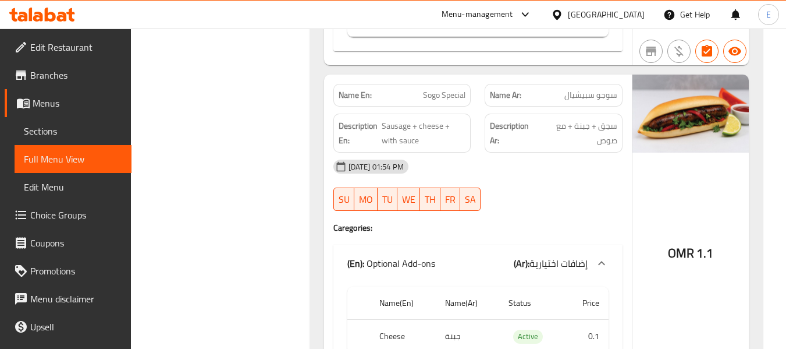
click at [576, 90] on span "سوجو سبيشيال" at bounding box center [590, 95] width 53 height 12
click at [465, 93] on span "Sogo Special" at bounding box center [444, 95] width 42 height 12
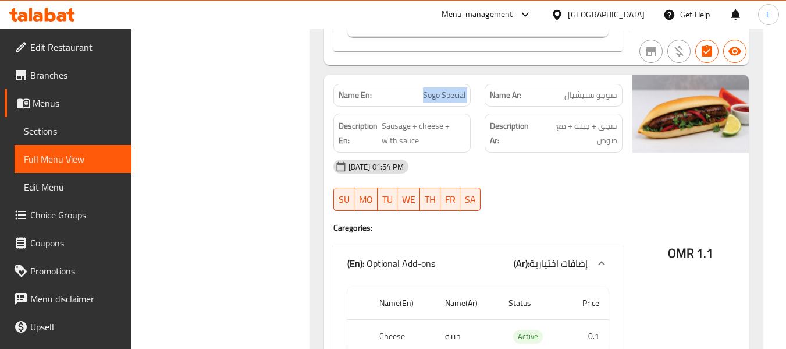
click at [465, 93] on span "Sogo Special" at bounding box center [444, 95] width 42 height 12
click at [594, 149] on div "Description Ar: سجق + جبنة + مع صوص" at bounding box center [554, 132] width 138 height 39
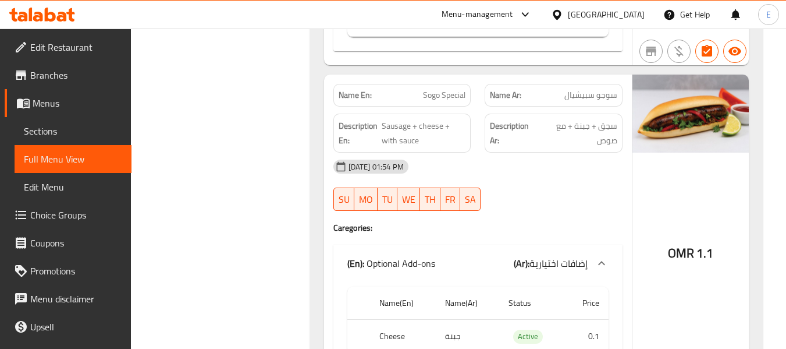
click at [576, 168] on div "[DATE] 01:54 PM" at bounding box center [477, 166] width 303 height 28
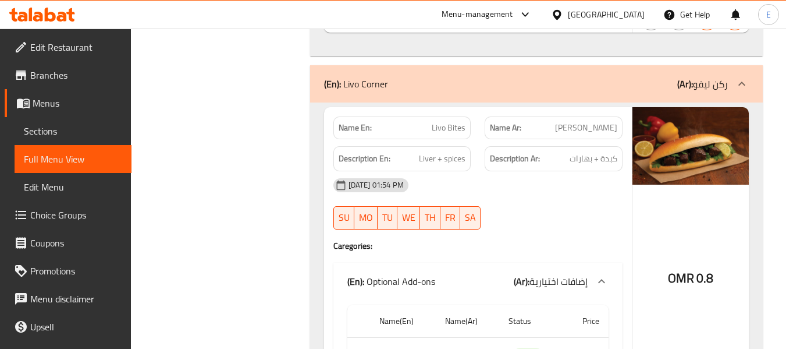
scroll to position [1164, 0]
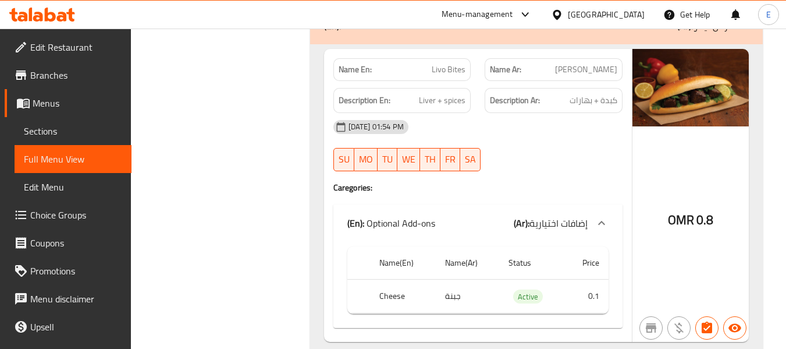
click at [610, 69] on span "[PERSON_NAME]" at bounding box center [586, 69] width 62 height 12
click at [459, 74] on span "Livo Bites" at bounding box center [449, 69] width 34 height 12
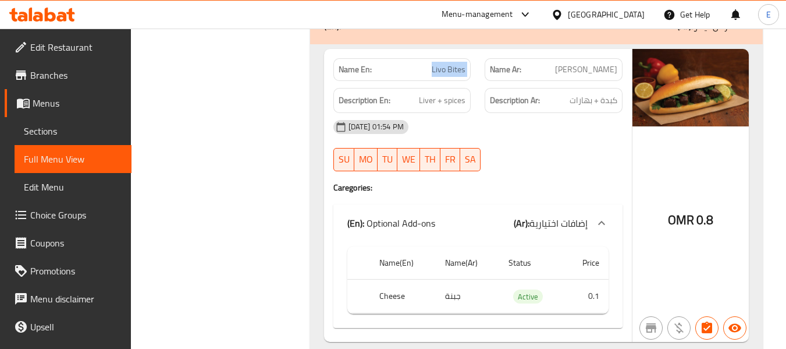
click at [459, 74] on span "Livo Bites" at bounding box center [449, 69] width 34 height 12
click at [454, 106] on span "Liver + spices" at bounding box center [442, 100] width 47 height 15
click at [576, 130] on div "[DATE] 01:54 PM" at bounding box center [477, 127] width 303 height 28
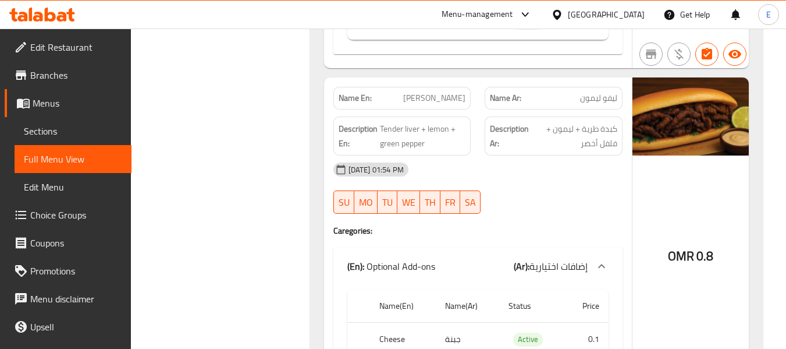
scroll to position [1455, 0]
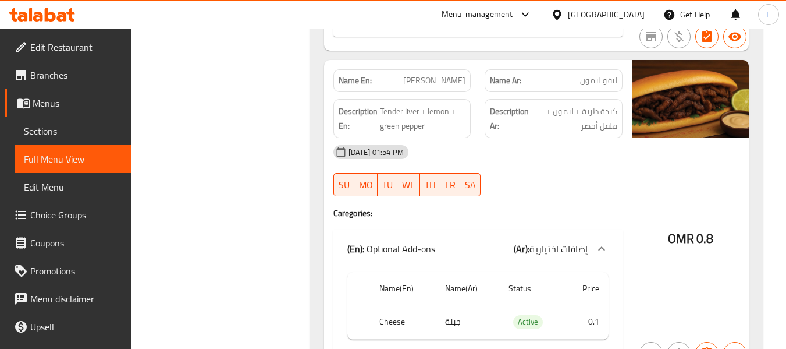
click at [601, 76] on span "ليفو ليمون" at bounding box center [598, 80] width 37 height 12
click at [462, 77] on span "[PERSON_NAME]" at bounding box center [434, 80] width 62 height 12
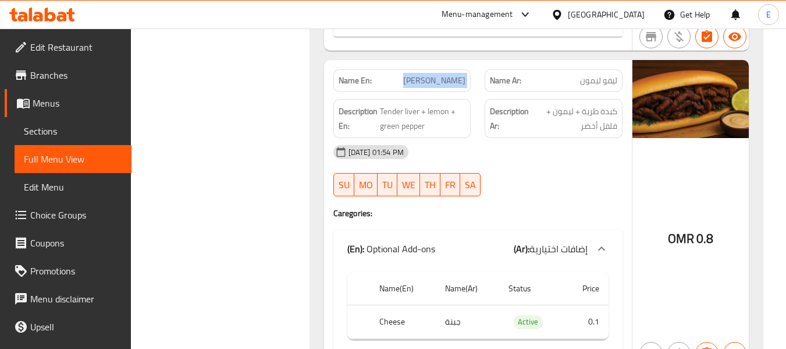
click at [462, 77] on span "[PERSON_NAME]" at bounding box center [434, 80] width 62 height 12
click at [434, 122] on span "Tender liver + lemon + green pepper" at bounding box center [423, 118] width 86 height 29
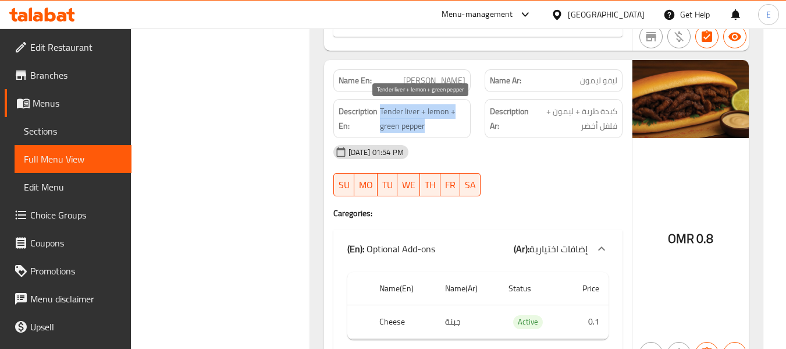
click at [434, 122] on span "Tender liver + lemon + green pepper" at bounding box center [423, 118] width 86 height 29
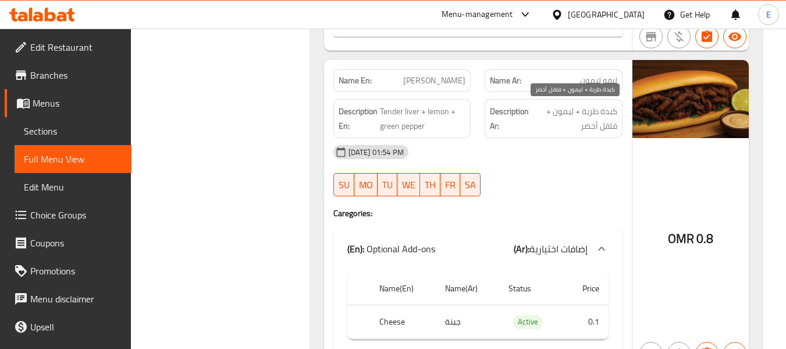
click at [603, 125] on span "كبدة طرية + ليمون + فلفل أخضر" at bounding box center [575, 118] width 86 height 29
click at [574, 171] on div "09-10-2025 01:54 PM SU MO TU WE TH FR SA" at bounding box center [477, 170] width 303 height 65
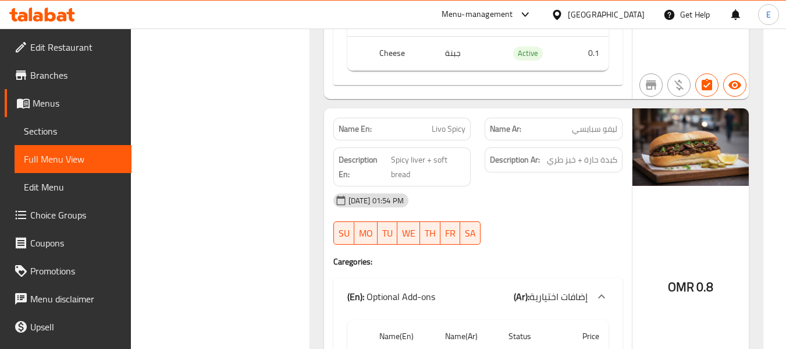
scroll to position [1746, 0]
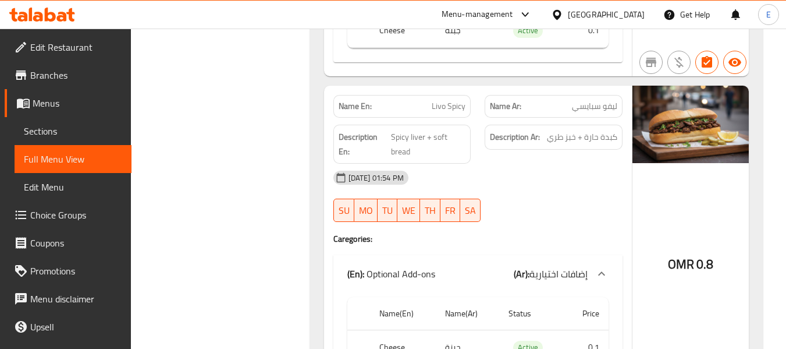
click at [587, 105] on span "ليفو سبايسي" at bounding box center [594, 106] width 45 height 12
click at [438, 107] on span "Livo Spicy" at bounding box center [449, 106] width 34 height 12
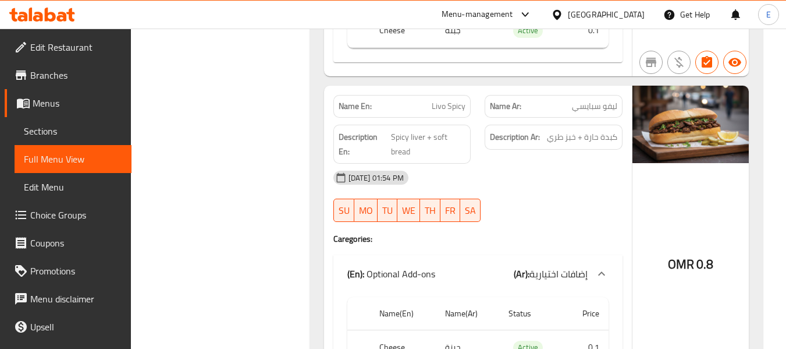
click at [592, 126] on div "Description Ar: كبدة حارة + خبز طري" at bounding box center [554, 137] width 138 height 25
click at [448, 137] on span "Spicy liver + soft bread" at bounding box center [428, 144] width 75 height 29
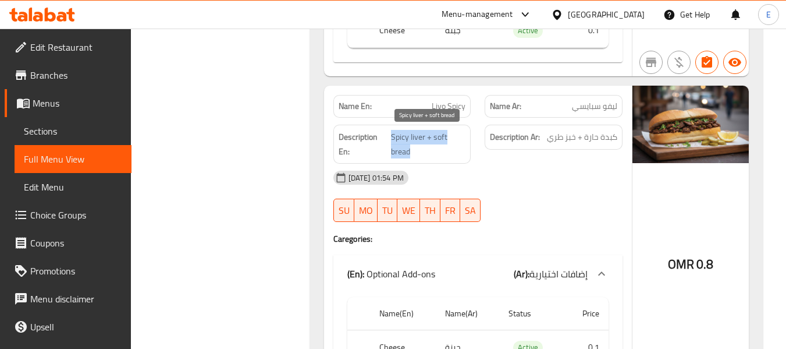
click at [448, 137] on span "Spicy liver + soft bread" at bounding box center [428, 144] width 75 height 29
click at [550, 166] on div "[DATE] 01:54 PM" at bounding box center [477, 178] width 303 height 28
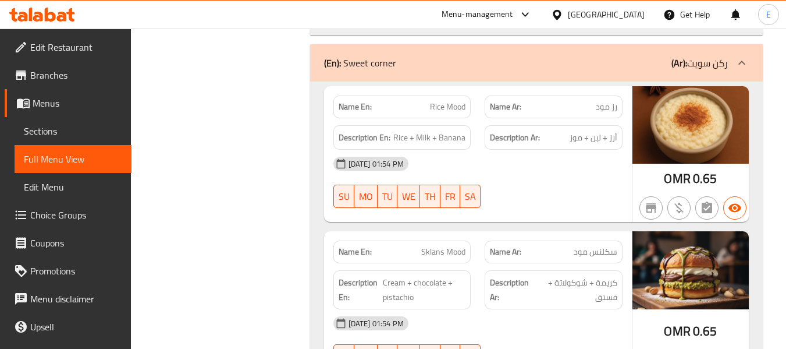
scroll to position [2153, 0]
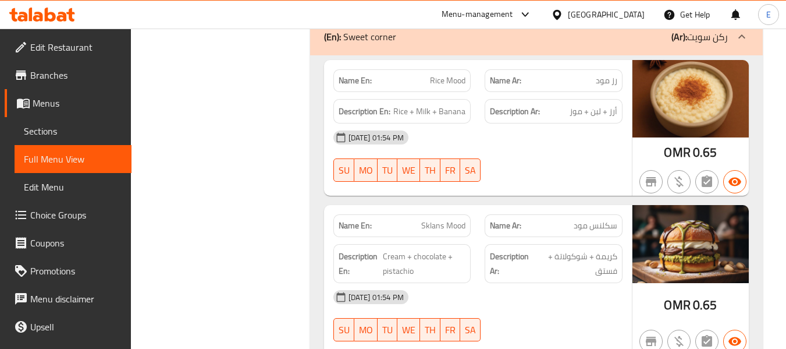
click at [552, 42] on div "(En): Sweet corner (Ar): ركن سويت" at bounding box center [526, 37] width 404 height 14
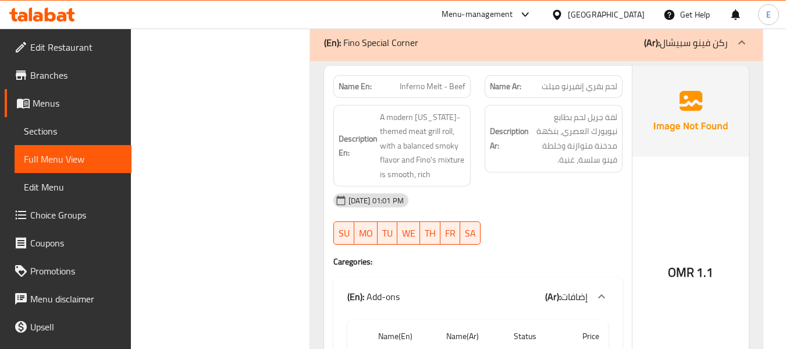
scroll to position [2211, 0]
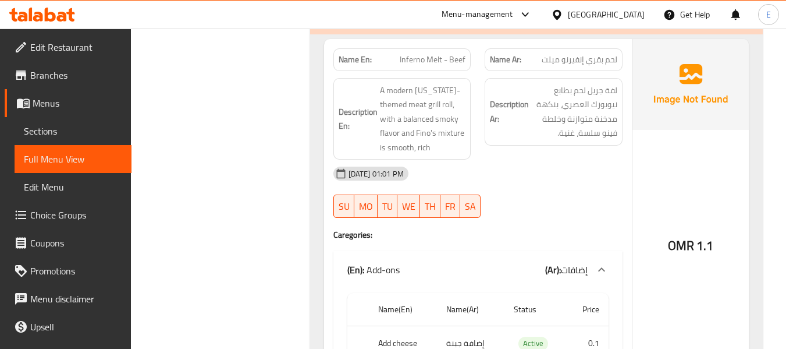
click at [573, 68] on div "Name Ar: لحم بقري إنفيرنو ميلت" at bounding box center [554, 59] width 138 height 23
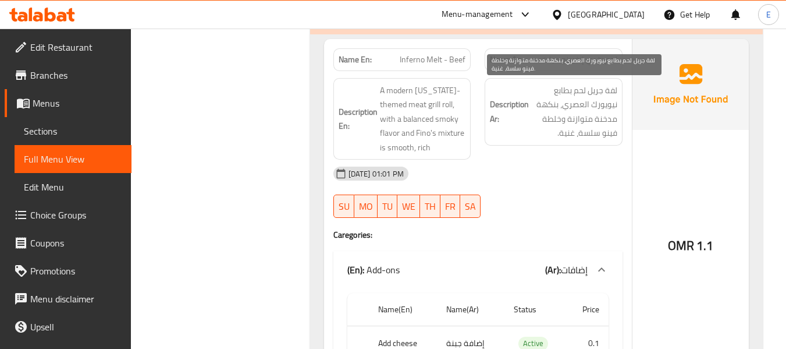
click at [586, 125] on span "لفة جريل لحم بطابع نيويورك العصري، بنكهة مدخنة متوازنة وخلطة فينو سلسة، غنية." at bounding box center [574, 111] width 86 height 57
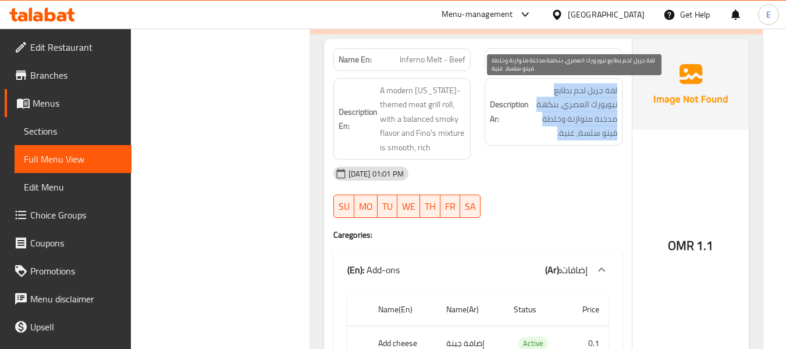
click at [586, 125] on span "لفة جريل لحم بطابع نيويورك العصري، بنكهة مدخنة متوازنة وخلطة فينو سلسة، غنية." at bounding box center [574, 111] width 86 height 57
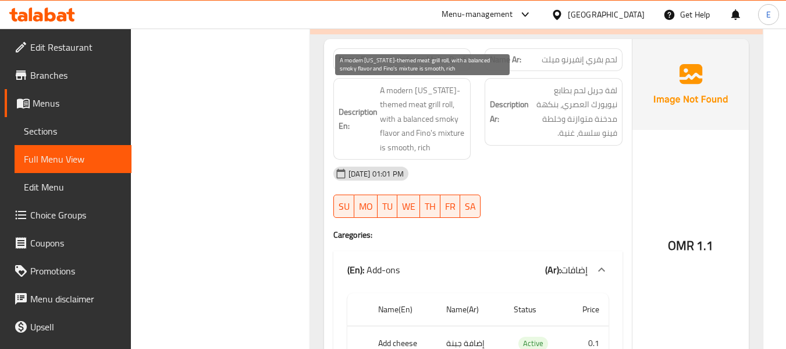
click at [453, 116] on span "A modern New York-themed meat grill roll, with a balanced smoky flavor and Fino…" at bounding box center [423, 119] width 86 height 72
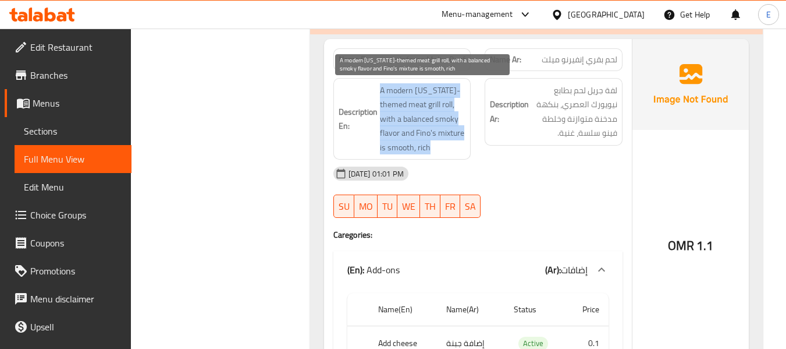
click at [453, 116] on span "A modern New York-themed meat grill roll, with a balanced smoky flavor and Fino…" at bounding box center [423, 119] width 86 height 72
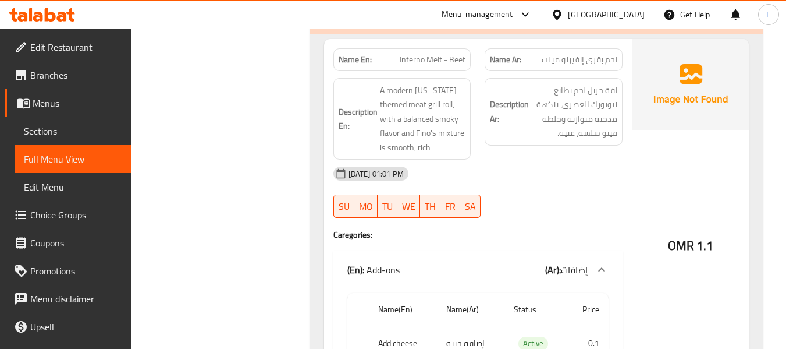
click at [533, 170] on div "15-10-2025 01:01 PM" at bounding box center [477, 173] width 303 height 28
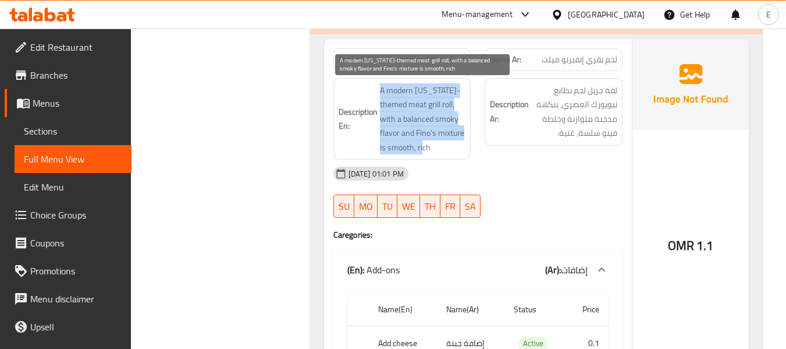
drag, startPoint x: 377, startPoint y: 86, endPoint x: 450, endPoint y: 143, distance: 92.9
click at [450, 143] on h6 "Description En: A modern New York-themed meat grill roll, with a balanced smoky…" at bounding box center [402, 119] width 127 height 72
click at [450, 143] on span "A modern New York-themed meat grill roll, with a balanced smoky flavor and Fino…" at bounding box center [423, 119] width 86 height 72
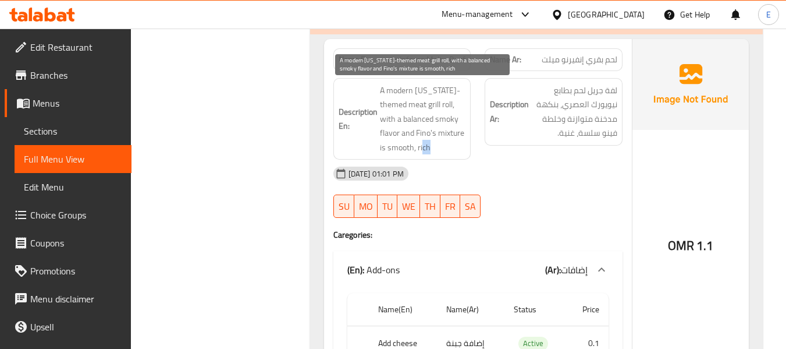
click at [450, 143] on span "A modern New York-themed meat grill roll, with a balanced smoky flavor and Fino…" at bounding box center [423, 119] width 86 height 72
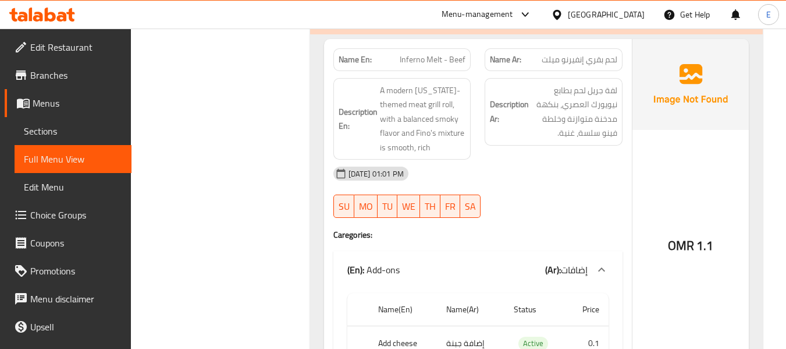
click at [601, 195] on div "15-10-2025 01:01 PM SU MO TU WE TH FR SA" at bounding box center [477, 191] width 303 height 65
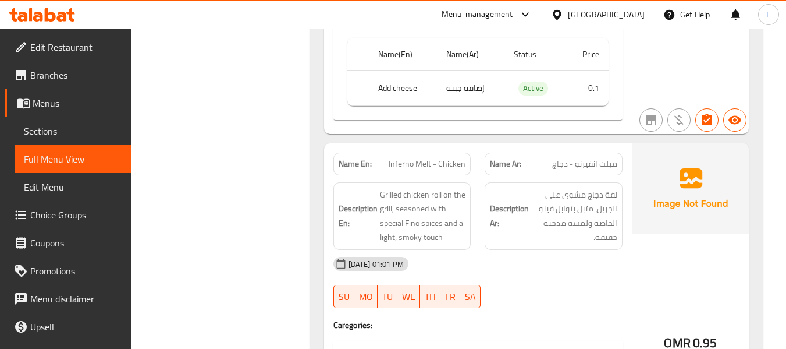
scroll to position [2502, 0]
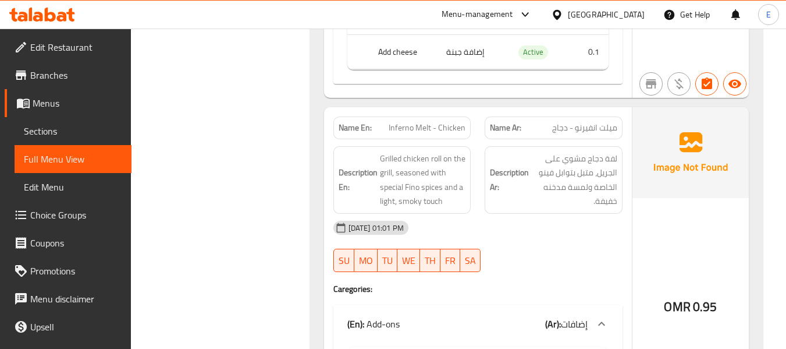
click at [598, 132] on span "ميلت انفيرنو - دجاج" at bounding box center [584, 128] width 65 height 12
click at [457, 130] on span "Inferno Melt - Chicken" at bounding box center [427, 128] width 77 height 12
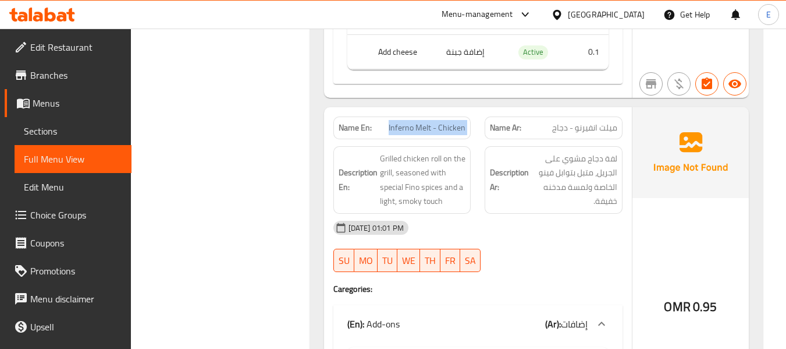
click at [457, 130] on span "Inferno Melt - Chicken" at bounding box center [427, 128] width 77 height 12
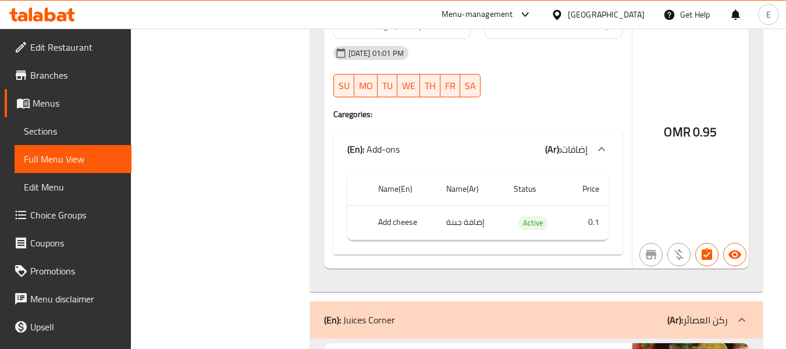
click at [488, 140] on div "(En): Add-ons (Ar): إضافات" at bounding box center [477, 148] width 289 height 37
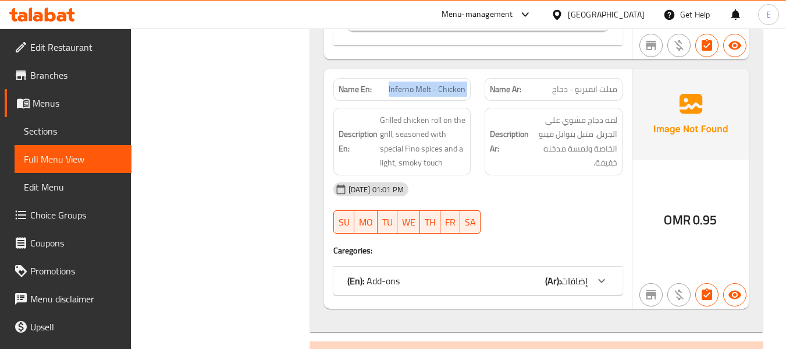
scroll to position [2560, 0]
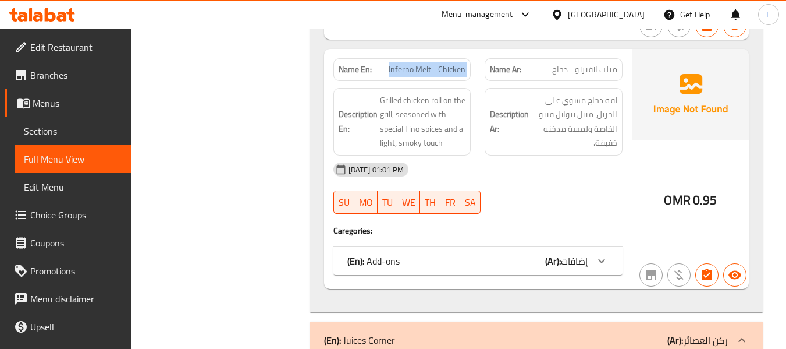
click at [505, 265] on div "(En): Add-ons (Ar): إضافات" at bounding box center [467, 261] width 240 height 14
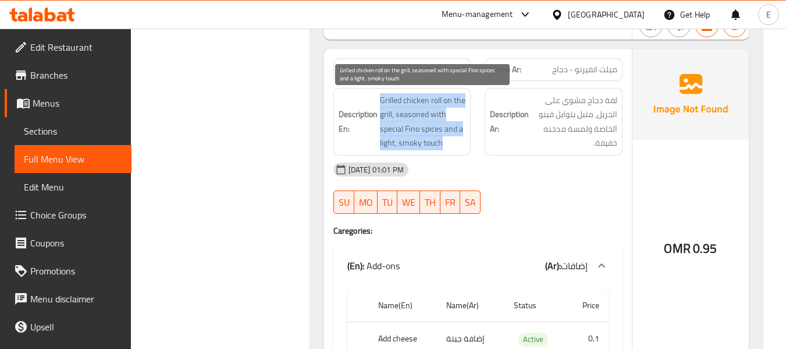
drag, startPoint x: 379, startPoint y: 95, endPoint x: 449, endPoint y: 137, distance: 81.6
click at [449, 137] on h6 "Description En: Grilled chicken roll on the grill, seasoned with special Fino s…" at bounding box center [402, 121] width 127 height 57
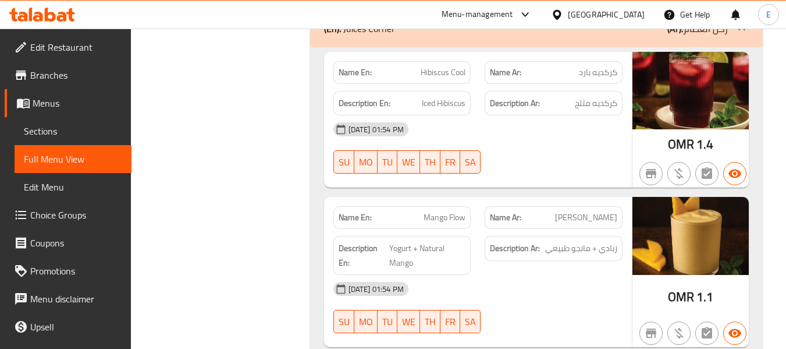
scroll to position [2910, 0]
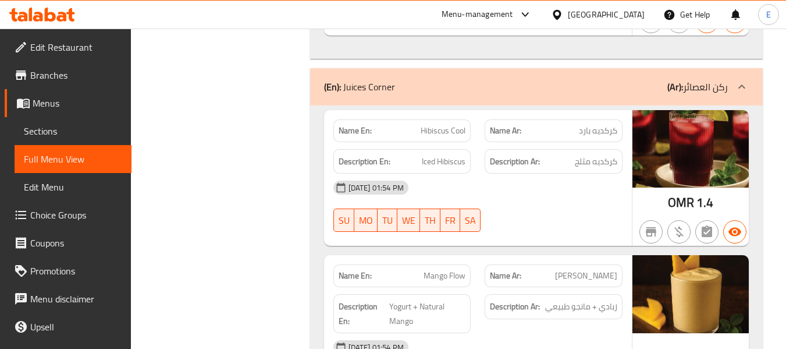
click at [594, 201] on div "09-10-2025 01:54 PM" at bounding box center [477, 187] width 303 height 28
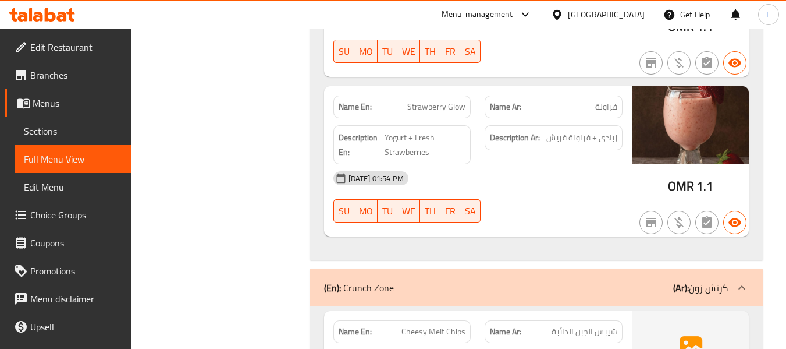
scroll to position [3259, 0]
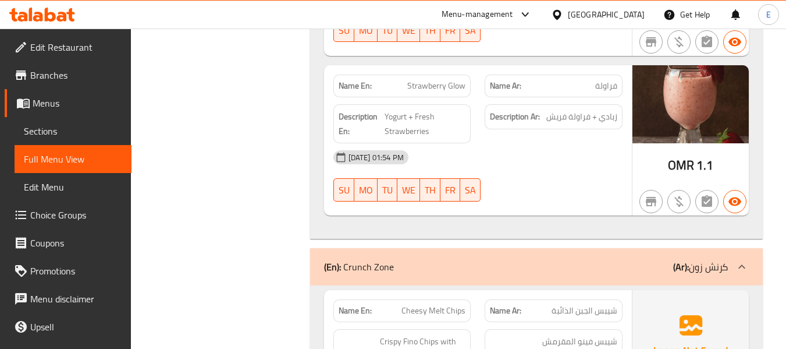
click at [453, 83] on span "Strawberry Glow" at bounding box center [436, 86] width 58 height 12
drag, startPoint x: 453, startPoint y: 83, endPoint x: 470, endPoint y: 101, distance: 23.9
click at [470, 101] on div "Name En: Strawberry Glow Name Ar: فراولة Description En: Yogurt + Fresh Strawbe…" at bounding box center [478, 140] width 308 height 150
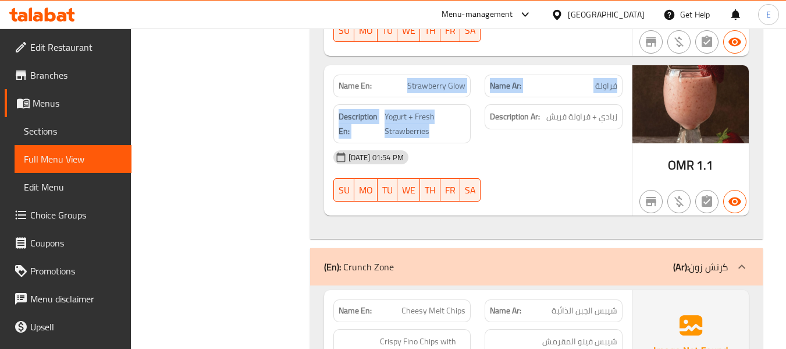
click at [443, 86] on span "Strawberry Glow" at bounding box center [436, 86] width 58 height 12
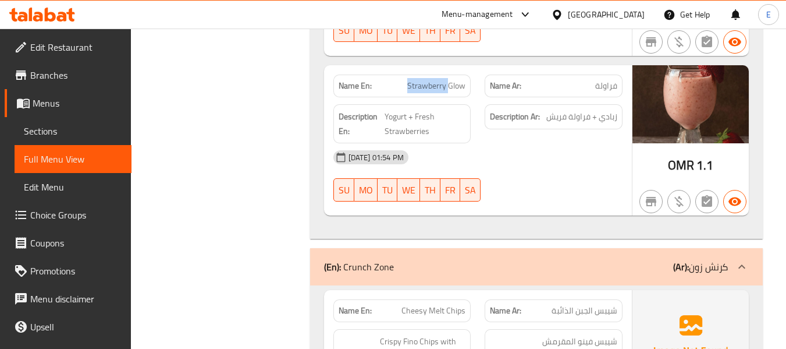
click at [443, 86] on span "Strawberry Glow" at bounding box center [436, 86] width 58 height 12
click at [585, 113] on span "زبادي + فراولة فريش" at bounding box center [581, 116] width 71 height 15
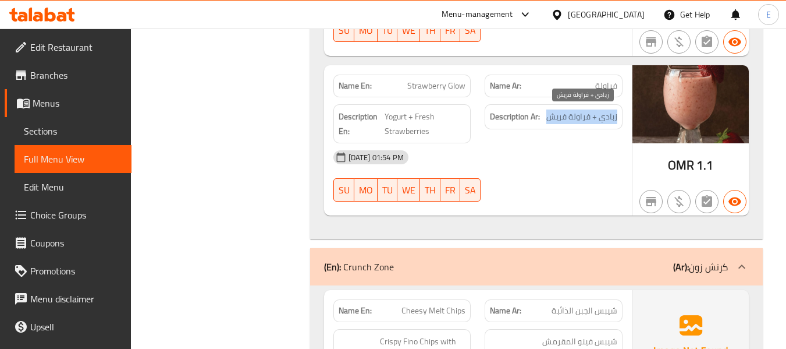
click at [585, 113] on span "زبادي + فراولة فريش" at bounding box center [581, 116] width 71 height 15
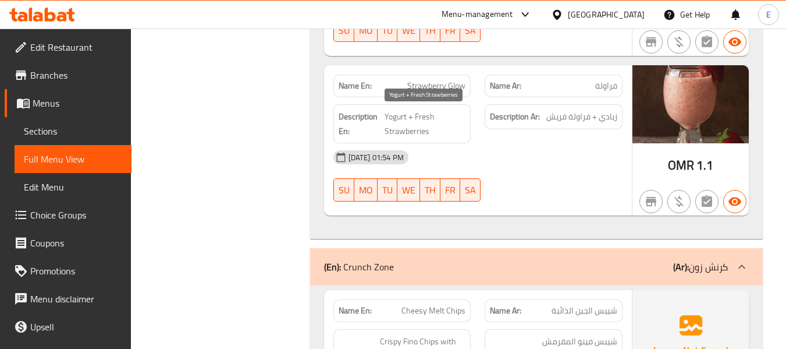
click at [428, 132] on span "Yogurt + Fresh Strawberries" at bounding box center [425, 123] width 81 height 29
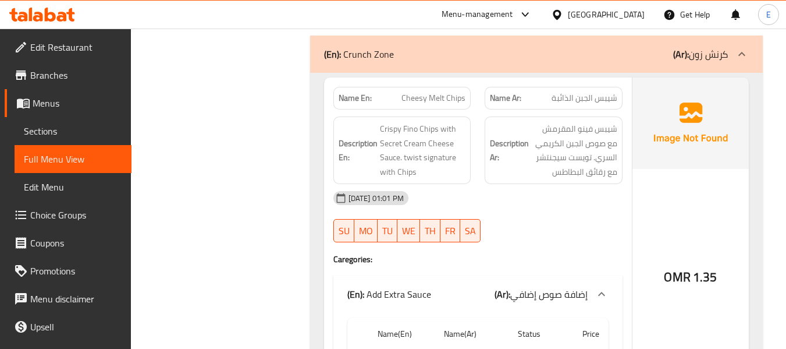
scroll to position [3492, 0]
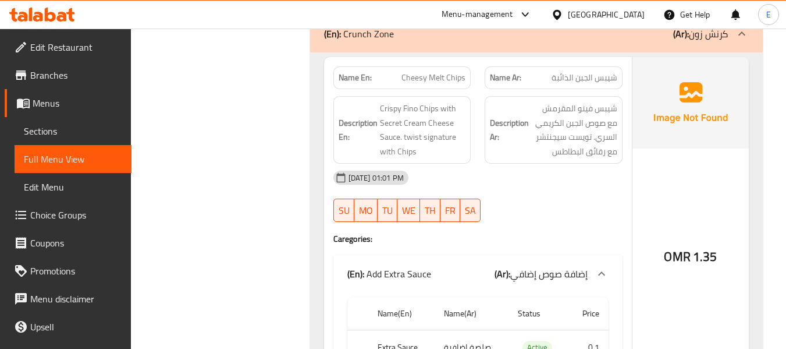
click at [558, 87] on div "Name Ar: شيبس الجبن الذائبة" at bounding box center [554, 77] width 138 height 23
click at [566, 129] on span "شيبس فينو المقرمش مع صوص الجبن الكريمي السري. تويست سيجنتشر مع رقائق البطاطس" at bounding box center [574, 129] width 86 height 57
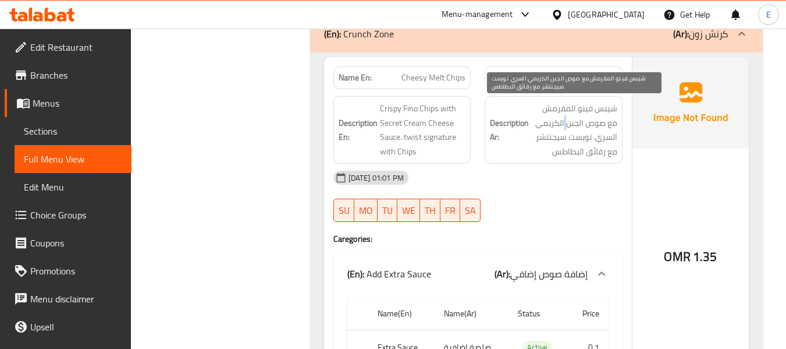
click at [566, 129] on span "شيبس فينو المقرمش مع صوص الجبن الكريمي السري. تويست سيجنتشر مع رقائق البطاطس" at bounding box center [574, 129] width 86 height 57
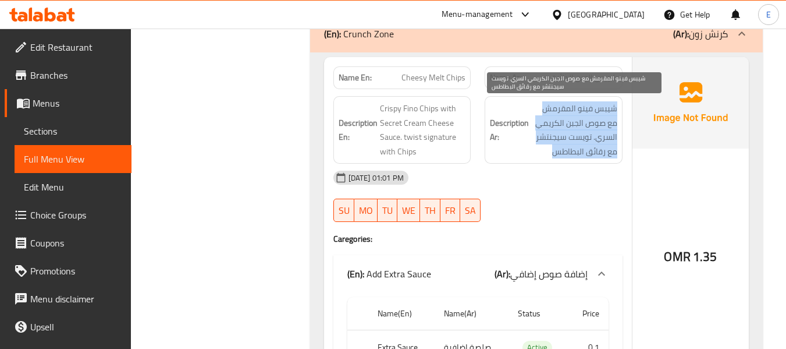
click at [566, 129] on span "شيبس فينو المقرمش مع صوص الجبن الكريمي السري. تويست سيجنتشر مع رقائق البطاطس" at bounding box center [574, 129] width 86 height 57
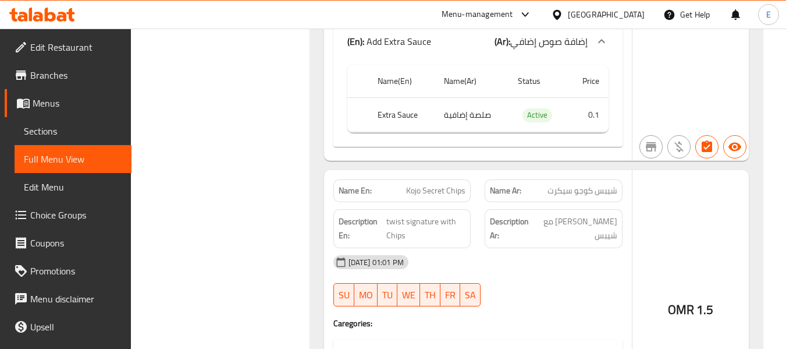
scroll to position [3724, 0]
click at [435, 189] on span "Kojo Secret Chips" at bounding box center [435, 190] width 59 height 12
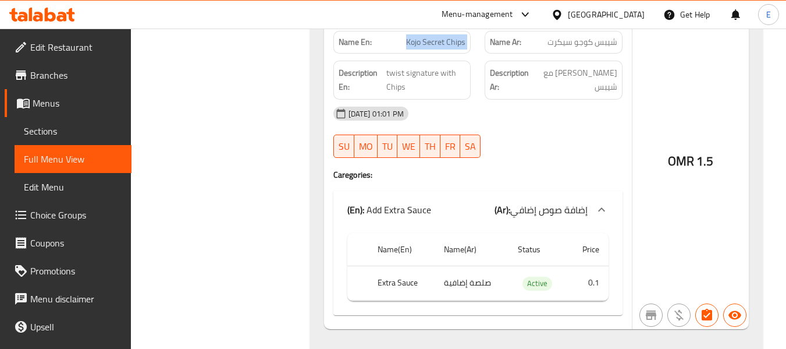
scroll to position [3899, 0]
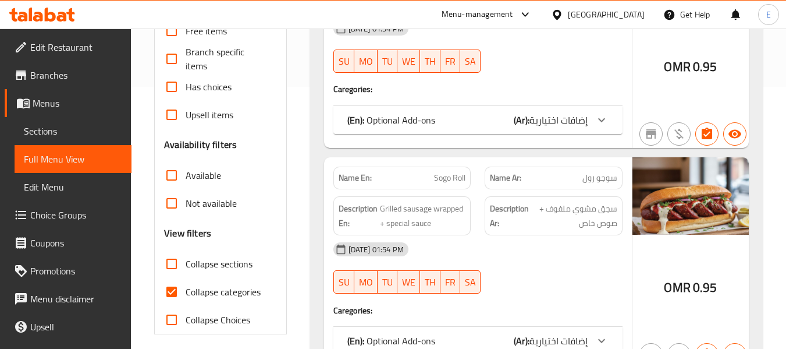
scroll to position [291, 0]
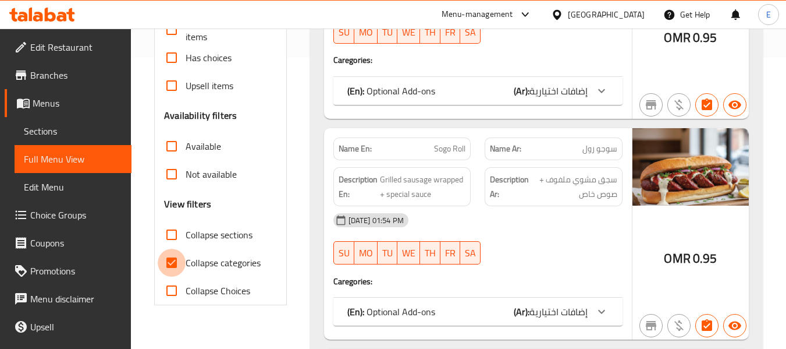
click at [168, 257] on input "Collapse categories" at bounding box center [172, 262] width 28 height 28
checkbox input "false"
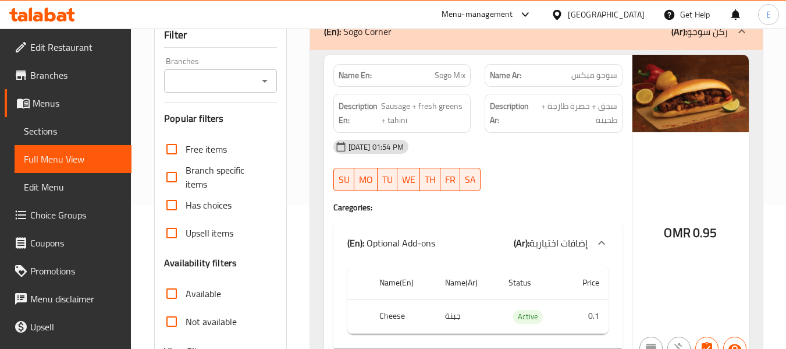
scroll to position [116, 0]
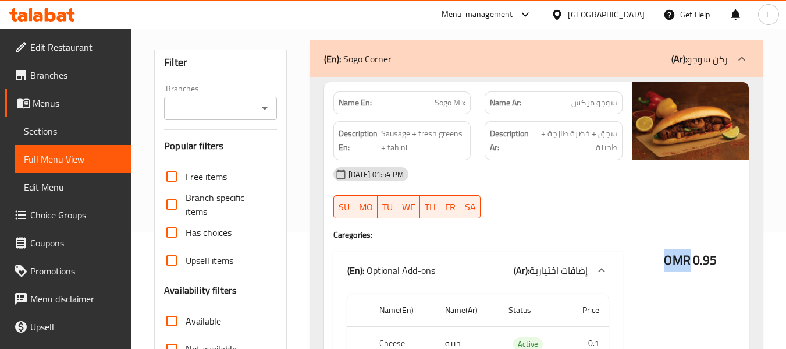
drag, startPoint x: 662, startPoint y: 262, endPoint x: 691, endPoint y: 262, distance: 29.7
click at [691, 262] on div "OMR 0.95" at bounding box center [691, 235] width 116 height 307
copy span "OMR"
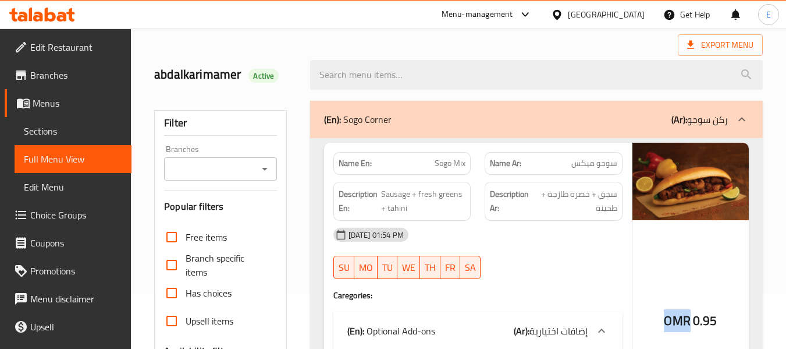
scroll to position [0, 0]
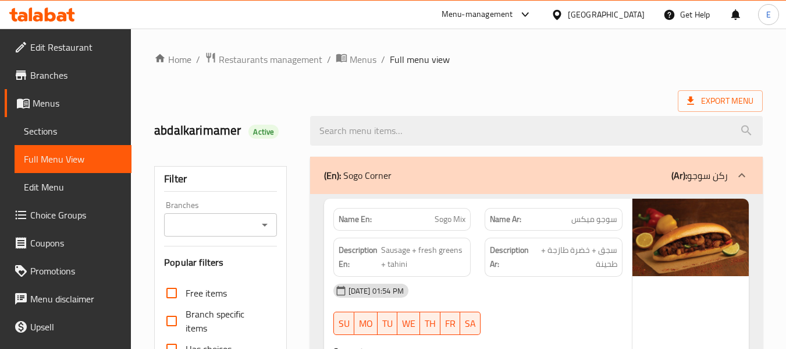
click at [597, 91] on div "Export Menu" at bounding box center [458, 101] width 609 height 22
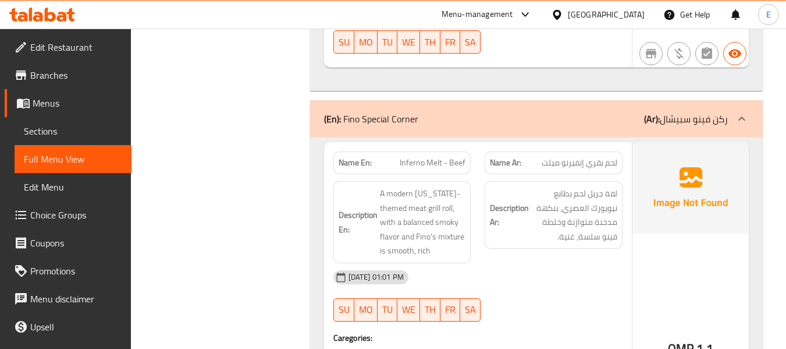
scroll to position [2444, 0]
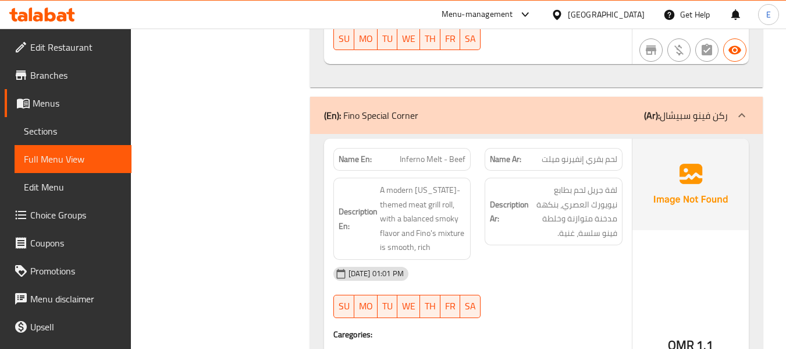
click at [591, 162] on span "لحم بقري إنفيرنو ميلت" at bounding box center [580, 159] width 76 height 12
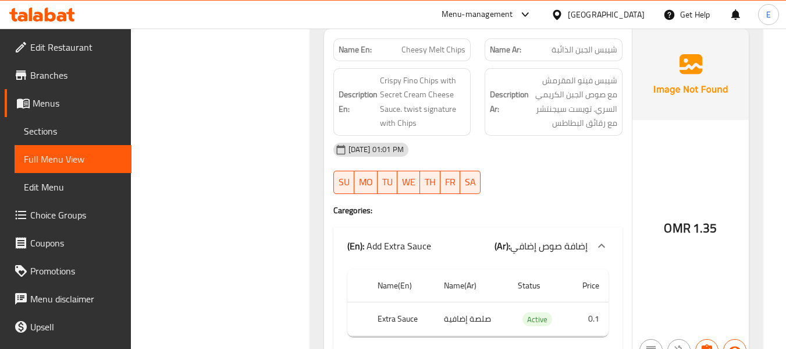
scroll to position [3824, 0]
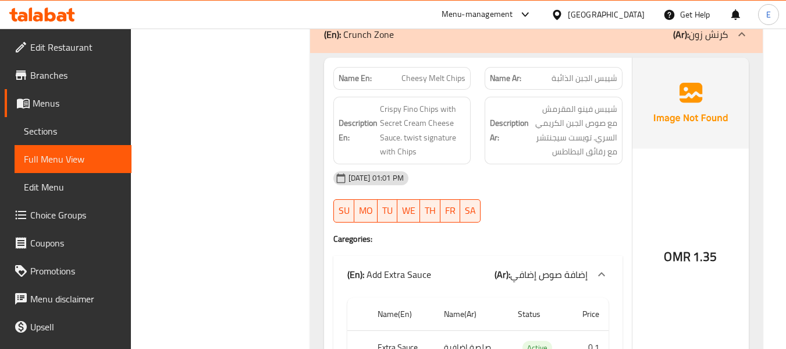
click at [426, 77] on span "Cheesy Melt Chips" at bounding box center [434, 78] width 64 height 12
copy span "Cheesy Melt Chips"
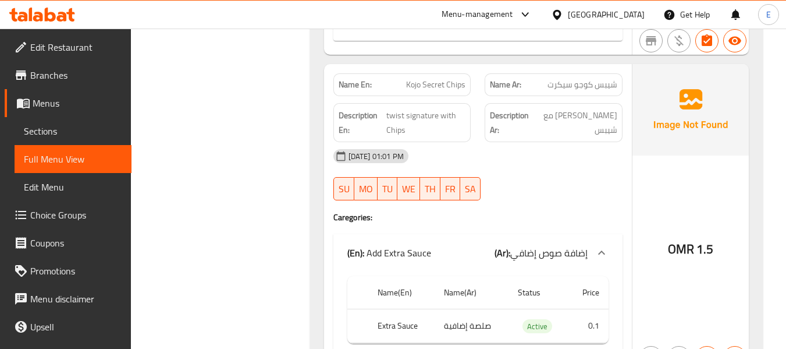
scroll to position [4057, 0]
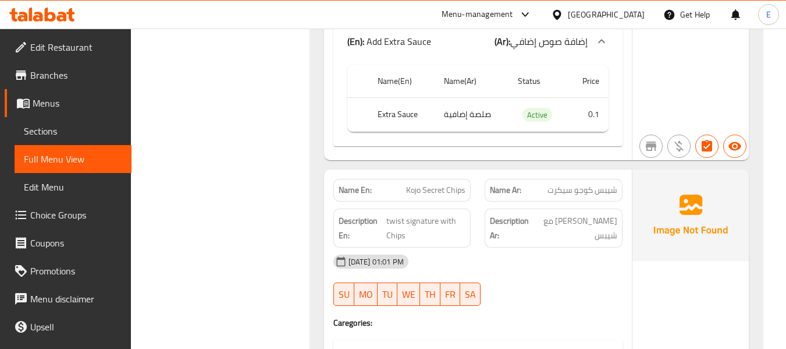
click at [79, 123] on link "Sections" at bounding box center [73, 131] width 117 height 28
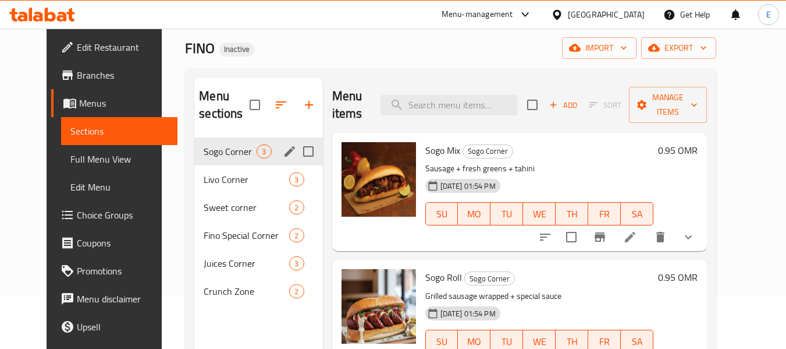
scroll to position [116, 0]
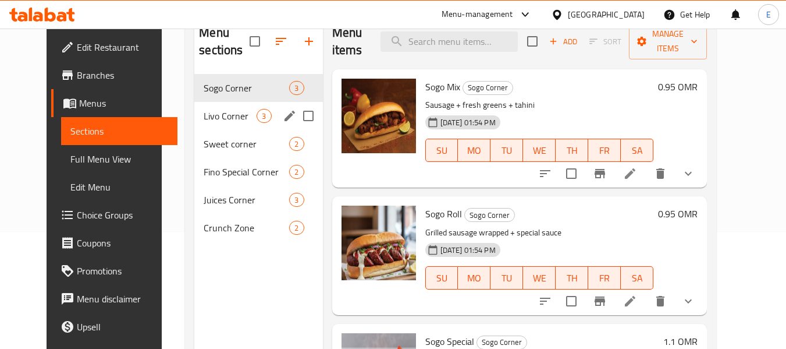
click at [218, 115] on span "Livo Corner" at bounding box center [230, 116] width 53 height 14
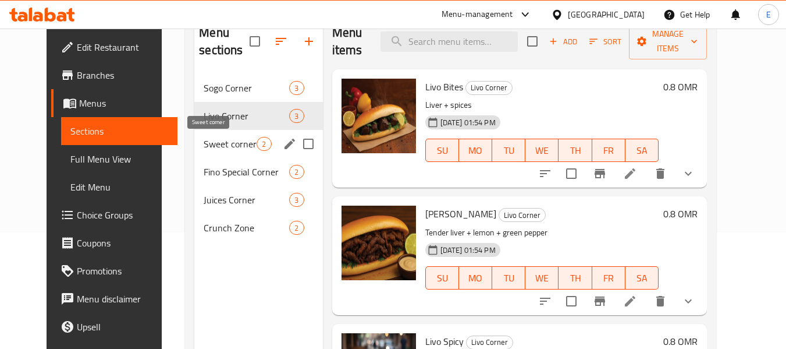
click at [219, 141] on span "Sweet corner" at bounding box center [230, 144] width 53 height 14
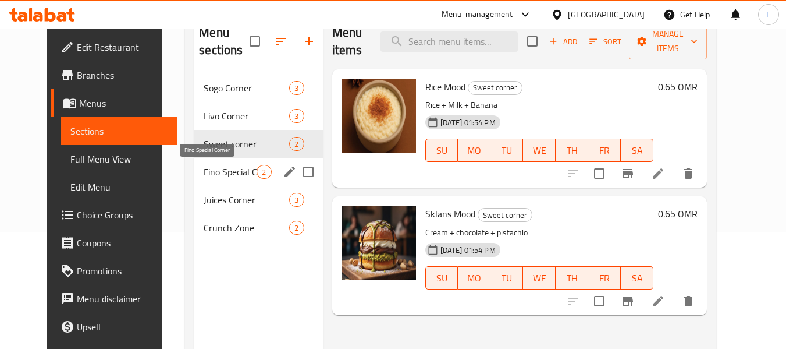
click at [208, 173] on span "Fino Special Corner" at bounding box center [230, 172] width 53 height 14
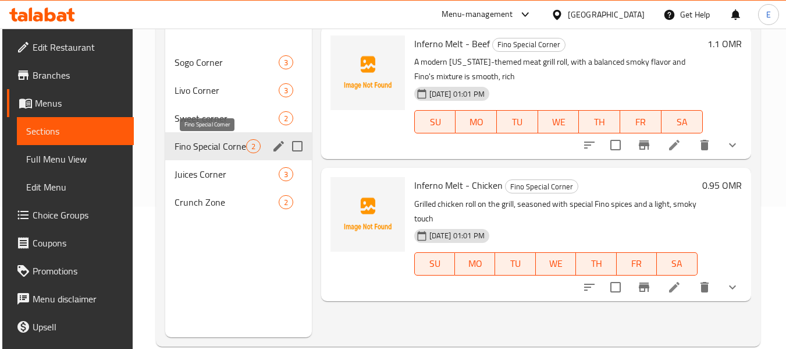
scroll to position [163, 0]
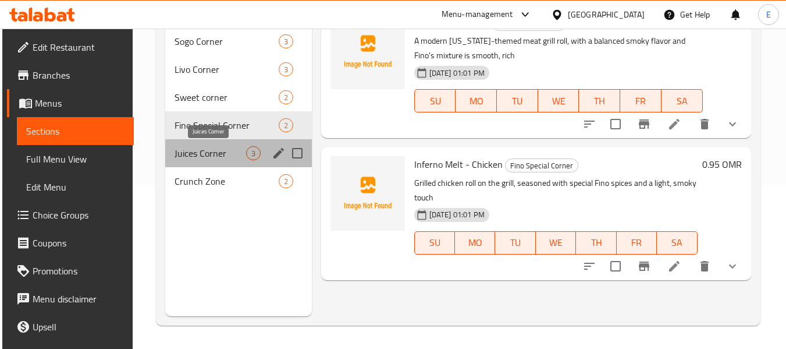
click at [195, 150] on span "Juices Corner" at bounding box center [210, 153] width 71 height 14
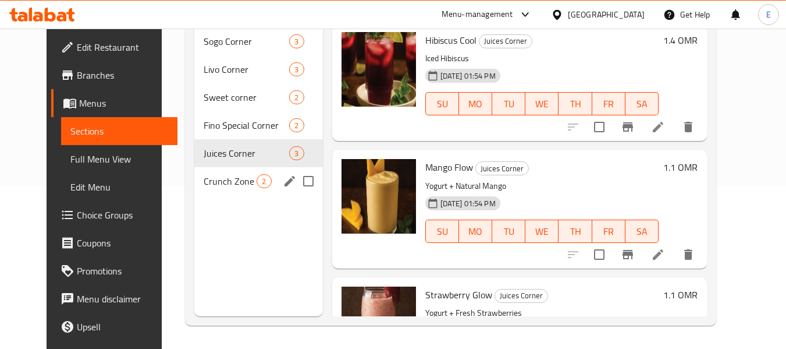
click at [197, 173] on div "Crunch Zone 2" at bounding box center [258, 181] width 128 height 28
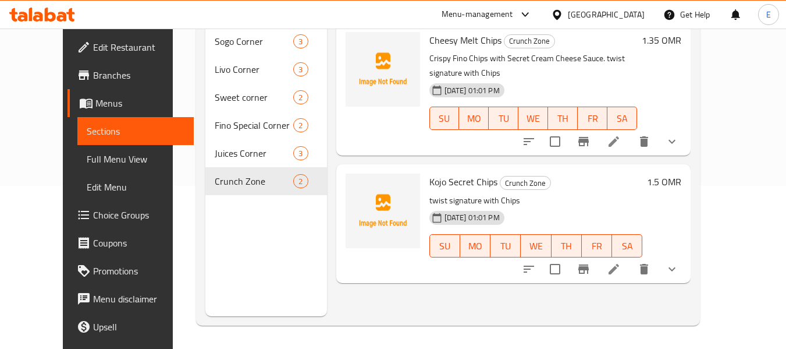
click at [396, 286] on div "Menu items Add Sort Manage items Cheesy Melt Chips Crunch Zone Crispy Fino Chip…" at bounding box center [509, 141] width 364 height 349
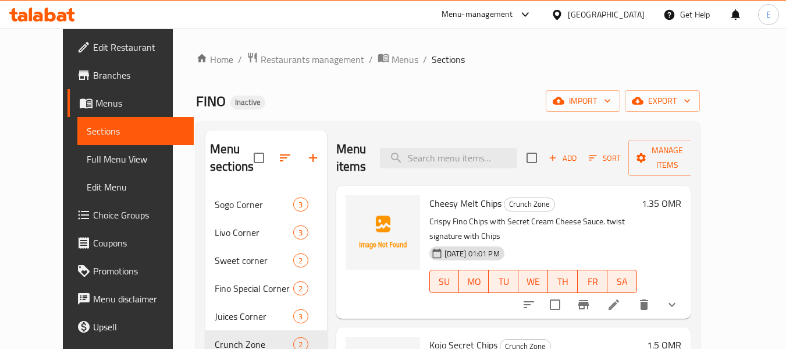
click at [87, 156] on span "Full Menu View" at bounding box center [136, 159] width 98 height 14
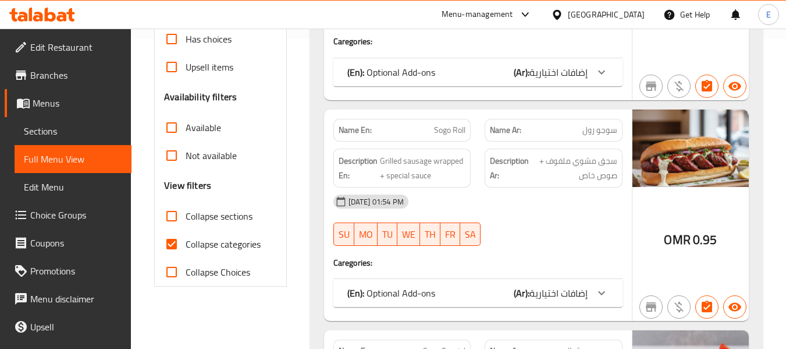
scroll to position [349, 0]
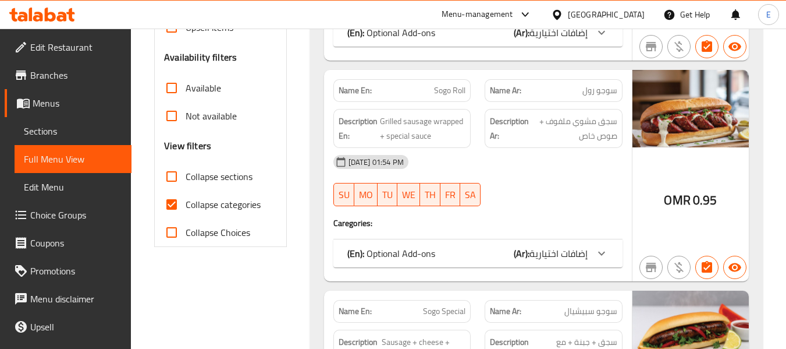
click at [181, 205] on input "Collapse categories" at bounding box center [172, 204] width 28 height 28
checkbox input "false"
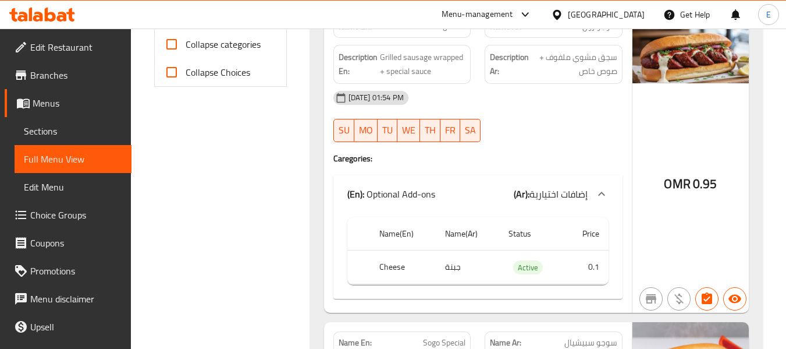
scroll to position [582, 0]
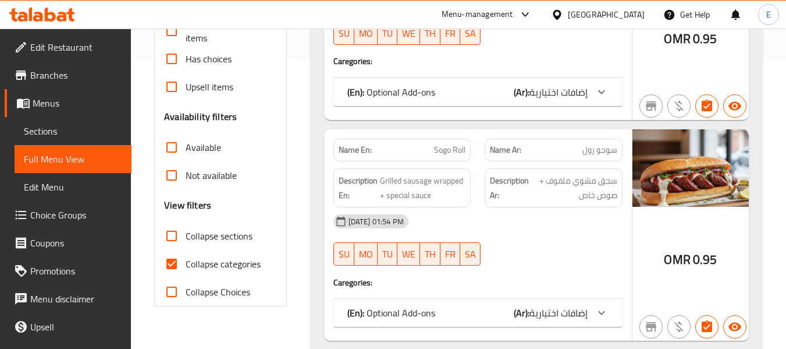
scroll to position [291, 0]
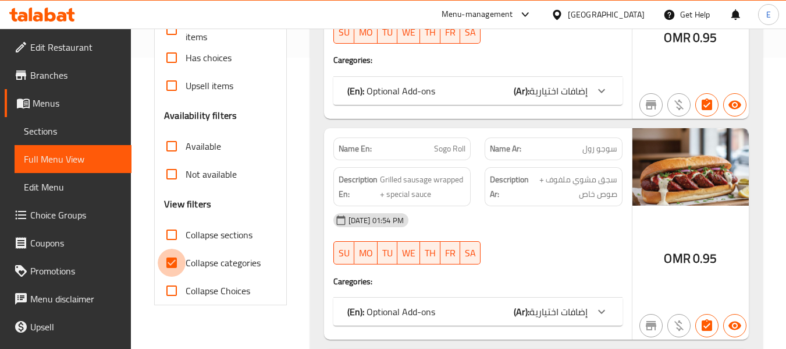
click at [172, 259] on input "Collapse categories" at bounding box center [172, 262] width 28 height 28
checkbox input "false"
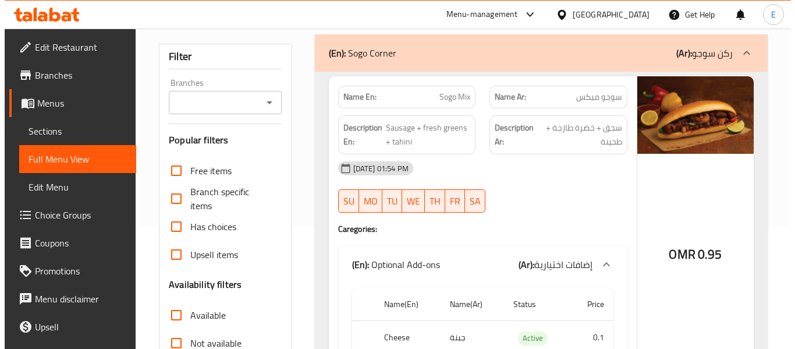
scroll to position [0, 0]
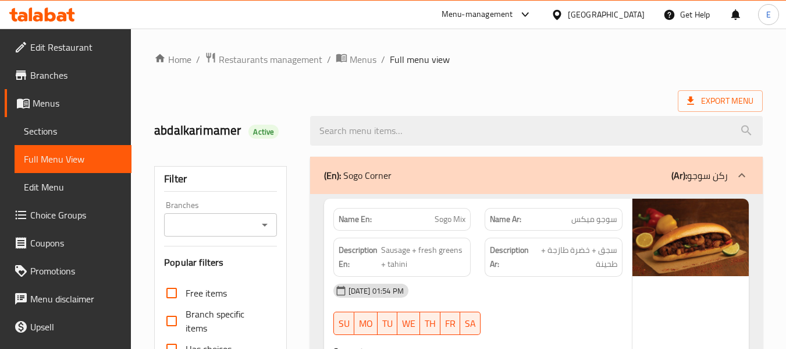
click at [727, 94] on span "Export Menu" at bounding box center [720, 101] width 66 height 15
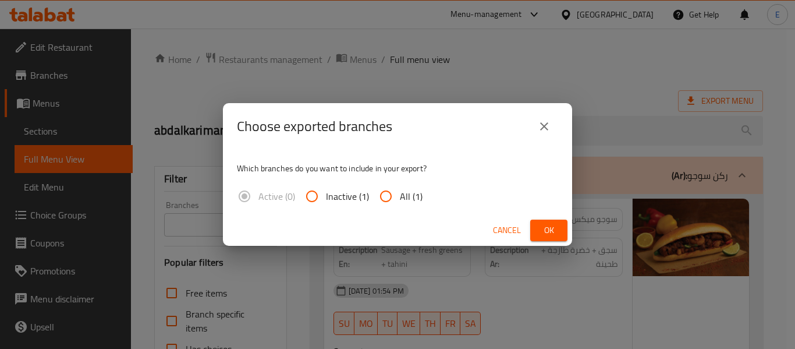
click at [409, 191] on span "All (1)" at bounding box center [411, 196] width 23 height 14
click at [400, 191] on input "All (1)" at bounding box center [386, 196] width 28 height 28
radio input "true"
click at [563, 236] on button "Ok" at bounding box center [548, 230] width 37 height 22
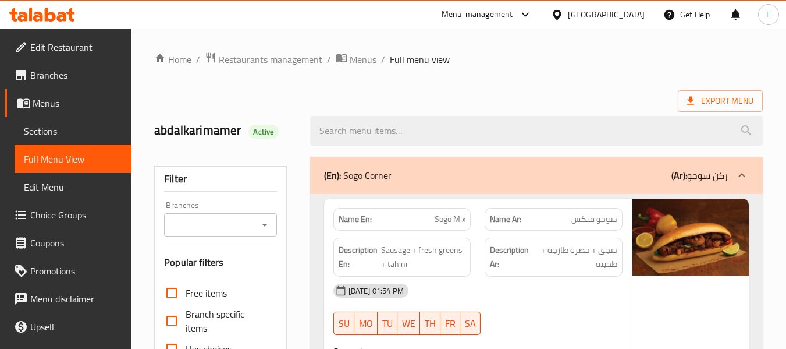
click at [49, 53] on span "Edit Restaurant" at bounding box center [76, 47] width 92 height 14
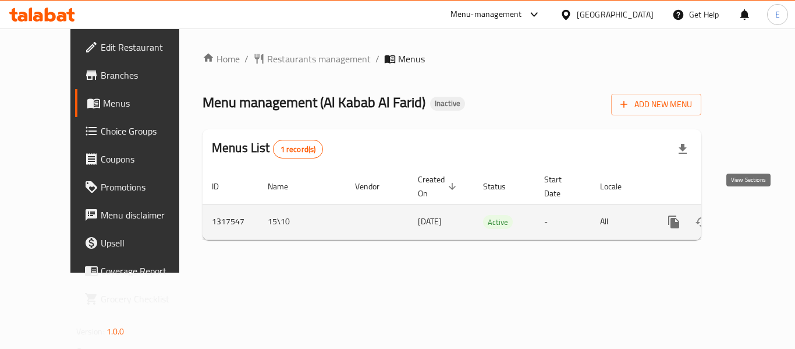
click at [744, 214] on link "enhanced table" at bounding box center [758, 222] width 28 height 28
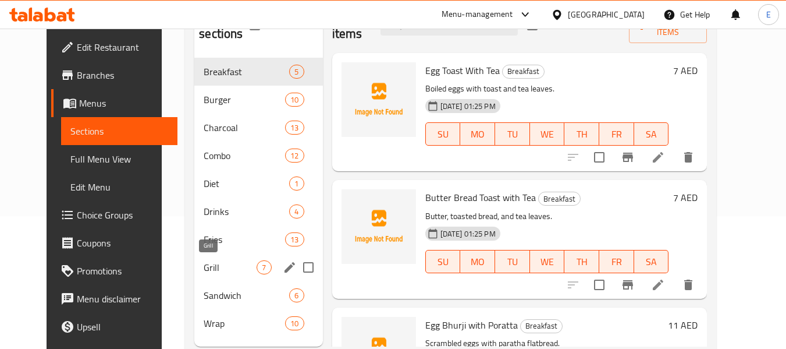
scroll to position [163, 0]
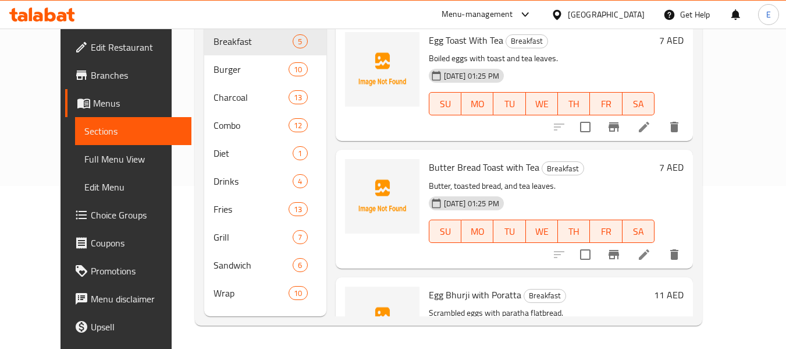
click at [84, 157] on span "Full Menu View" at bounding box center [133, 159] width 98 height 14
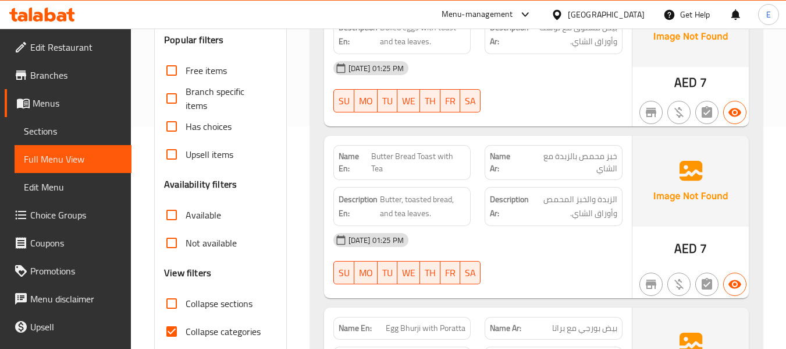
scroll to position [279, 0]
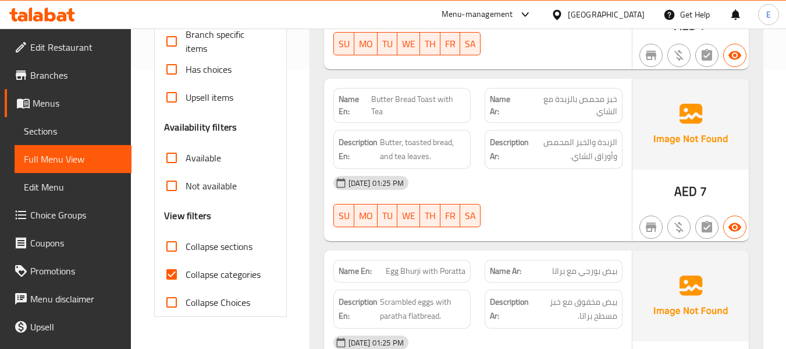
click at [213, 275] on span "Collapse categories" at bounding box center [223, 274] width 75 height 14
click at [186, 275] on input "Collapse categories" at bounding box center [172, 274] width 28 height 28
checkbox input "false"
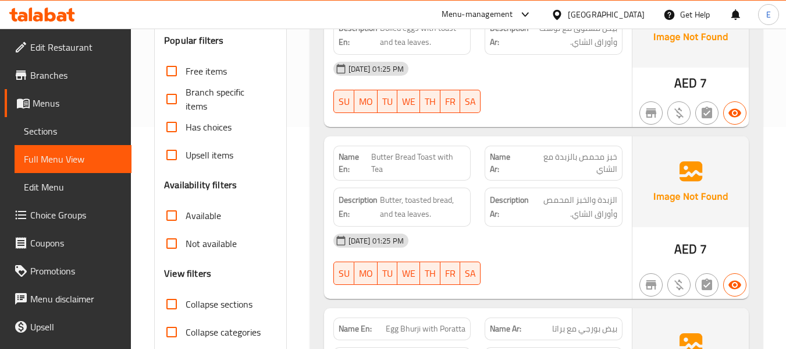
scroll to position [0, 0]
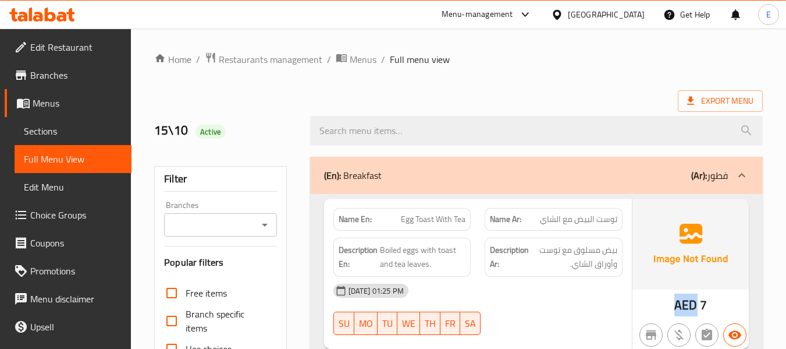
drag, startPoint x: 673, startPoint y: 311, endPoint x: 695, endPoint y: 309, distance: 22.8
click at [695, 309] on div "AED 7" at bounding box center [691, 273] width 116 height 150
copy span "AED"
click at [711, 101] on span "Export Menu" at bounding box center [720, 101] width 66 height 15
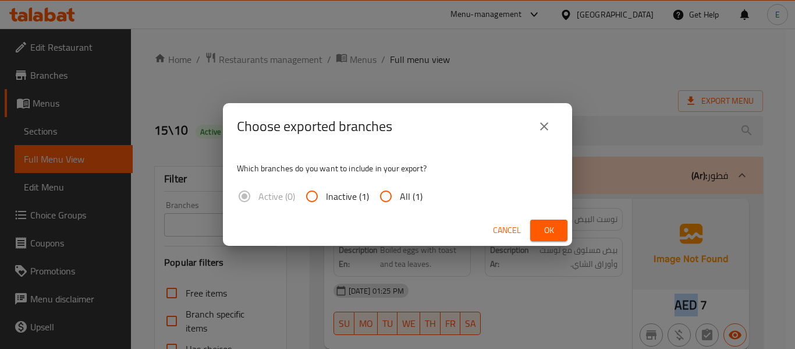
click at [392, 203] on input "All (1)" at bounding box center [386, 196] width 28 height 28
radio input "true"
click at [552, 230] on span "Ok" at bounding box center [548, 230] width 19 height 15
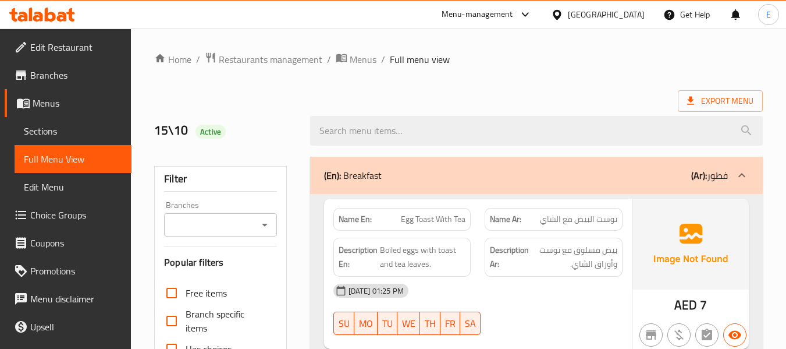
click at [210, 127] on span "Active" at bounding box center [211, 131] width 30 height 11
copy span "Active"
click at [278, 138] on h2 "15\10 Active" at bounding box center [224, 130] width 141 height 17
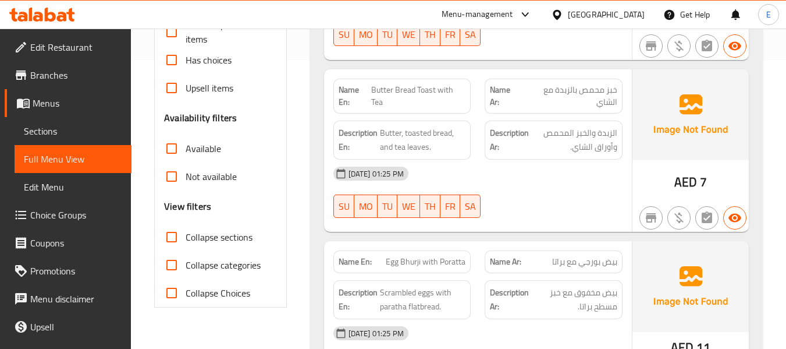
scroll to position [291, 0]
